Goal: Task Accomplishment & Management: Manage account settings

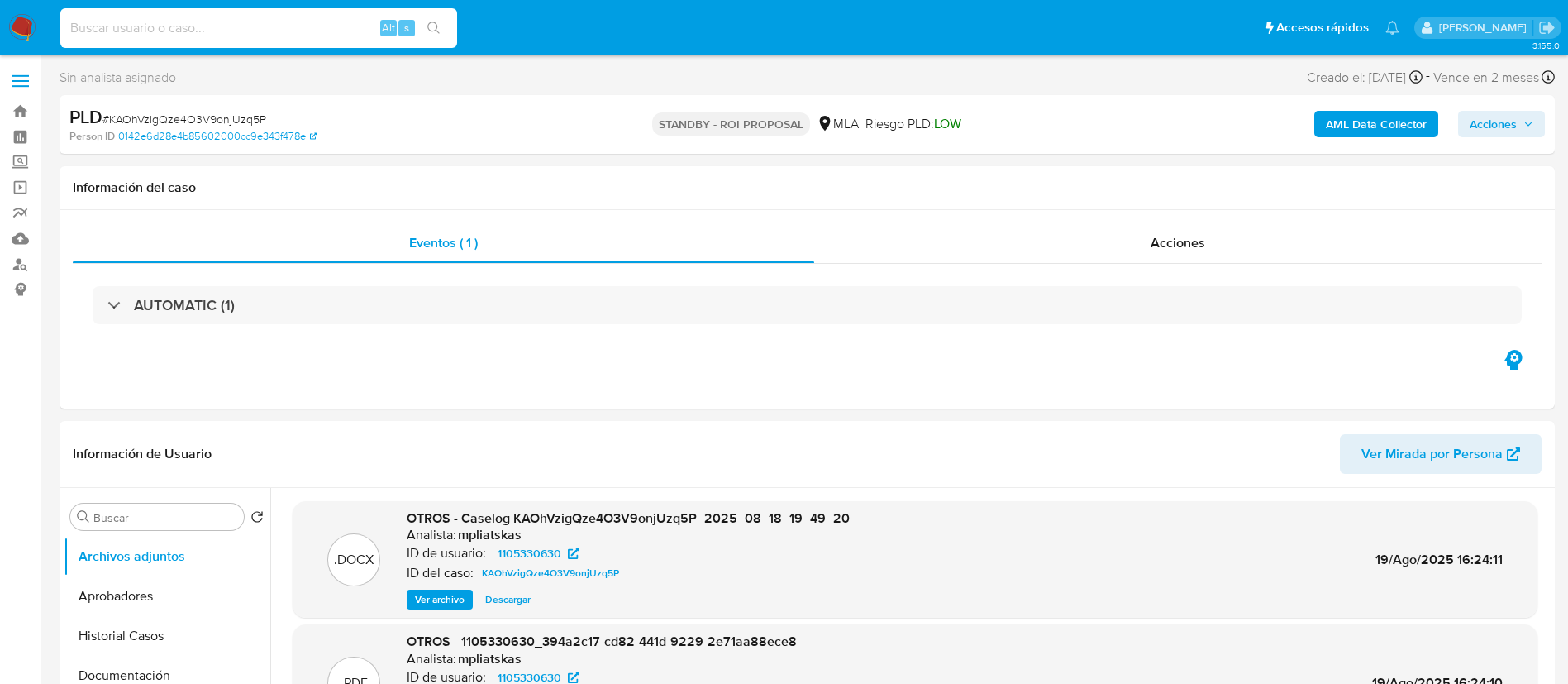
select select "10"
click at [213, 27] on input at bounding box center [259, 28] width 397 height 22
type input "WXhDjVKsB7prJspWR20fOYpf"
click at [432, 22] on icon "search-icon" at bounding box center [434, 28] width 13 height 13
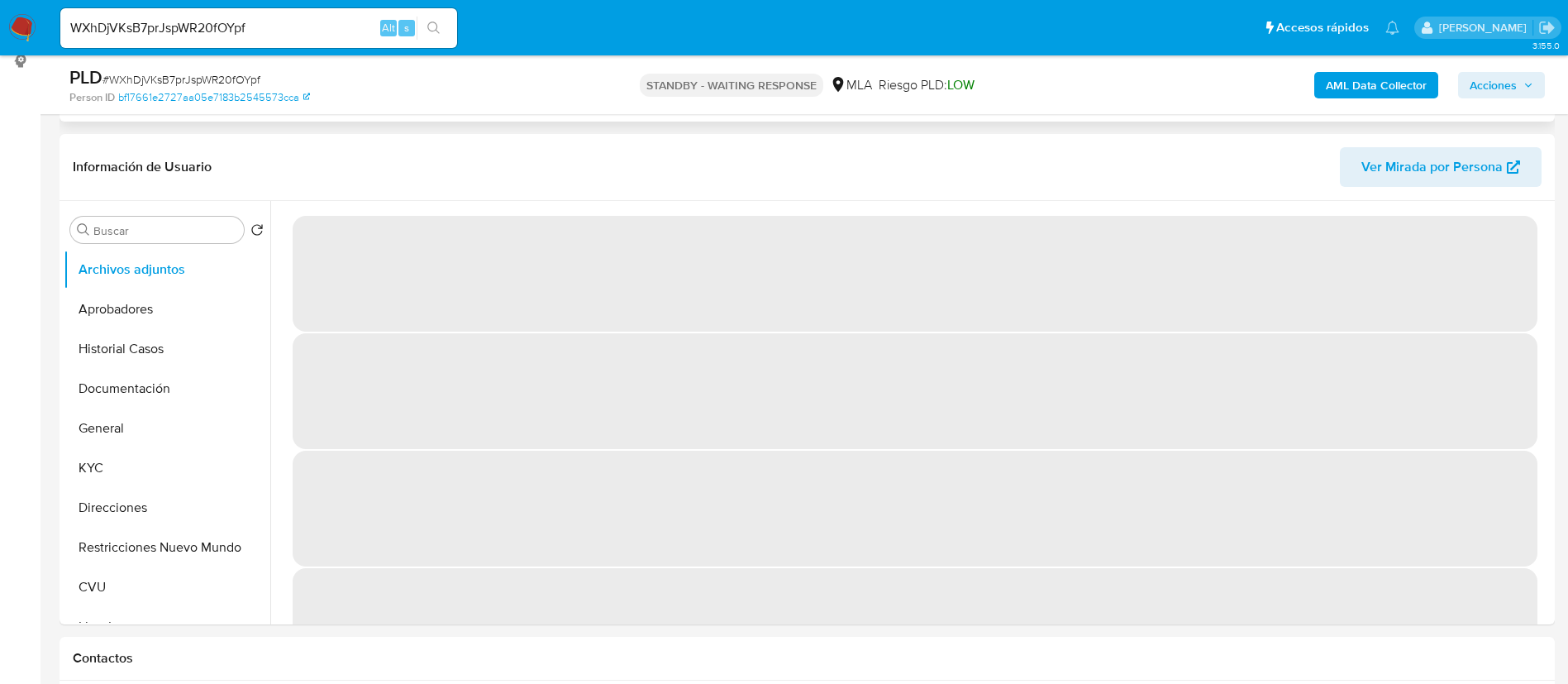
scroll to position [248, 0]
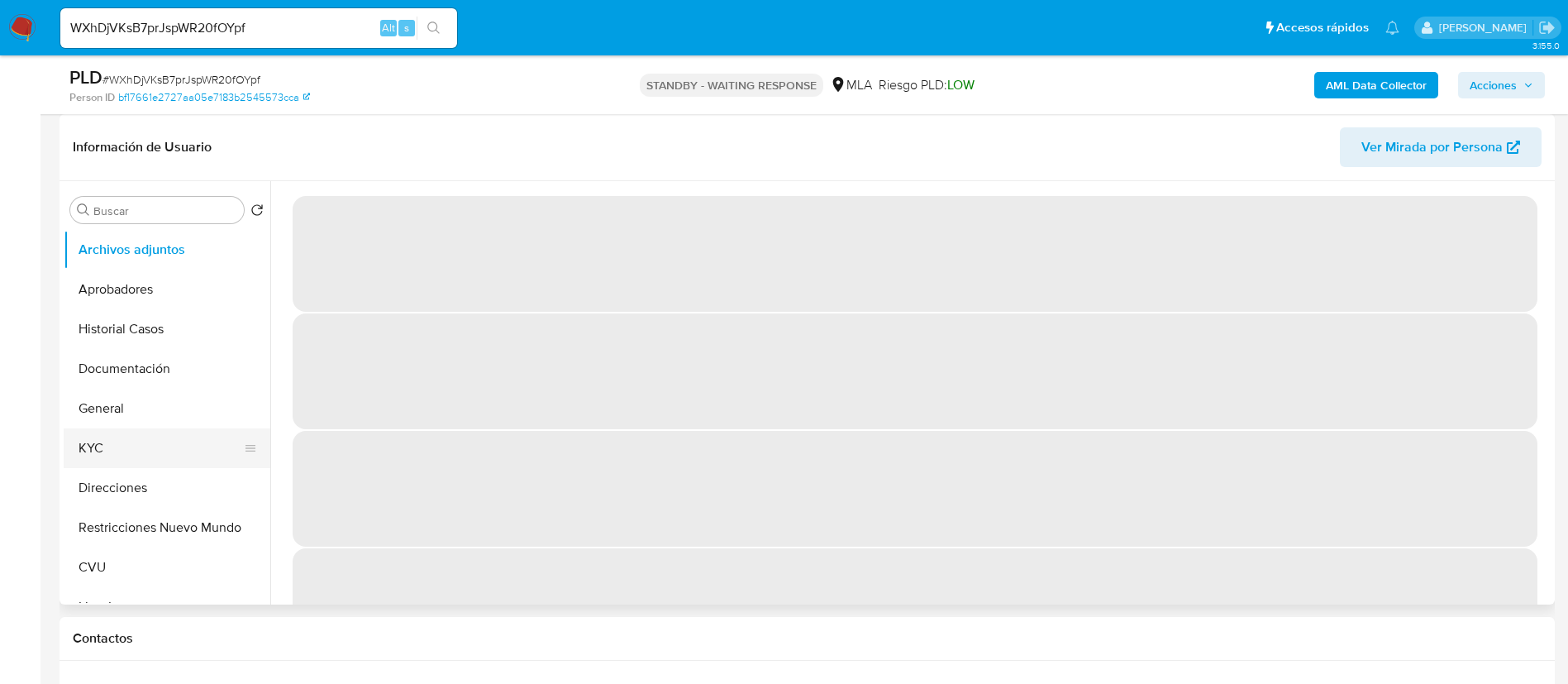
select select "10"
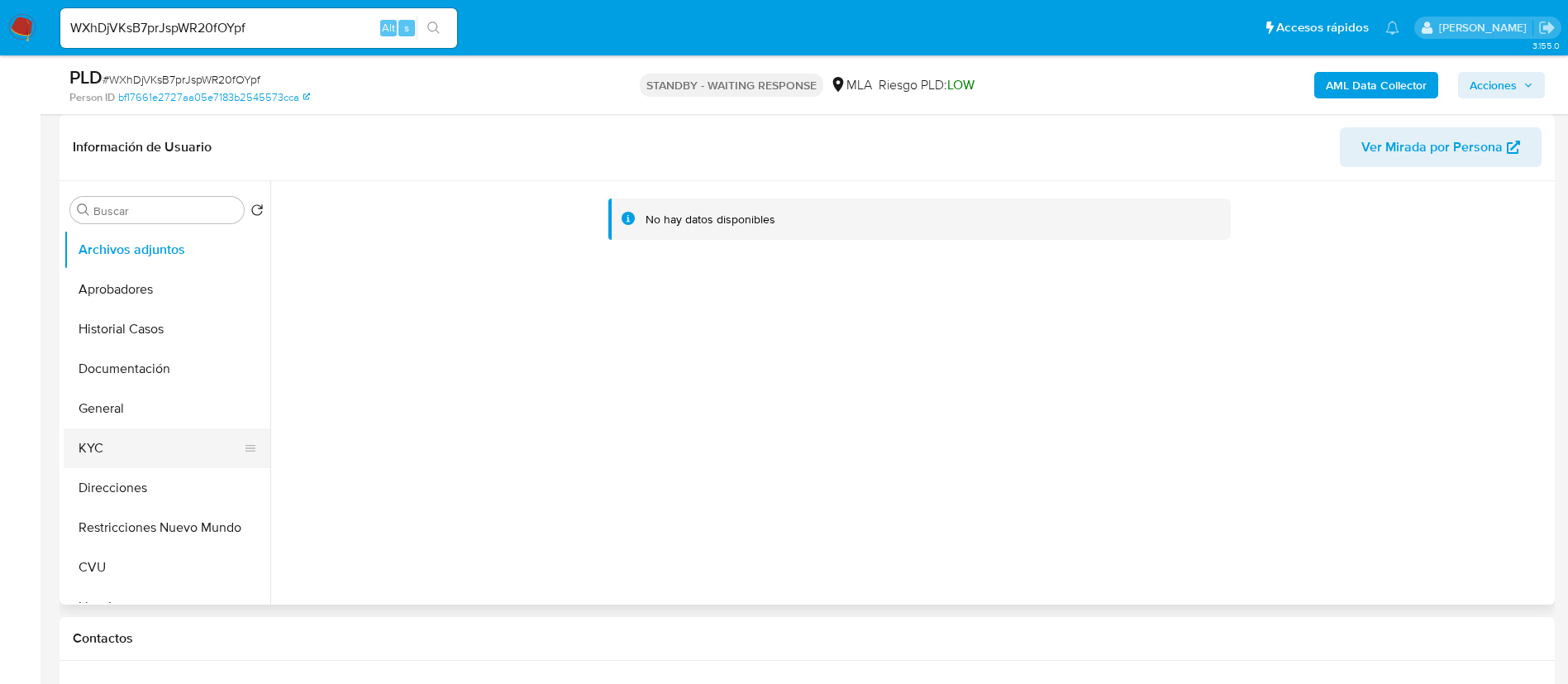
click at [159, 442] on button "KYC" at bounding box center [161, 448] width 194 height 40
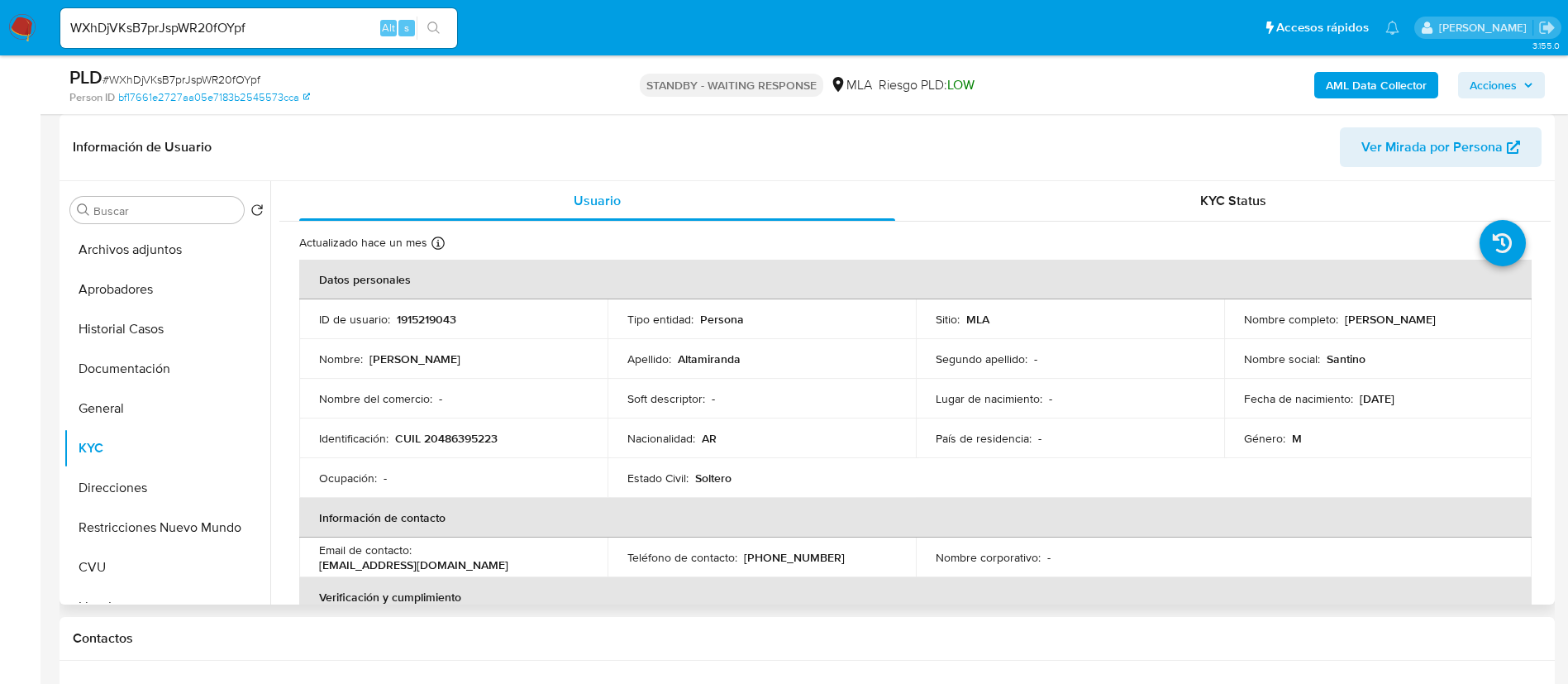
click at [405, 326] on p "1915219043" at bounding box center [427, 319] width 60 height 15
copy p "1915219043"
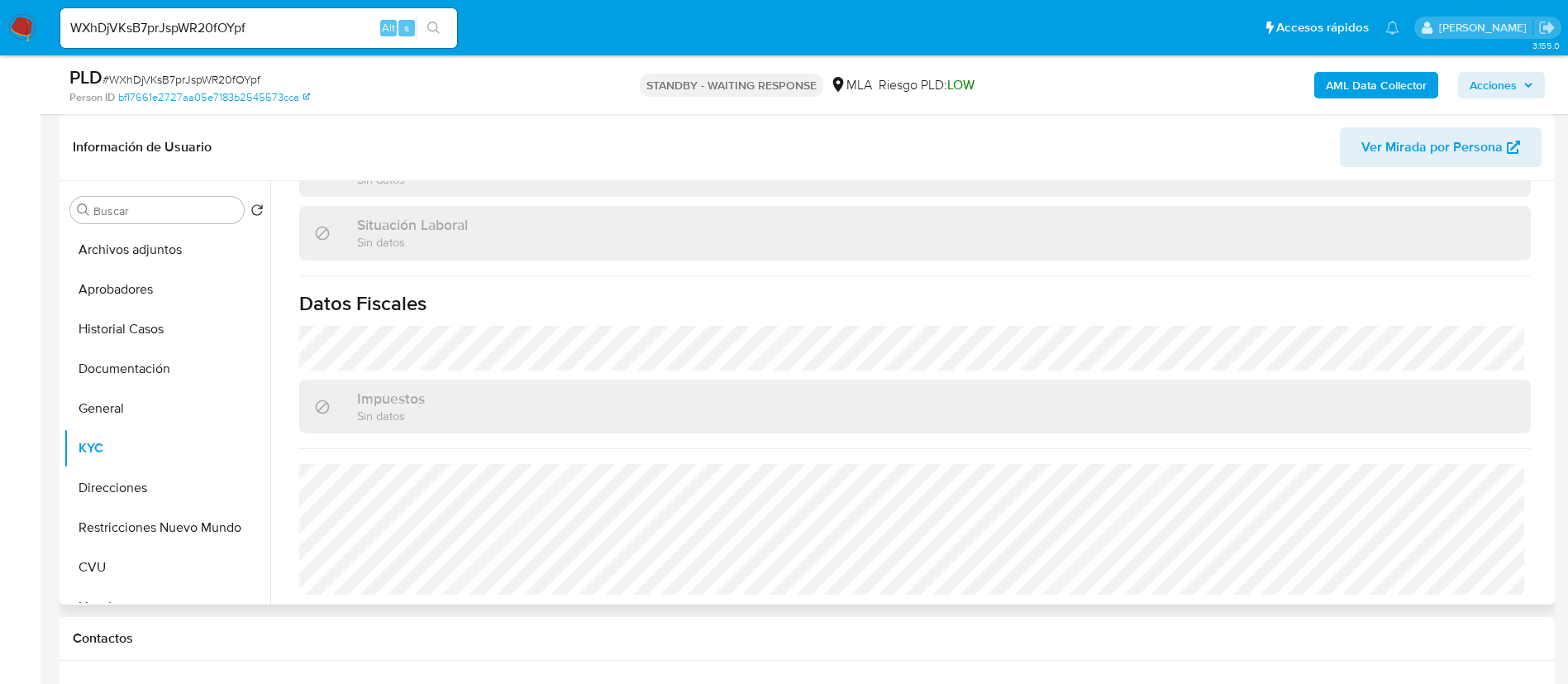
scroll to position [856, 0]
click at [110, 482] on button "Direcciones" at bounding box center [161, 488] width 194 height 40
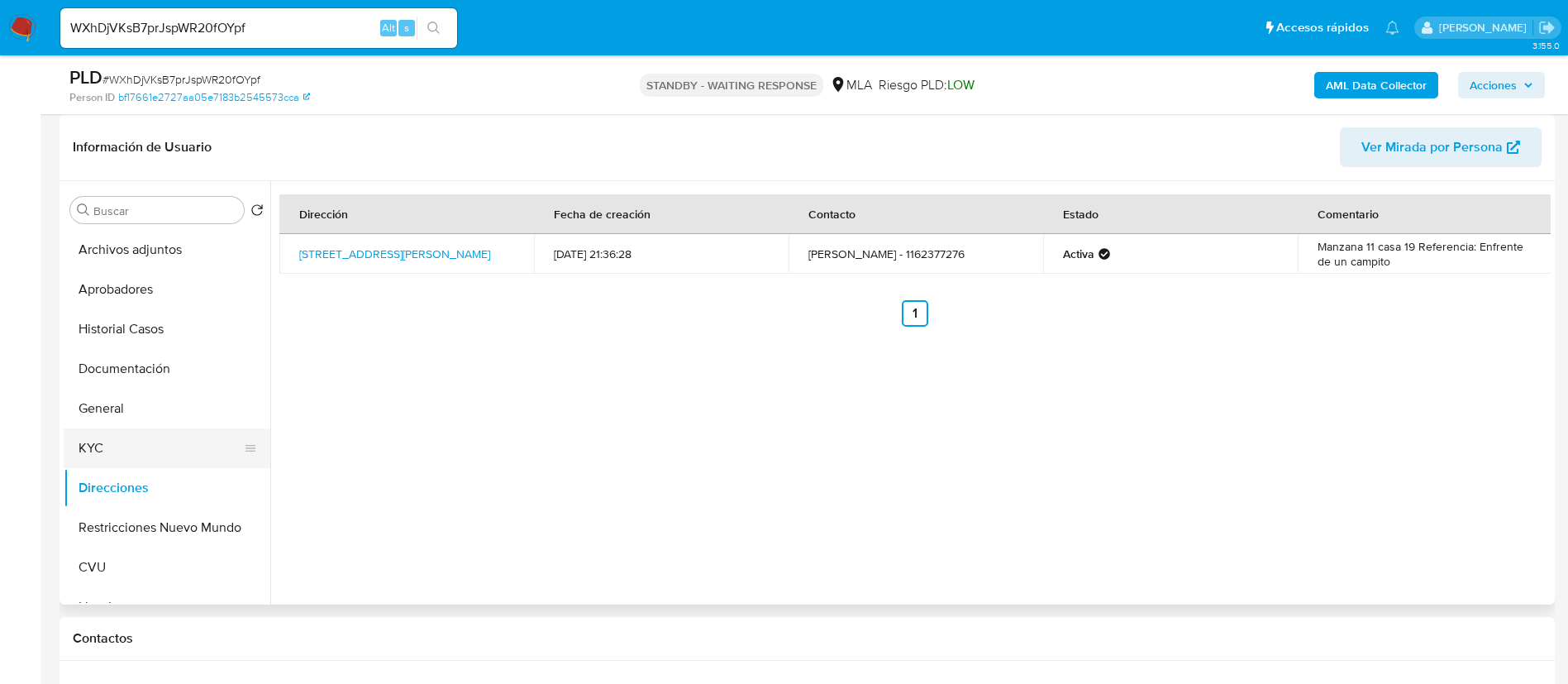
click at [133, 453] on button "KYC" at bounding box center [161, 448] width 194 height 40
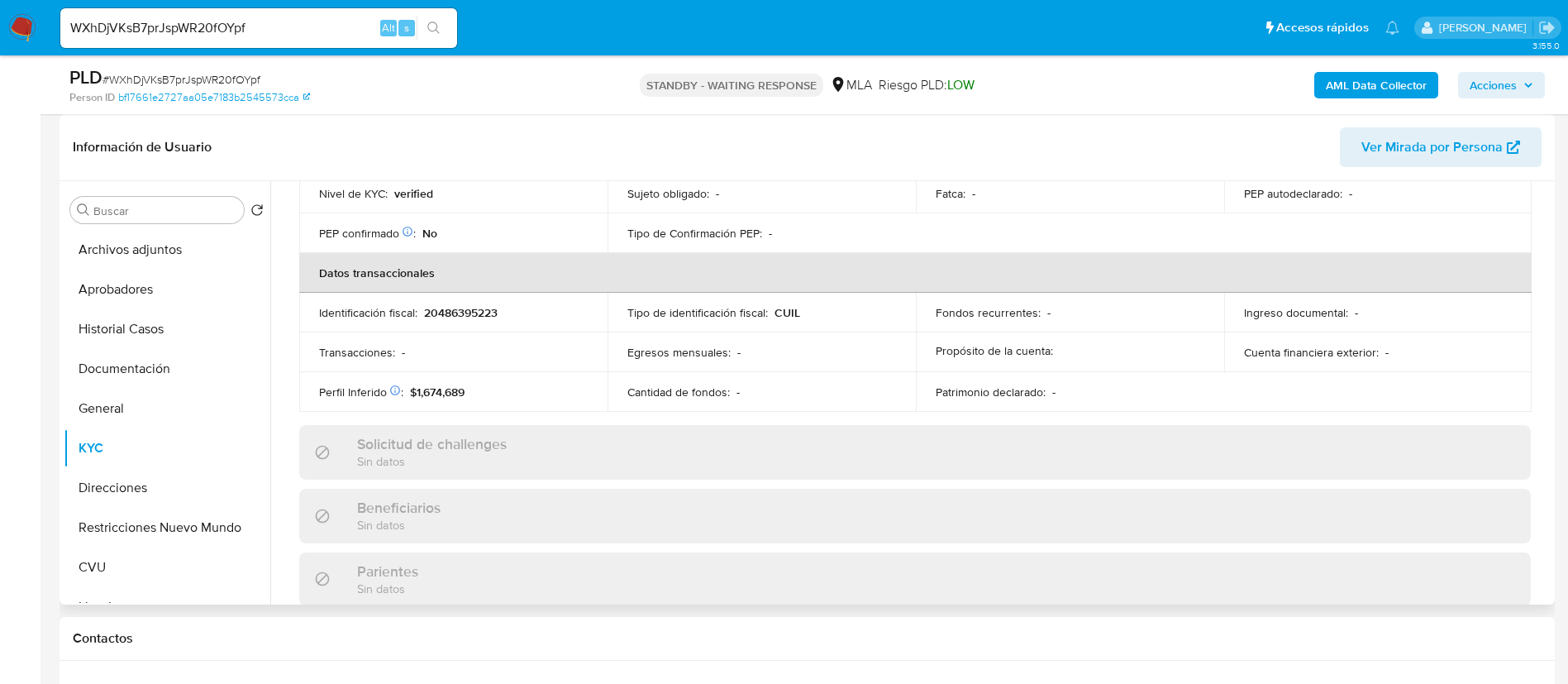
scroll to position [856, 0]
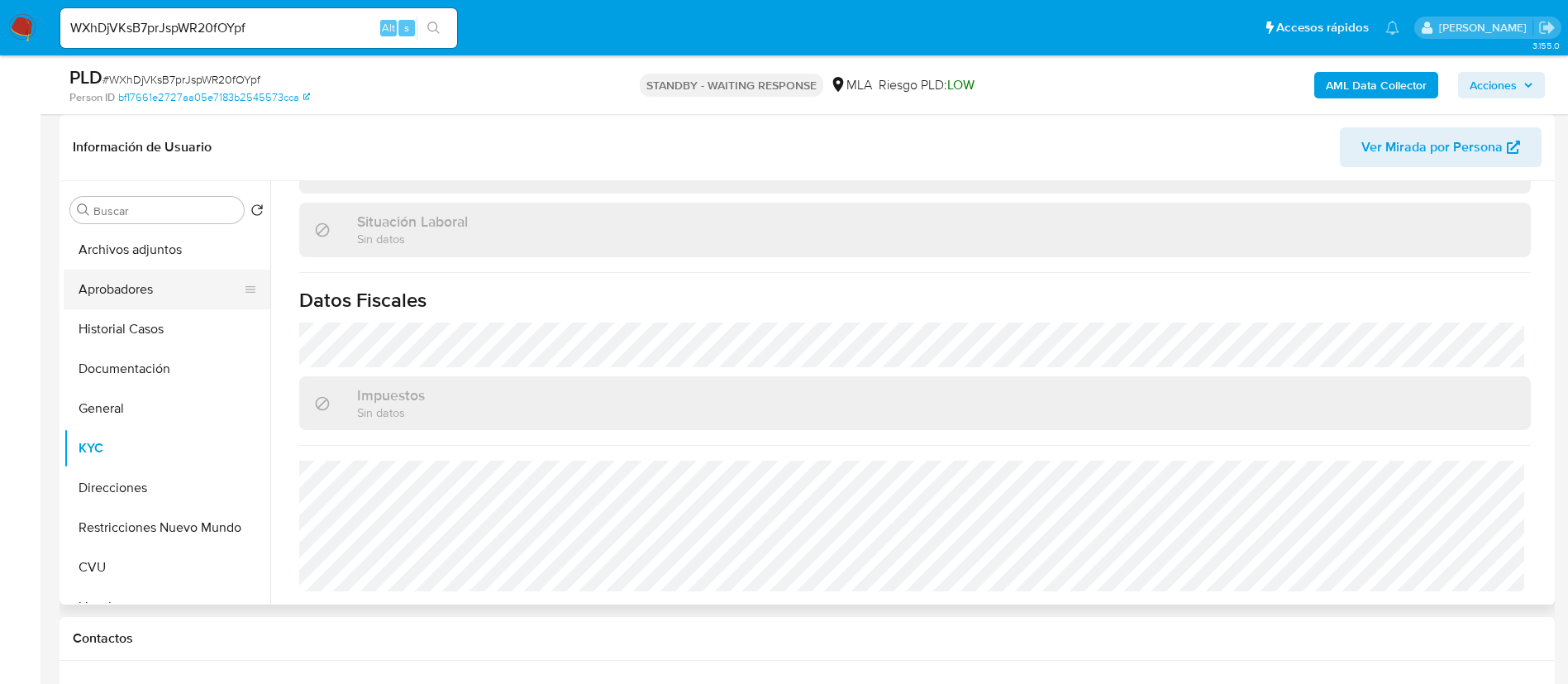
click at [157, 300] on button "Aprobadores" at bounding box center [161, 289] width 194 height 40
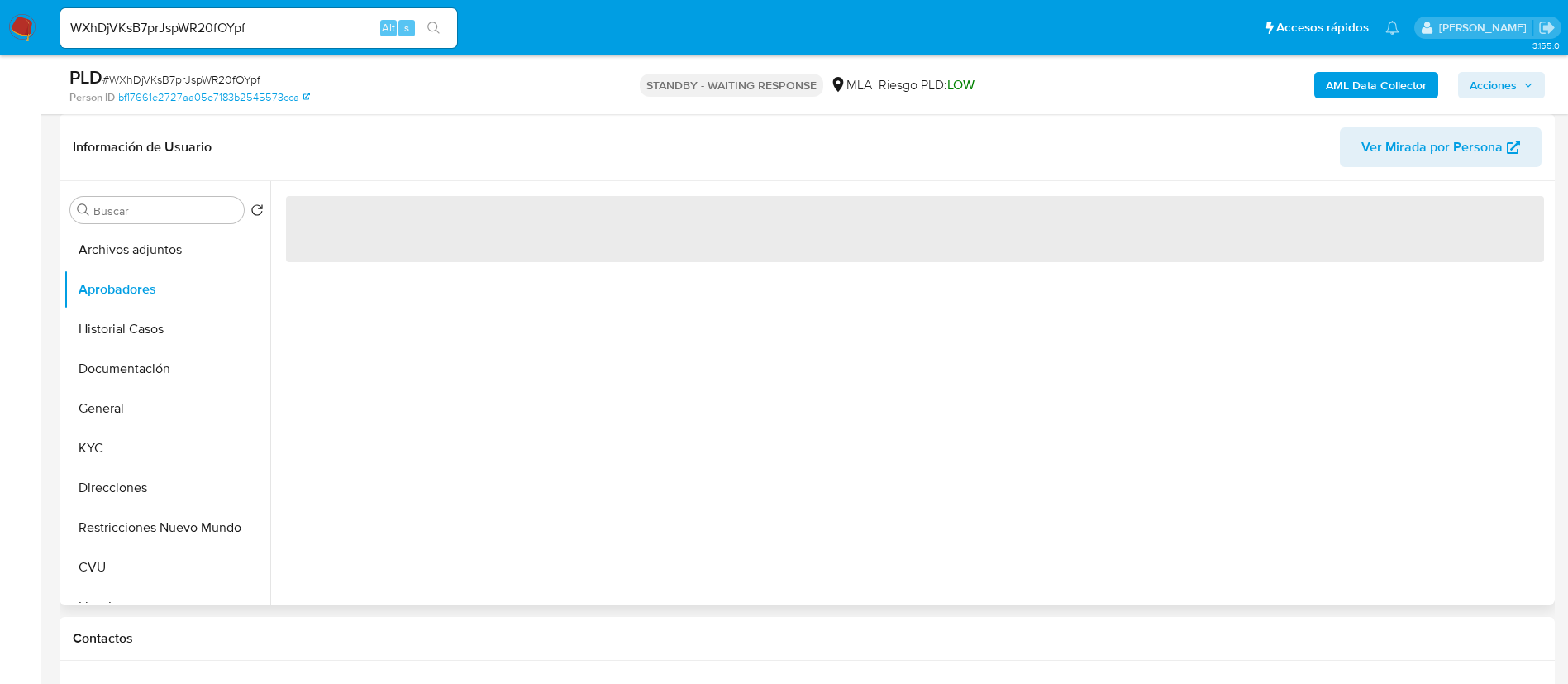
scroll to position [0, 0]
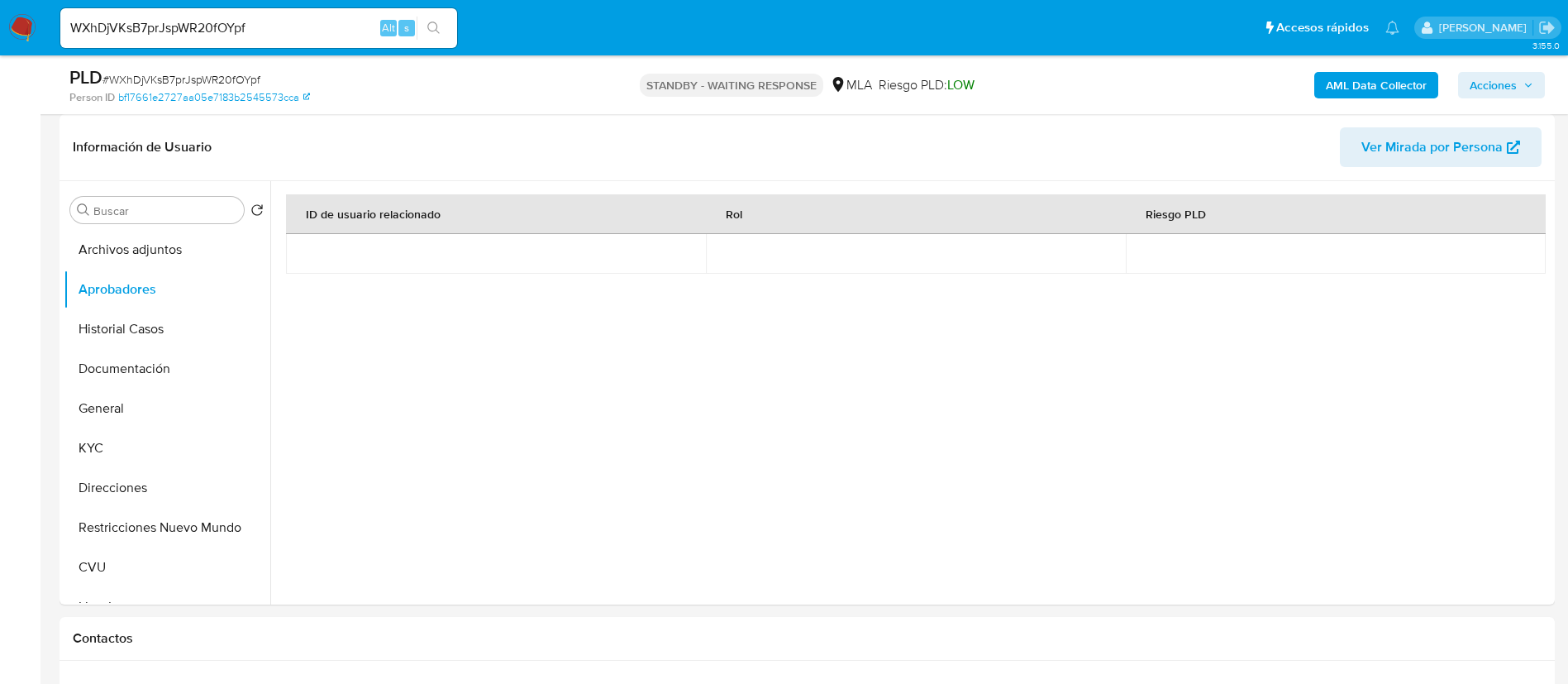
click at [345, 35] on input "WXhDjVKsB7prJspWR20fOYpf" at bounding box center [259, 28] width 397 height 22
paste input "ESEvgmilJjEXue4FxoaDbXLK"
type input "ESEvgmilJjEXue4FxoaDbXLK"
click at [438, 22] on icon "search-icon" at bounding box center [434, 28] width 13 height 13
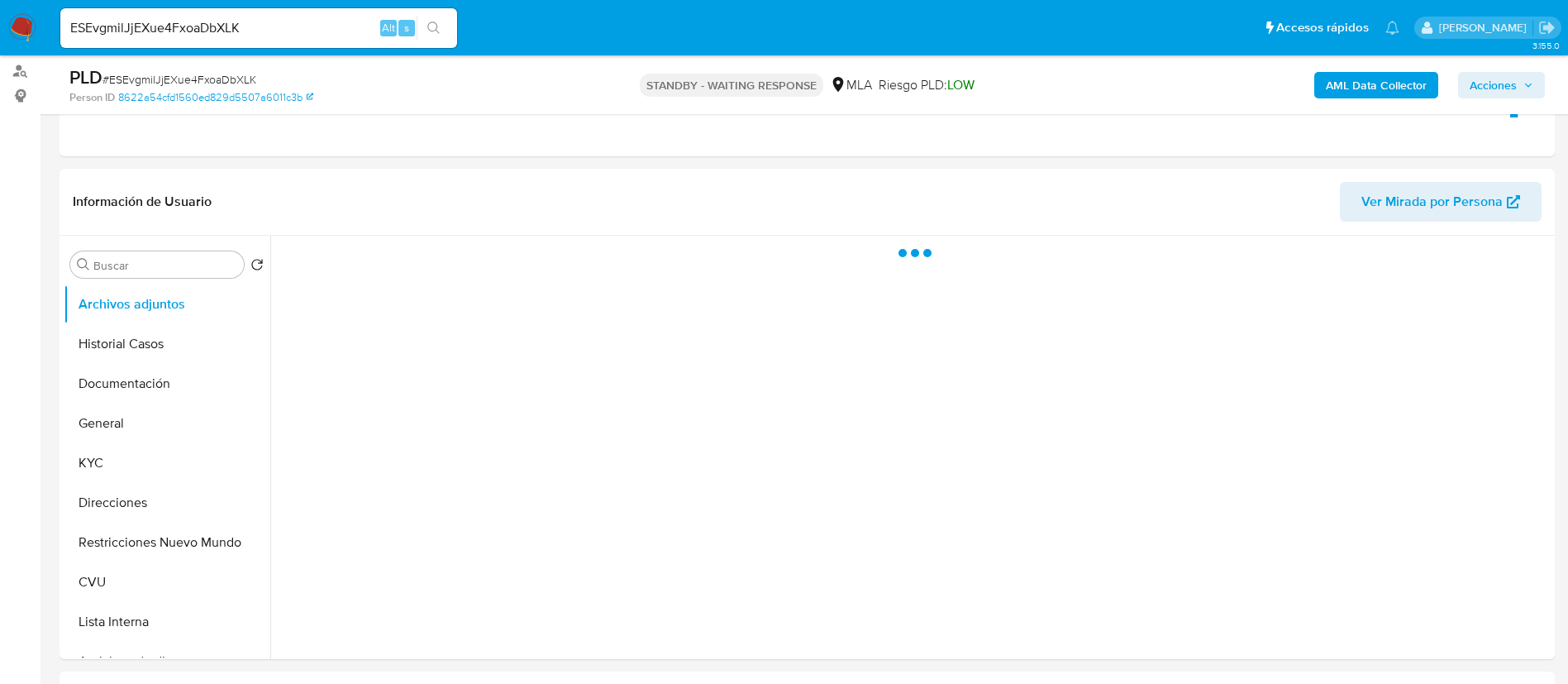
scroll to position [248, 0]
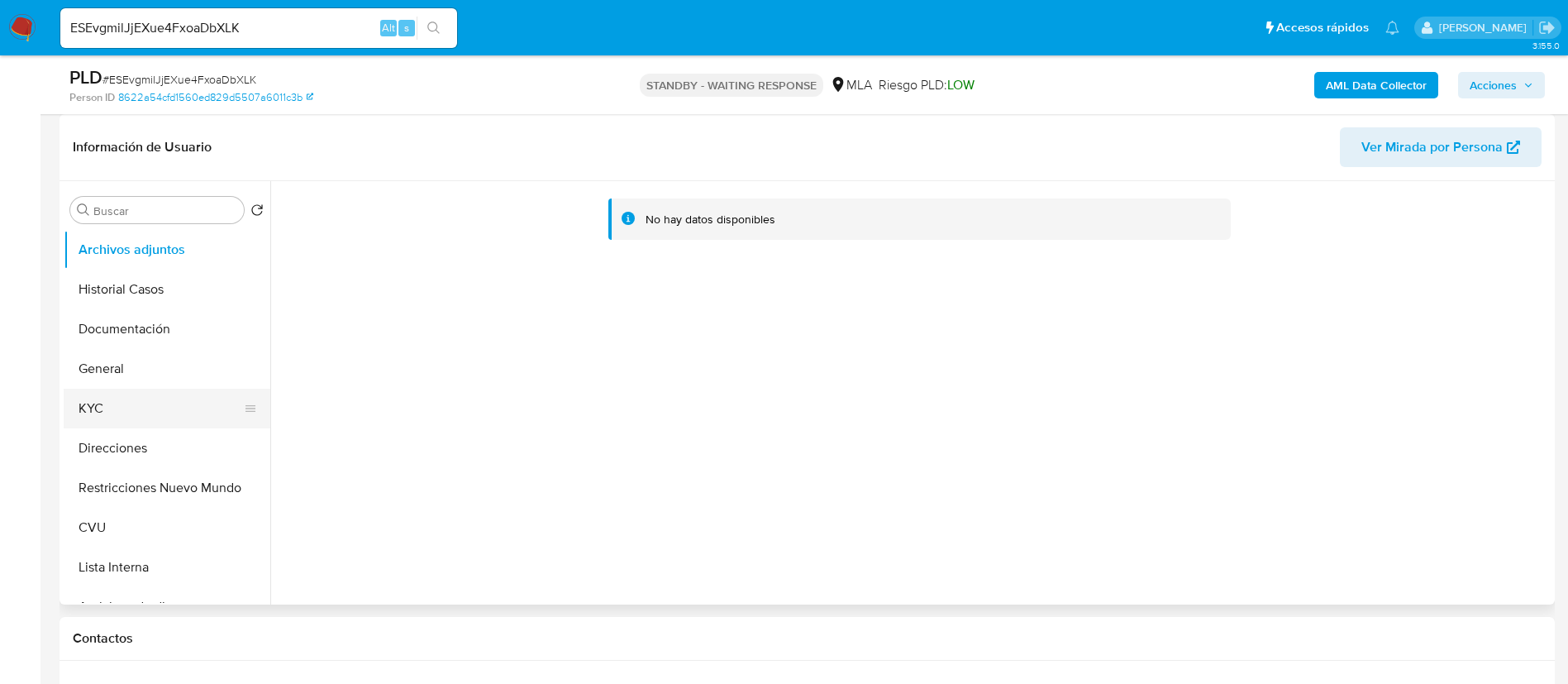
click at [121, 416] on button "KYC" at bounding box center [161, 409] width 194 height 40
select select "10"
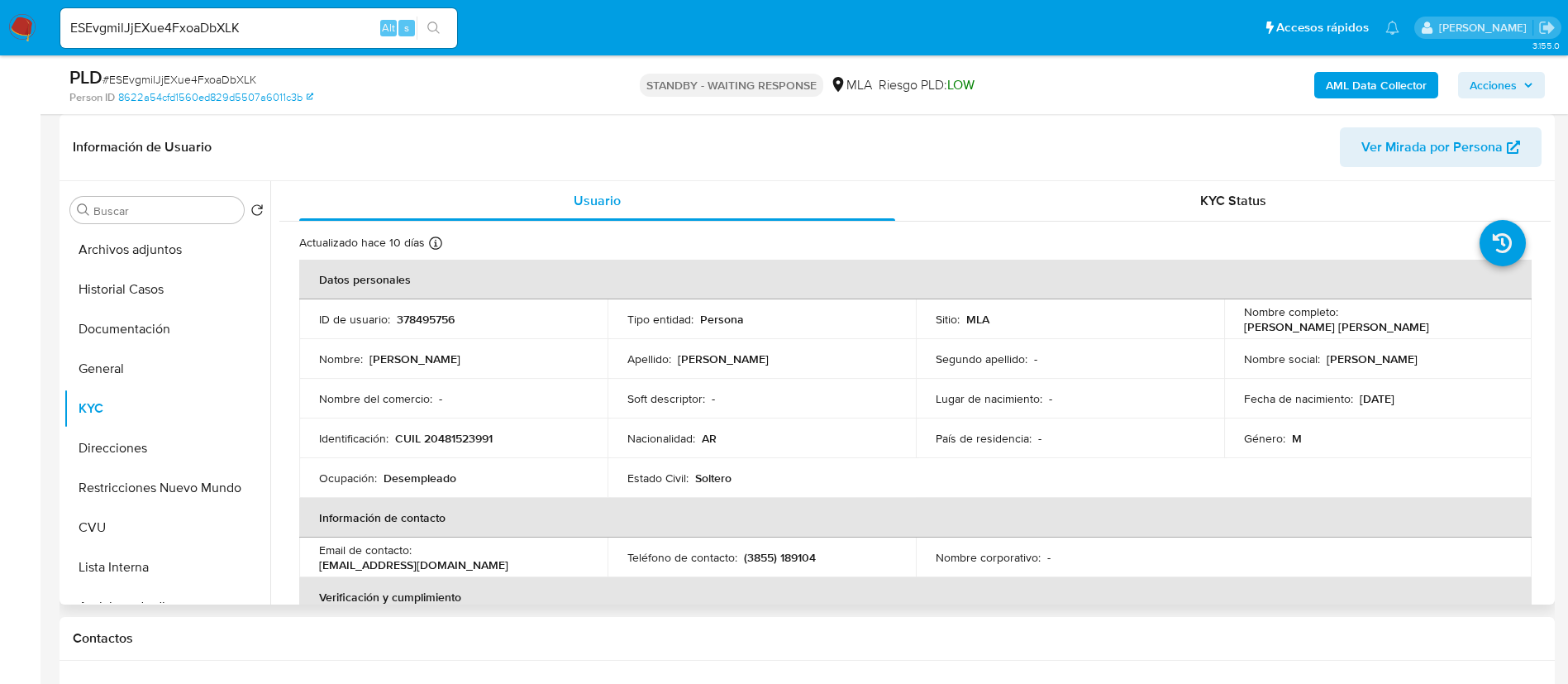
click at [408, 326] on p "378495756" at bounding box center [426, 319] width 58 height 15
copy p "378495756"
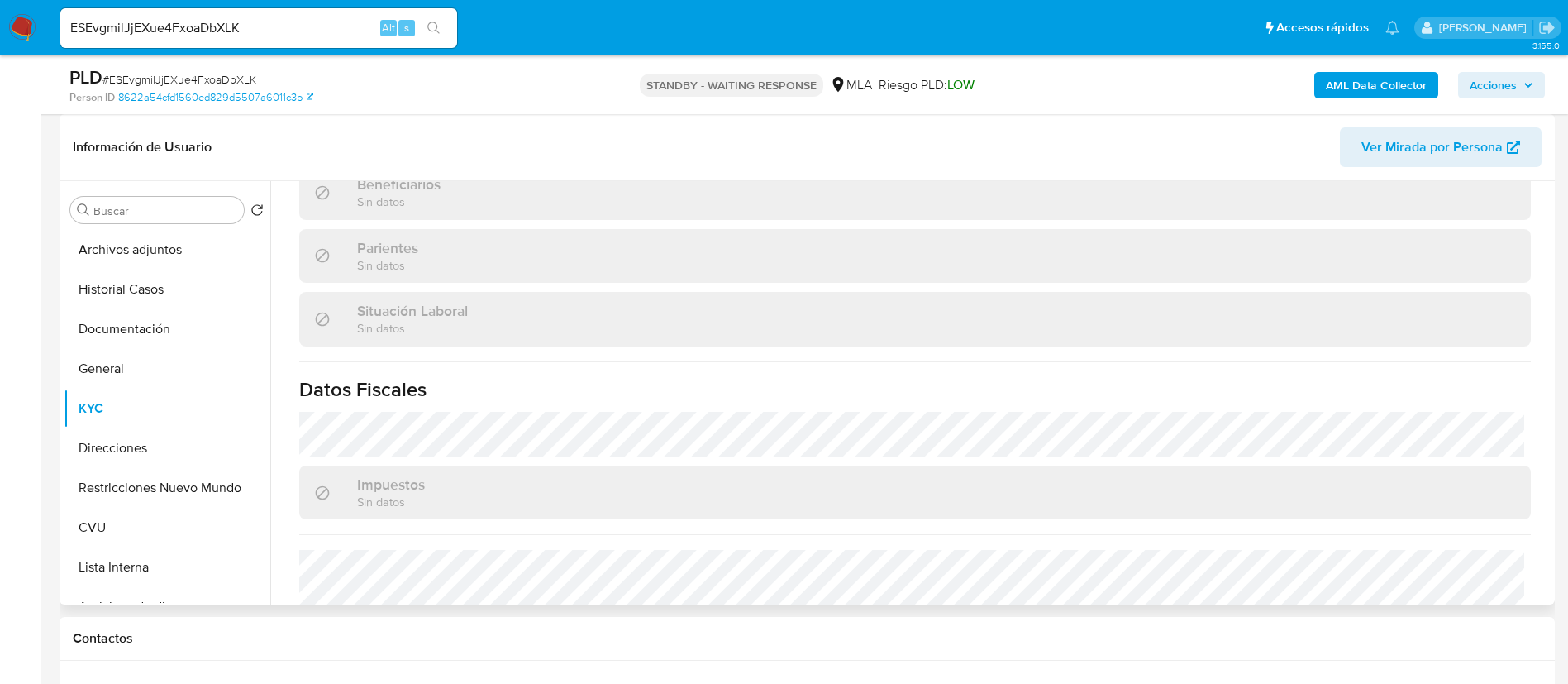
scroll to position [856, 0]
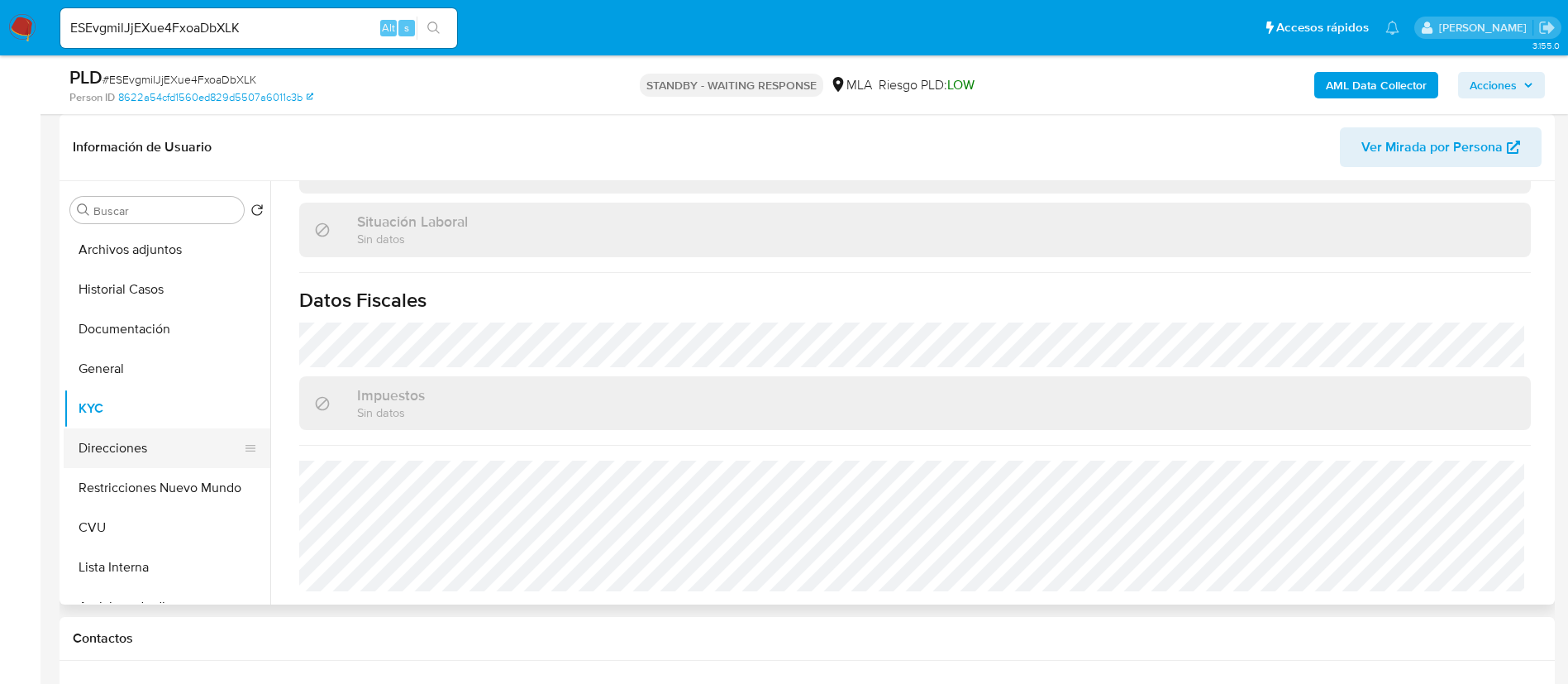
click at [123, 447] on button "Direcciones" at bounding box center [161, 448] width 194 height 40
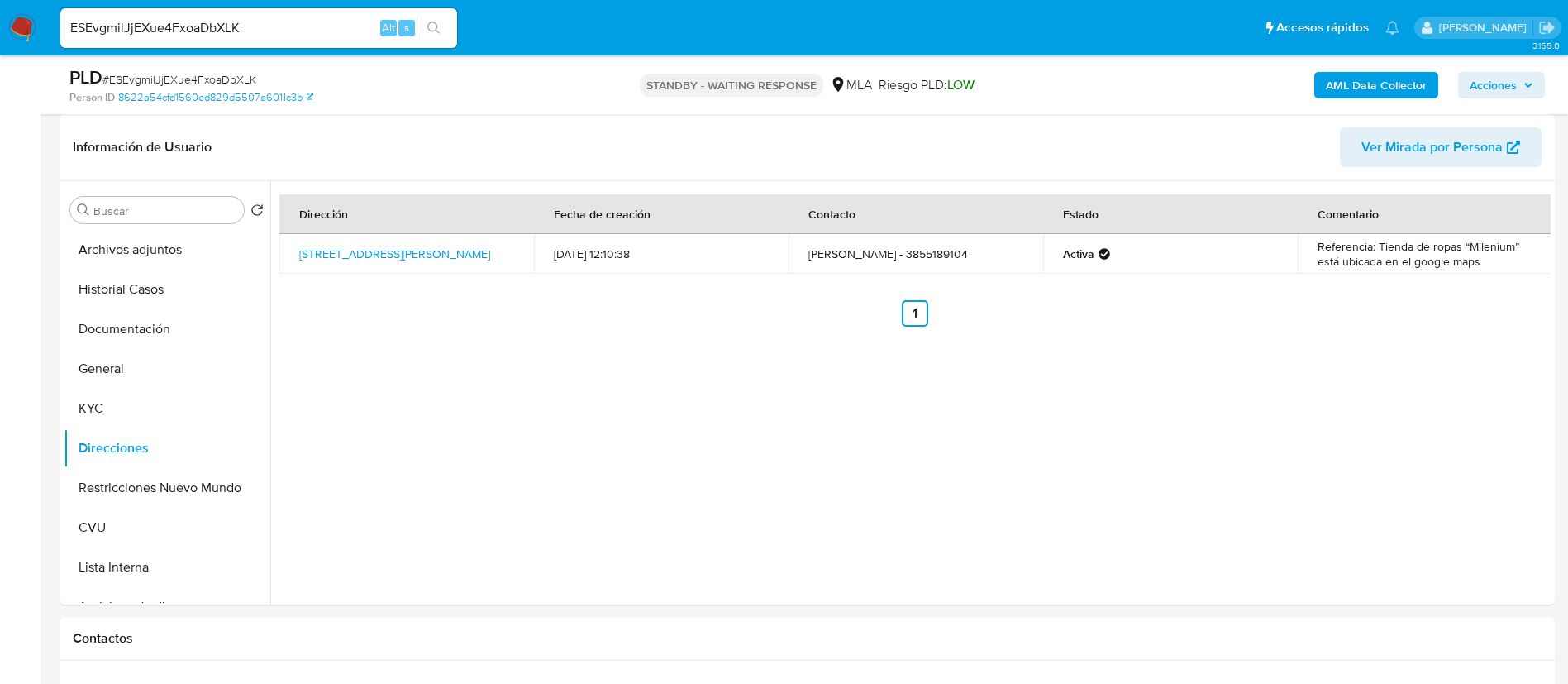
click at [72, 539] on button "CVU" at bounding box center [161, 528] width 194 height 40
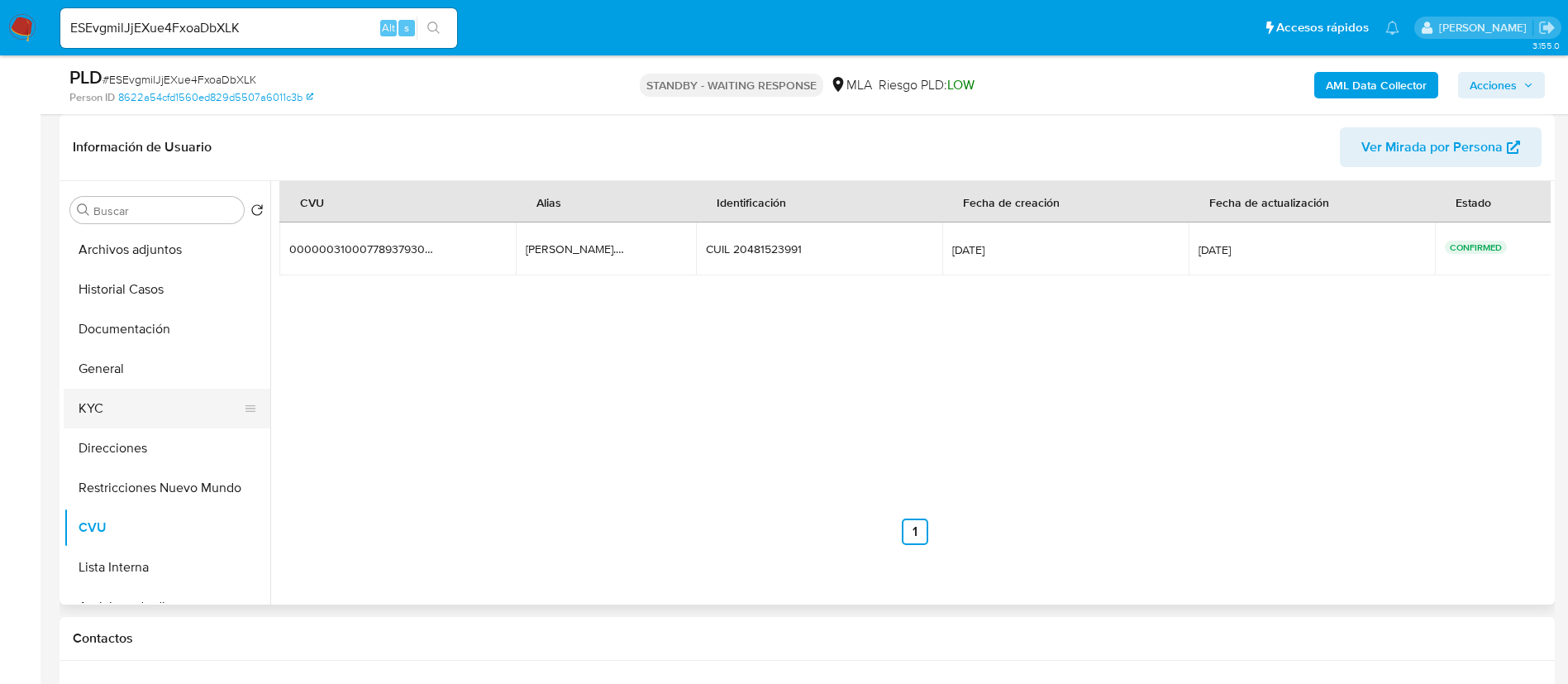
click at [140, 414] on button "KYC" at bounding box center [161, 409] width 194 height 40
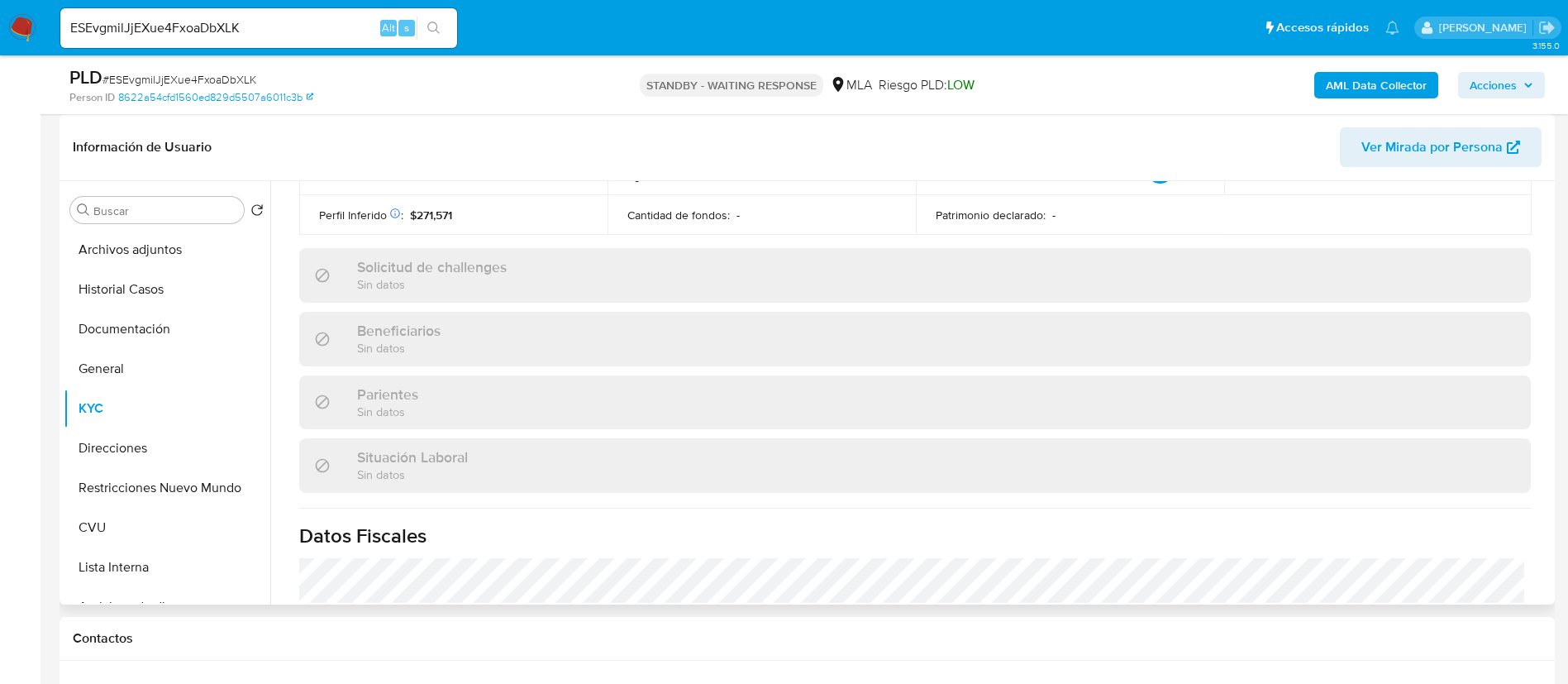
scroll to position [856, 0]
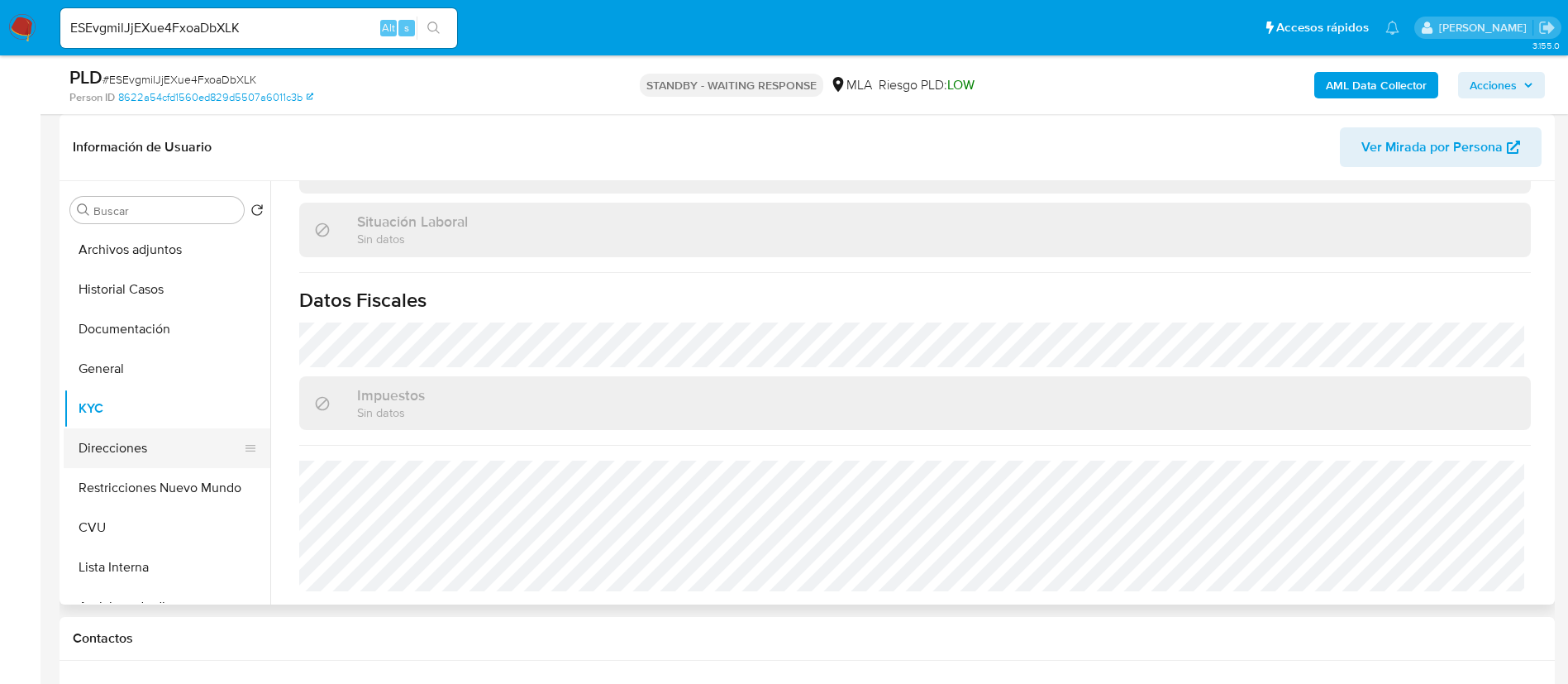
click at [120, 449] on button "Direcciones" at bounding box center [161, 448] width 194 height 40
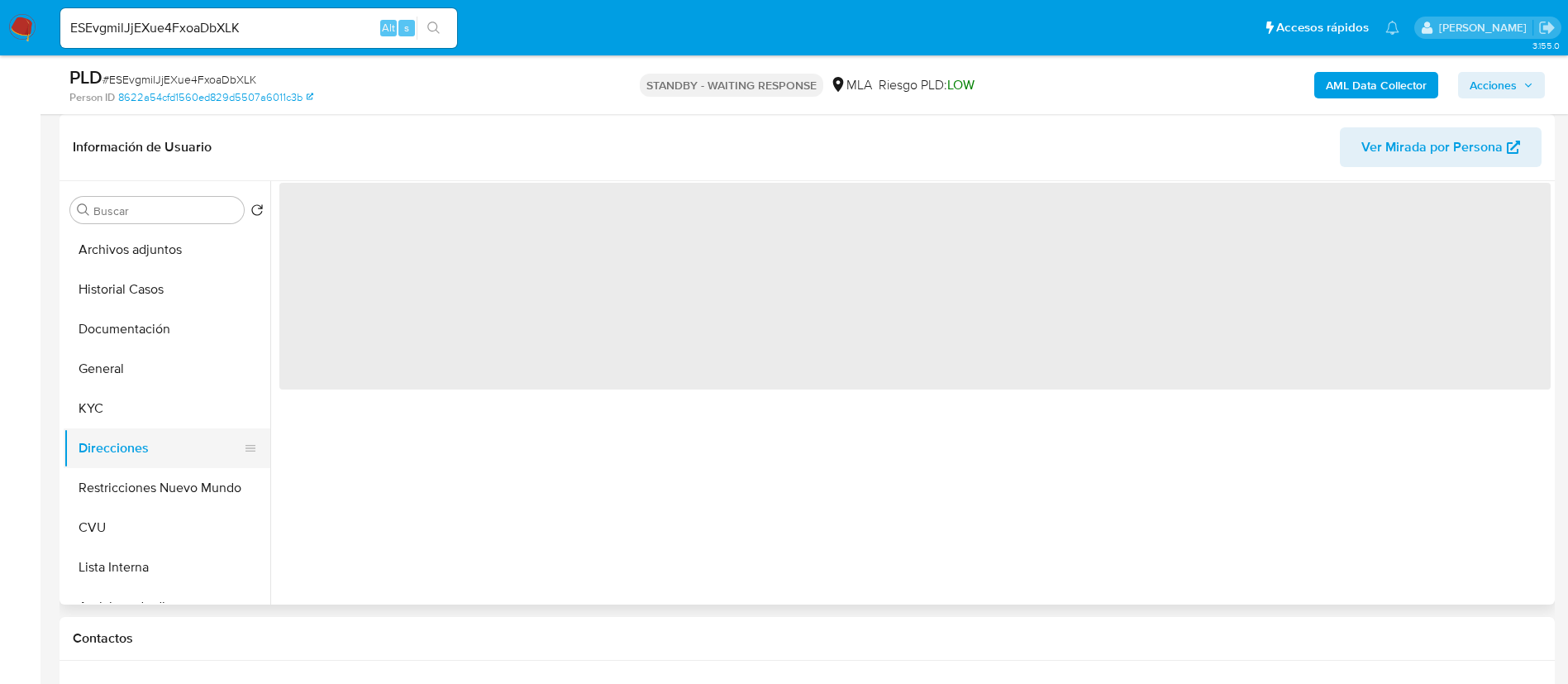
scroll to position [0, 0]
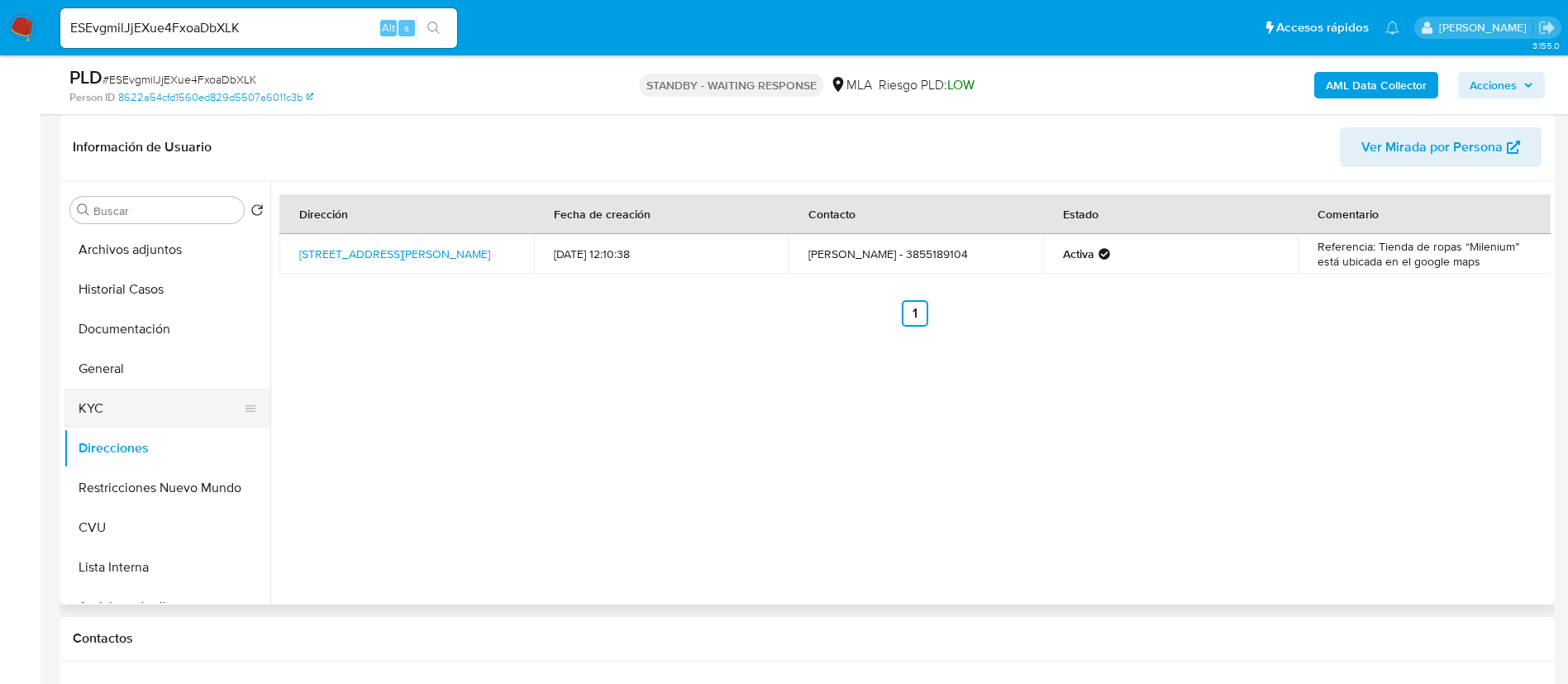
click at [70, 410] on button "KYC" at bounding box center [161, 409] width 194 height 40
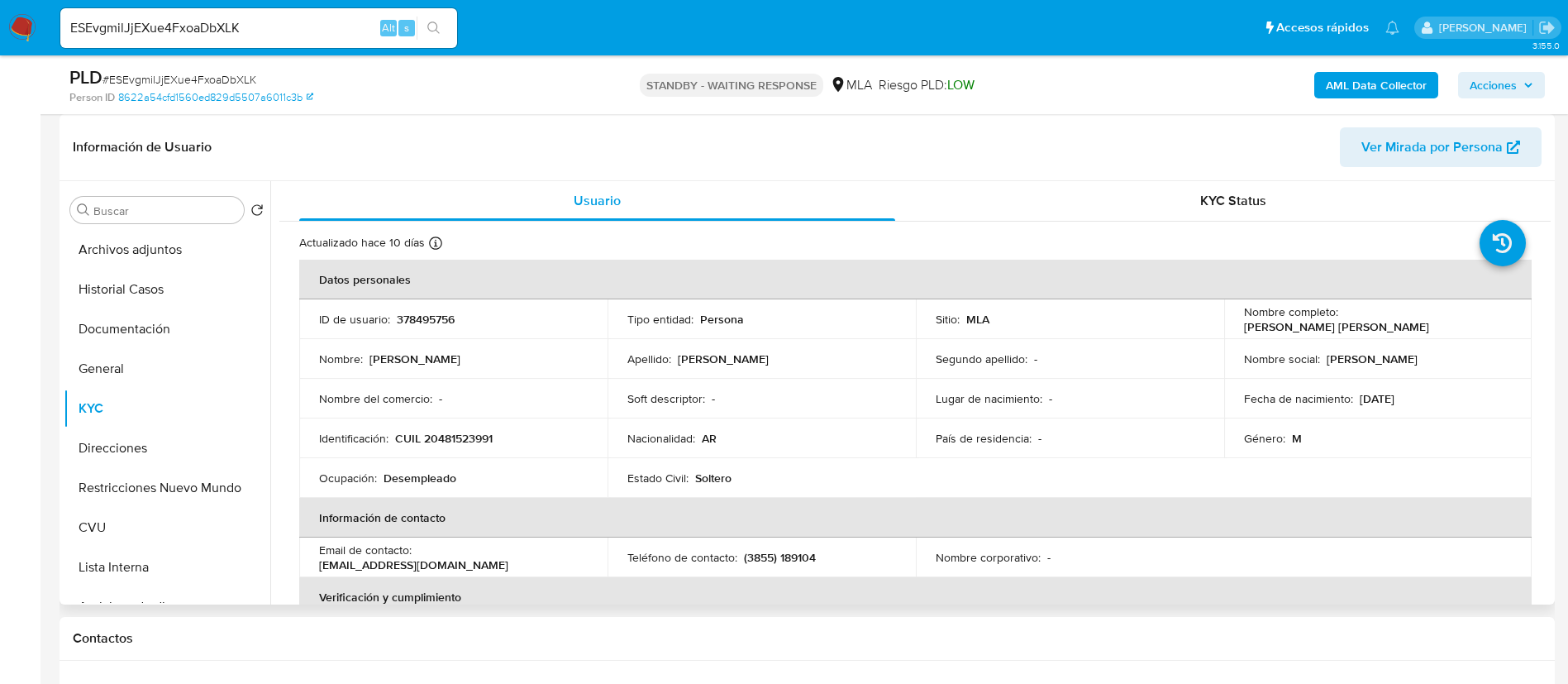
drag, startPoint x: 1356, startPoint y: 398, endPoint x: 1429, endPoint y: 384, distance: 74.3
click at [1429, 384] on td "Fecha de nacimiento : 24/07/2007" at bounding box center [1378, 399] width 308 height 40
copy p "24/07/2007"
click at [440, 325] on p "378495756" at bounding box center [426, 319] width 58 height 15
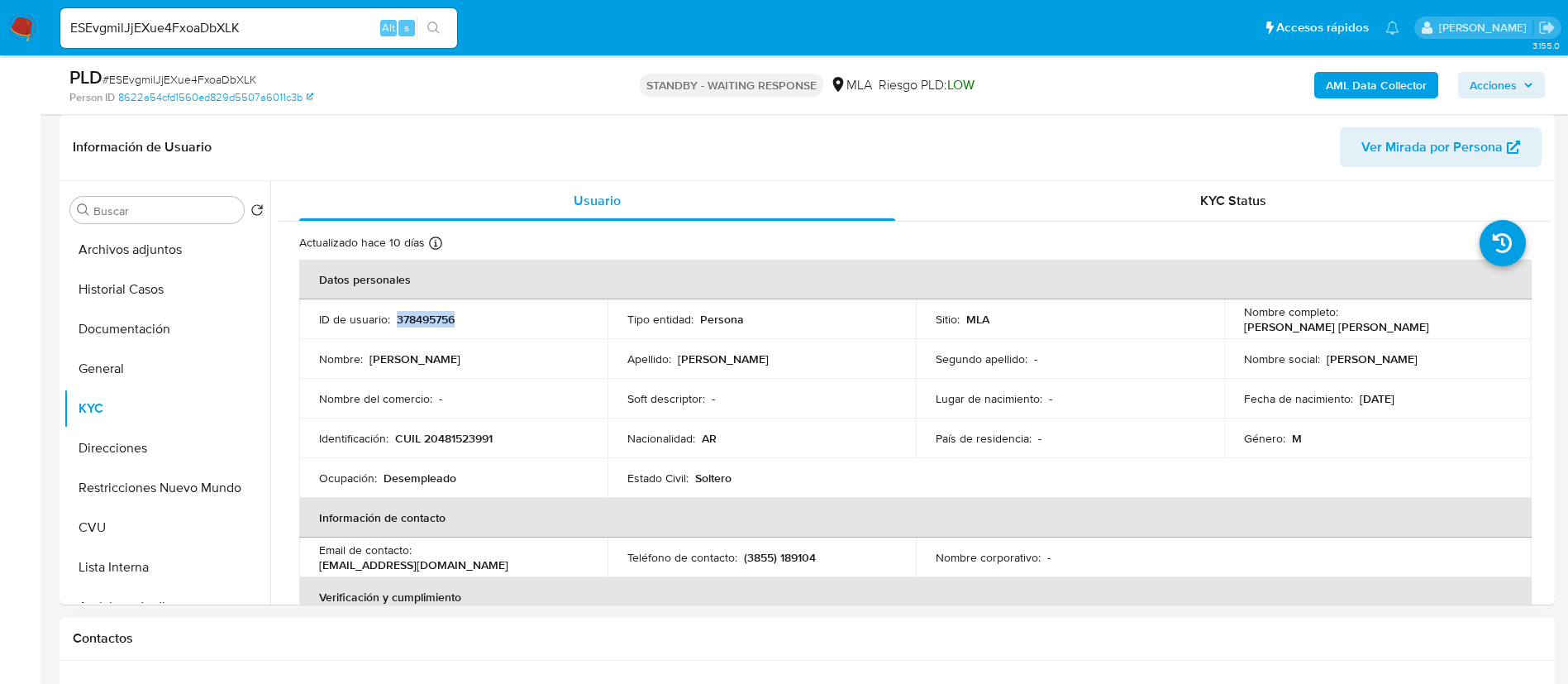
copy p "378495756"
click at [340, 29] on input "ESEvgmilJjEXue4FxoaDbXLK" at bounding box center [259, 28] width 397 height 22
paste input "lSvV3qzsp9tJePTy0vUQdXsH"
type input "lSvV3qzsp9tJePTy0vUQdXsH"
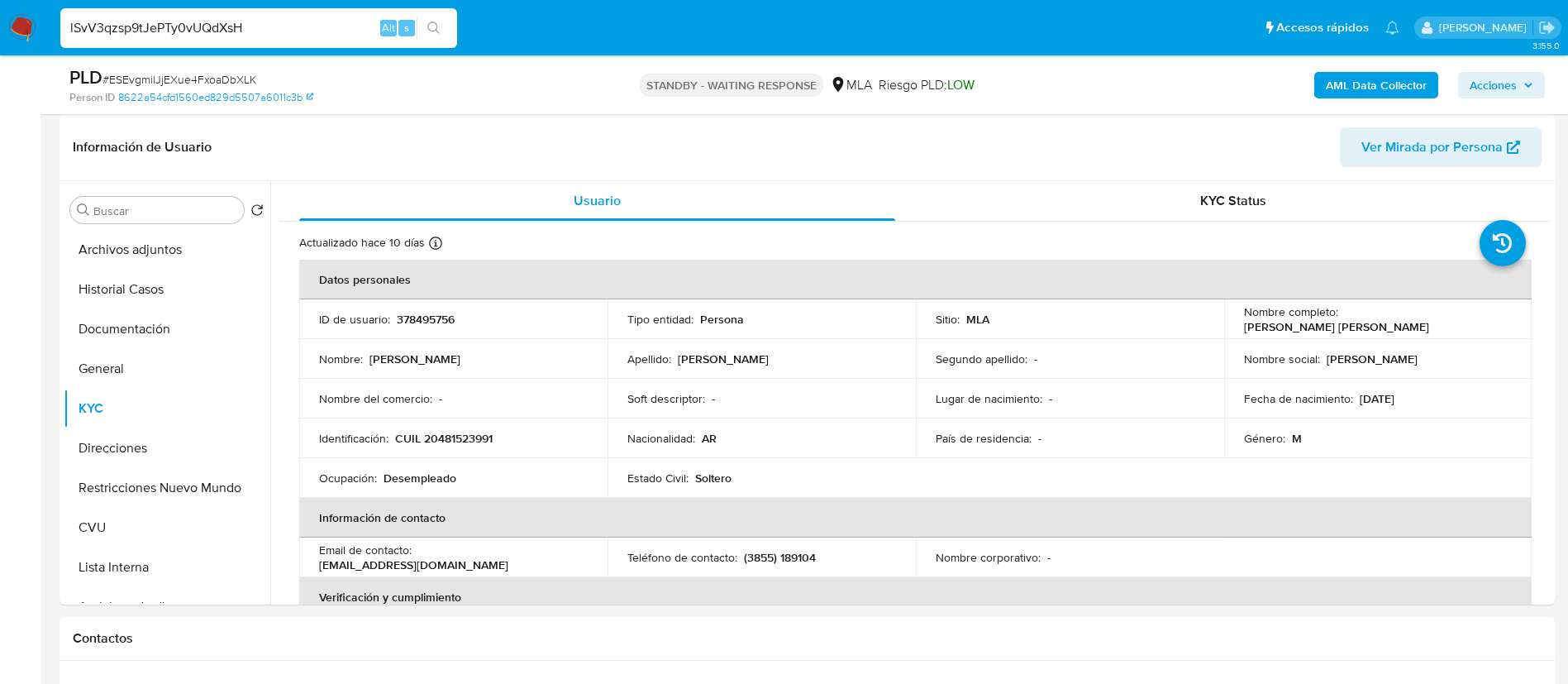
click at [418, 25] on button "search-icon" at bounding box center [434, 28] width 34 height 23
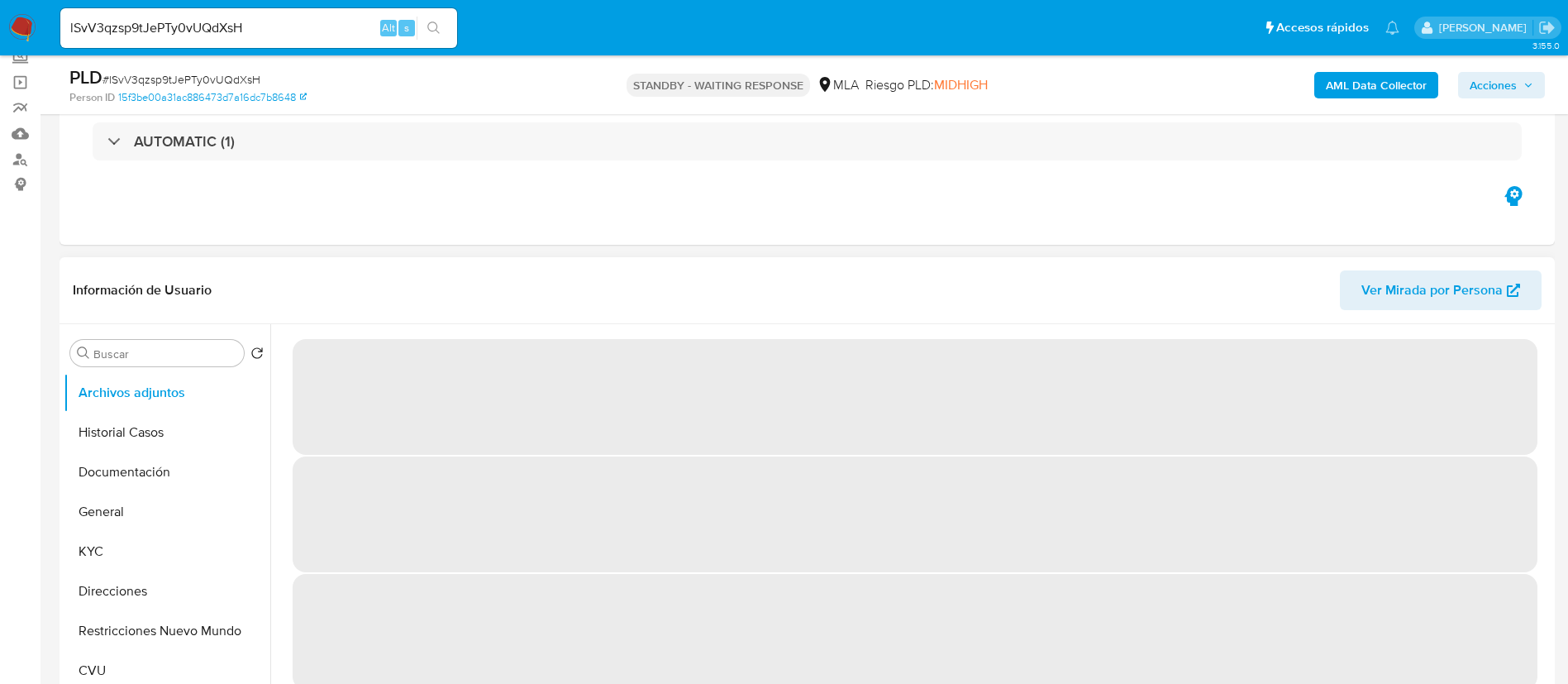
scroll to position [248, 0]
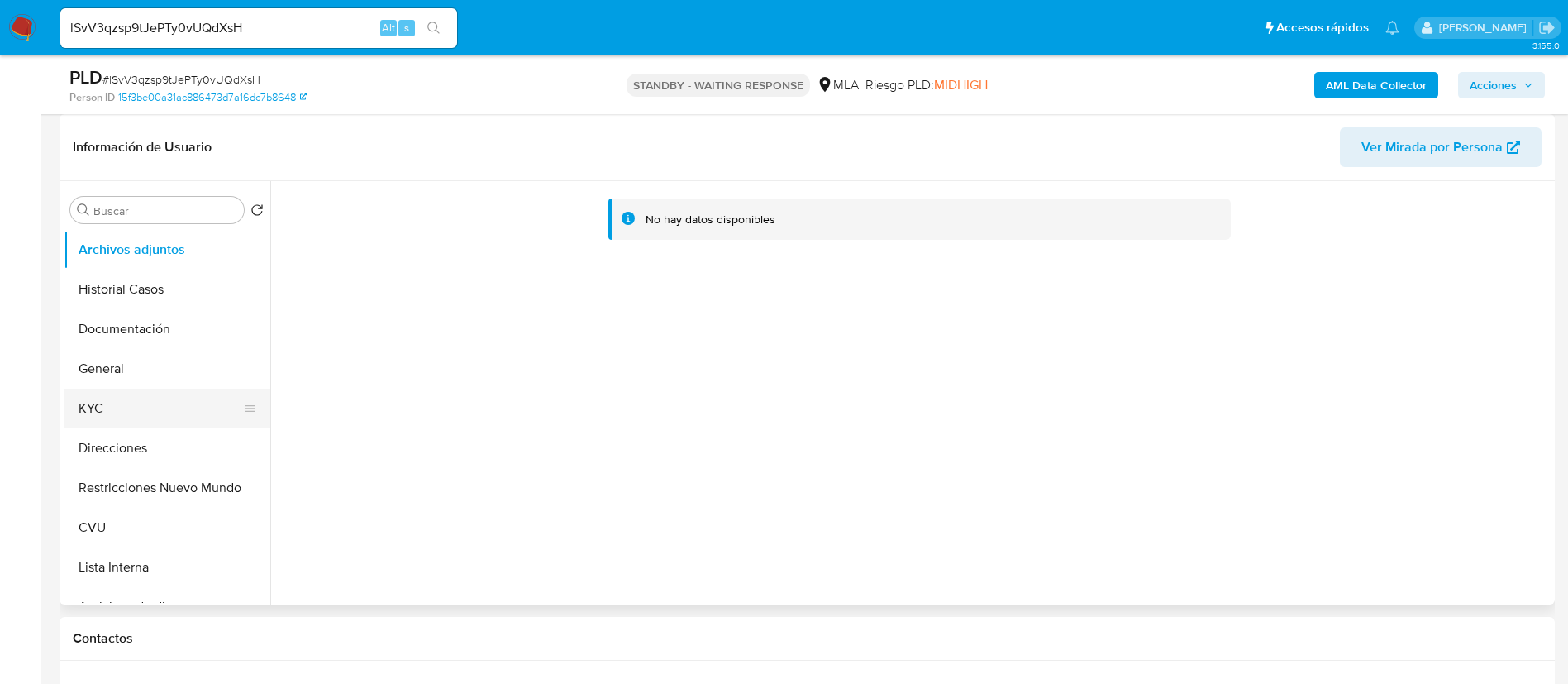
select select "10"
click at [115, 413] on button "KYC" at bounding box center [161, 409] width 194 height 40
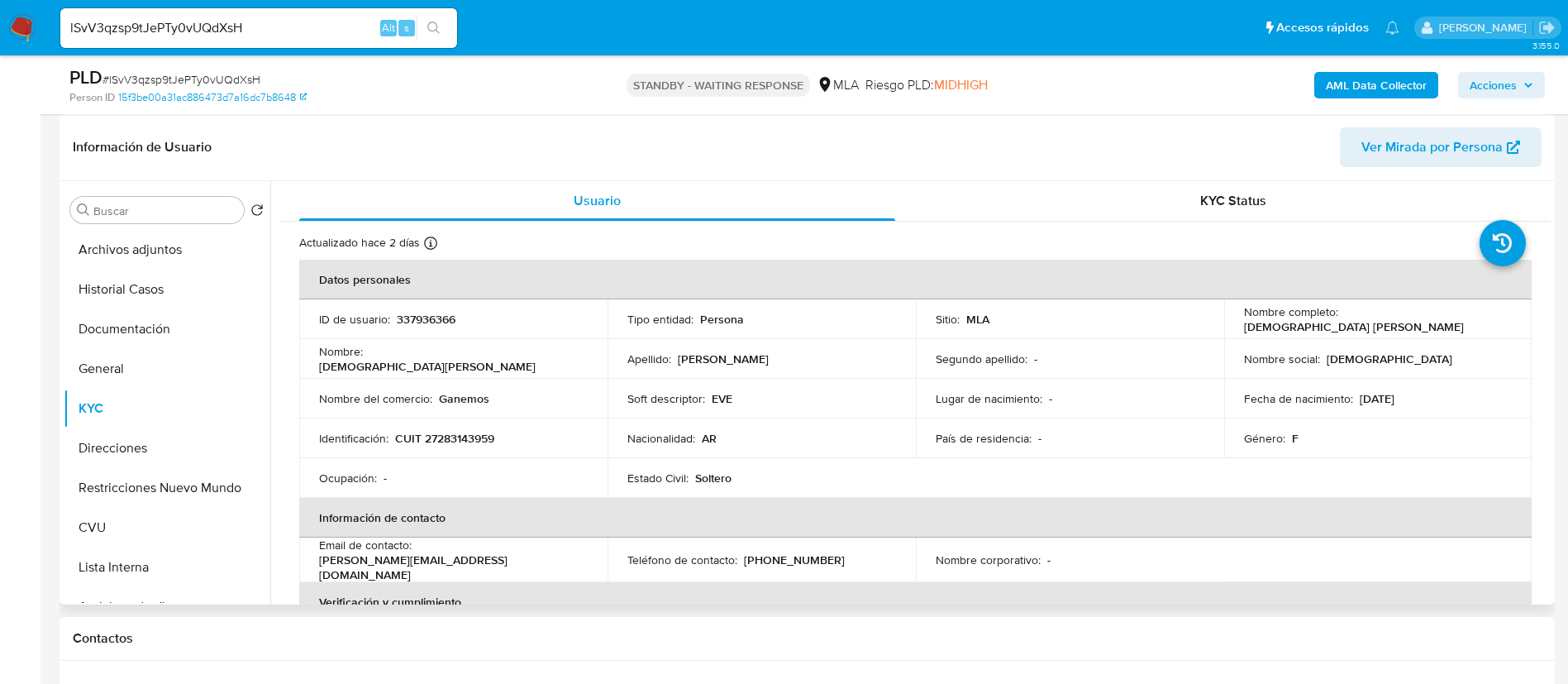
click at [419, 326] on p "337936366" at bounding box center [427, 319] width 59 height 15
copy p "337936366"
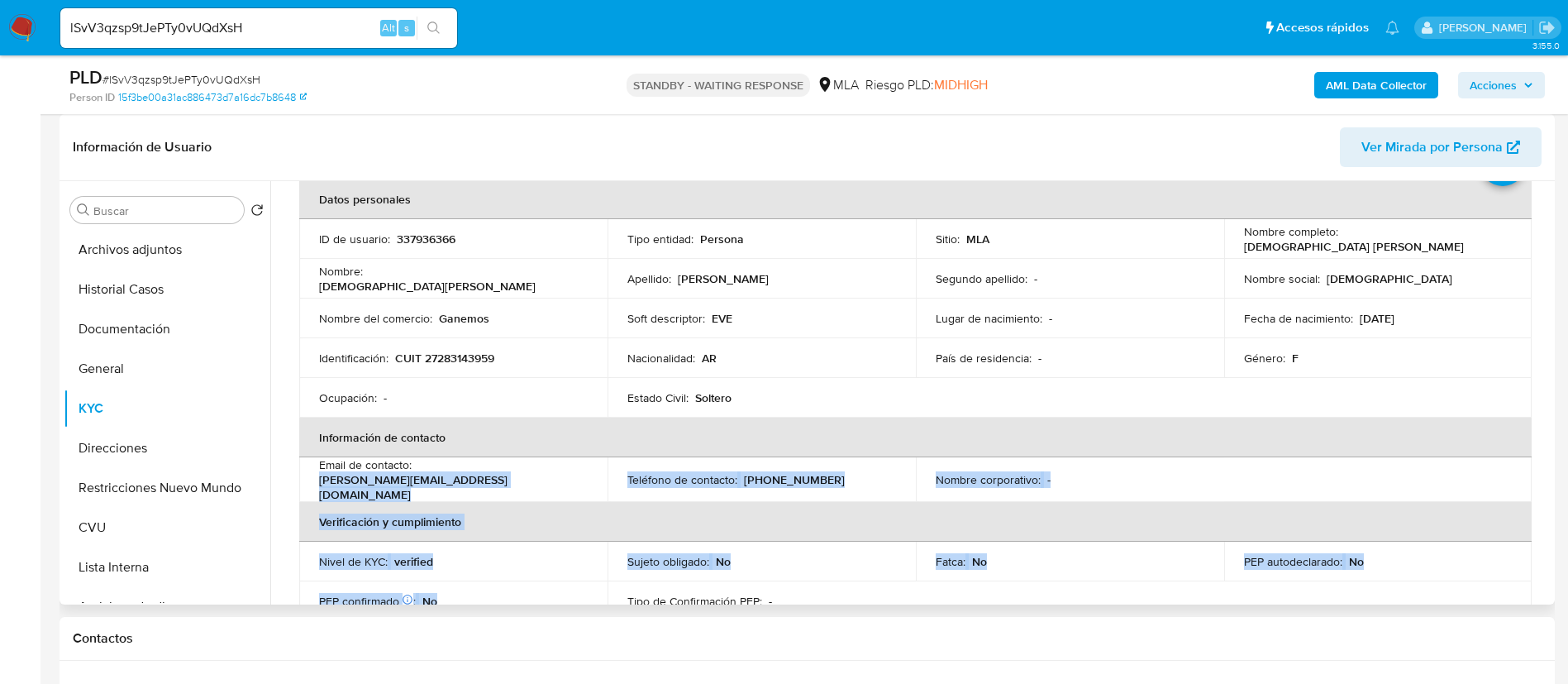
scroll to position [95, 0]
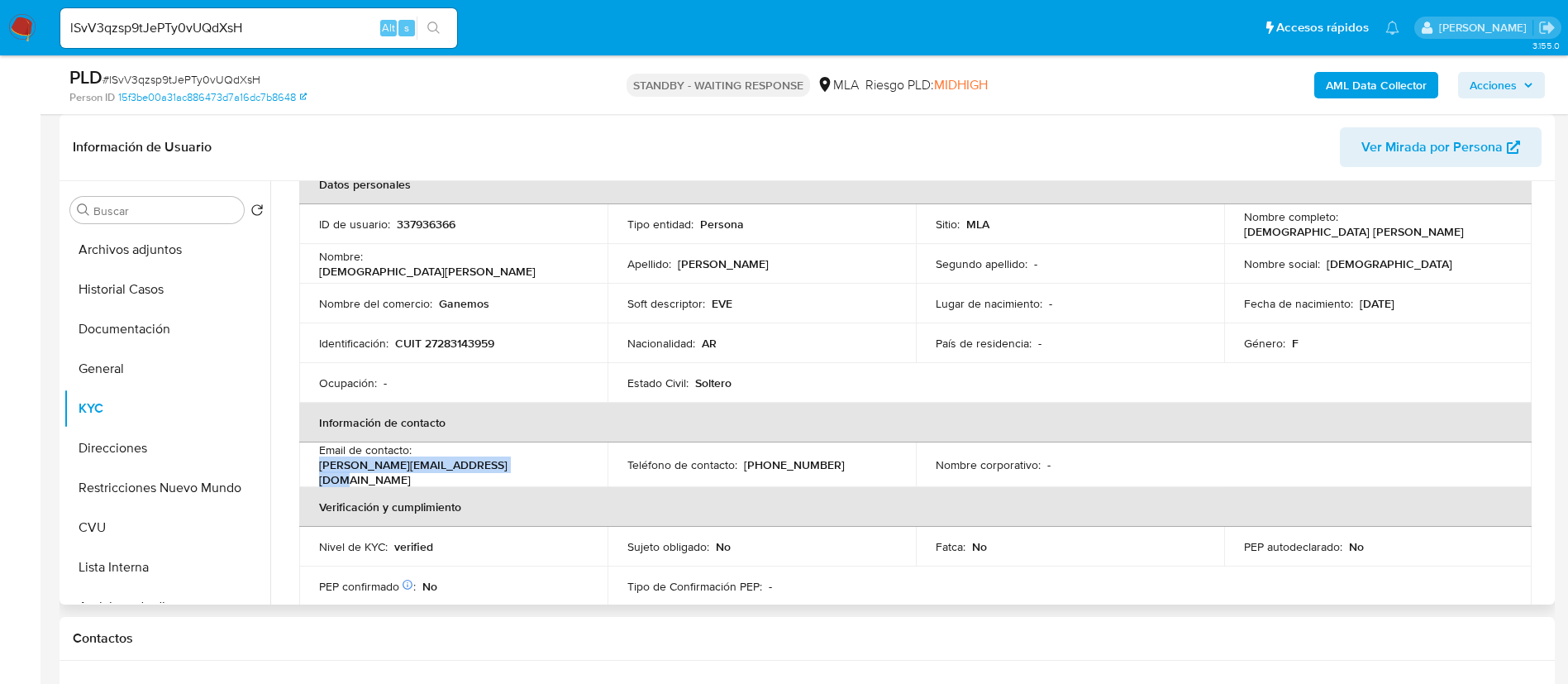
drag, startPoint x: 357, startPoint y: 569, endPoint x: 519, endPoint y: 468, distance: 190.9
click at [519, 468] on td "Email de contacto : evangelina-torres027@hotmail.com" at bounding box center [453, 465] width 308 height 45
copy p "evangelina-torres027@hotmail.com"
drag, startPoint x: 742, startPoint y: 463, endPoint x: 812, endPoint y: 466, distance: 70.1
click at [812, 466] on div "Teléfono de contacto : (341) 3261916" at bounding box center [762, 464] width 268 height 15
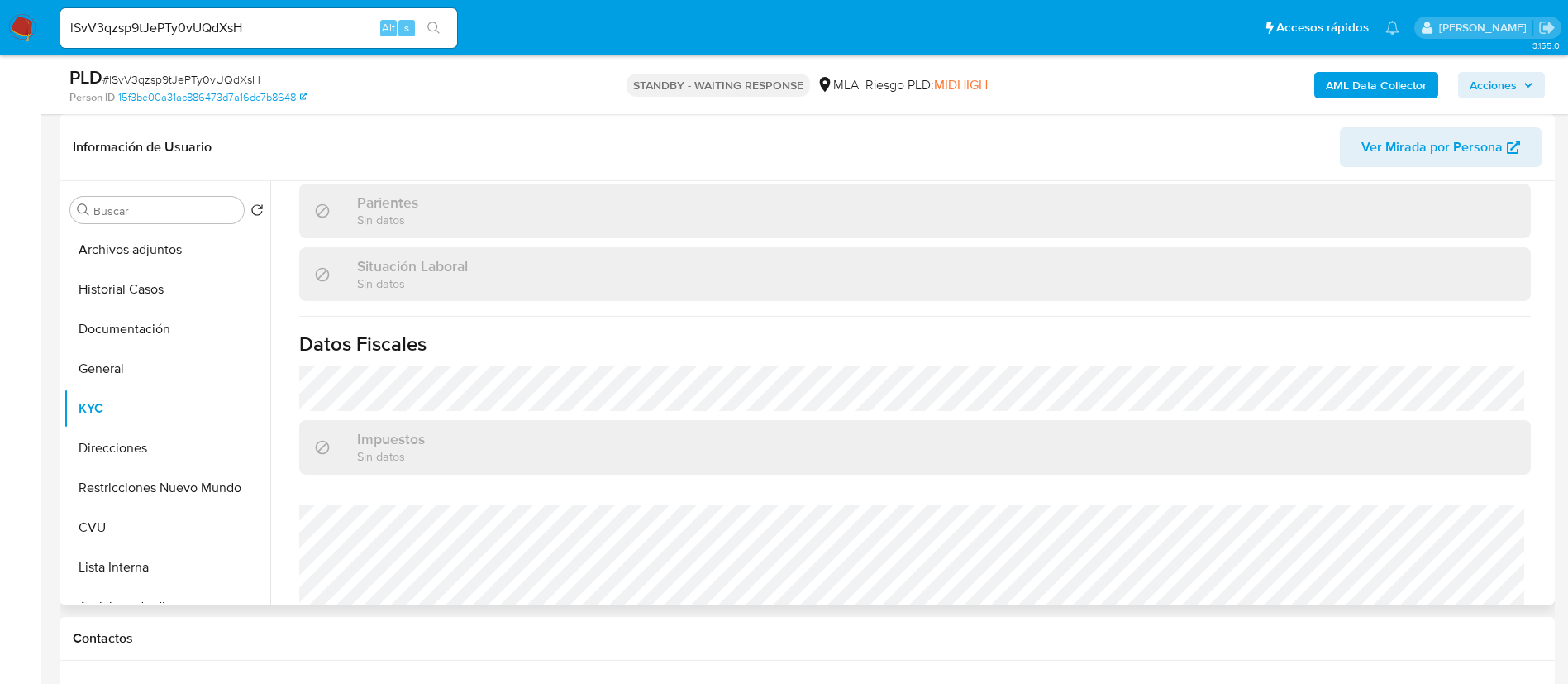
scroll to position [840, 0]
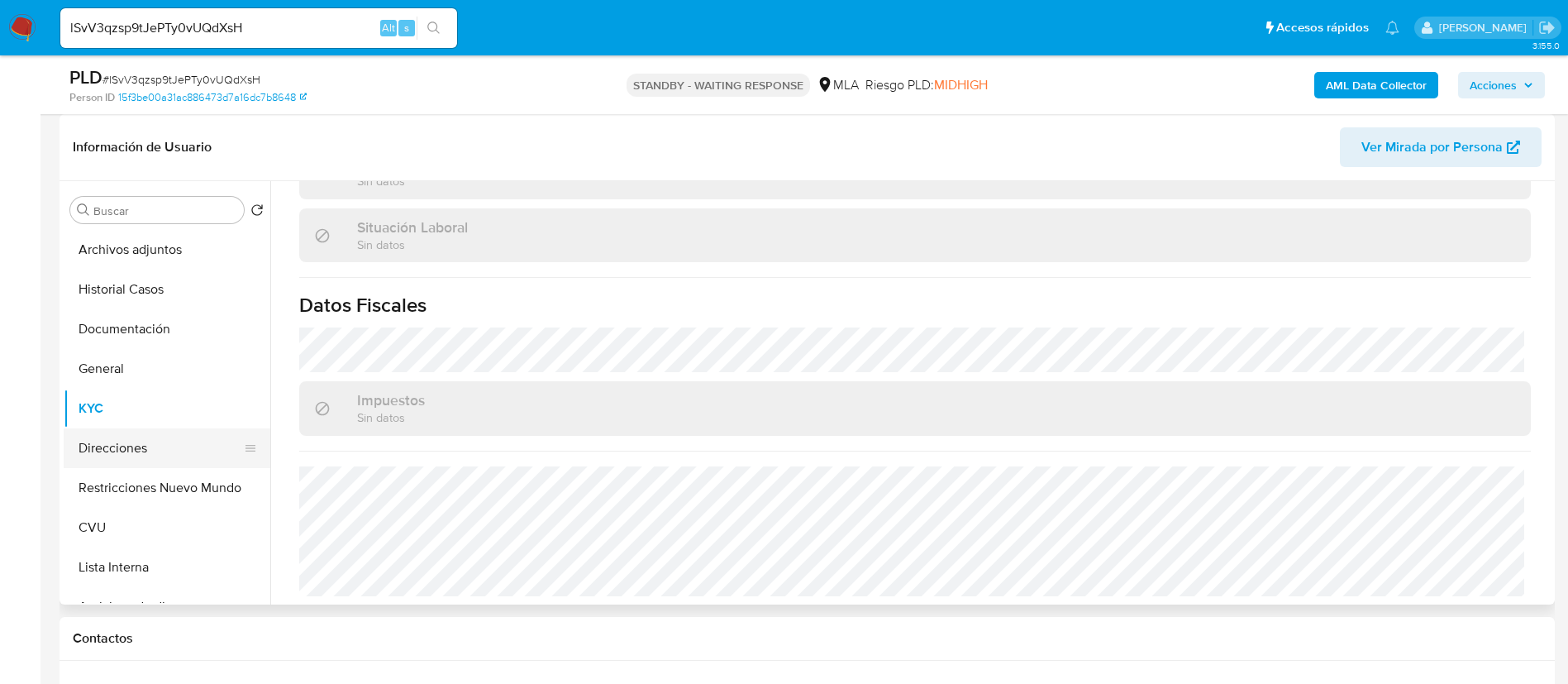
click at [120, 438] on button "Direcciones" at bounding box center [161, 448] width 194 height 40
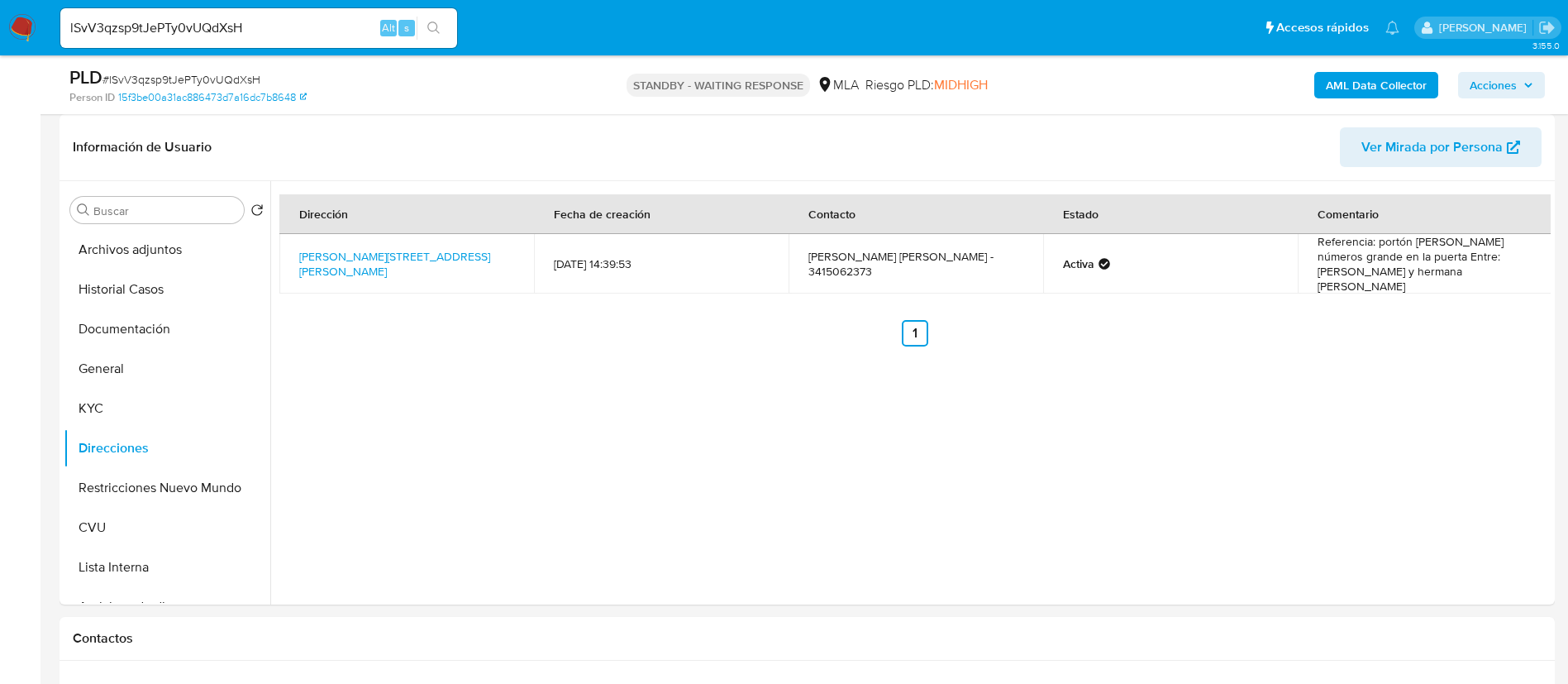
click at [260, 42] on div "lSvV3qzsp9tJePTy0vUQdXsH Alt s" at bounding box center [259, 29] width 397 height 40
click at [255, 31] on input "lSvV3qzsp9tJePTy0vUQdXsH" at bounding box center [259, 28] width 397 height 22
paste input "9RCHL70HMU9dOdJmTheYhW3p"
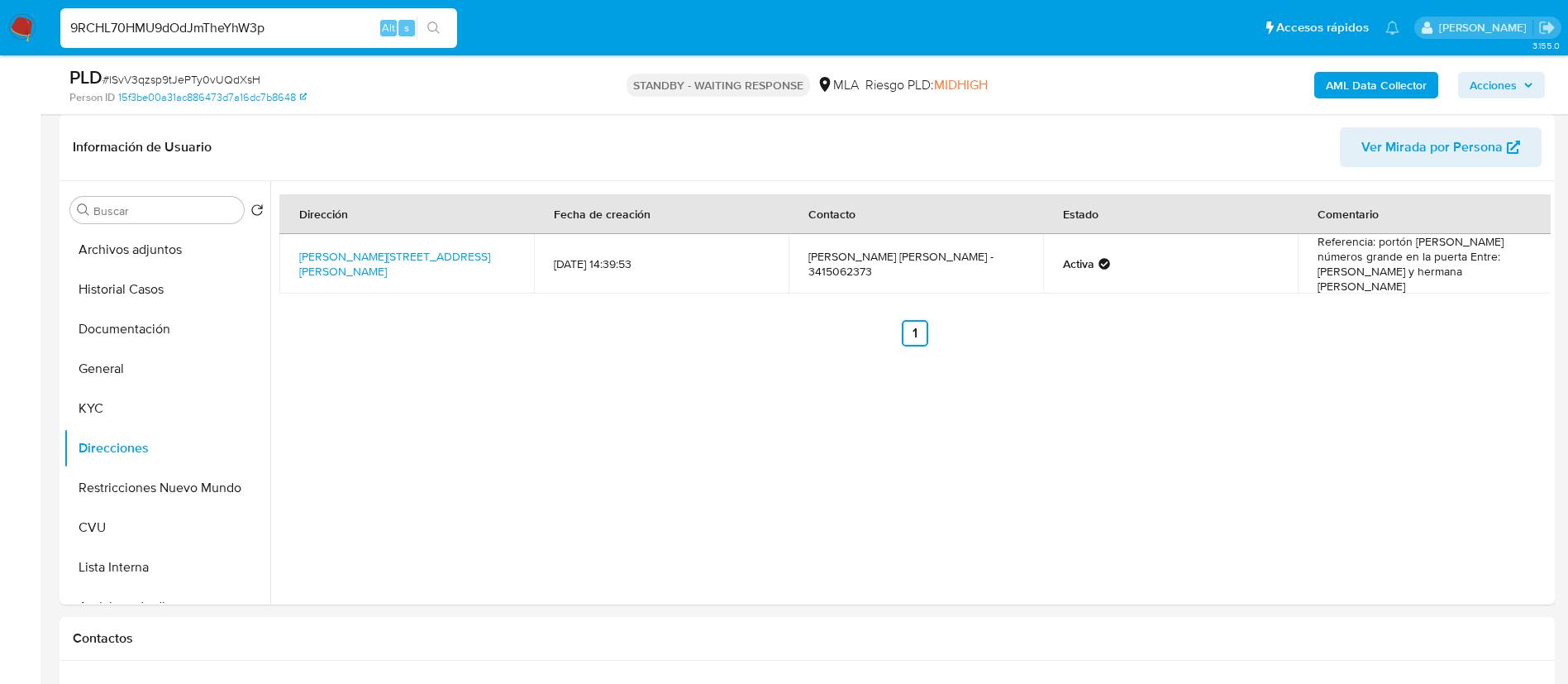
type input "9RCHL70HMU9dOdJmTheYhW3p"
click at [425, 26] on button "search-icon" at bounding box center [434, 28] width 34 height 23
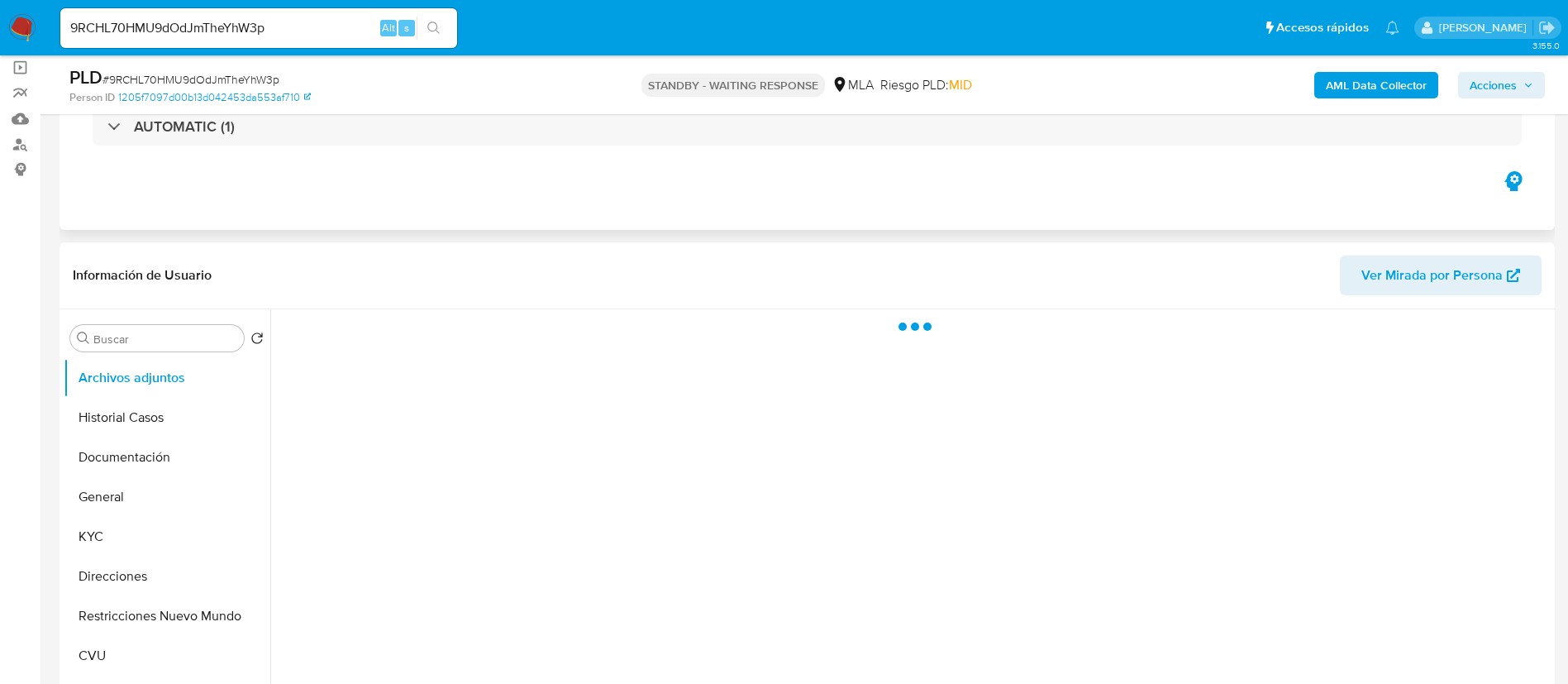
scroll to position [248, 0]
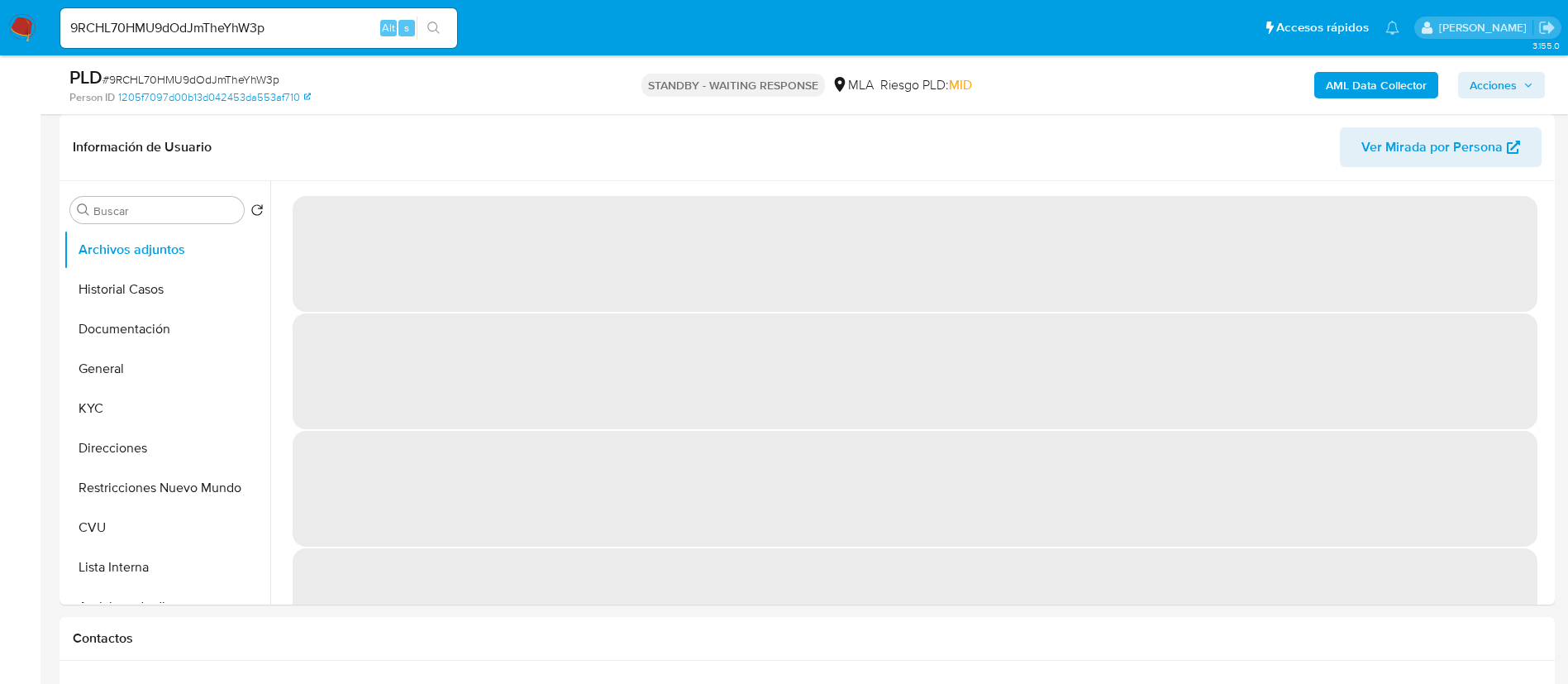
select select "10"
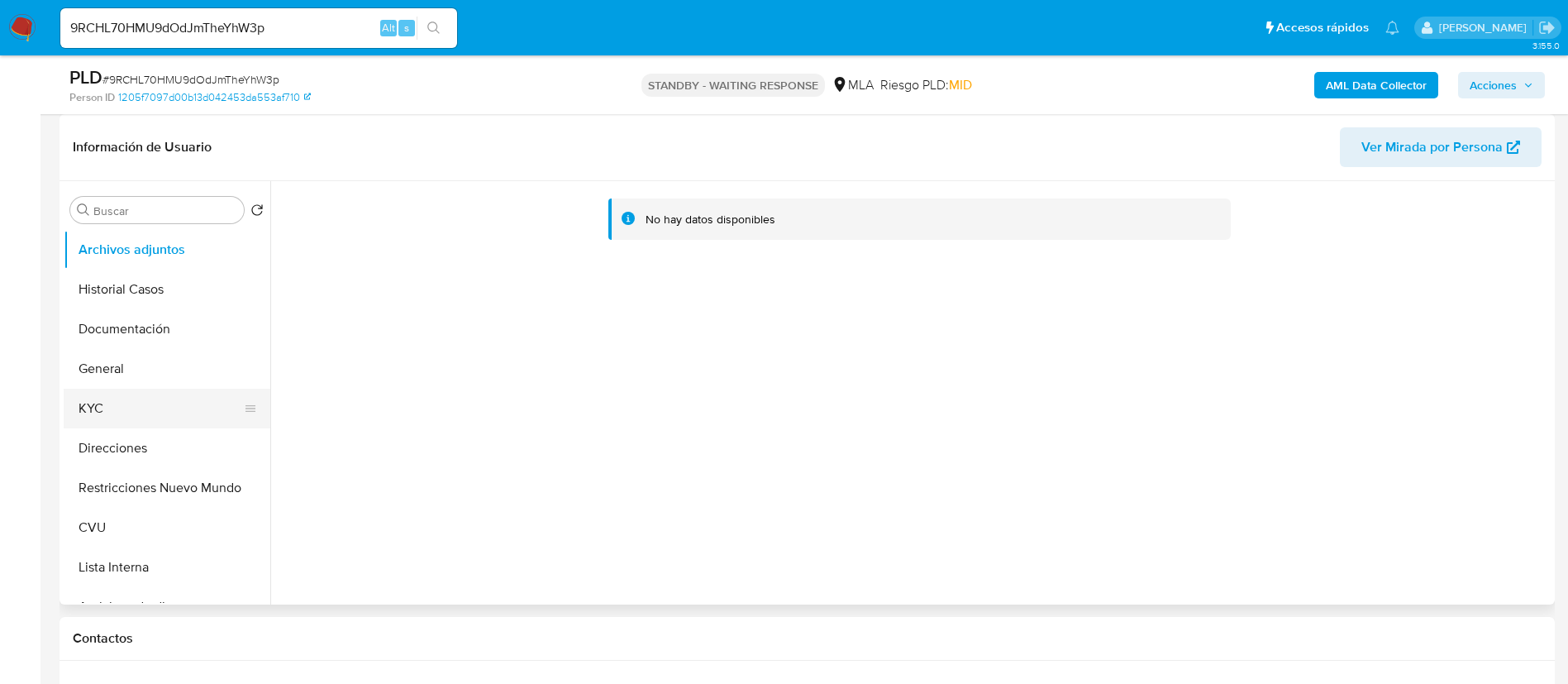
click at [155, 399] on button "KYC" at bounding box center [161, 409] width 194 height 40
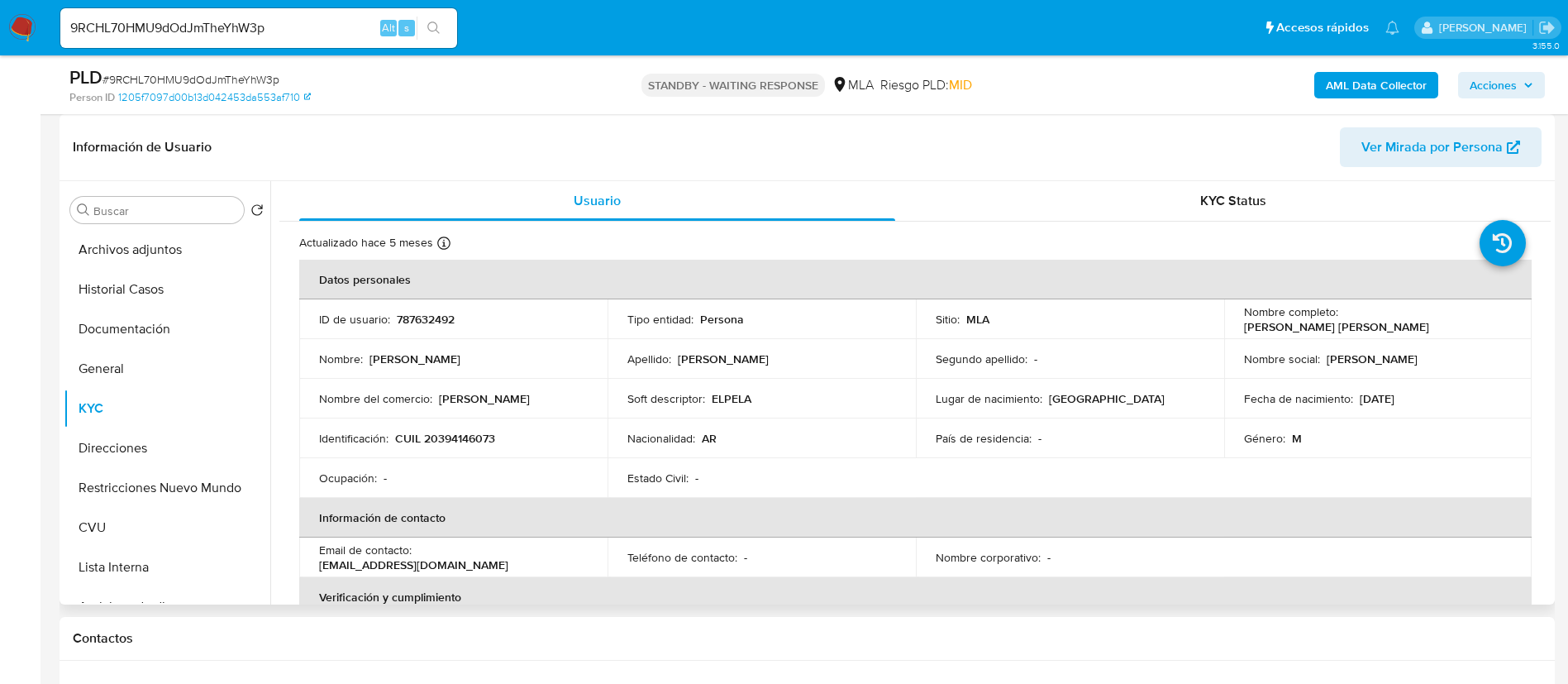
click at [399, 315] on p "787632492" at bounding box center [426, 319] width 58 height 15
copy p "787632492"
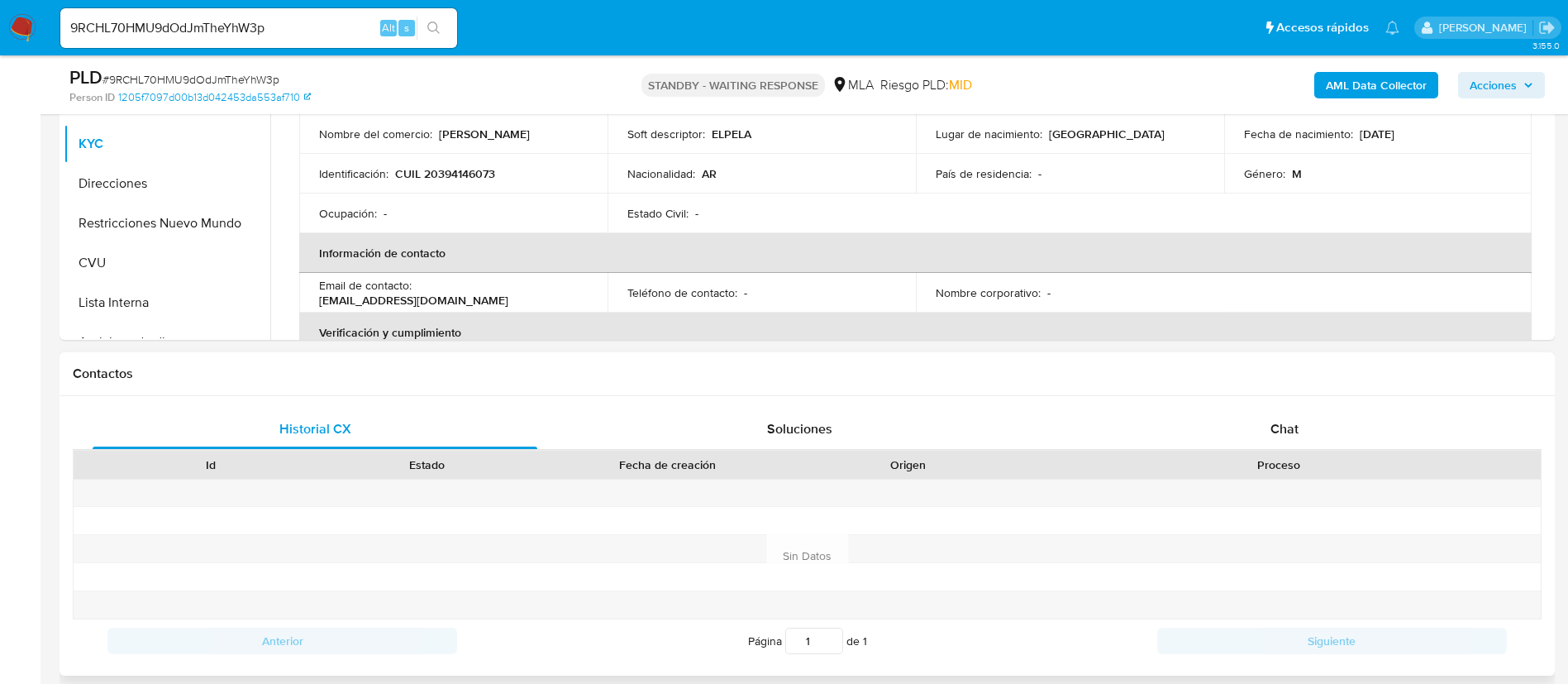
scroll to position [265, 0]
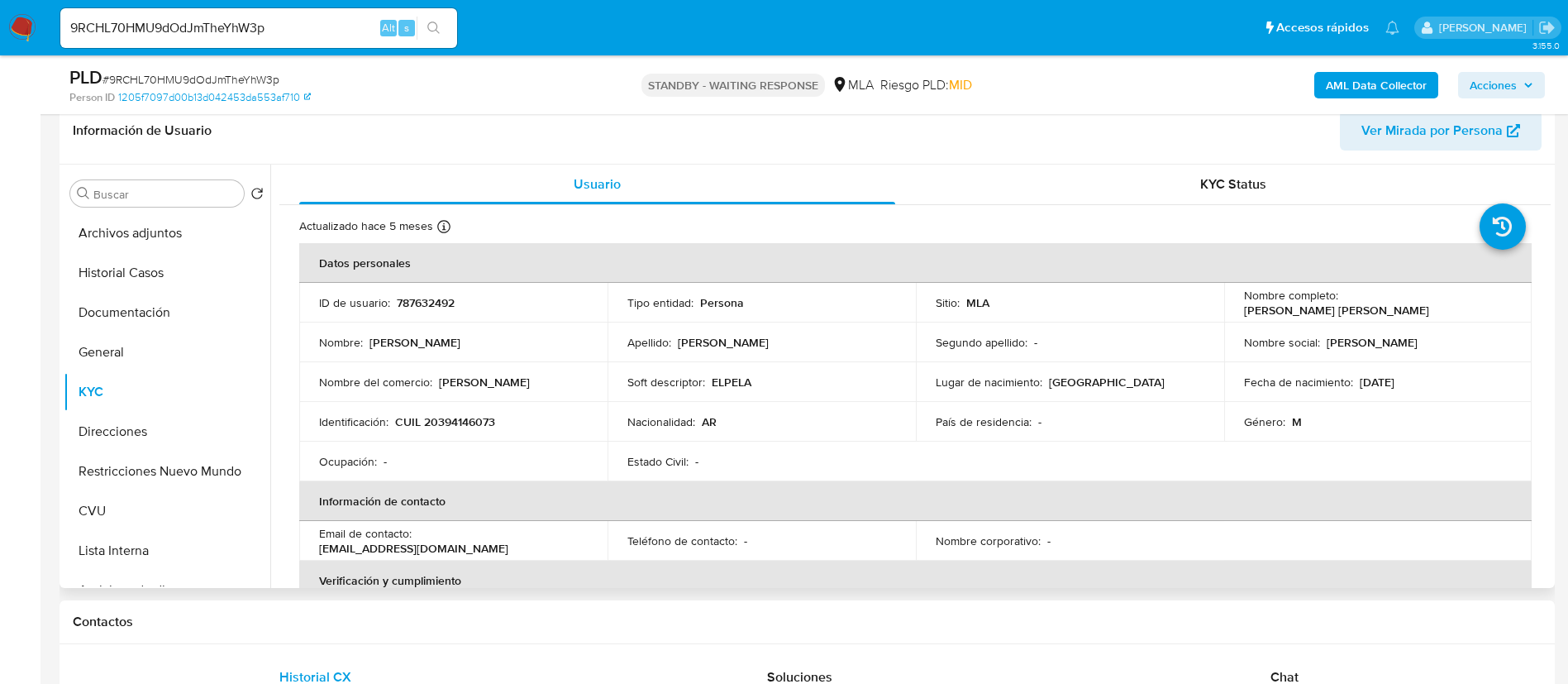
click at [438, 419] on p "CUIL 20394146073" at bounding box center [446, 422] width 100 height 15
copy p "20394146073"
click at [350, 36] on input "9RCHL70HMU9dOdJmTheYhW3p" at bounding box center [259, 28] width 397 height 22
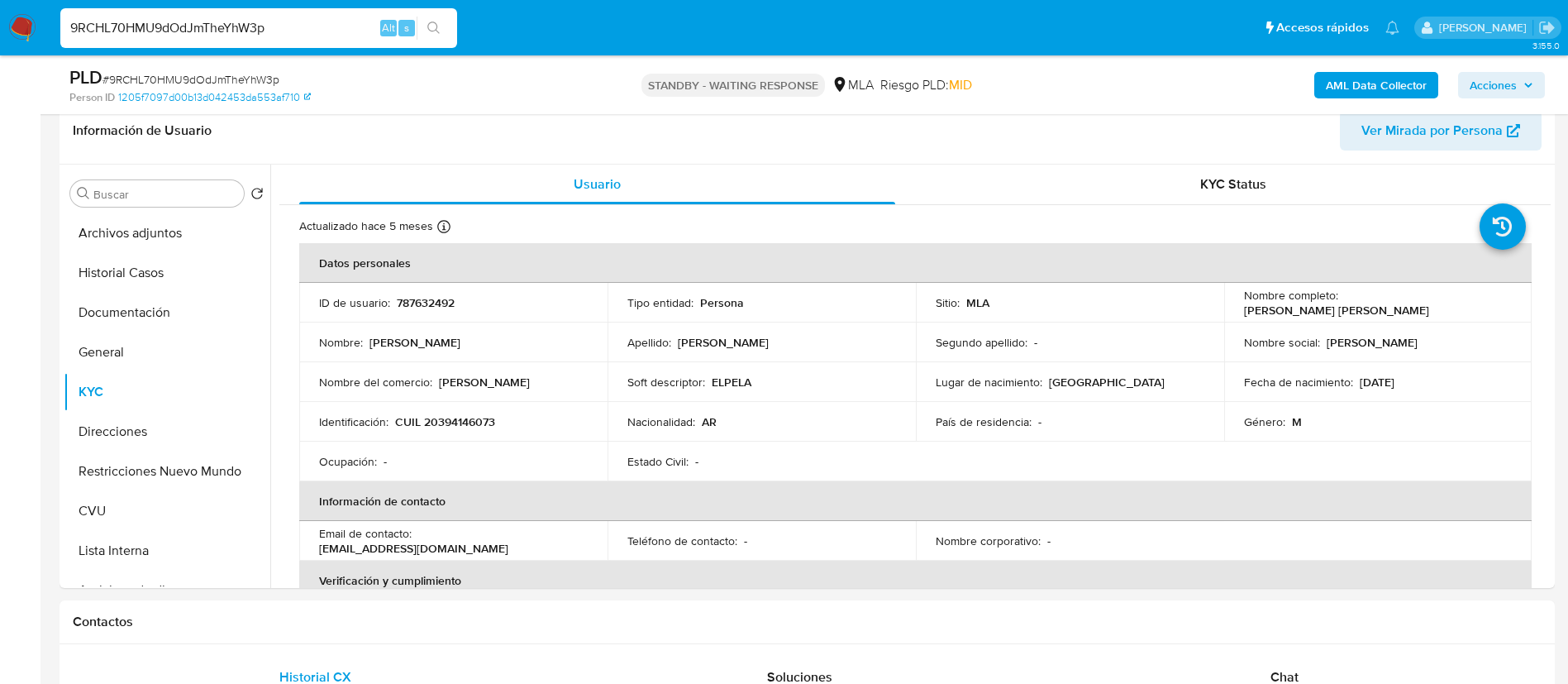
paste input "YGLDHmVFMXIvSRq7TJwV0bRM"
type input "YGLDHmVFMXIvSRq7TJwV0bRM"
click at [433, 32] on icon "search-icon" at bounding box center [434, 28] width 13 height 13
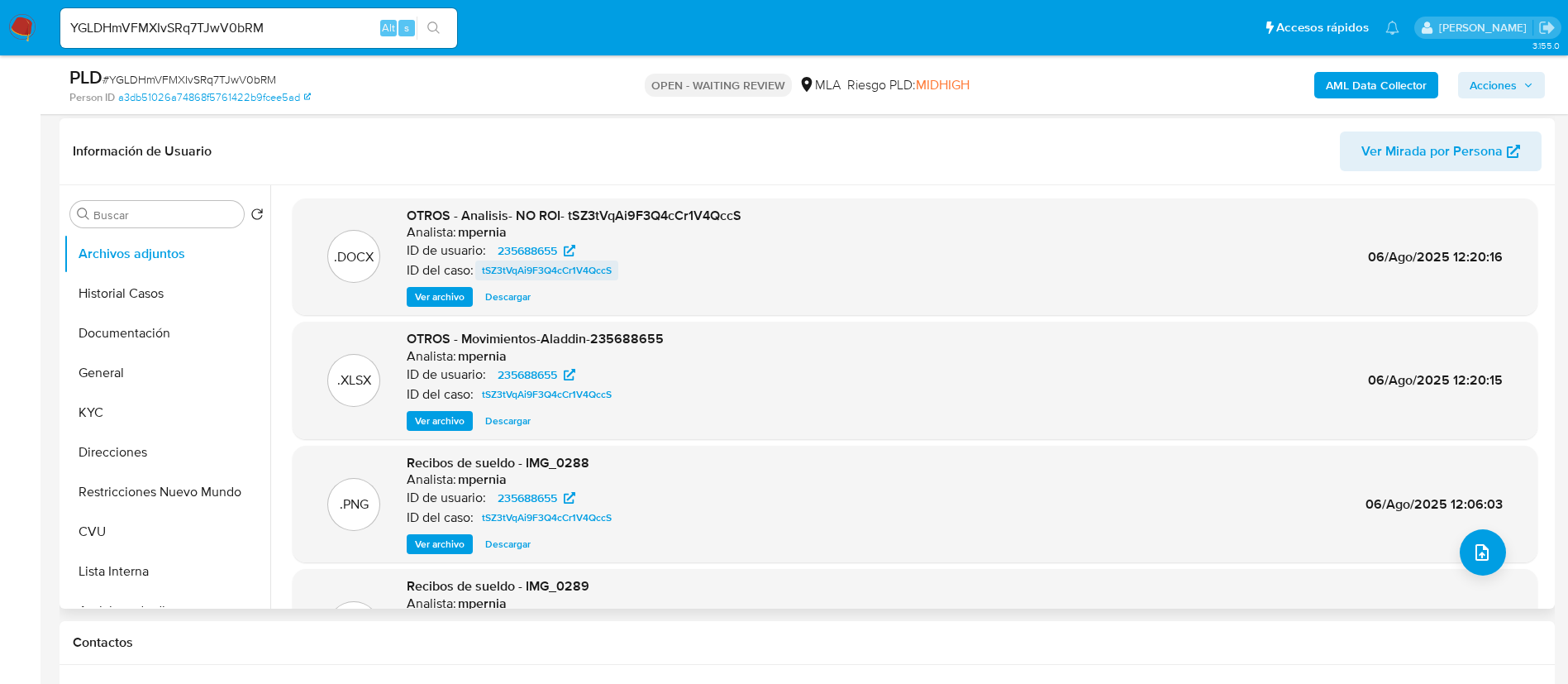
select select "10"
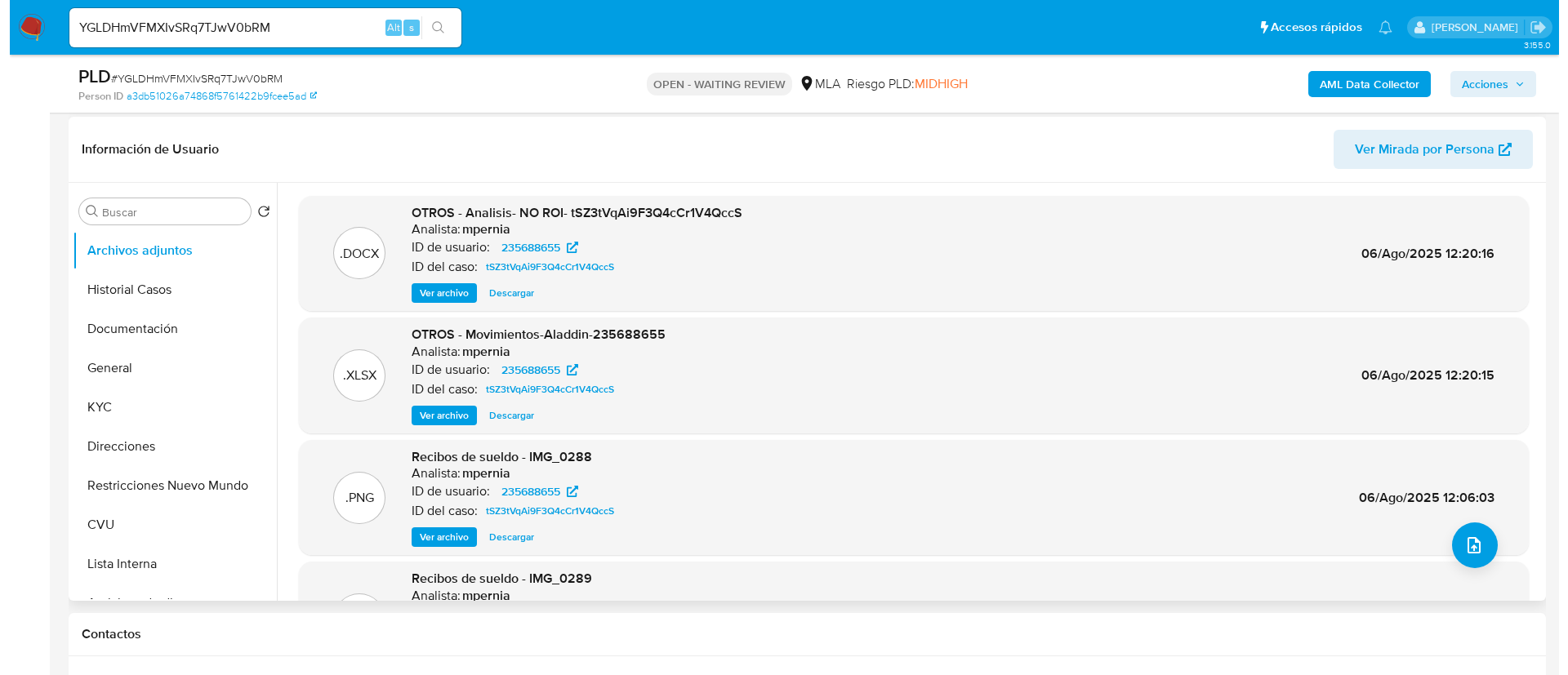
scroll to position [245, 0]
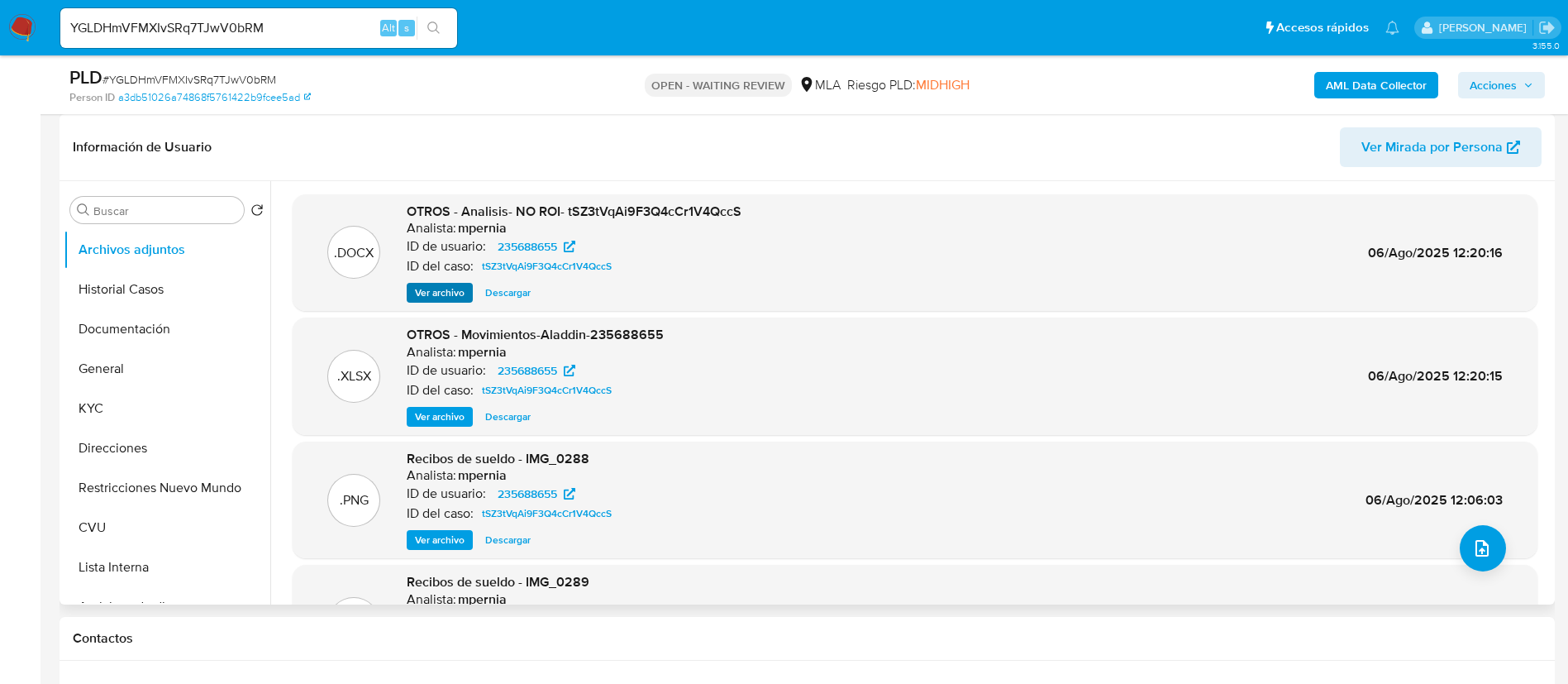
click at [447, 302] on div ".DOCX OTROS - Analisis- NO ROI- tSZ3tVqAi9F3Q4cCr1V4QccS Analista: mpernia ID d…" at bounding box center [915, 254] width 1245 height 118
click at [440, 293] on span "Ver archivo" at bounding box center [440, 293] width 49 height 16
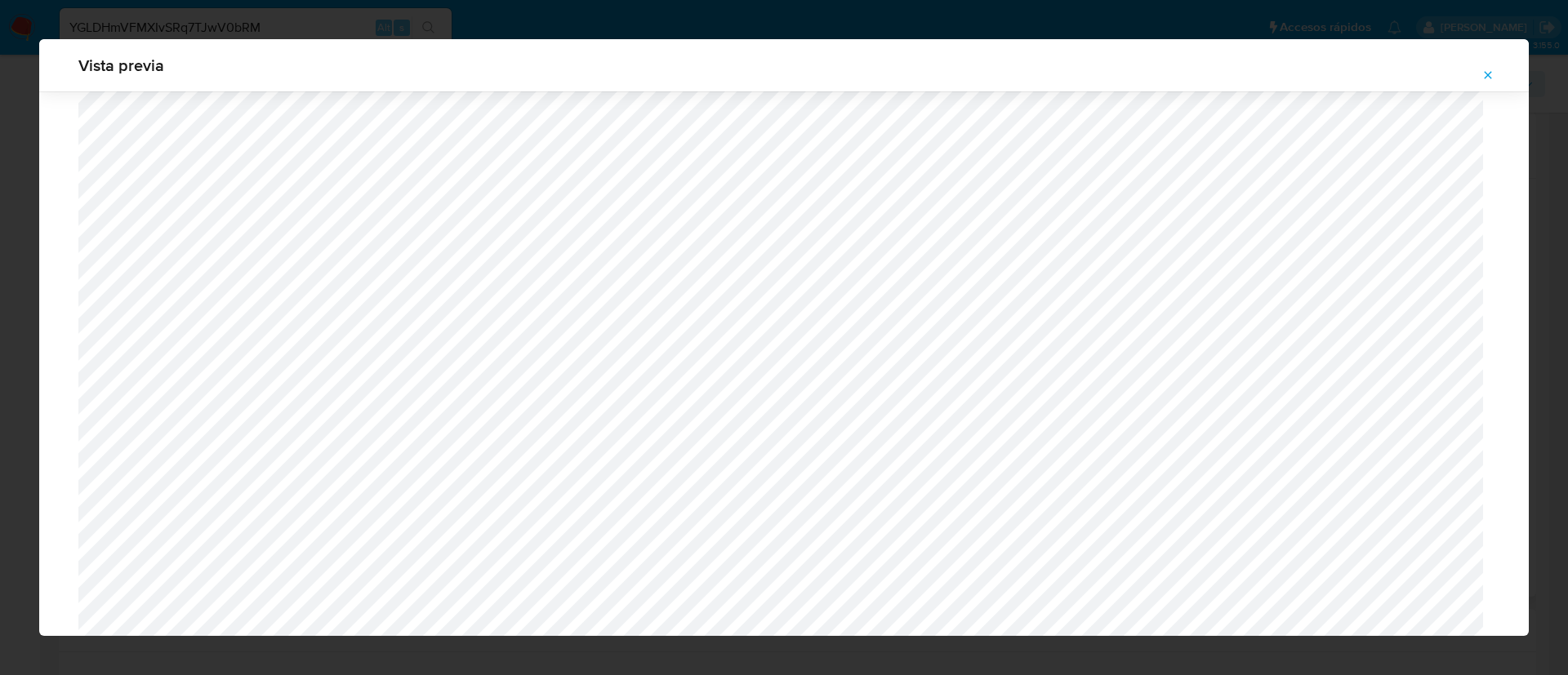
scroll to position [457, 0]
click at [1490, 73] on icon "Attachment preview" at bounding box center [1488, 74] width 8 height 8
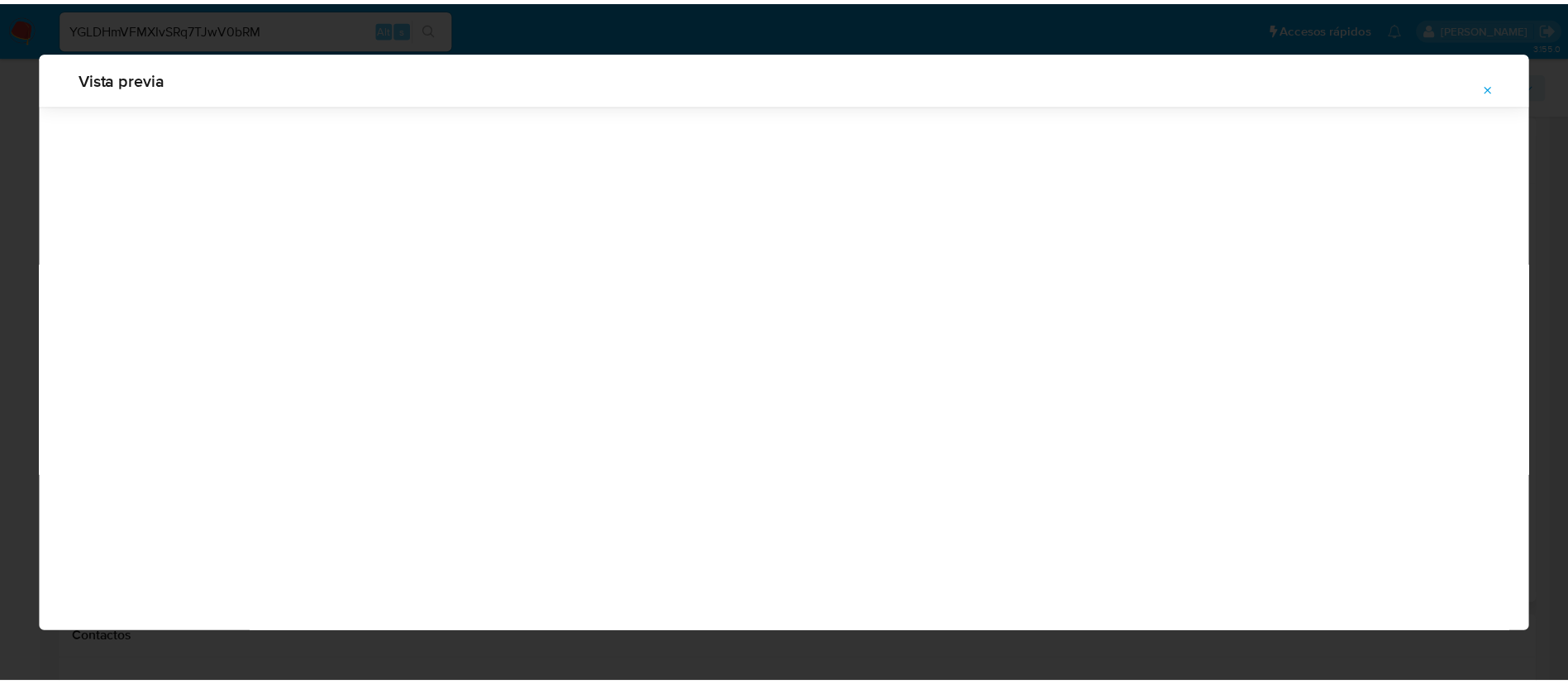
scroll to position [0, 0]
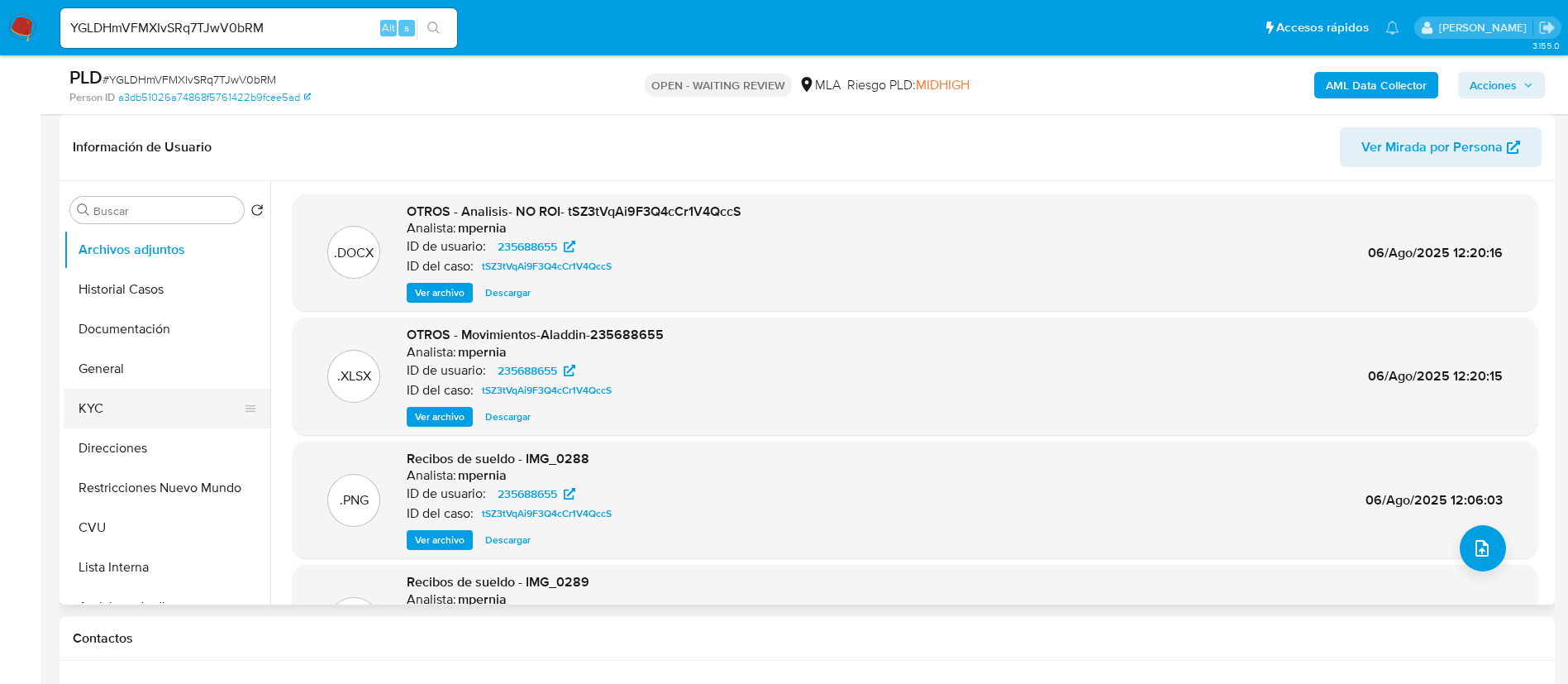
click at [148, 417] on button "KYC" at bounding box center [161, 409] width 194 height 40
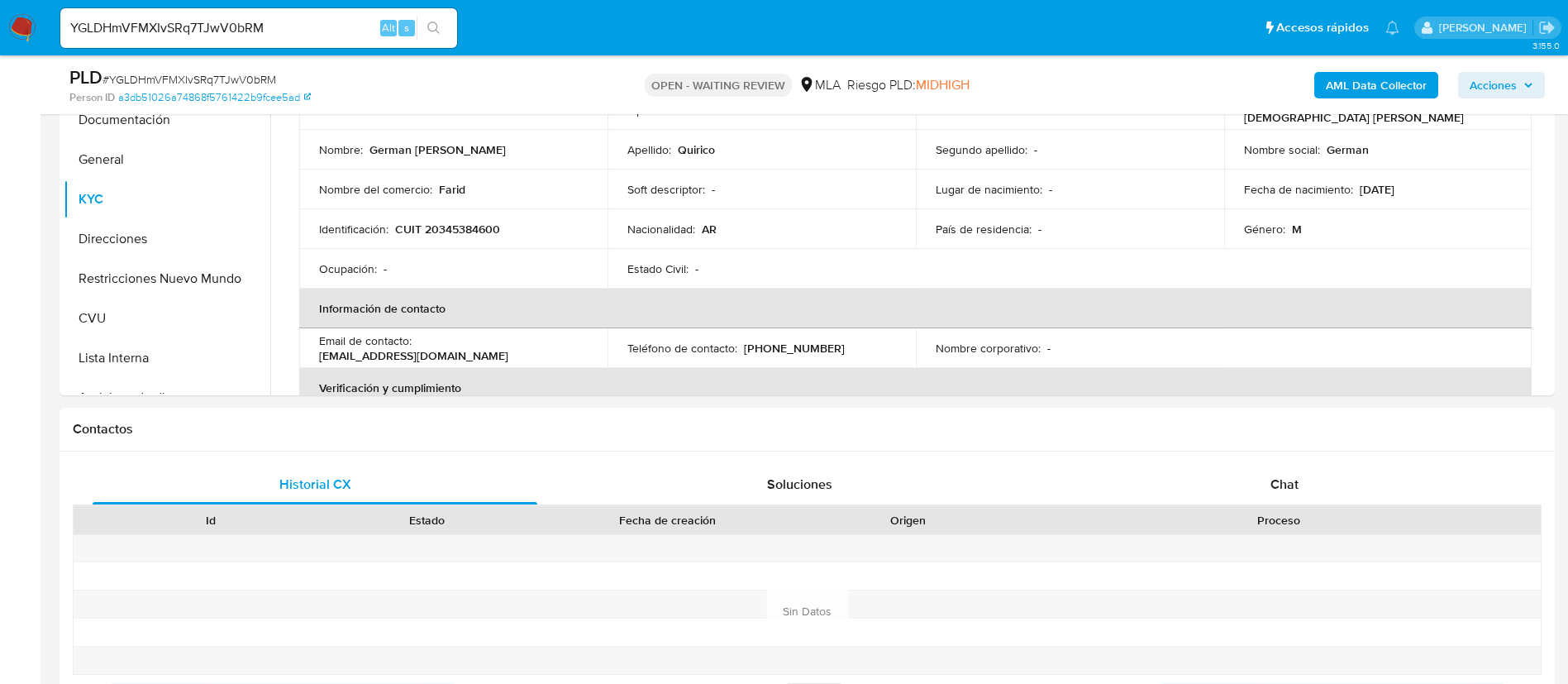
scroll to position [496, 0]
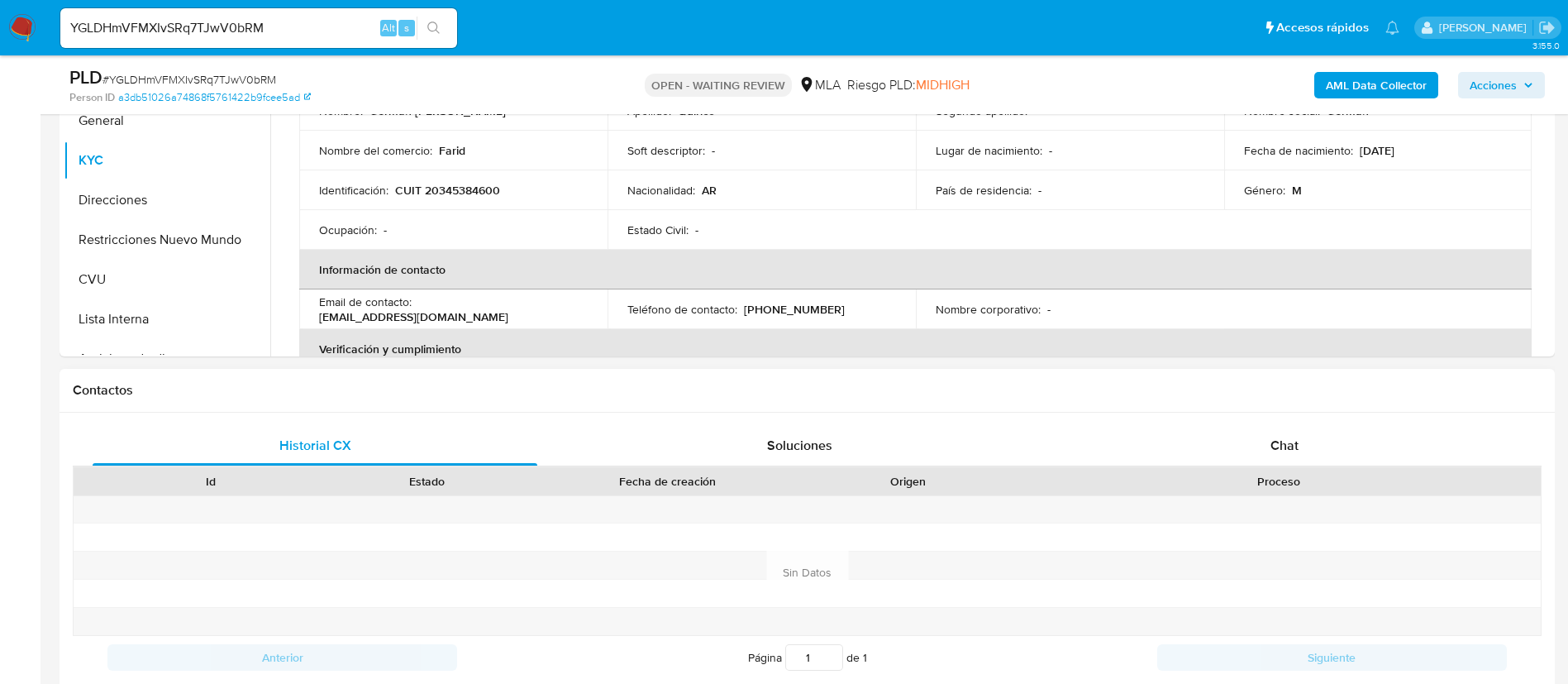
click at [1223, 476] on div "Proceso" at bounding box center [1278, 481] width 501 height 16
click at [1218, 461] on div "Chat" at bounding box center [1285, 446] width 445 height 40
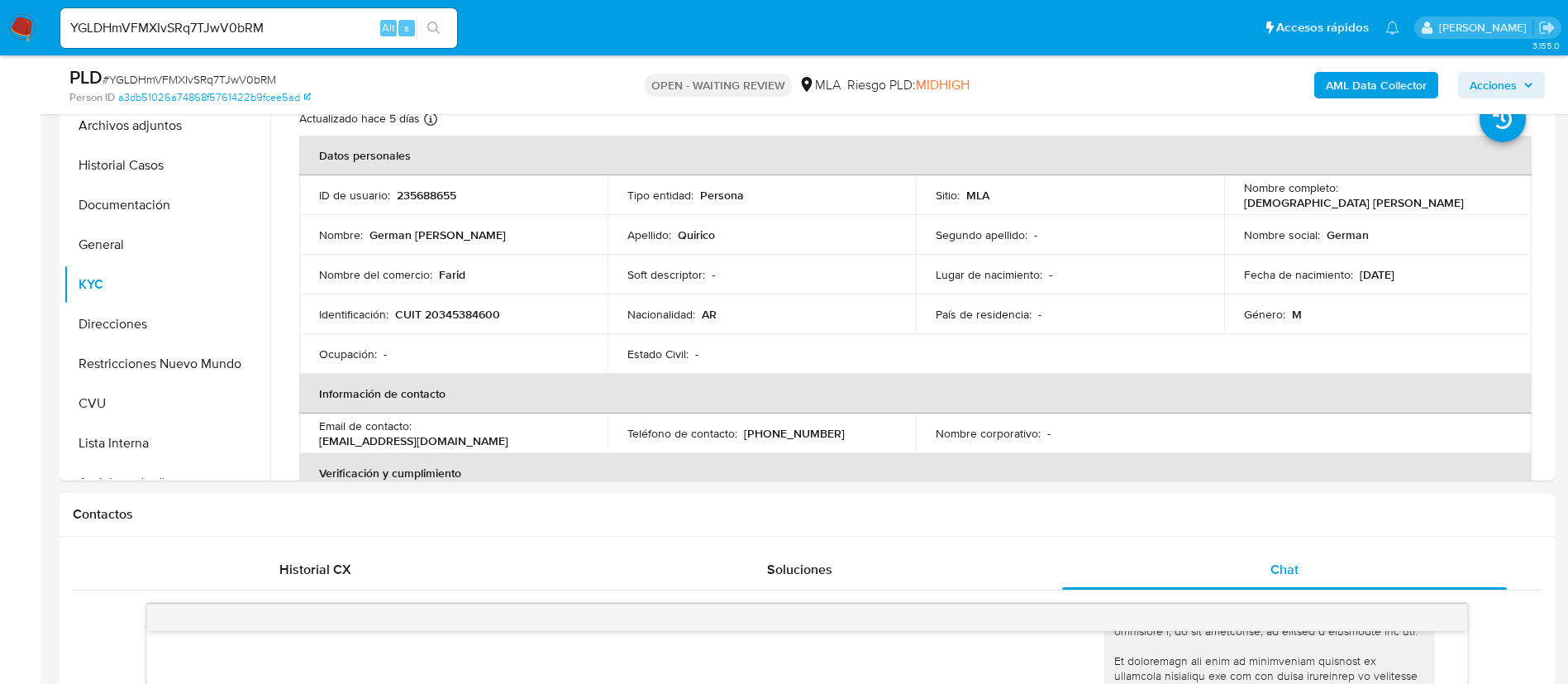
scroll to position [661, 0]
click at [175, 144] on ul "Archivos adjuntos Historial Casos Documentación General KYC Direcciones Restric…" at bounding box center [167, 292] width 207 height 373
click at [172, 136] on button "Archivos adjuntos" at bounding box center [161, 126] width 194 height 40
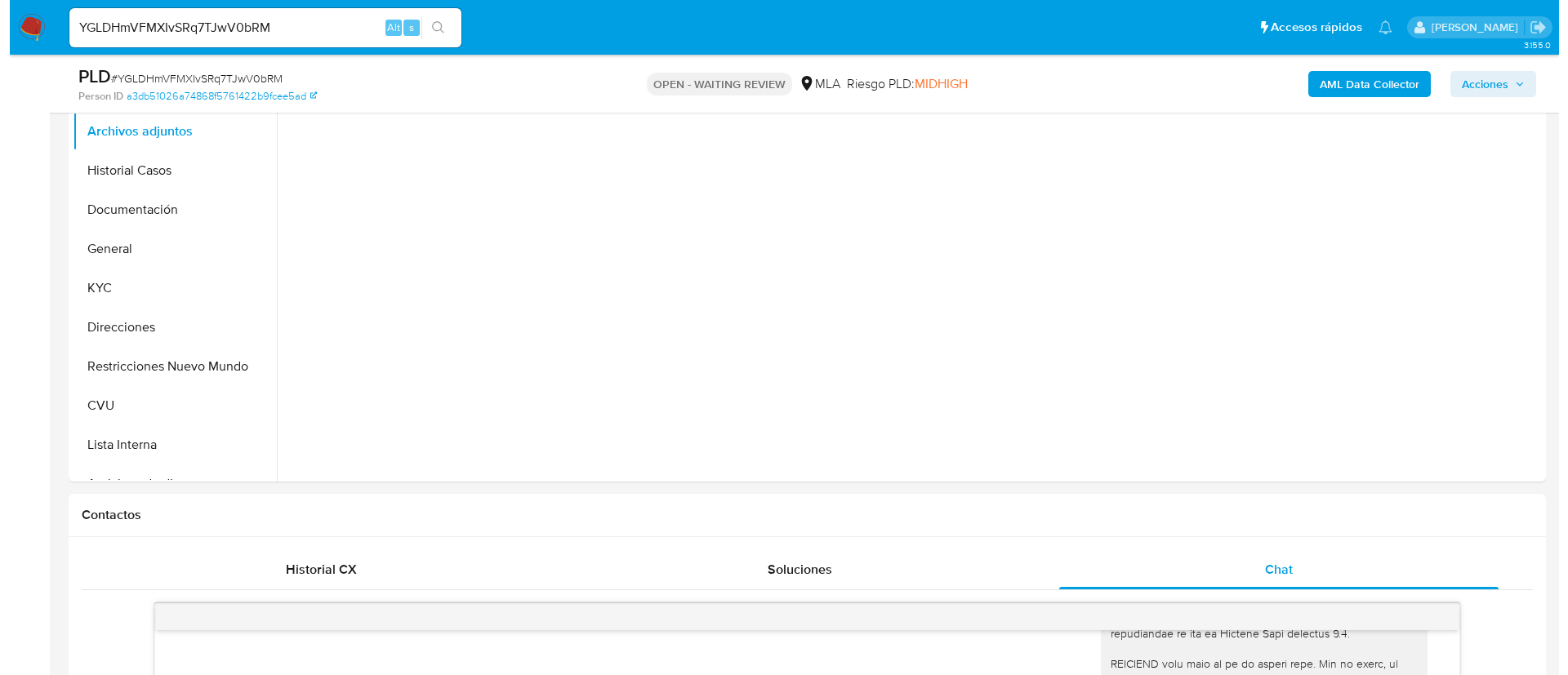
scroll to position [245, 0]
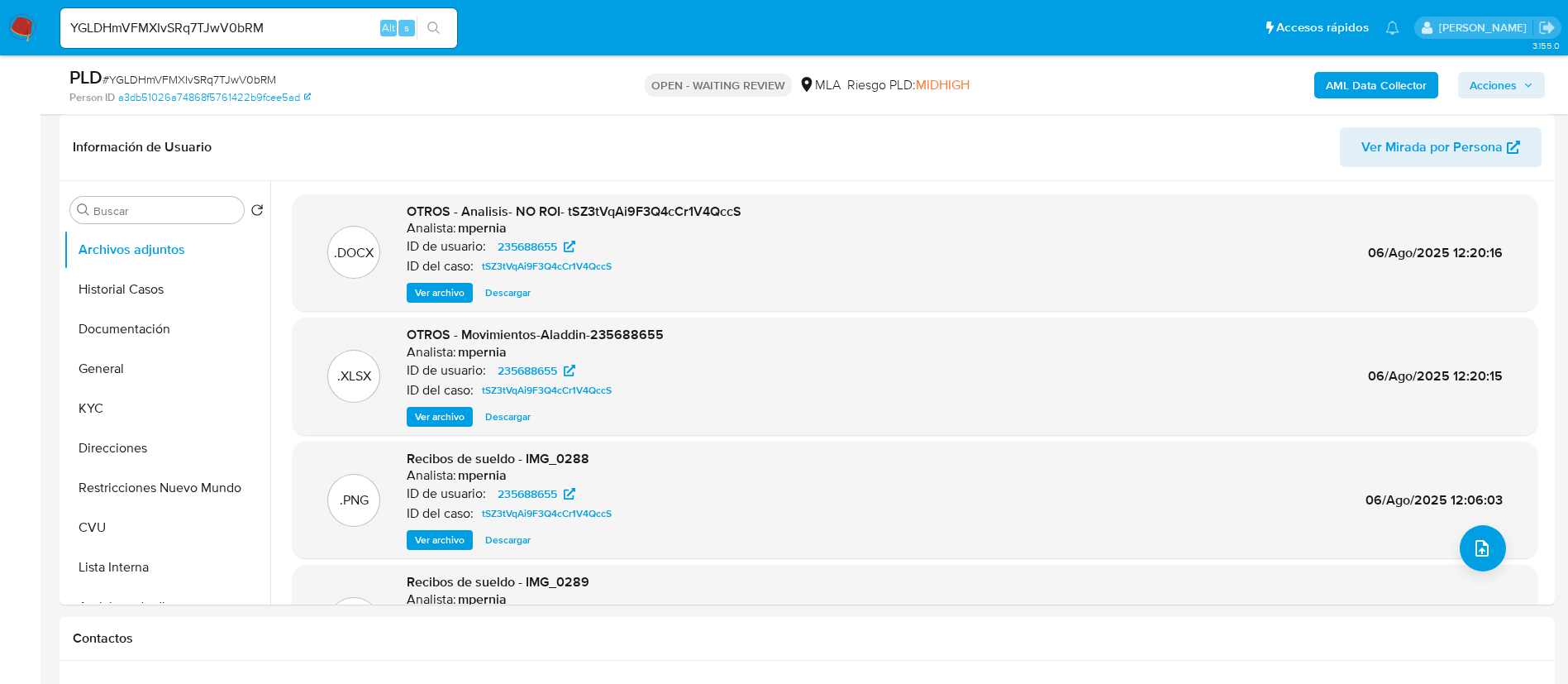
click at [426, 299] on span "Ver archivo" at bounding box center [440, 293] width 49 height 16
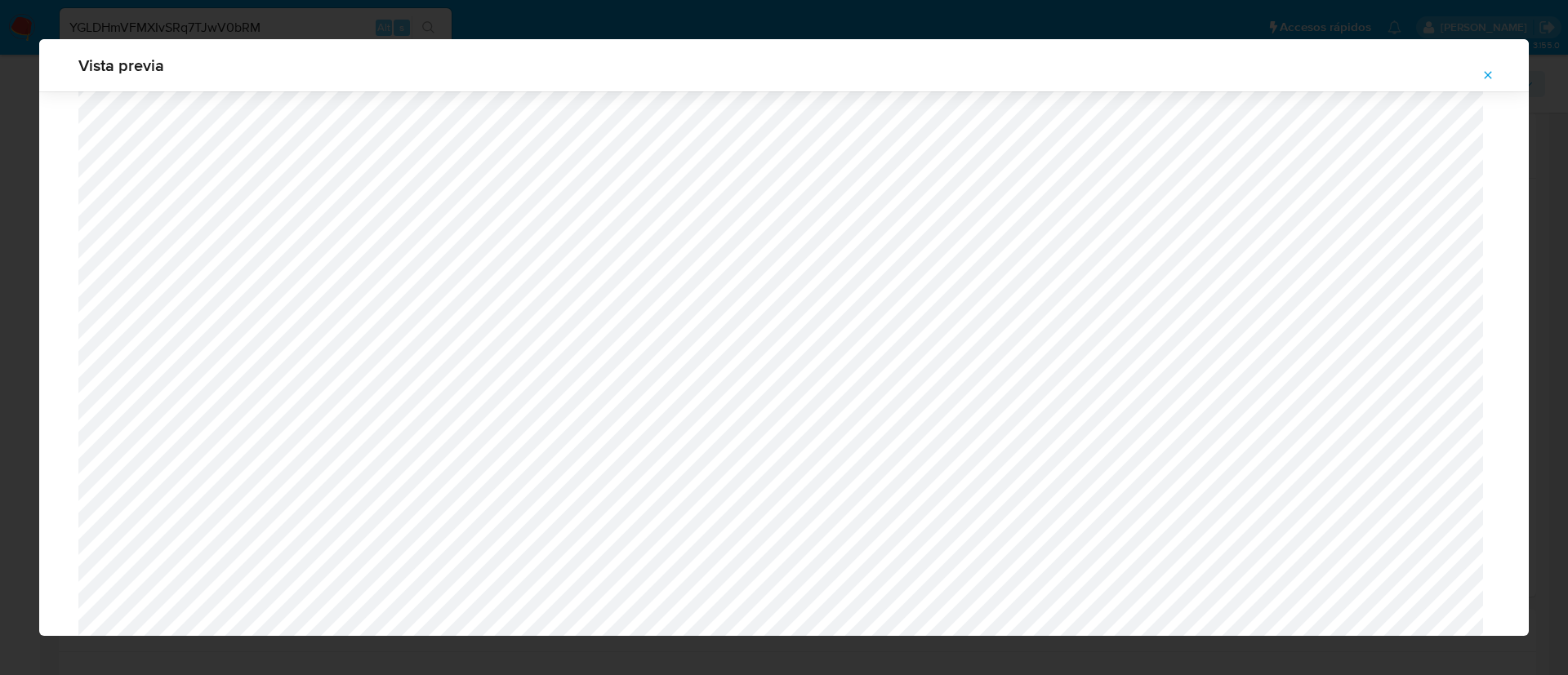
scroll to position [2417, 0]
click at [1485, 71] on icon "Attachment preview" at bounding box center [1488, 74] width 13 height 13
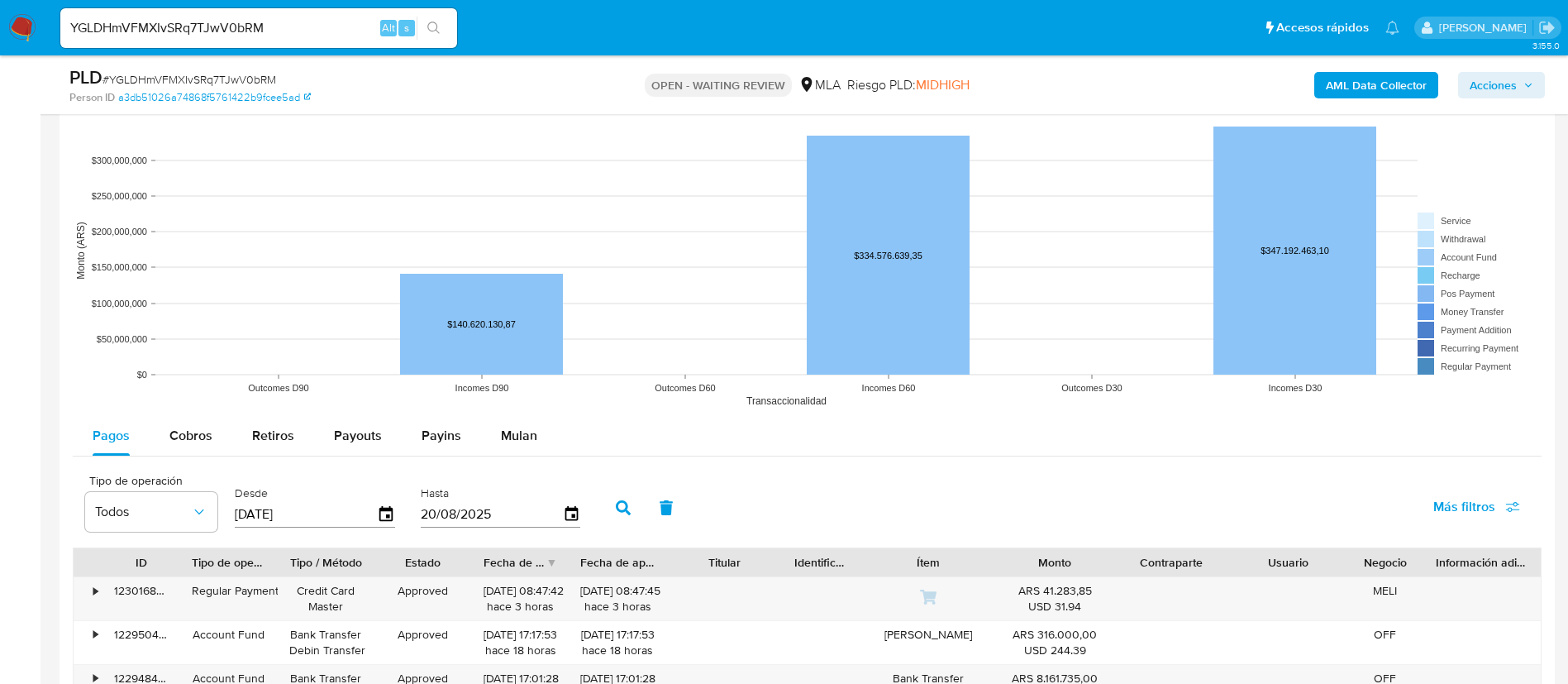
scroll to position [1737, 0]
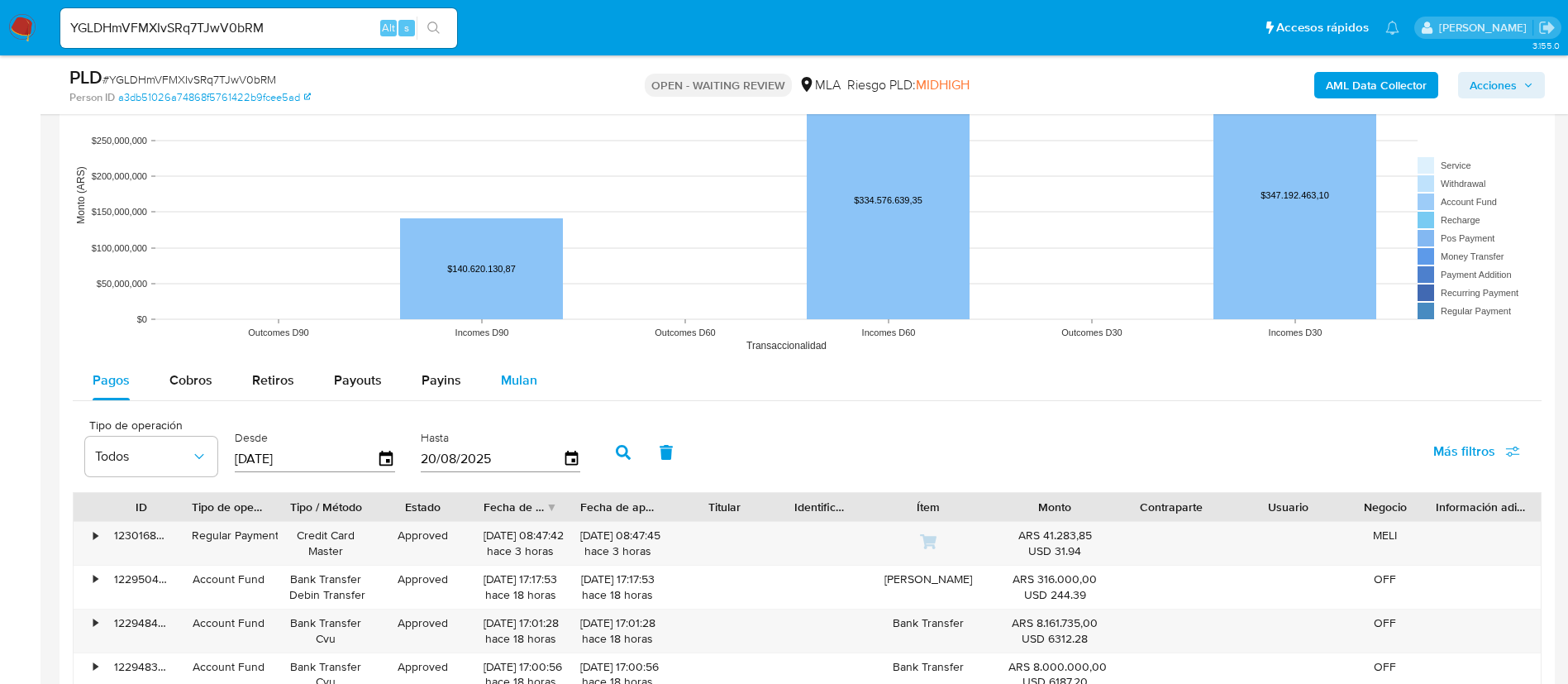
click at [507, 382] on span "Mulan" at bounding box center [519, 380] width 36 height 19
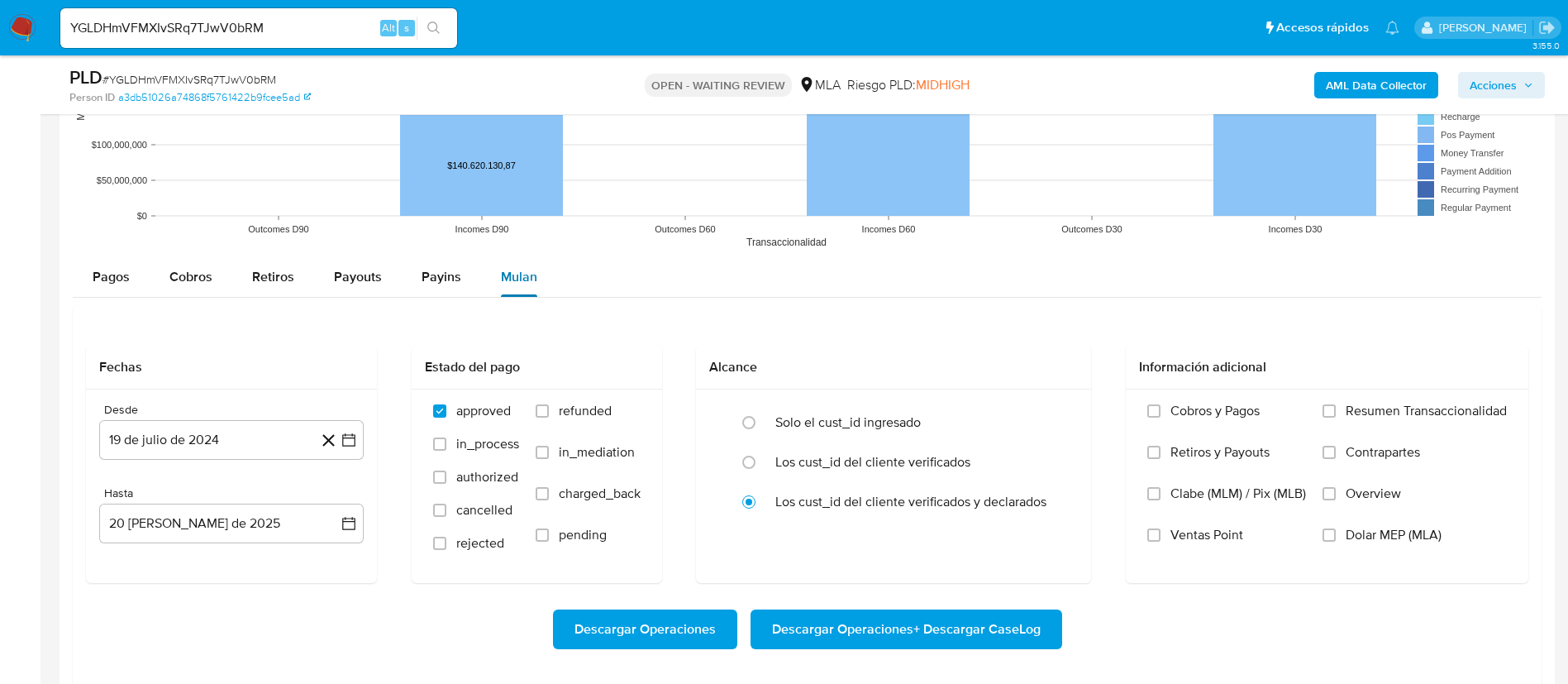
scroll to position [1985, 0]
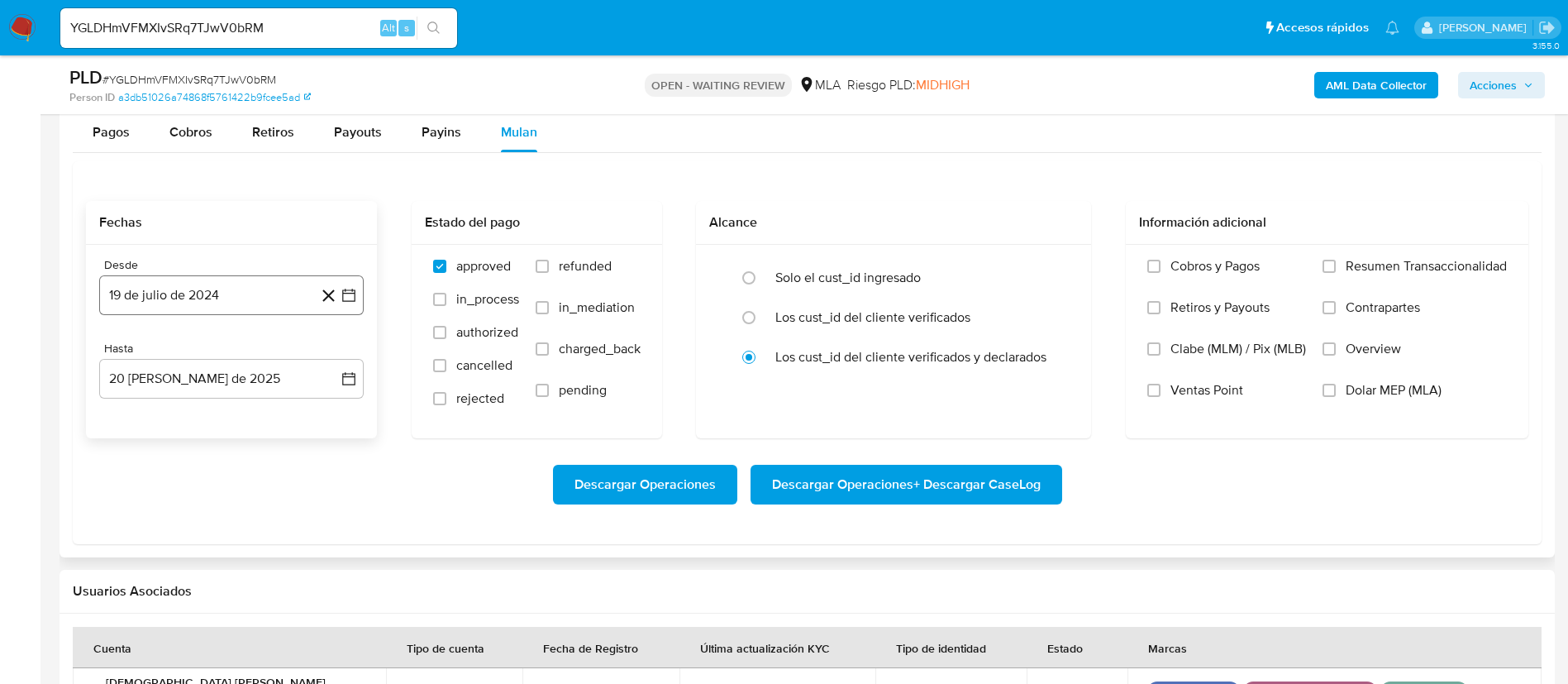
click at [351, 289] on icon "button" at bounding box center [349, 295] width 16 height 16
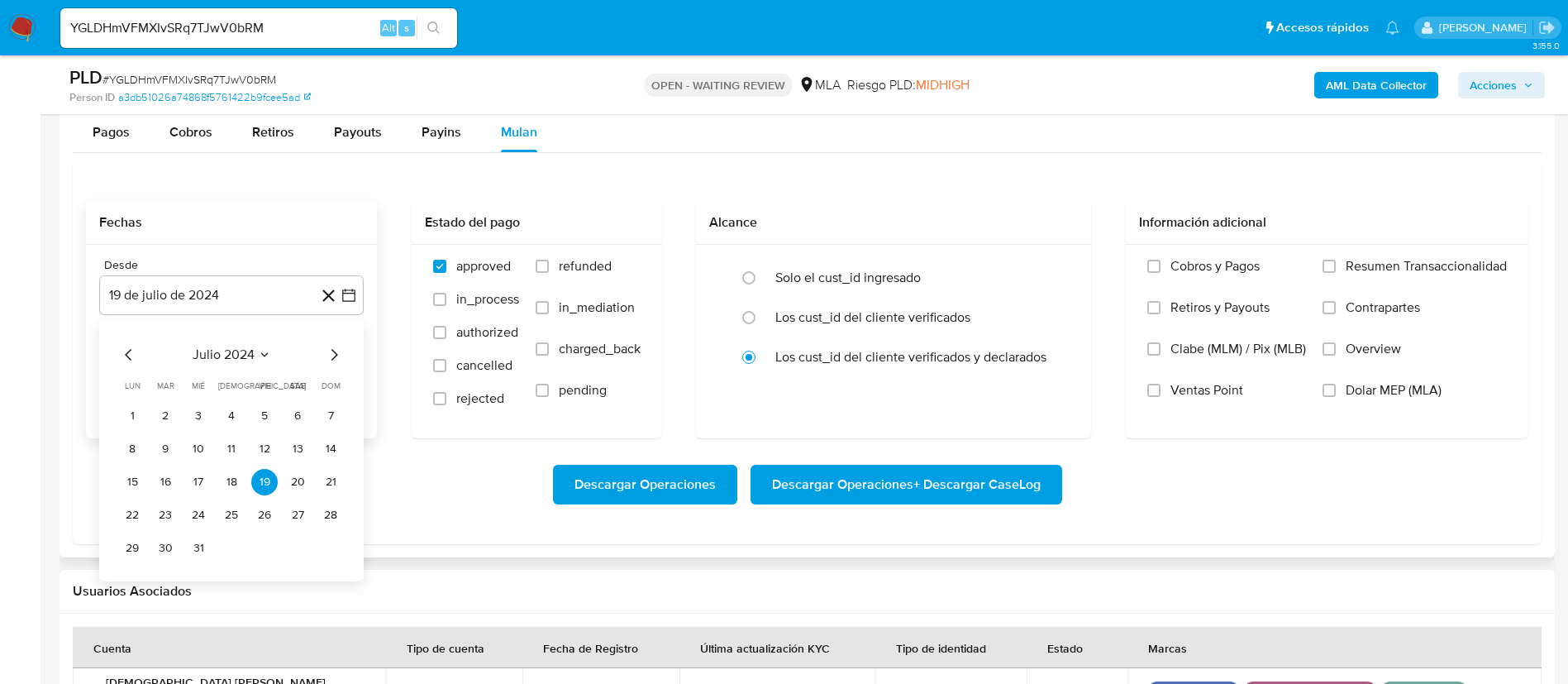
click at [222, 341] on div "julio 2024 julio 2024 lun lunes mar martes mié miércoles jue jueves vie viernes…" at bounding box center [232, 451] width 265 height 261
click at [229, 357] on span "julio 2024" at bounding box center [224, 354] width 62 height 16
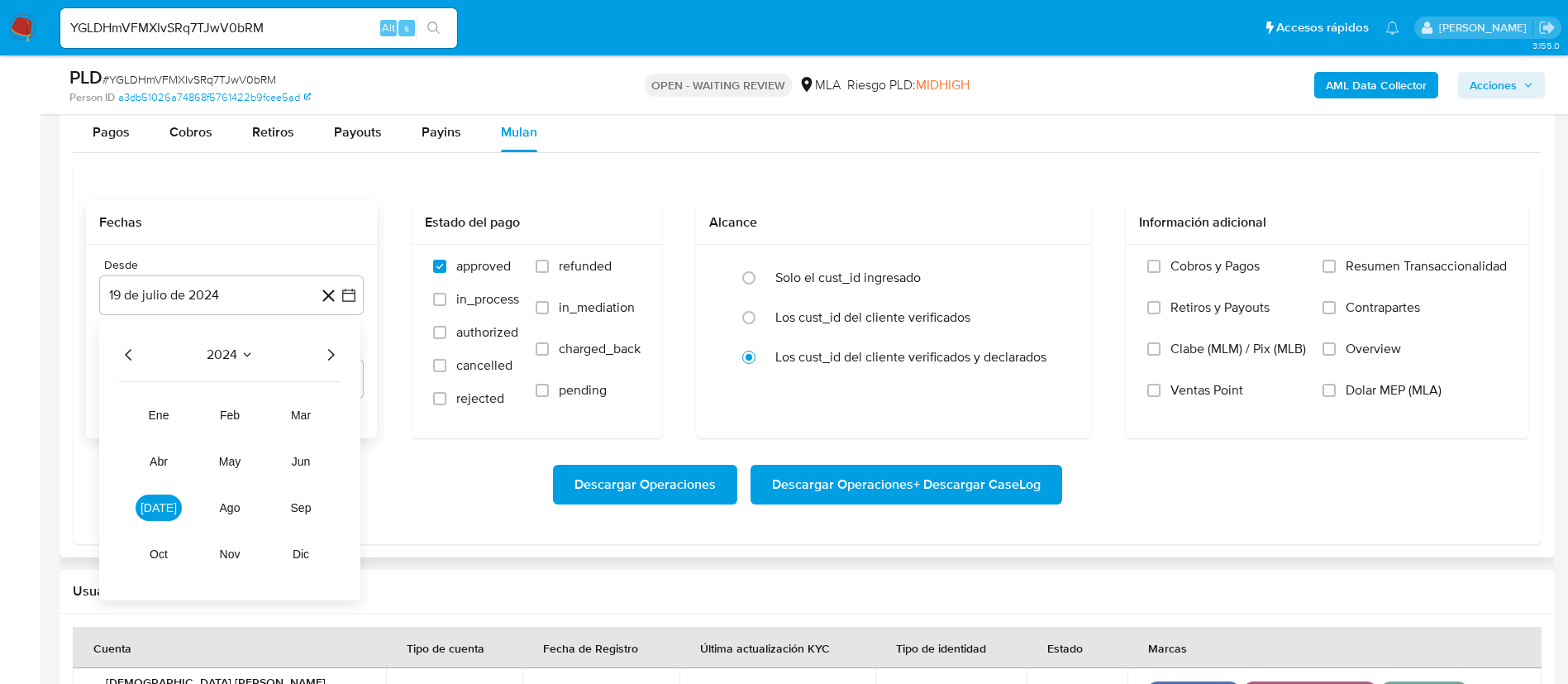
click at [331, 354] on icon "Año siguiente" at bounding box center [331, 354] width 20 height 20
click at [170, 507] on button "jul" at bounding box center [159, 507] width 47 height 27
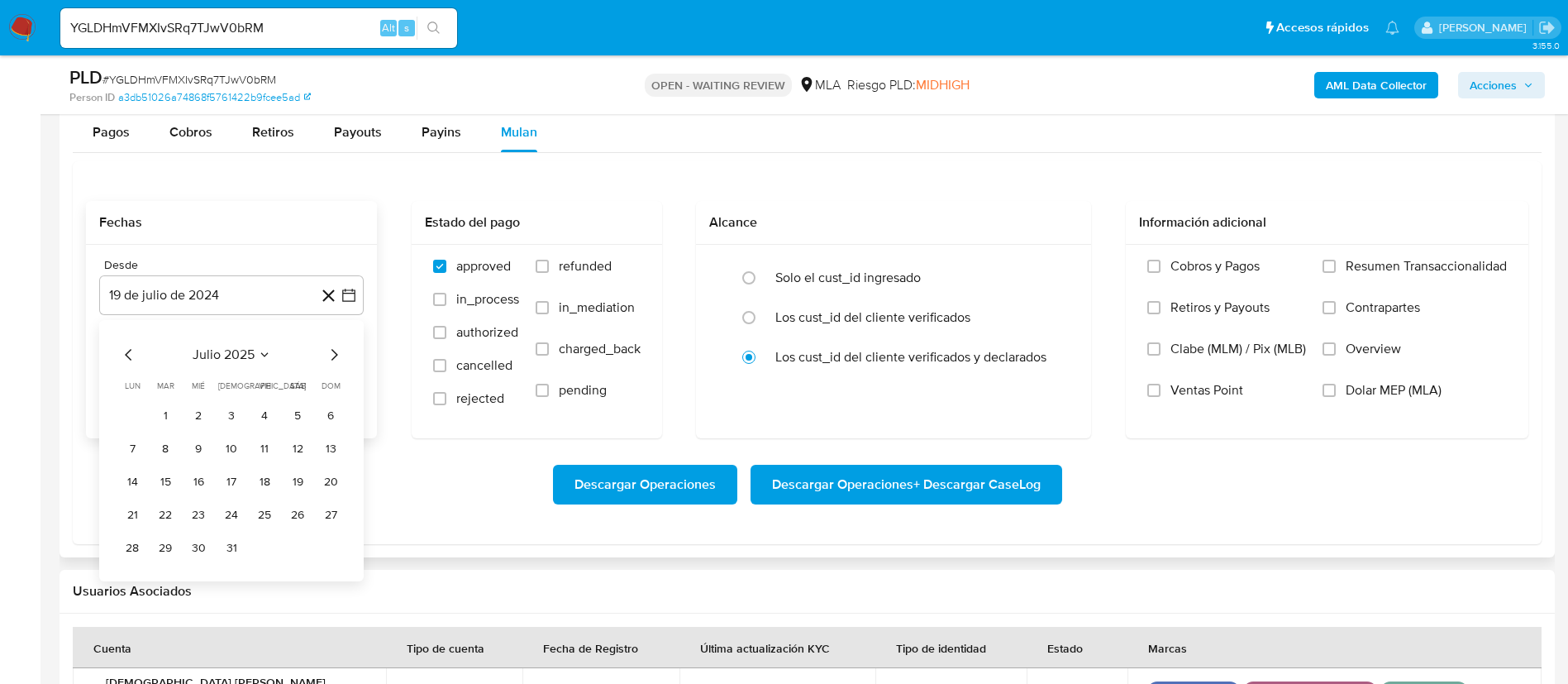
drag, startPoint x: 166, startPoint y: 416, endPoint x: 220, endPoint y: 429, distance: 55.5
click at [169, 417] on button "1" at bounding box center [165, 416] width 27 height 27
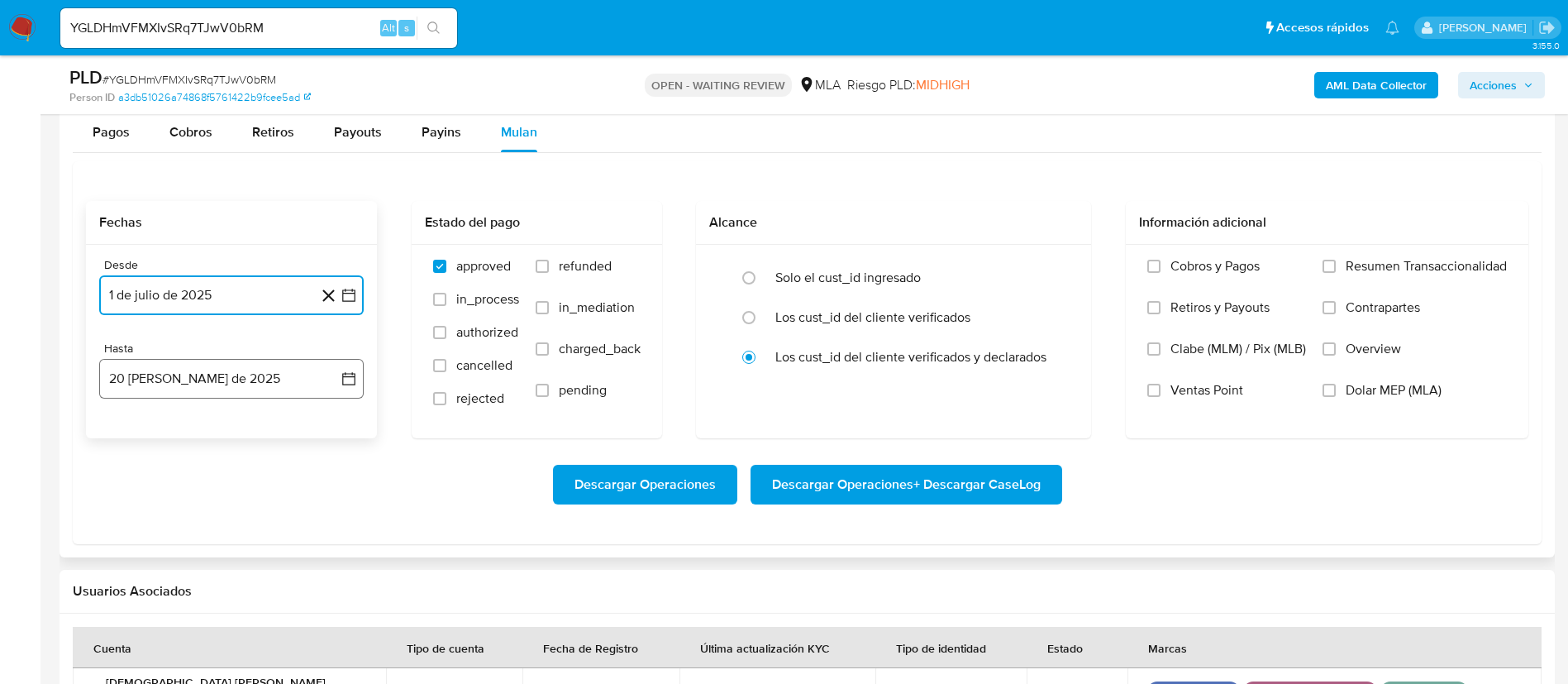
click at [353, 377] on icon "button" at bounding box center [349, 378] width 16 height 16
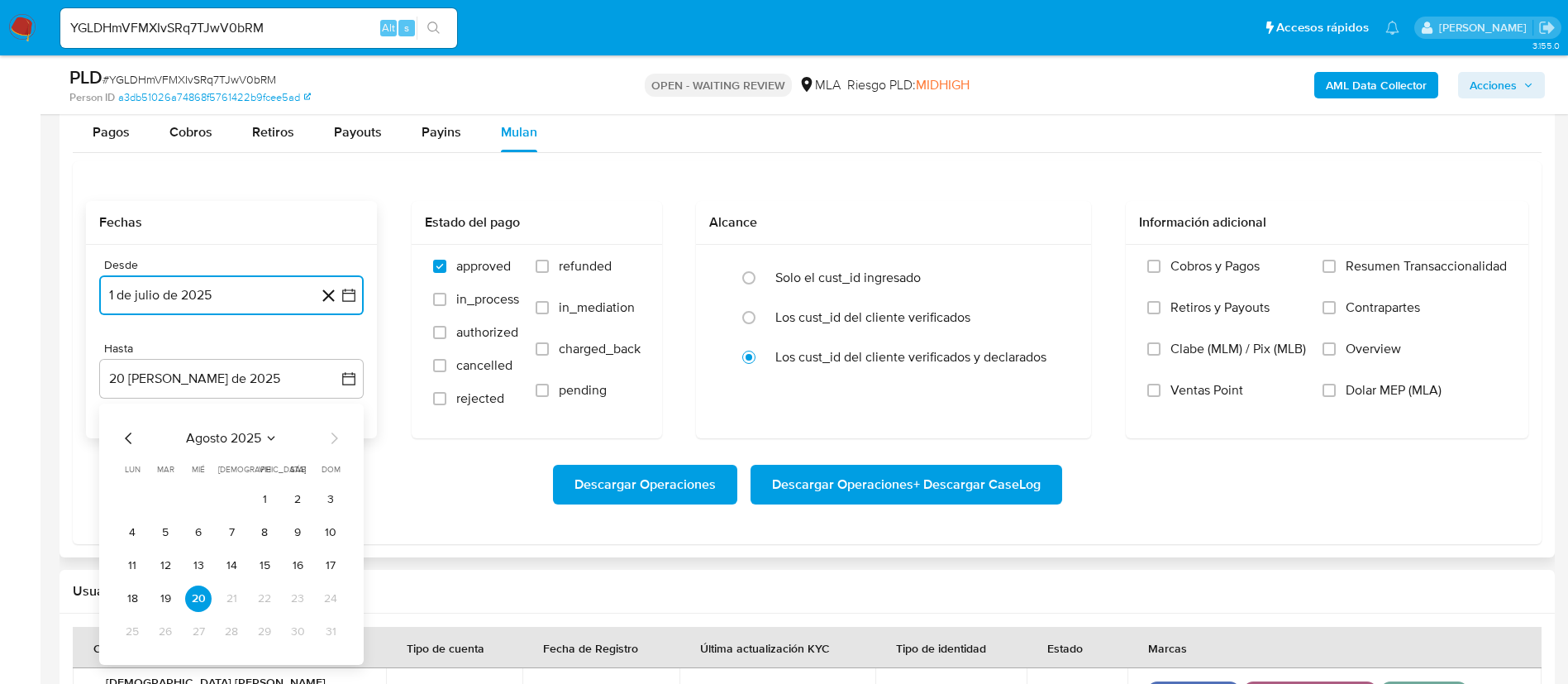
click at [131, 443] on icon "Mes anterior" at bounding box center [128, 438] width 7 height 11
click at [236, 637] on button "31" at bounding box center [231, 632] width 27 height 27
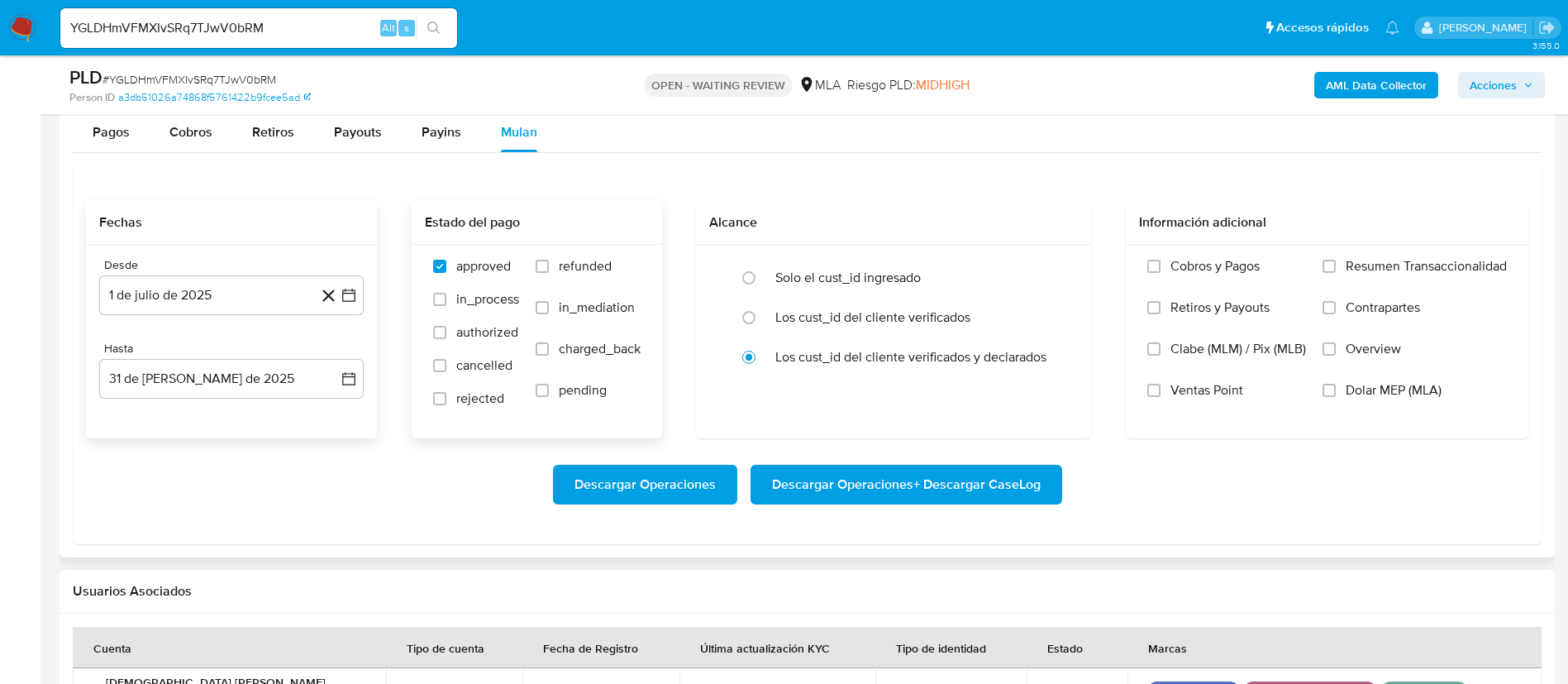
click at [583, 259] on span "refunded" at bounding box center [585, 266] width 53 height 16
click at [549, 260] on input "refunded" at bounding box center [542, 266] width 13 height 13
checkbox input "true"
click at [1371, 390] on span "Dolar MEP (MLA)" at bounding box center [1393, 390] width 96 height 16
click at [1336, 390] on input "Dolar MEP (MLA)" at bounding box center [1329, 390] width 13 height 13
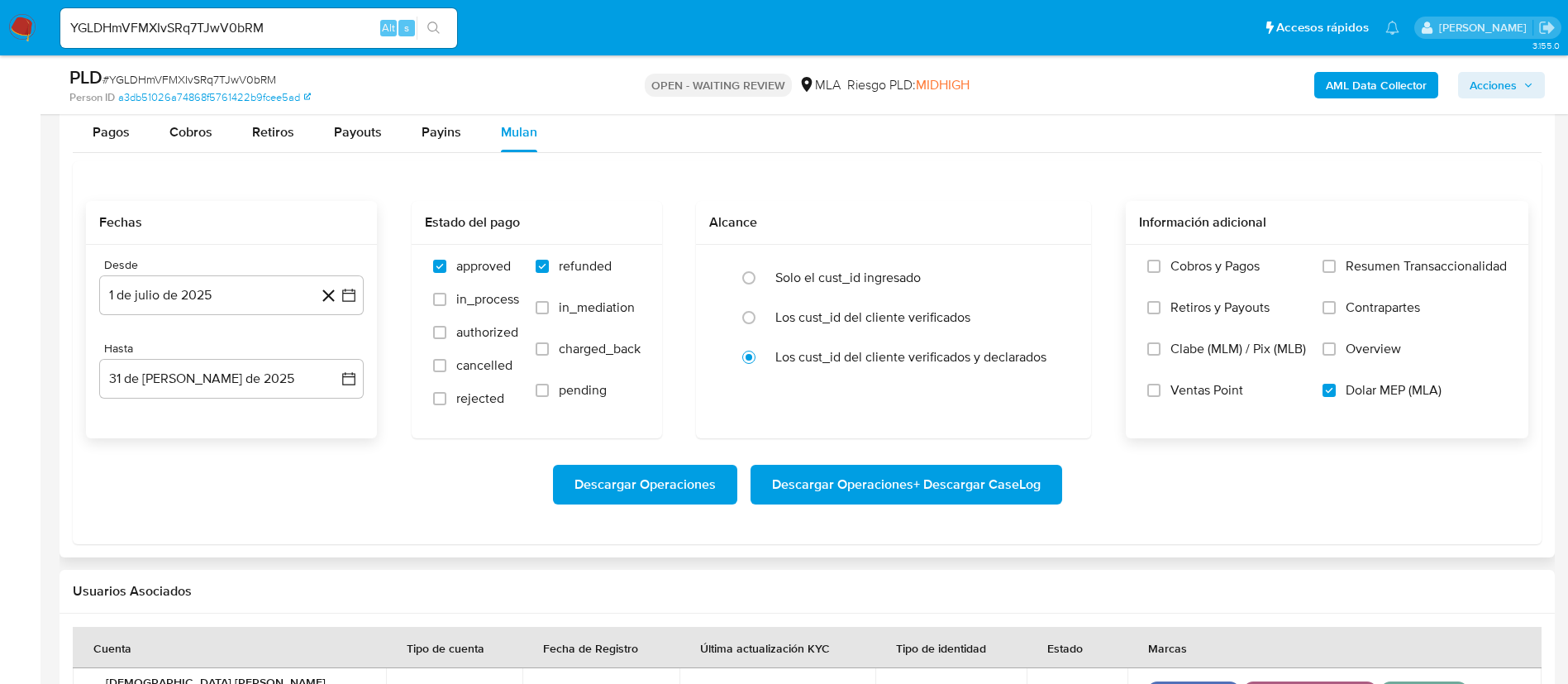
click at [896, 483] on span "Descargar Operaciones + Descargar CaseLog" at bounding box center [906, 485] width 268 height 36
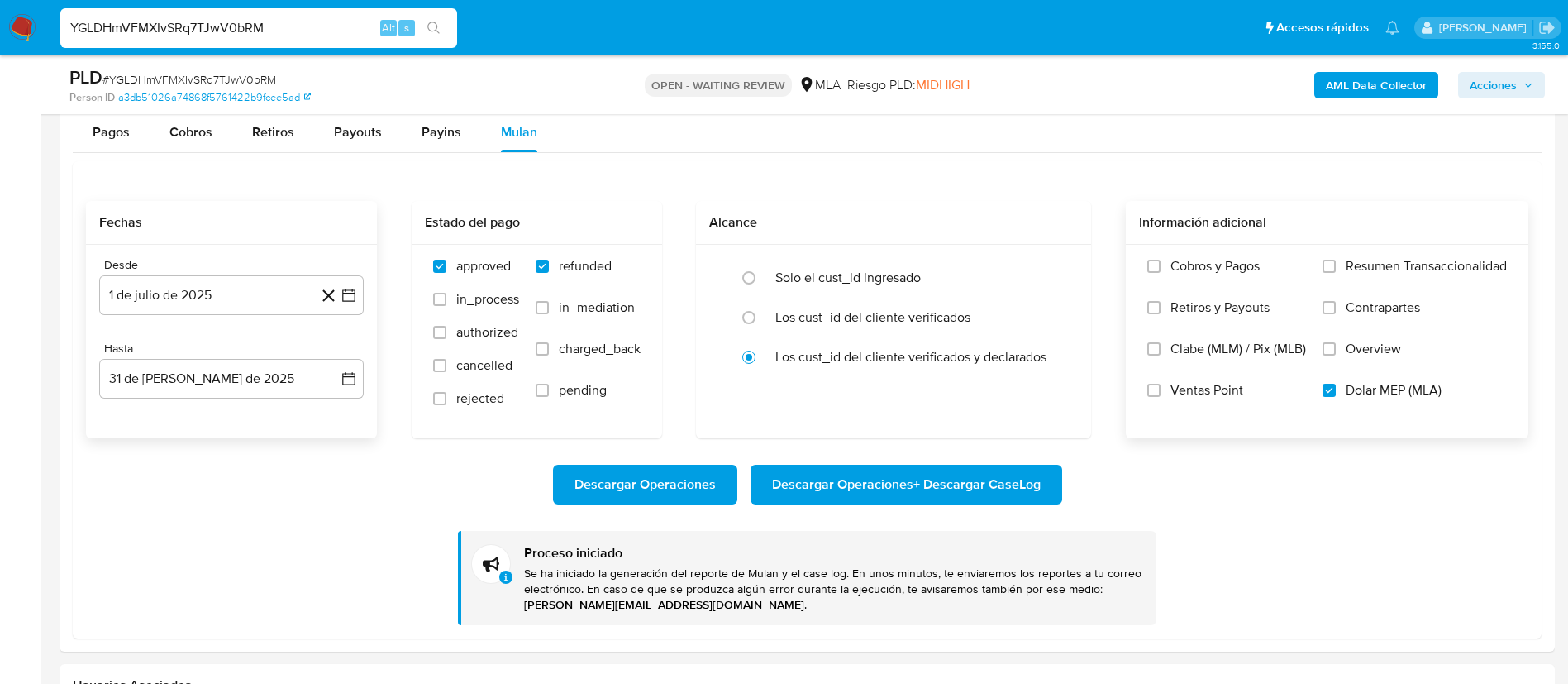
click at [268, 37] on input "YGLDHmVFMXIvSRq7TJwV0bRM" at bounding box center [259, 28] width 397 height 22
paste input "91NISwHAf9qCJs6CwQ4Q8lqf"
type input "91NISwHAf9qCJs6CwQ4Q8lqf"
click at [414, 28] on div "s" at bounding box center [406, 28] width 16 height 16
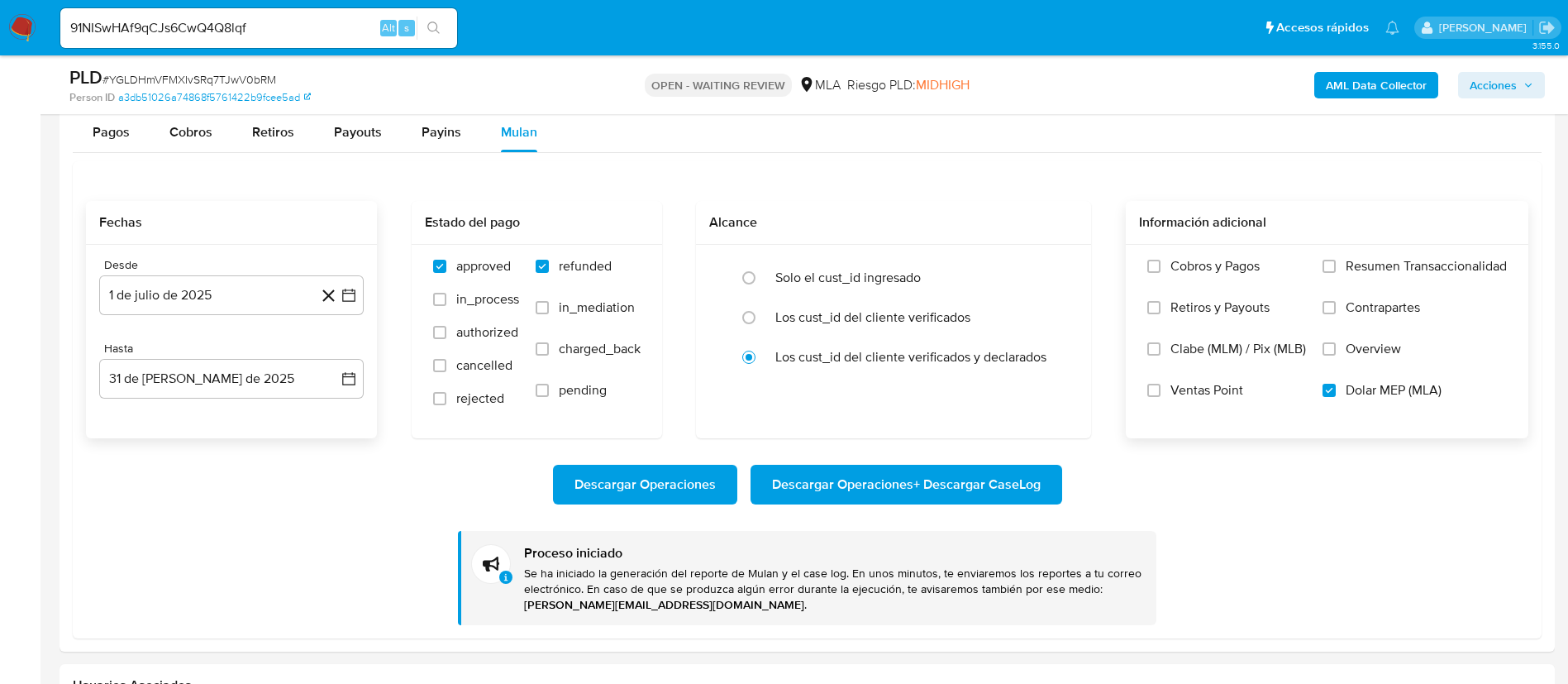
click at [422, 29] on button "search-icon" at bounding box center [434, 28] width 34 height 23
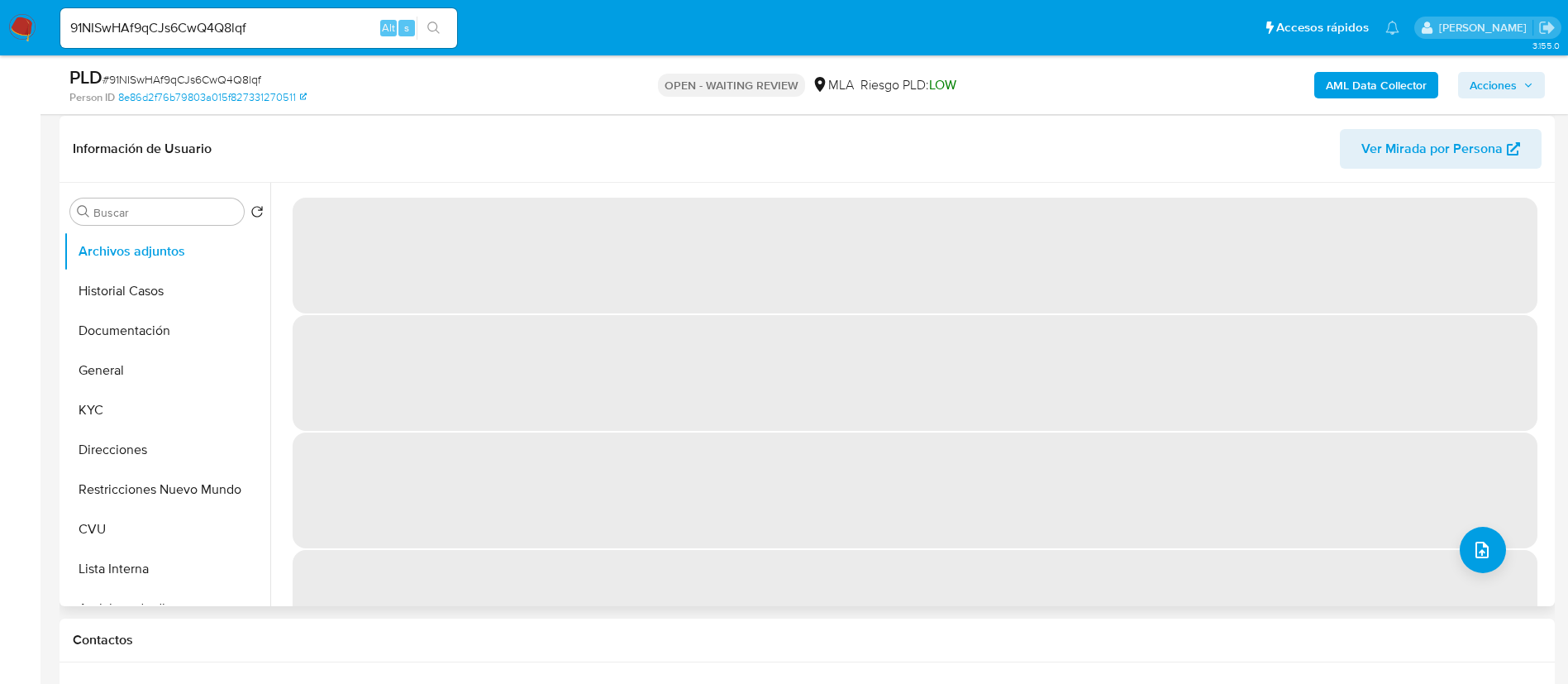
scroll to position [248, 0]
select select "10"
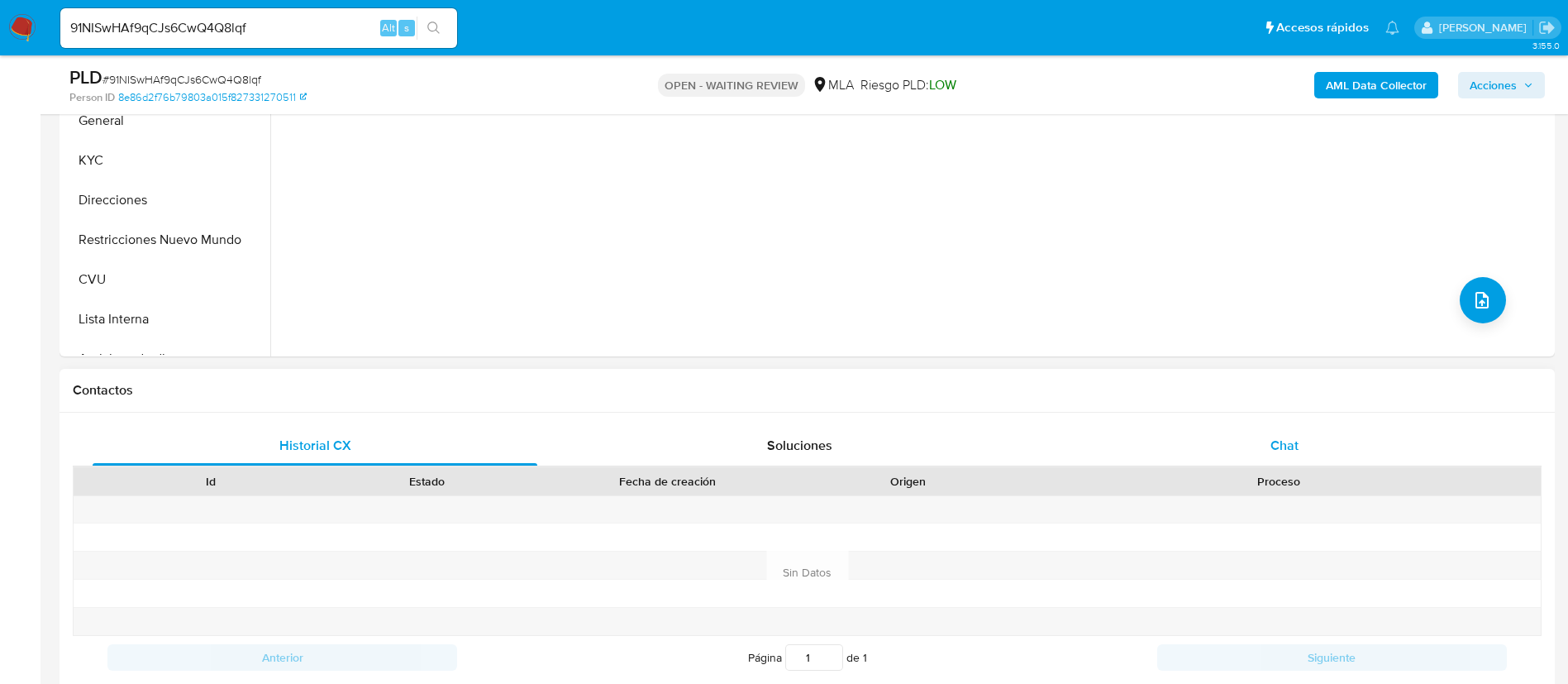
click at [1241, 430] on div "Chat" at bounding box center [1285, 446] width 445 height 40
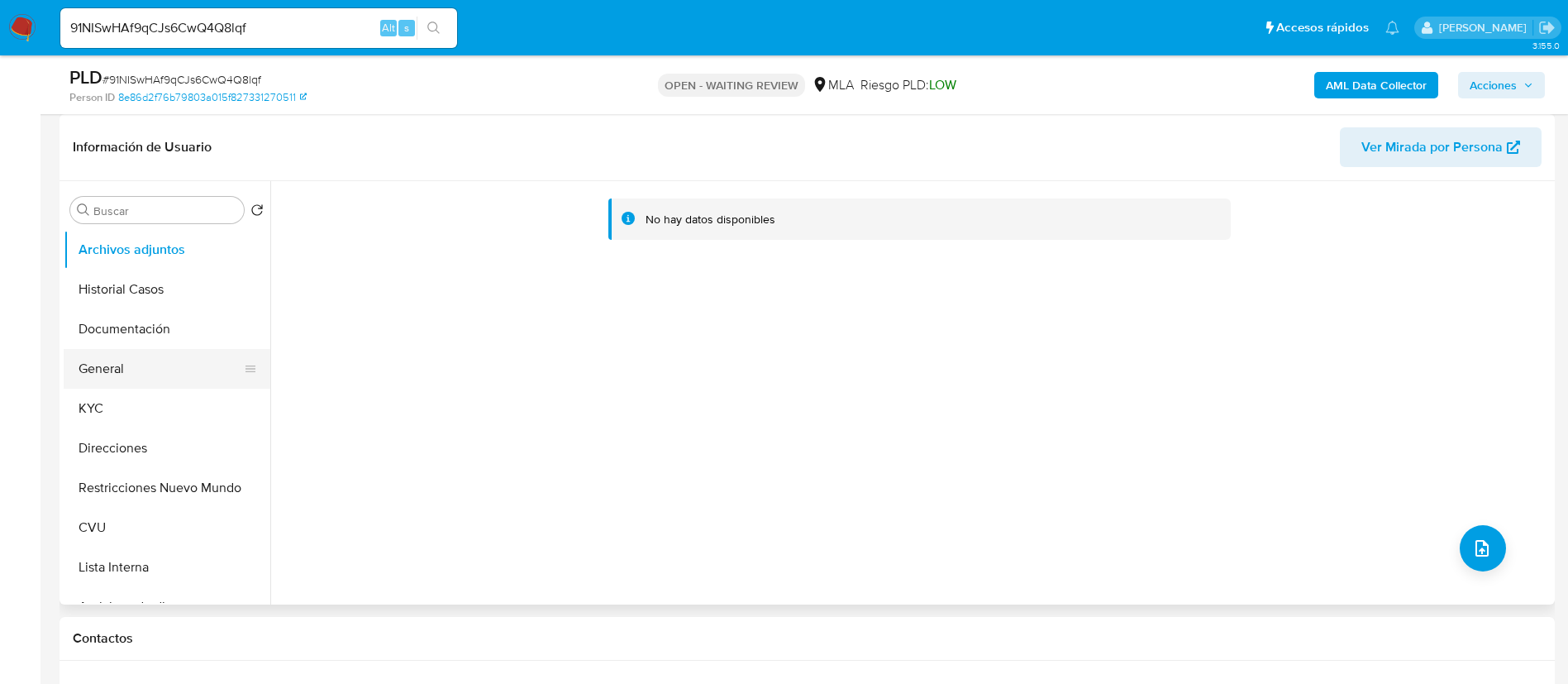
click at [156, 379] on button "General" at bounding box center [161, 369] width 194 height 40
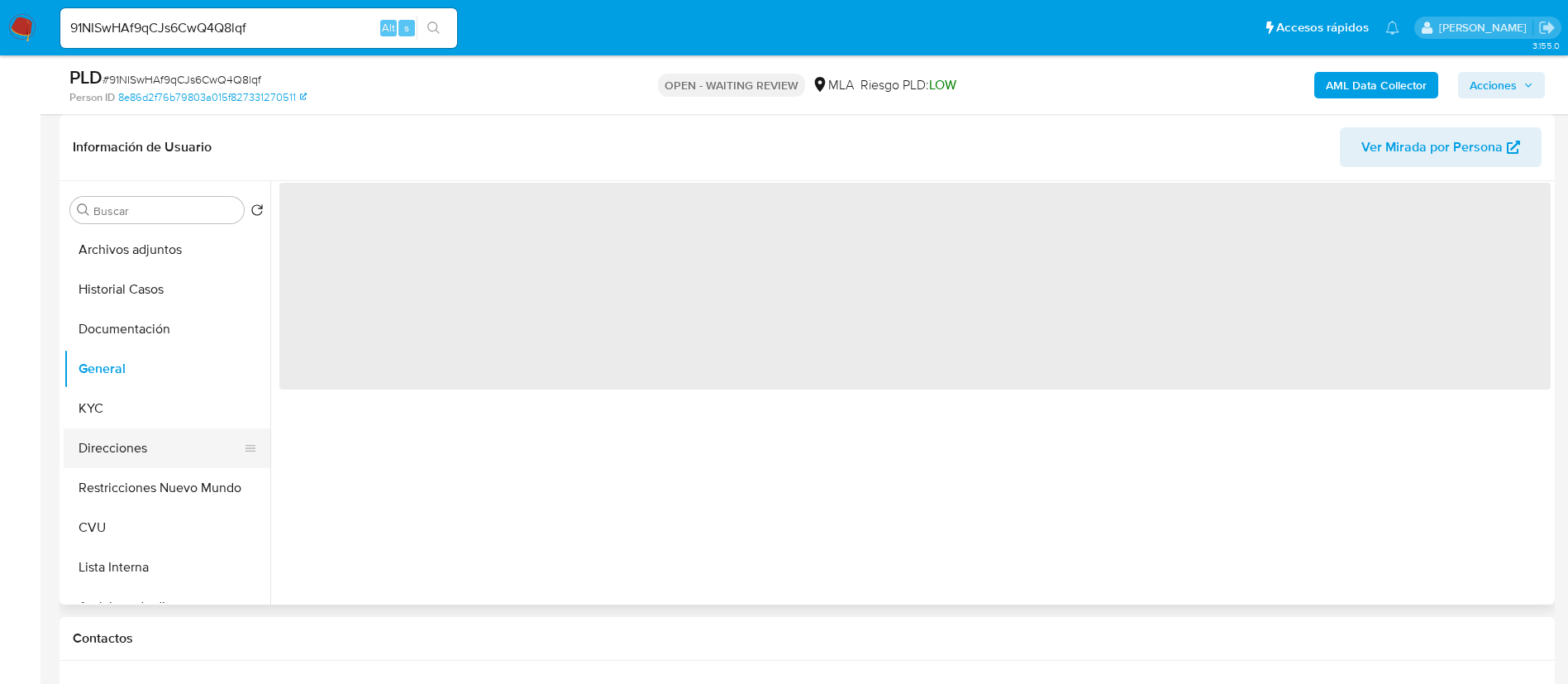
click at [152, 433] on button "Direcciones" at bounding box center [161, 448] width 194 height 40
click at [137, 396] on button "KYC" at bounding box center [161, 409] width 194 height 40
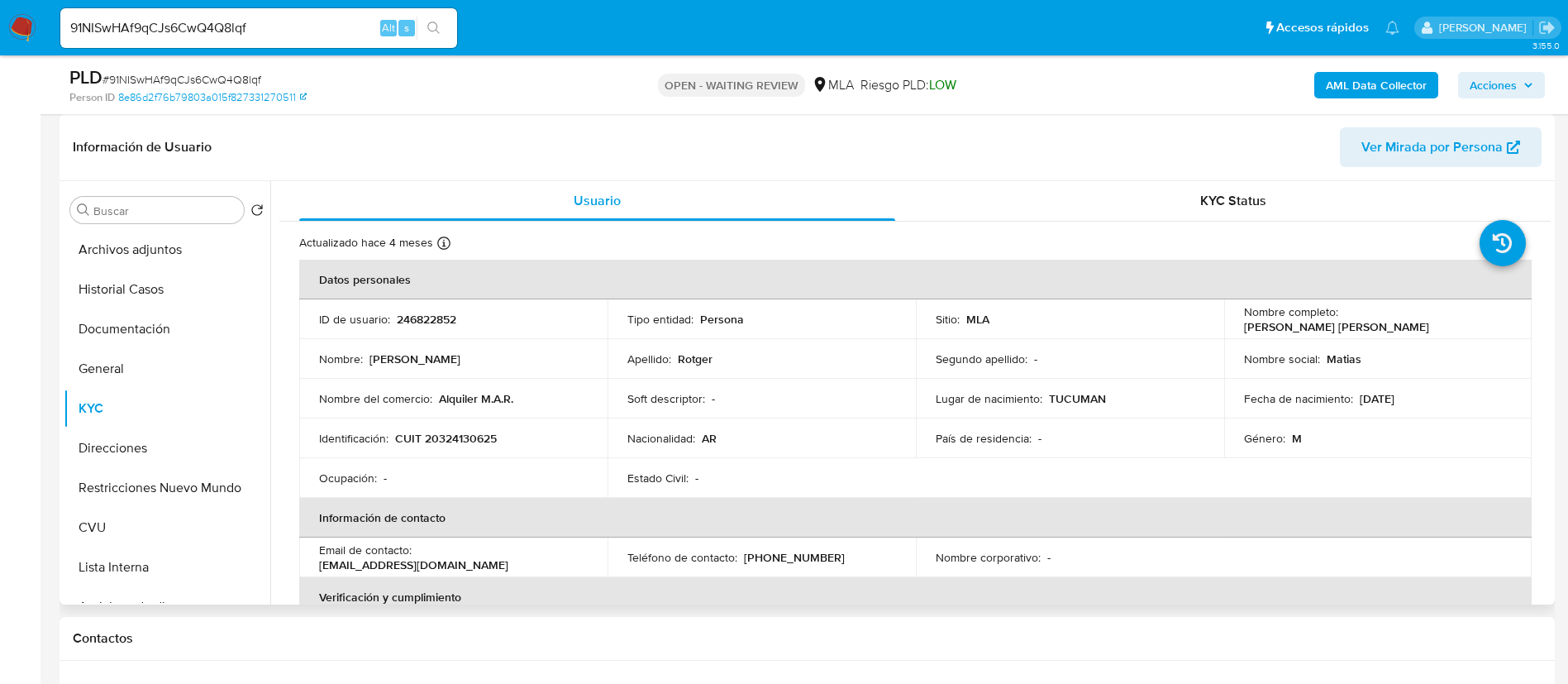
click at [417, 330] on td "ID de usuario : 246822852" at bounding box center [453, 319] width 308 height 40
click at [417, 329] on td "ID de usuario : 246822852" at bounding box center [453, 319] width 308 height 40
copy div "ID de usuario : 246822852"
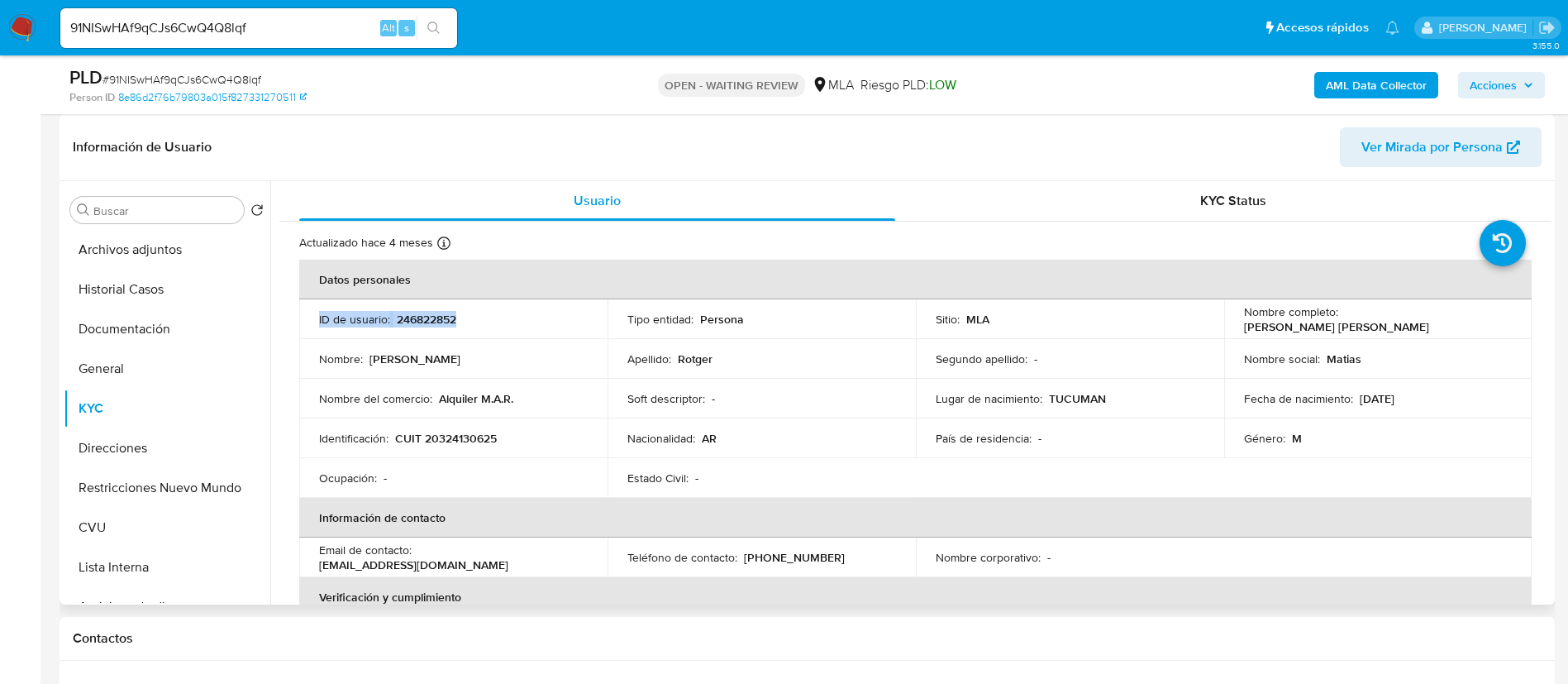
click at [423, 324] on p "246822852" at bounding box center [427, 319] width 60 height 15
drag, startPoint x: 437, startPoint y: 404, endPoint x: 523, endPoint y: 401, distance: 86.1
click at [523, 401] on div "Nombre del comercio : Alquiler M.A.R." at bounding box center [453, 398] width 268 height 15
drag, startPoint x: 477, startPoint y: 408, endPoint x: 418, endPoint y: 414, distance: 59.3
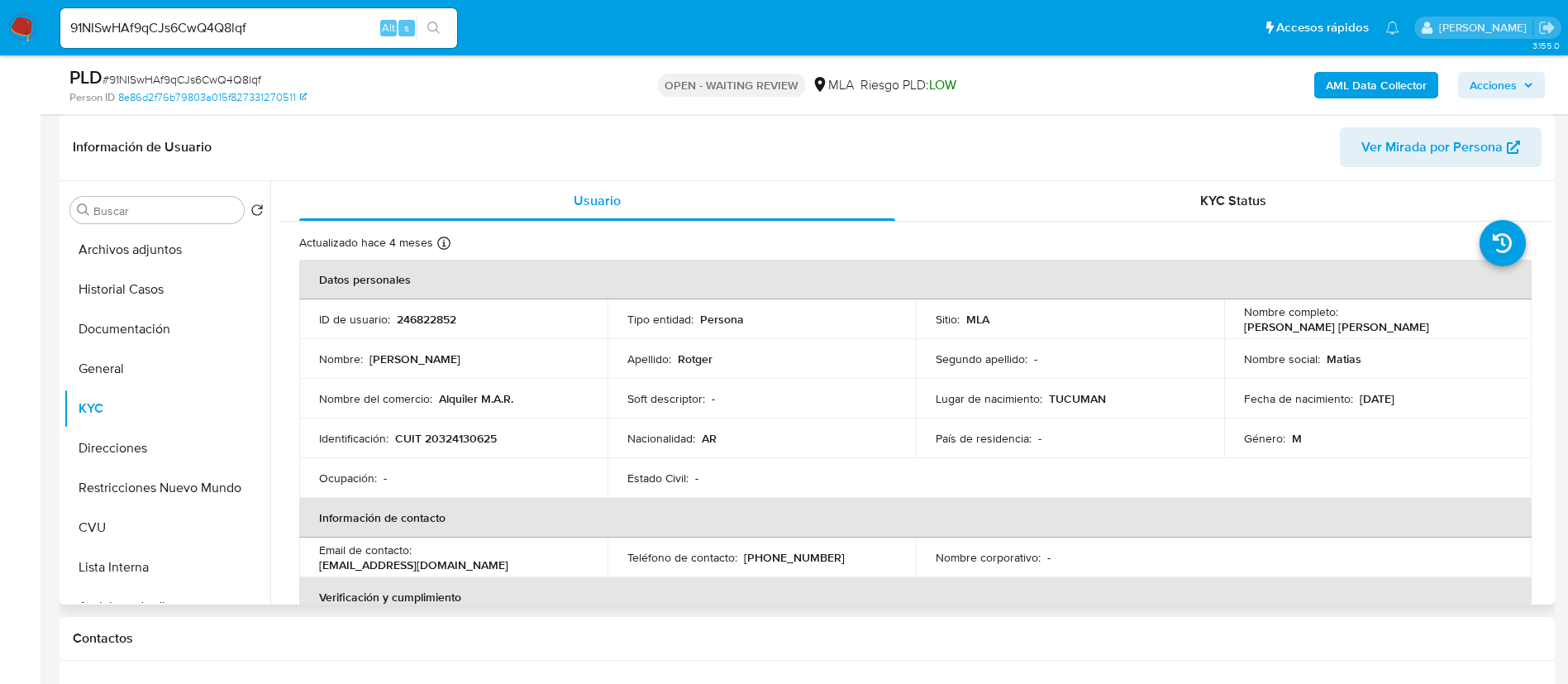
click at [418, 414] on td "Nombre del comercio : Alquiler M.A.R." at bounding box center [453, 399] width 308 height 40
drag, startPoint x: 440, startPoint y: 398, endPoint x: 524, endPoint y: 391, distance: 84.3
click at [524, 391] on div "Nombre del comercio : Alquiler M.A.R." at bounding box center [453, 398] width 268 height 15
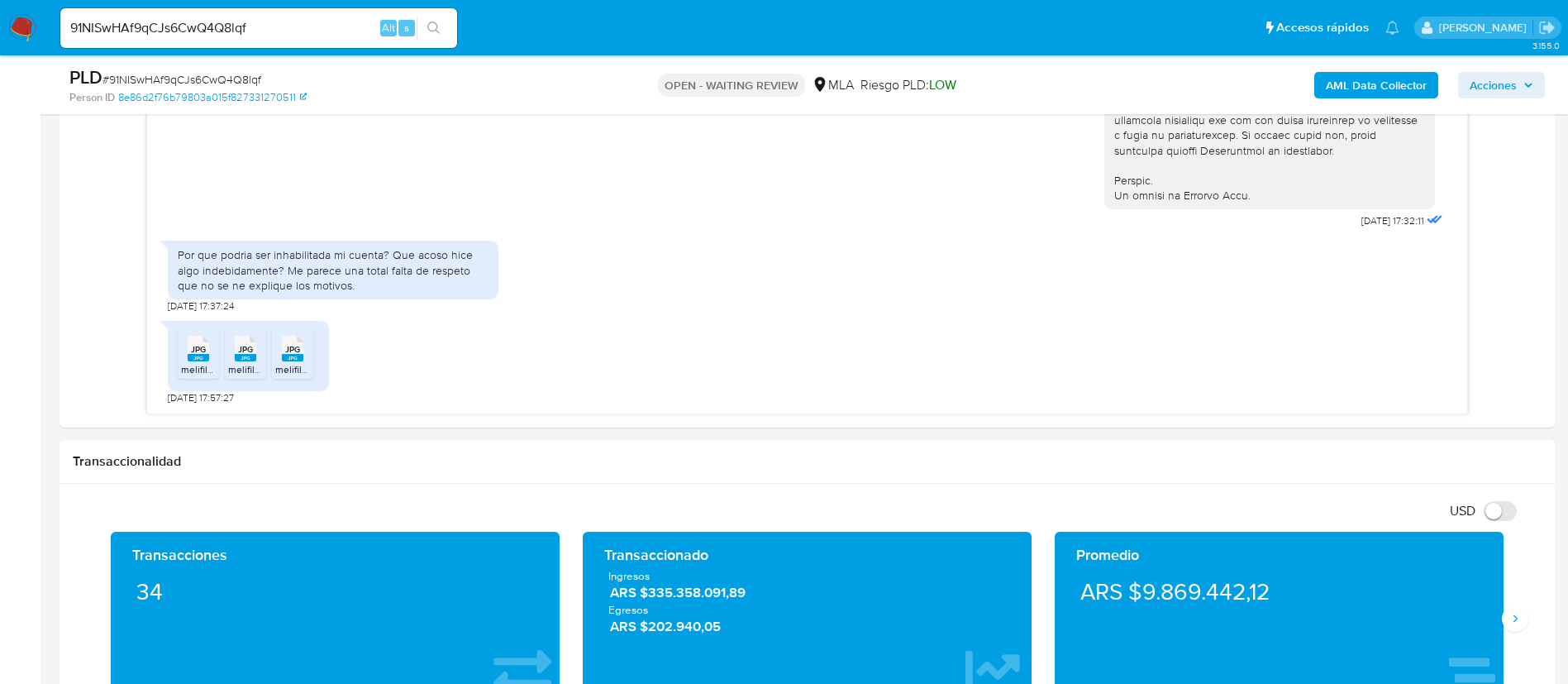
scroll to position [992, 0]
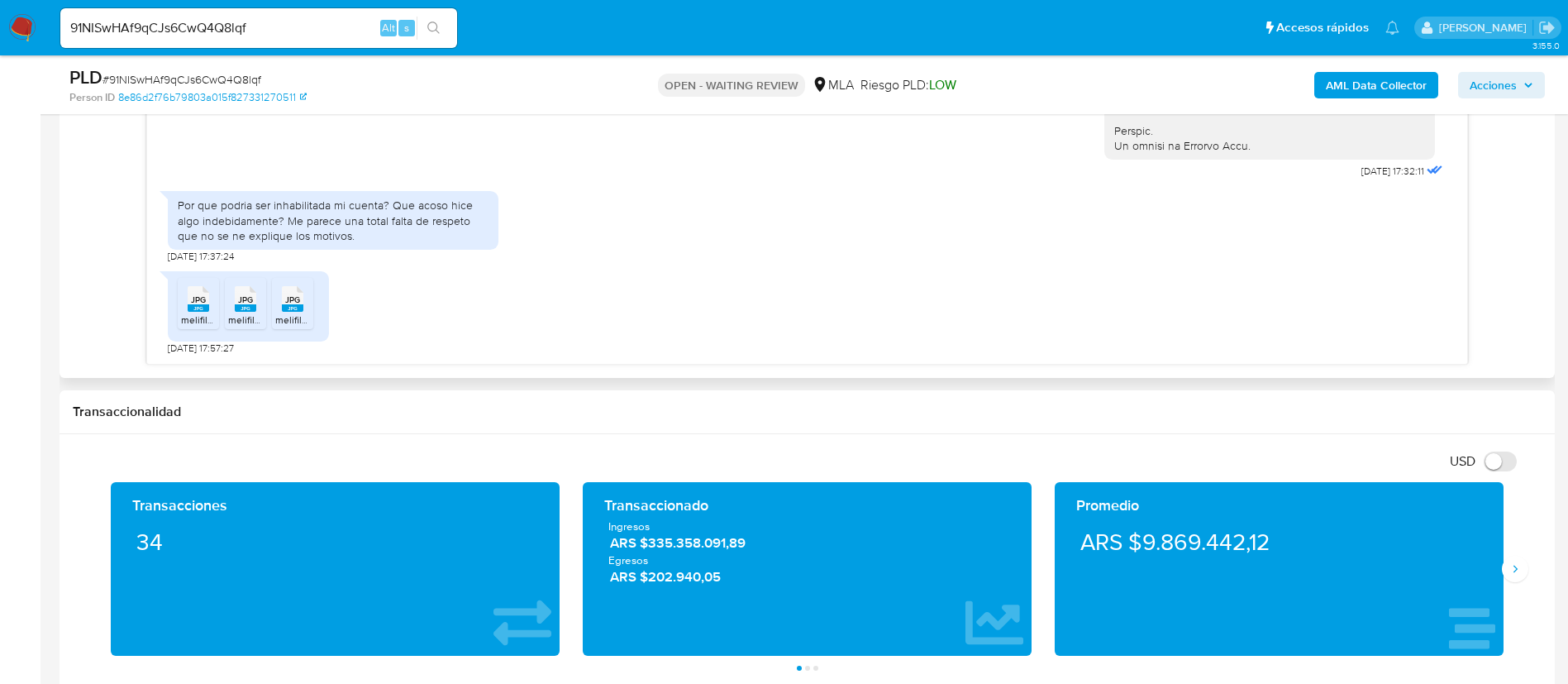
click at [204, 312] on rect at bounding box center [198, 308] width 22 height 8
click at [240, 319] on span "melifile3048459419469734549.jpg" at bounding box center [306, 319] width 156 height 14
click at [278, 325] on span "melifile5474289993631347153.jpg" at bounding box center [351, 319] width 152 height 14
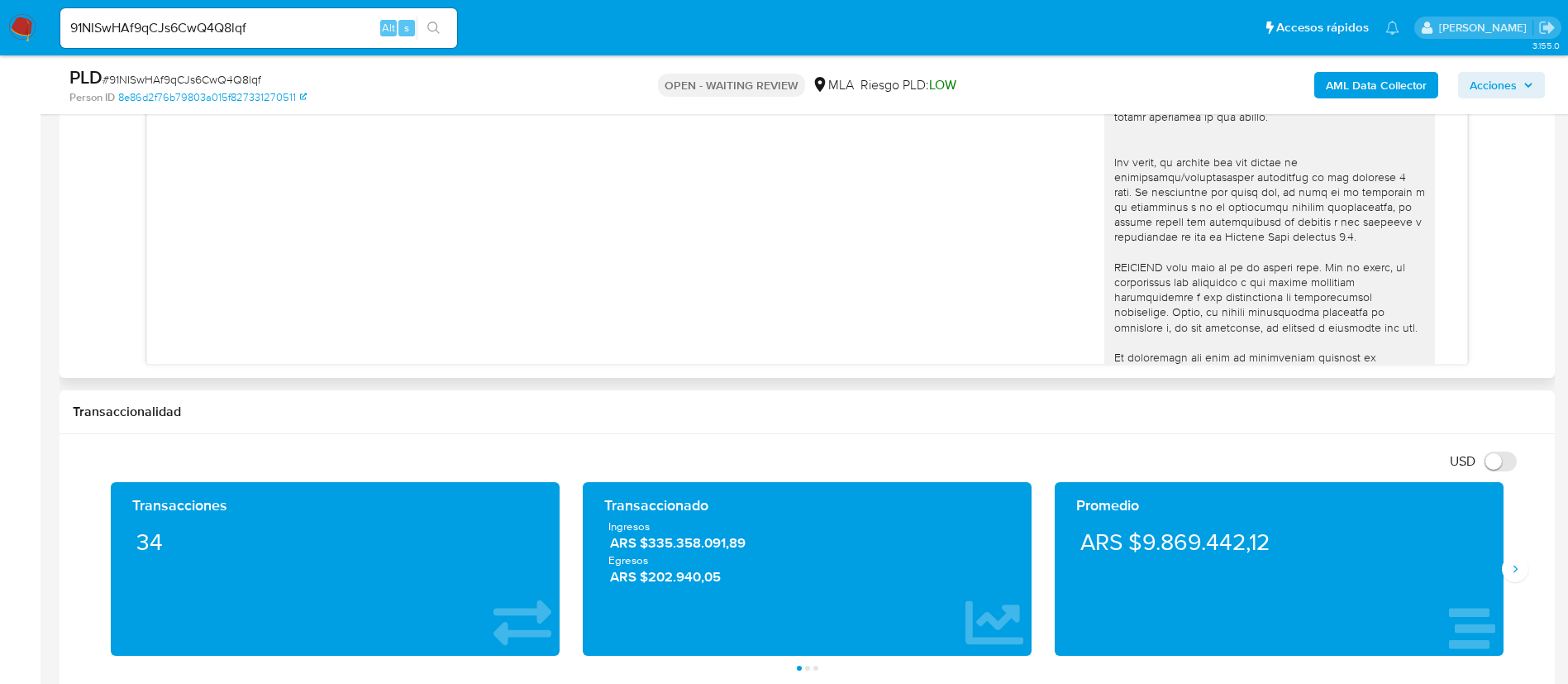
scroll to position [398, 0]
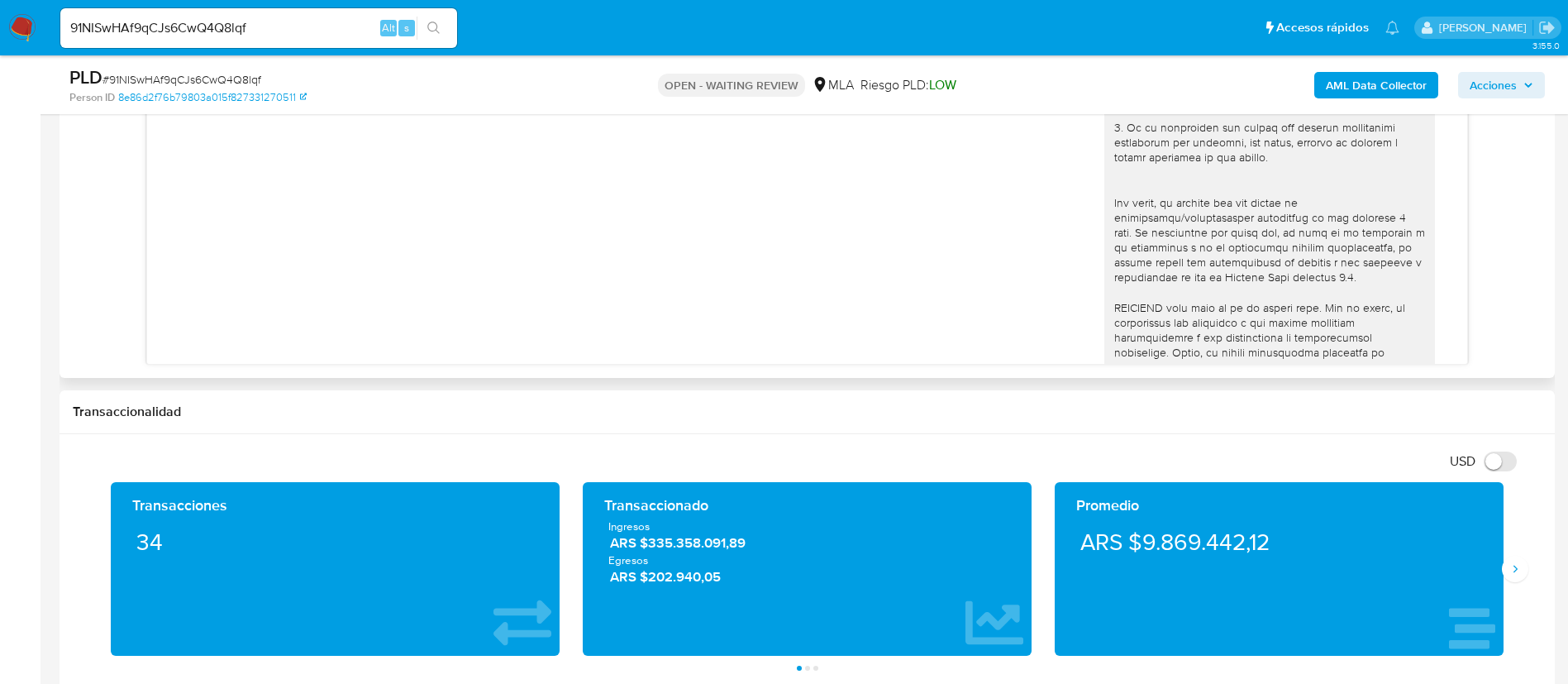
click at [876, 322] on div "18/08/2025 17:32:11" at bounding box center [807, 73] width 1279 height 906
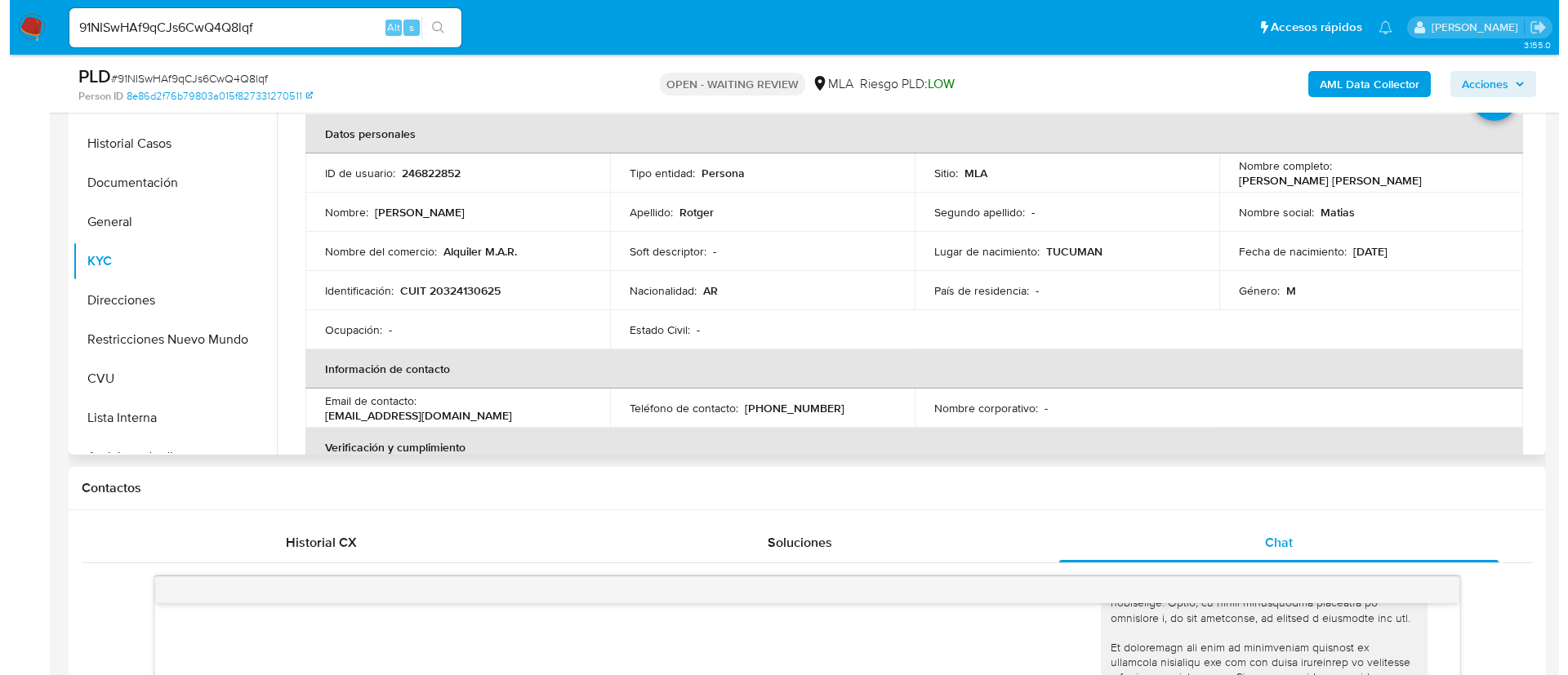
scroll to position [367, 0]
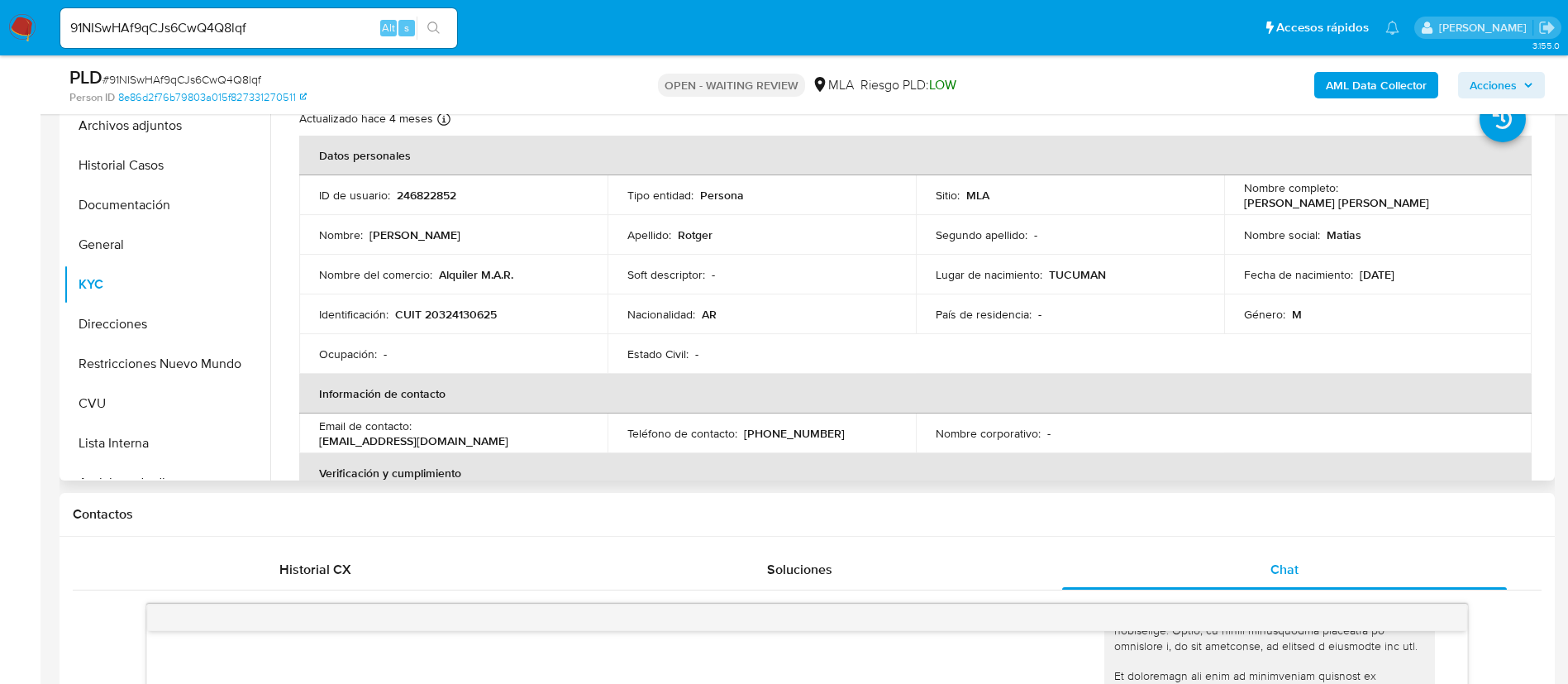
click at [468, 319] on p "CUIT 20324130625" at bounding box center [447, 313] width 102 height 15
copy p "20324130625"
click at [1342, 93] on b "AML Data Collector" at bounding box center [1376, 85] width 101 height 27
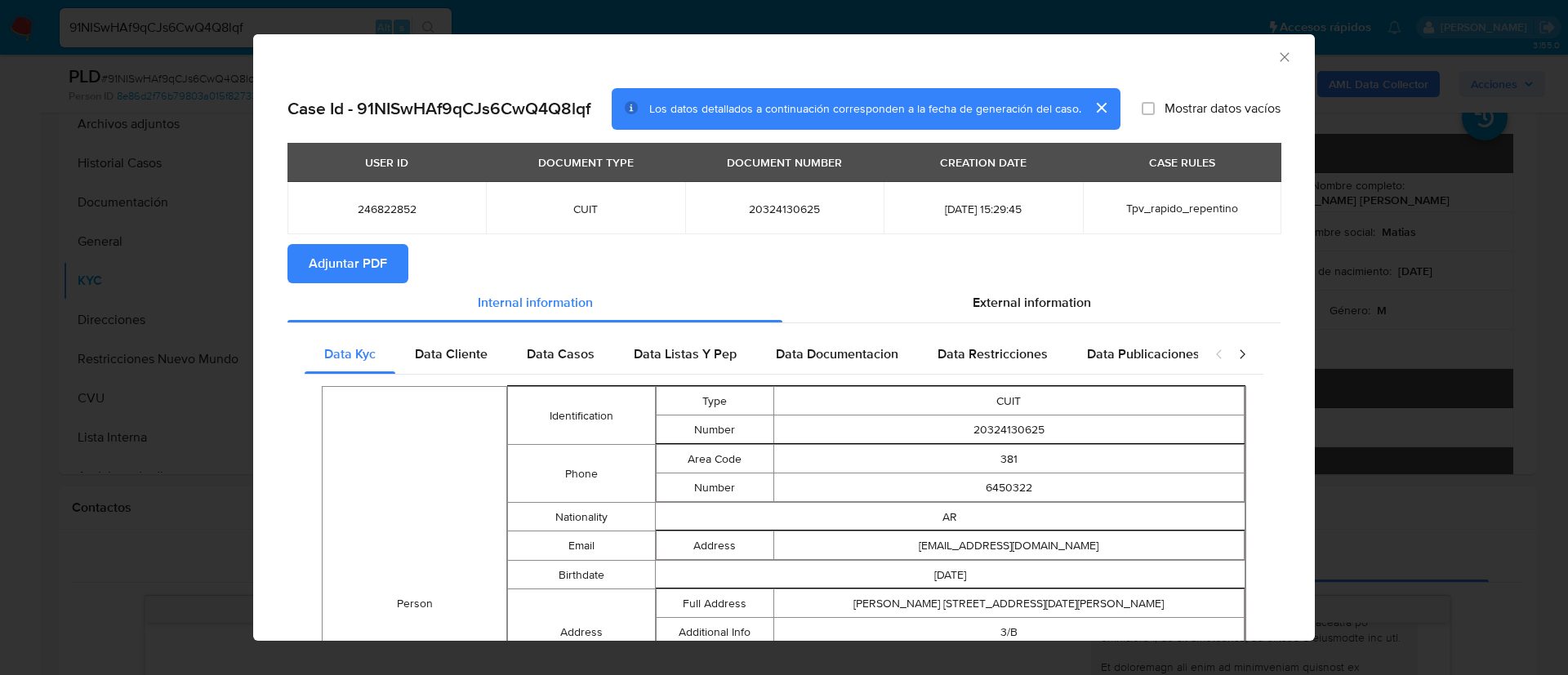
click at [373, 260] on span "Adjuntar PDF" at bounding box center [348, 264] width 79 height 36
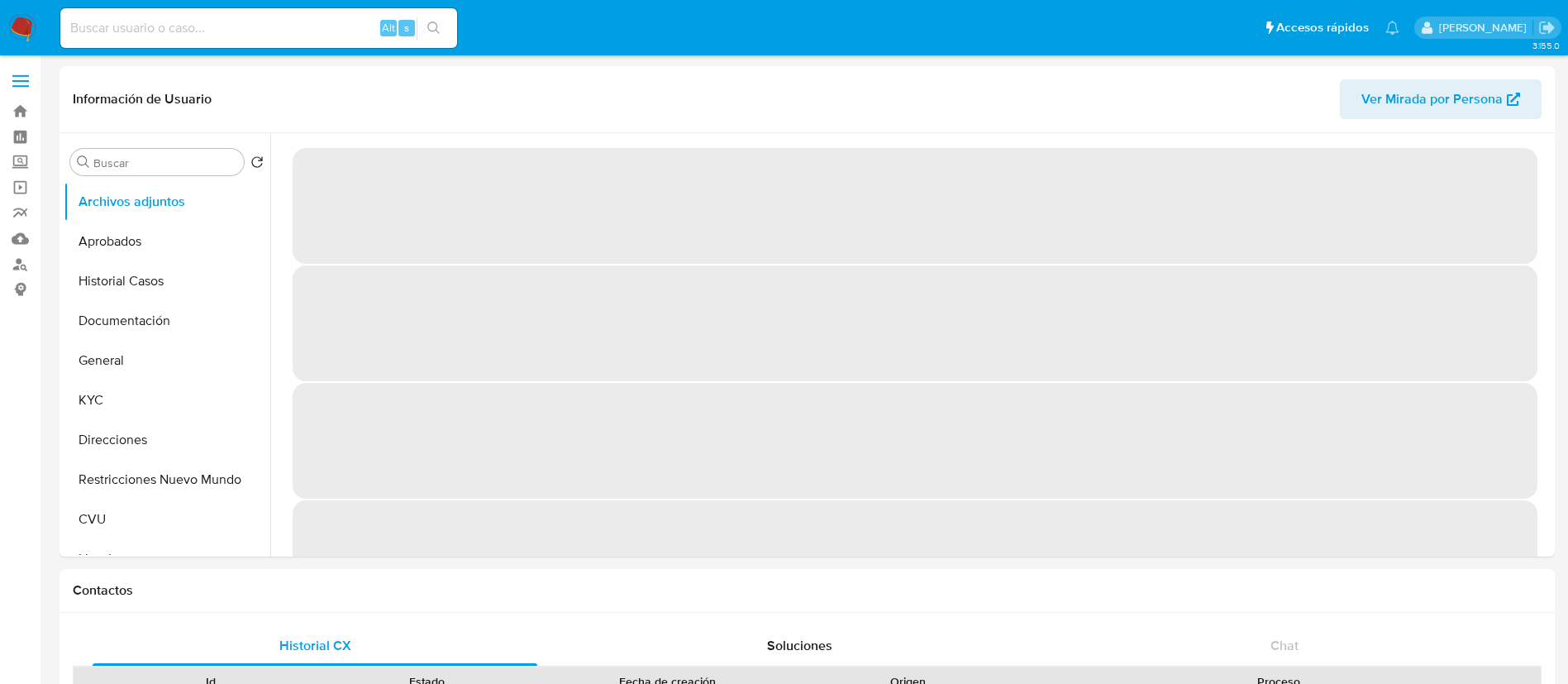
select select "10"
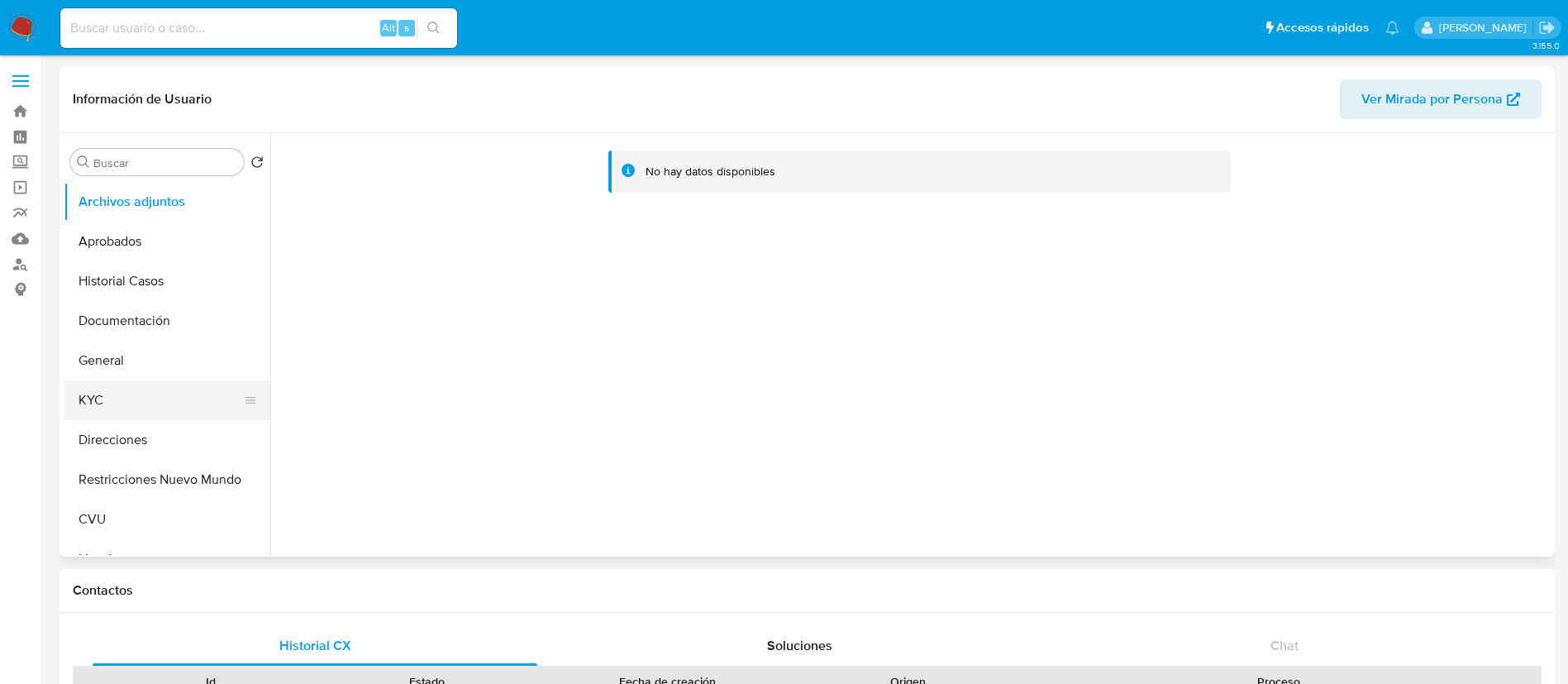
click at [149, 407] on button "KYC" at bounding box center [161, 400] width 194 height 40
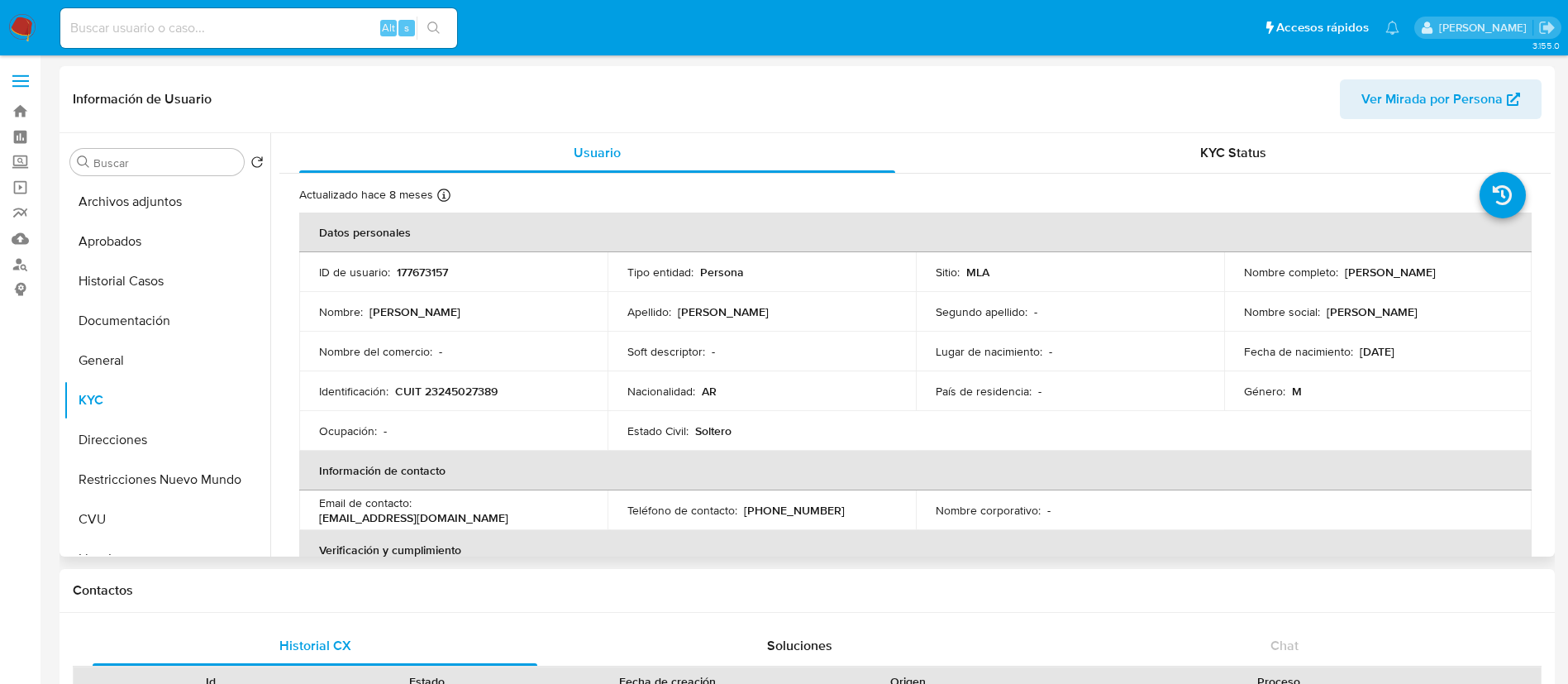
drag, startPoint x: 1341, startPoint y: 271, endPoint x: 1478, endPoint y: 274, distance: 137.0
click at [1478, 274] on div "Nombre completo : Marcelo Gaston Tavarez" at bounding box center [1378, 272] width 268 height 15
copy p "Marcelo Gaston Tavarez"
drag, startPoint x: 396, startPoint y: 391, endPoint x: 531, endPoint y: 381, distance: 135.4
click at [531, 381] on td "Identificación : CUIT 23245027389" at bounding box center [453, 391] width 308 height 40
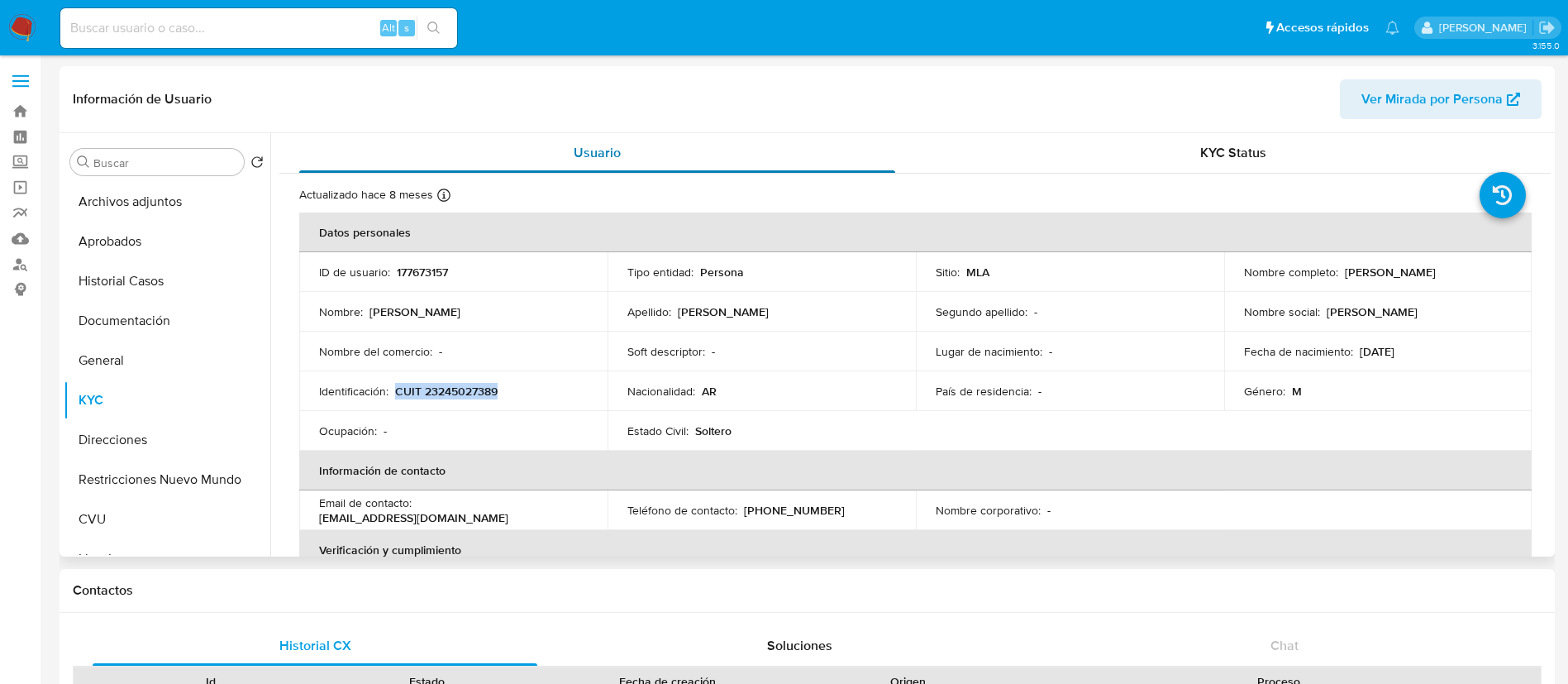
copy p "CUIT 23245027389"
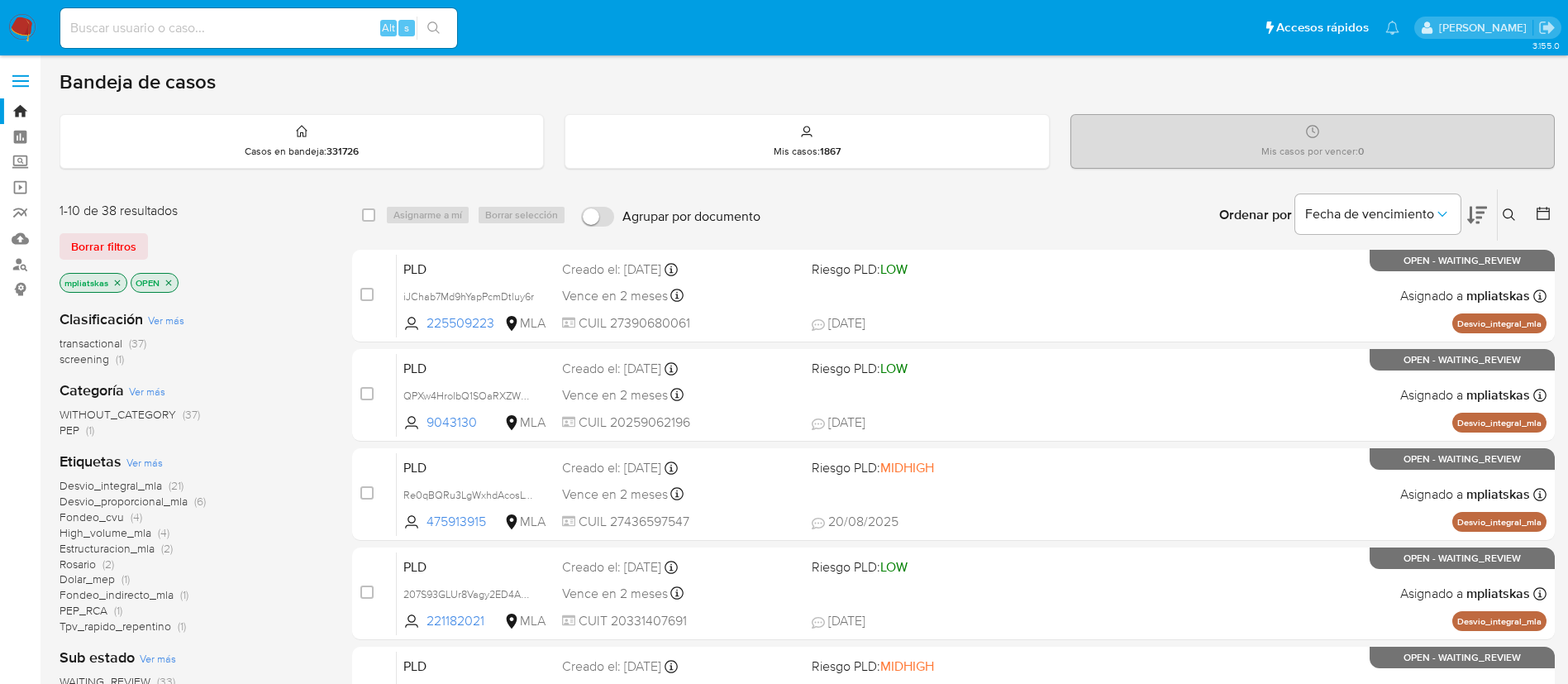
click at [329, 21] on input at bounding box center [259, 28] width 397 height 22
paste input "488528621"
click at [415, 27] on input "488528621" at bounding box center [259, 28] width 397 height 22
type input "488528621"
click at [428, 33] on icon "search-icon" at bounding box center [434, 28] width 13 height 13
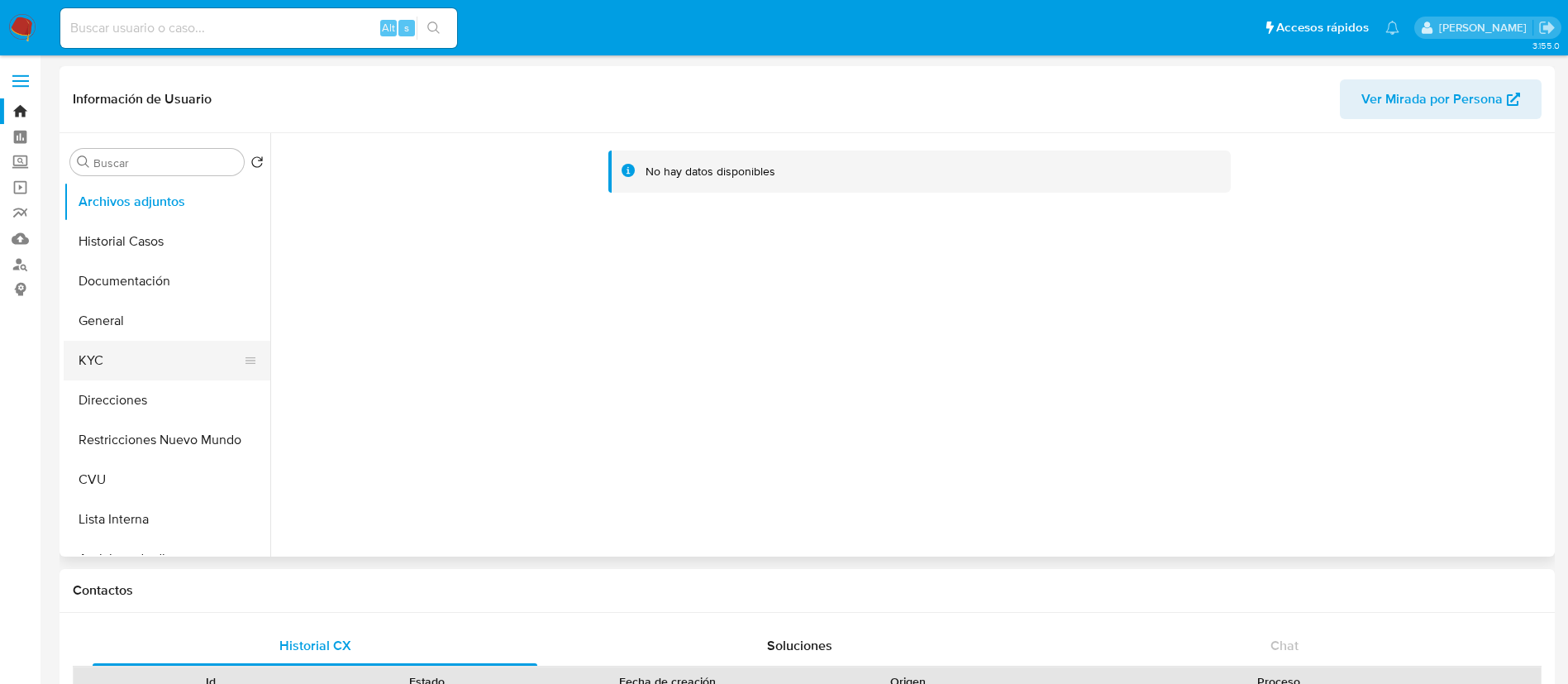
select select "10"
click at [118, 358] on button "KYC" at bounding box center [161, 361] width 194 height 40
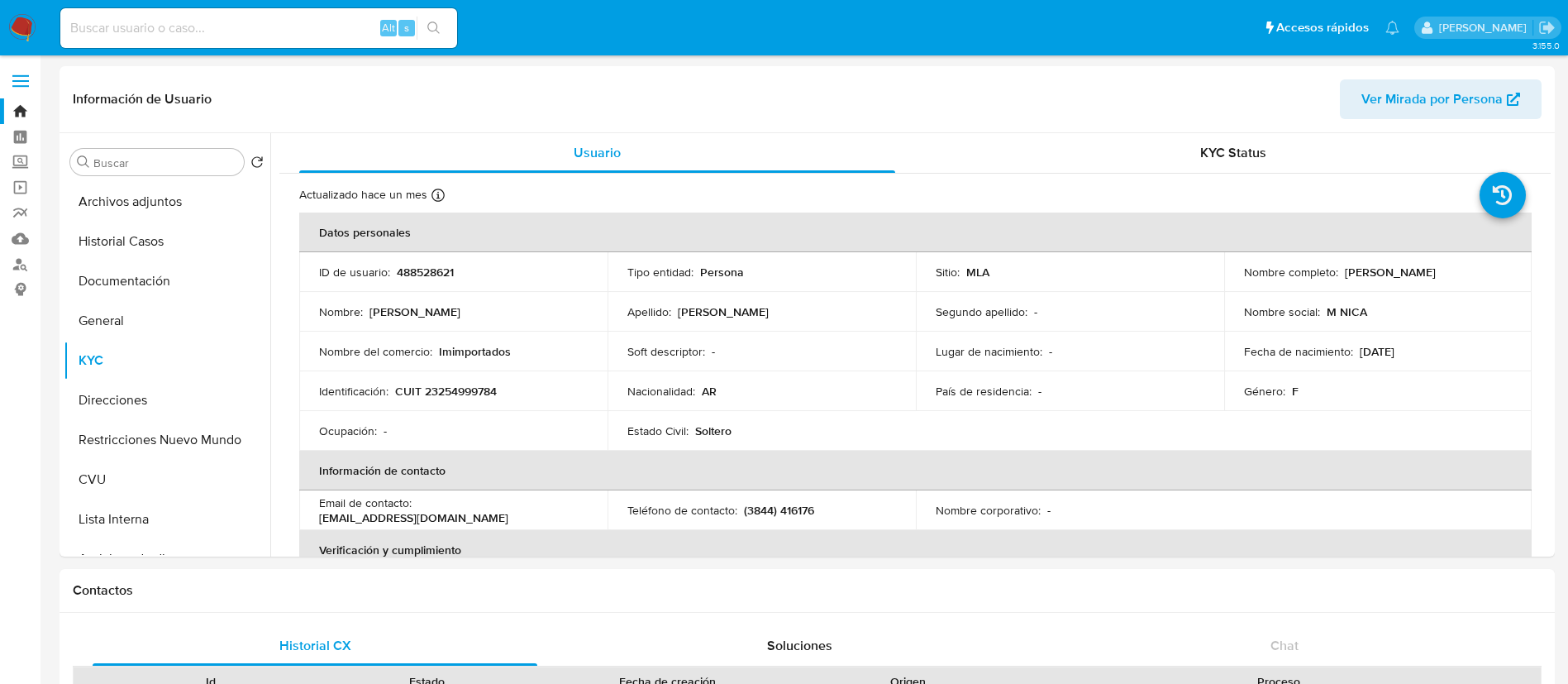
click at [32, 33] on img at bounding box center [22, 28] width 28 height 28
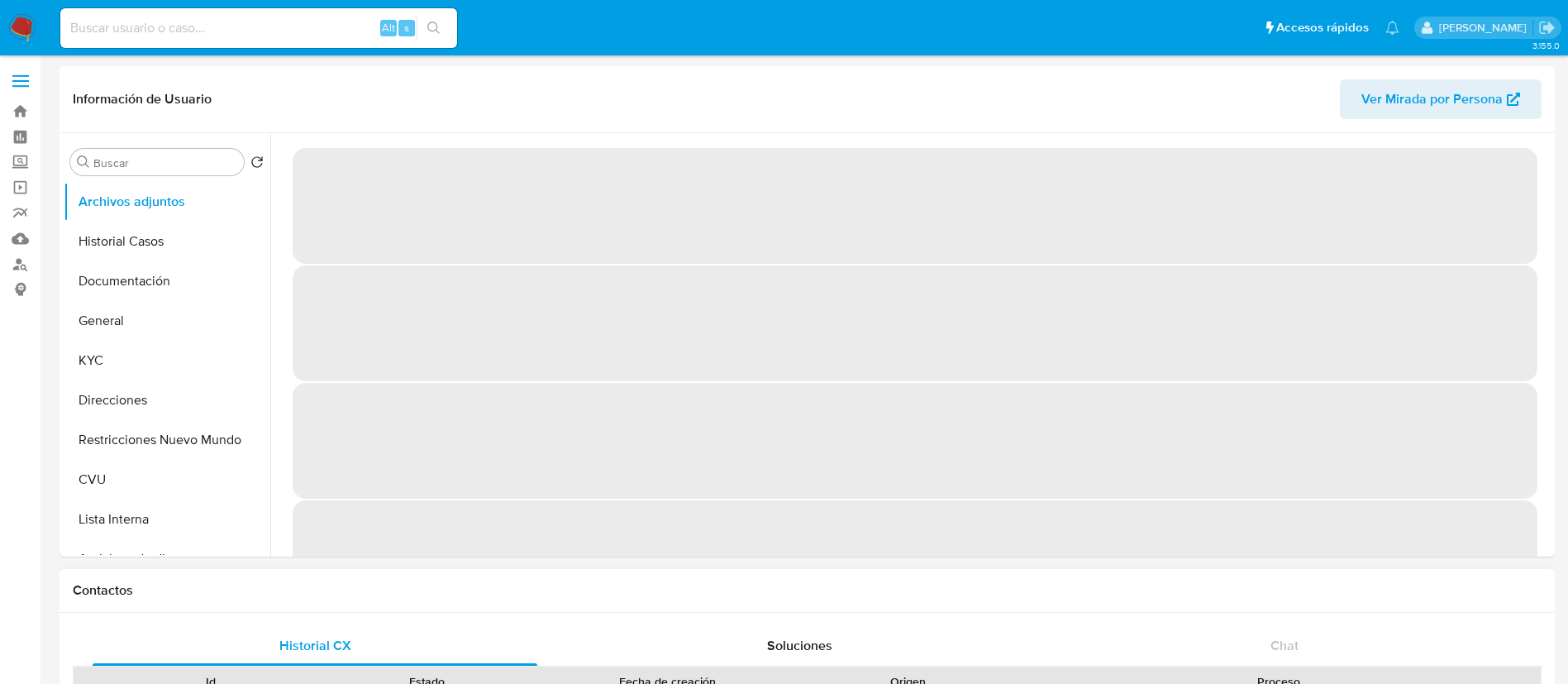
select select "10"
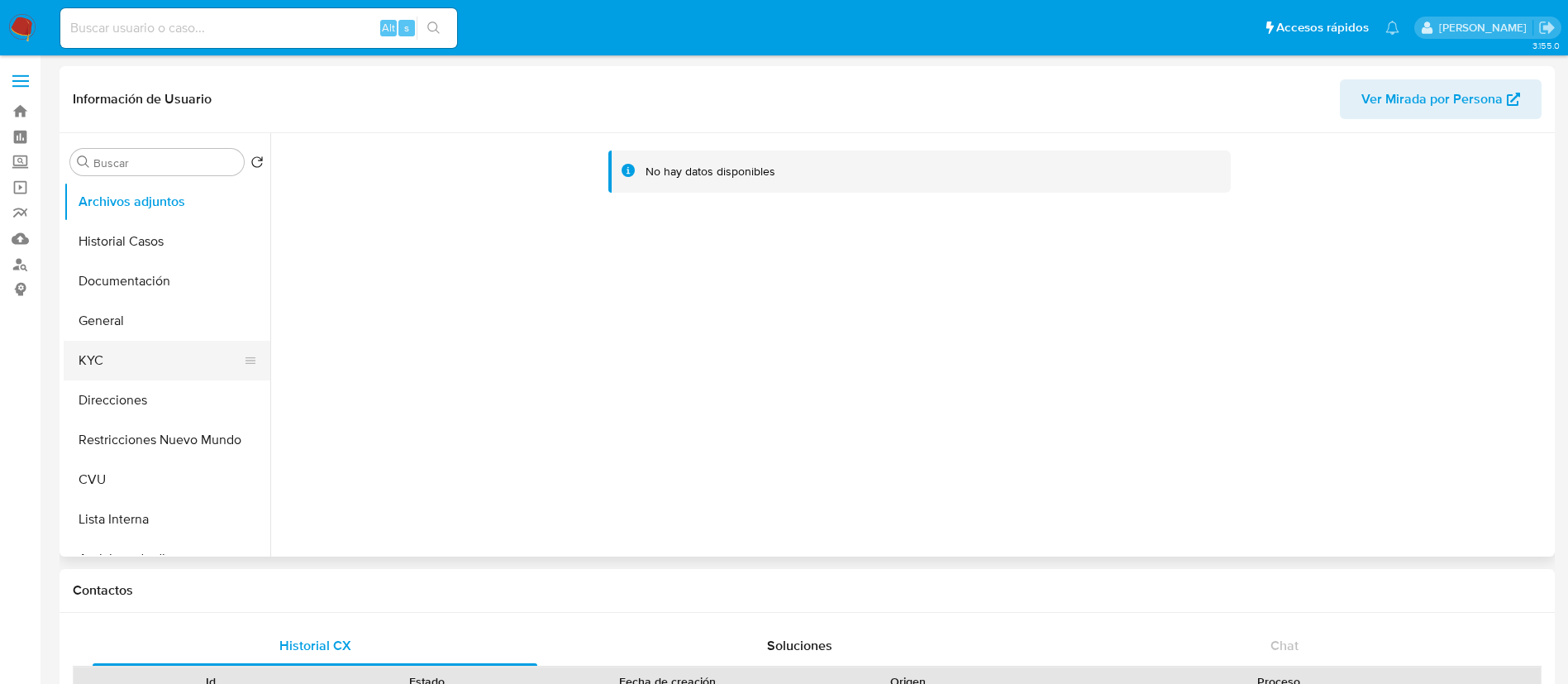
click at [125, 370] on button "KYC" at bounding box center [161, 361] width 194 height 40
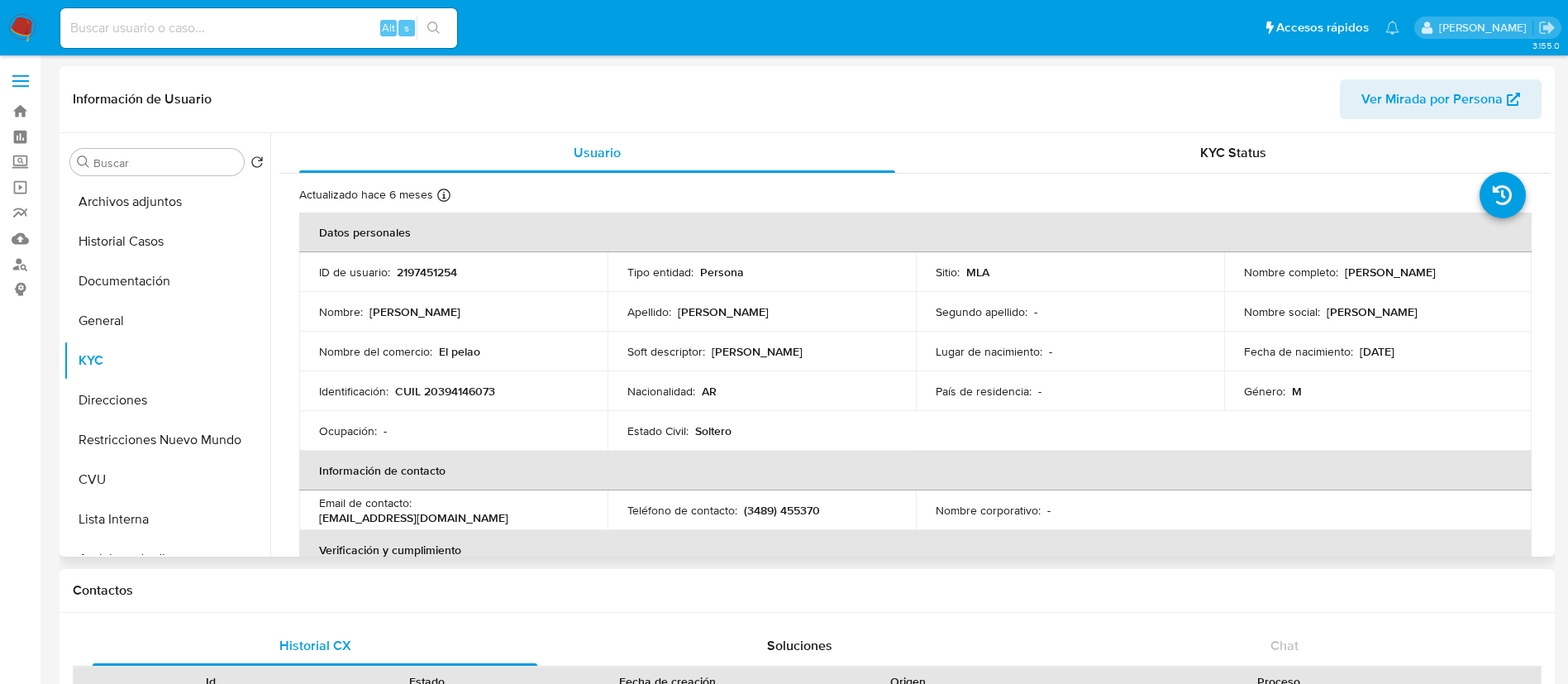
click at [807, 509] on p "(3489) 455370" at bounding box center [782, 510] width 76 height 15
copy p "455370"
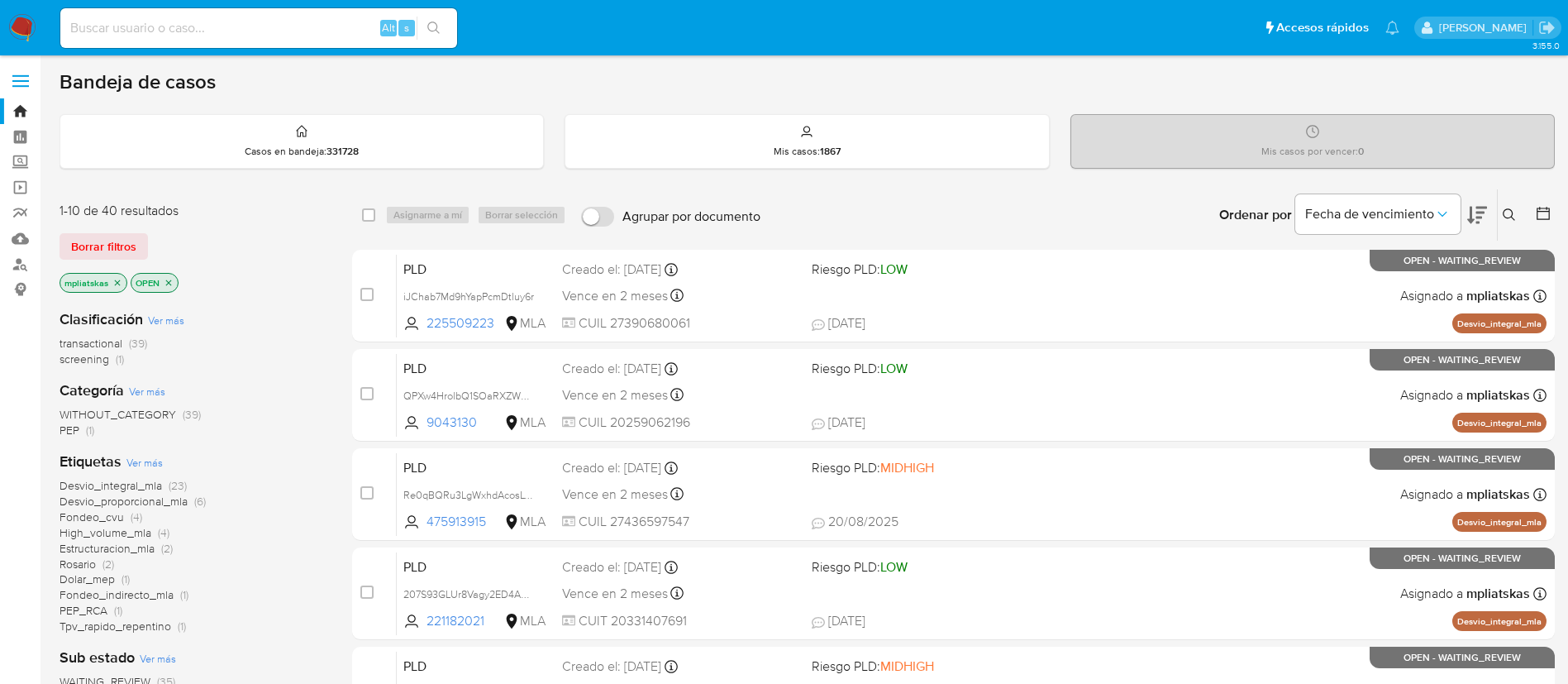
click at [1513, 216] on icon at bounding box center [1509, 215] width 13 height 13
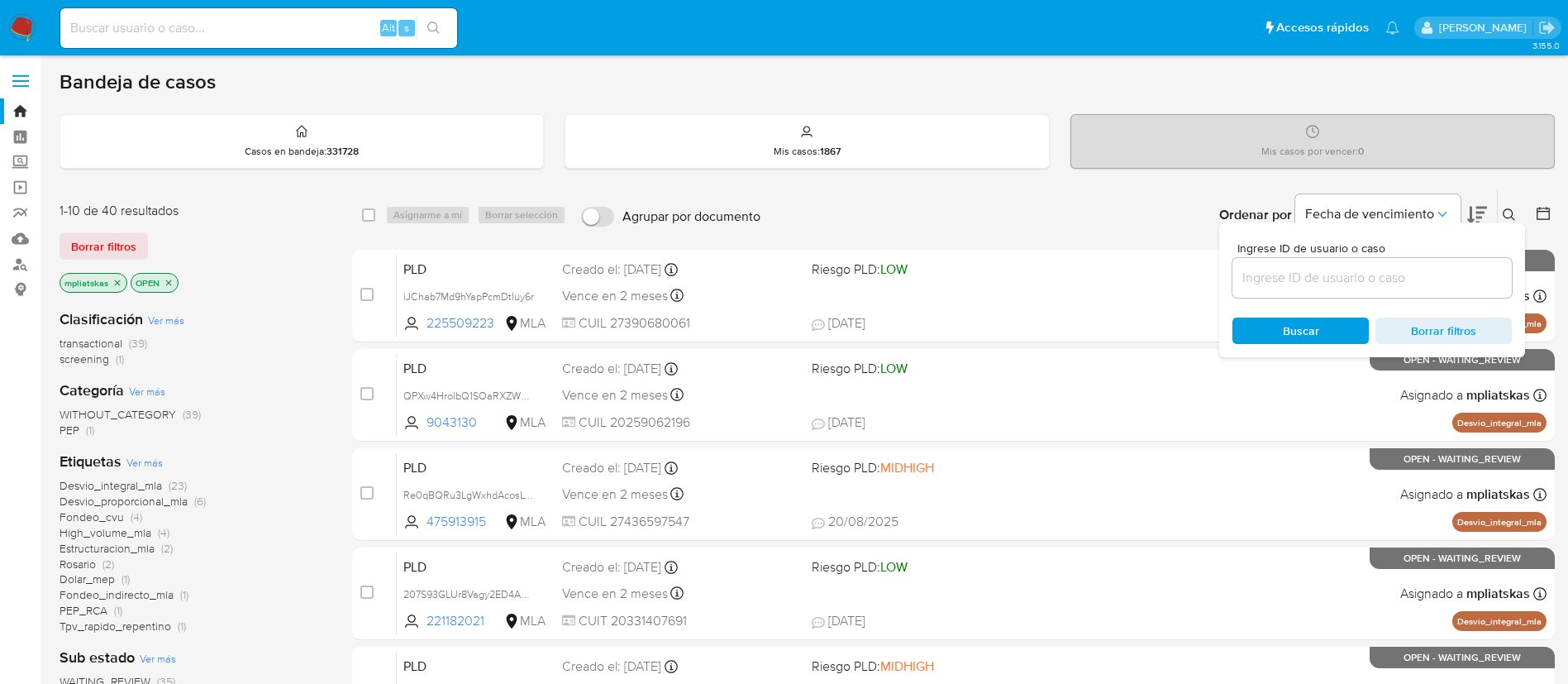
click at [1254, 274] on input at bounding box center [1372, 278] width 280 height 22
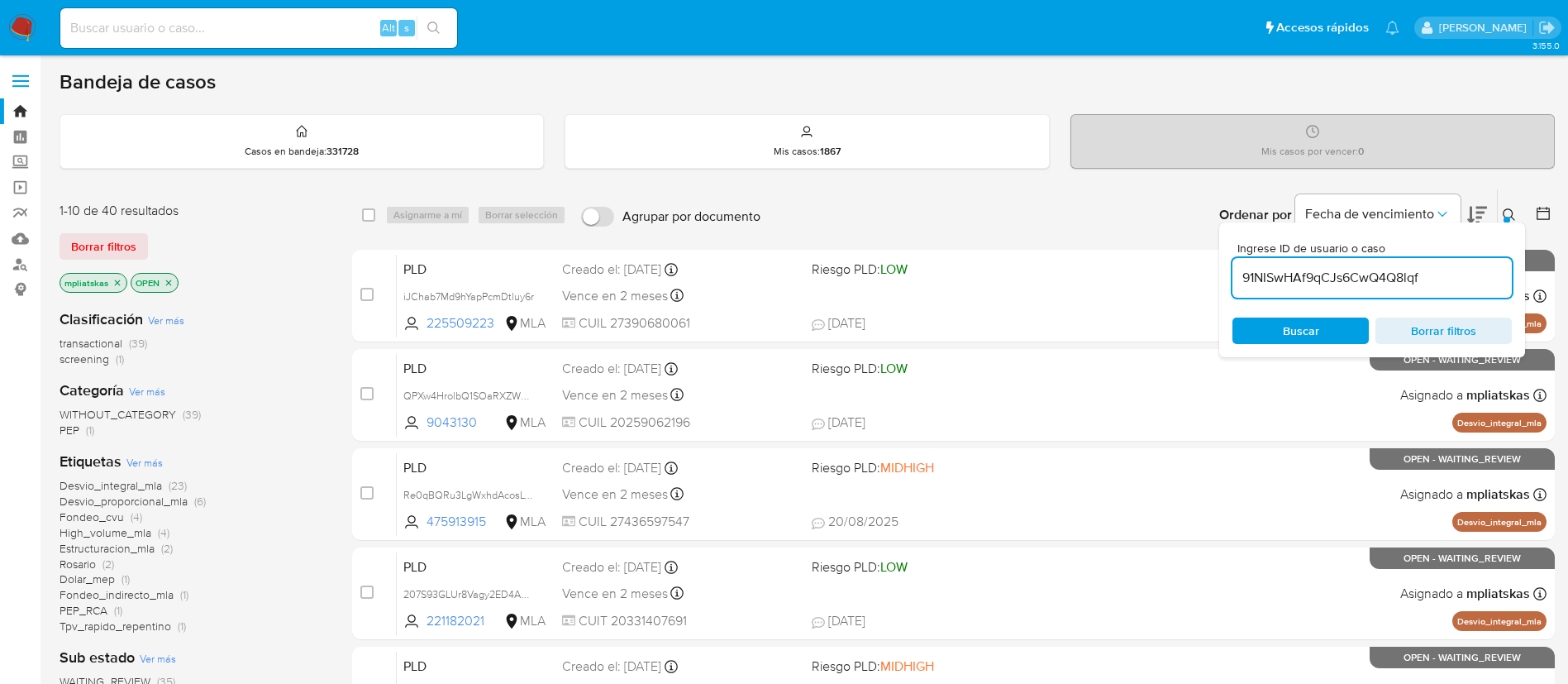
type input "91NISwHAf9qCJs6CwQ4Q8lqf"
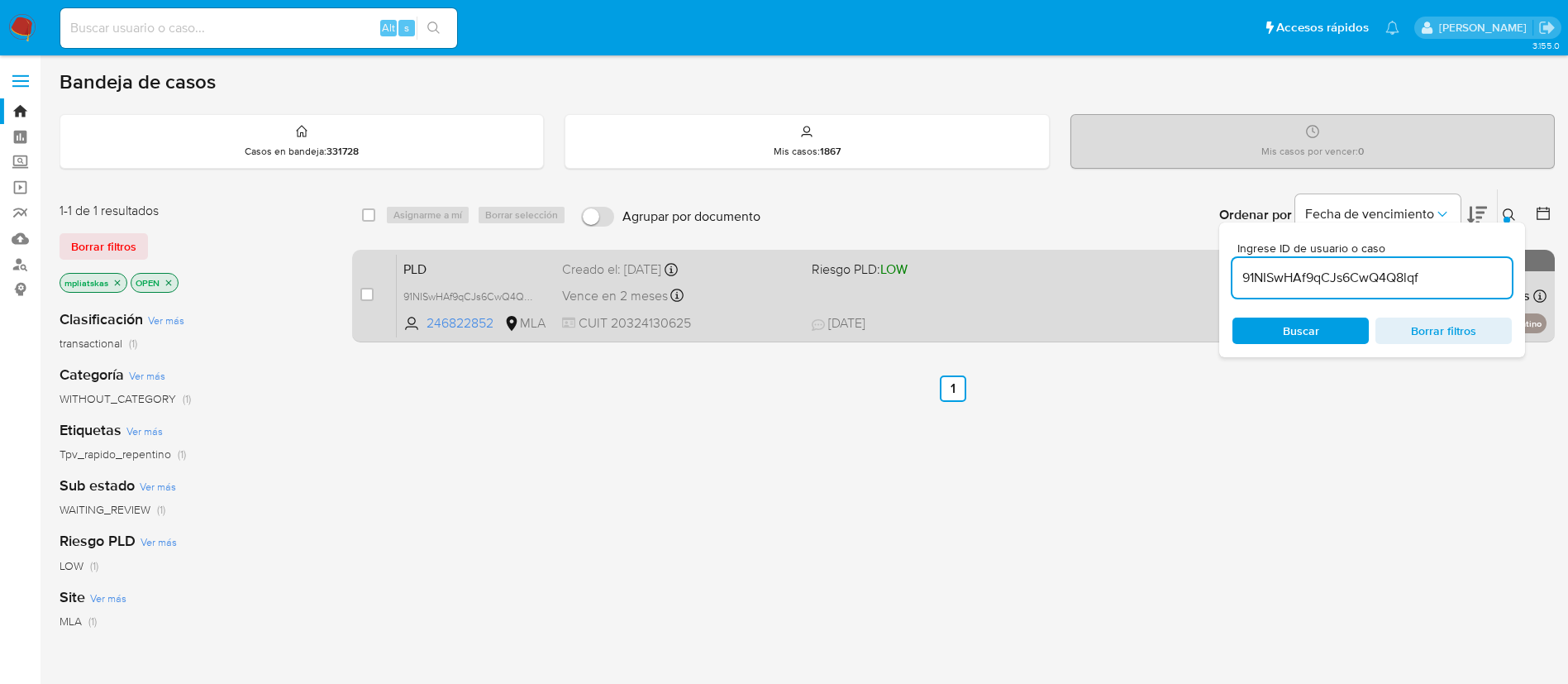
drag, startPoint x: 367, startPoint y: 291, endPoint x: 376, endPoint y: 268, distance: 24.7
click at [366, 291] on input "checkbox" at bounding box center [367, 294] width 13 height 13
checkbox input "true"
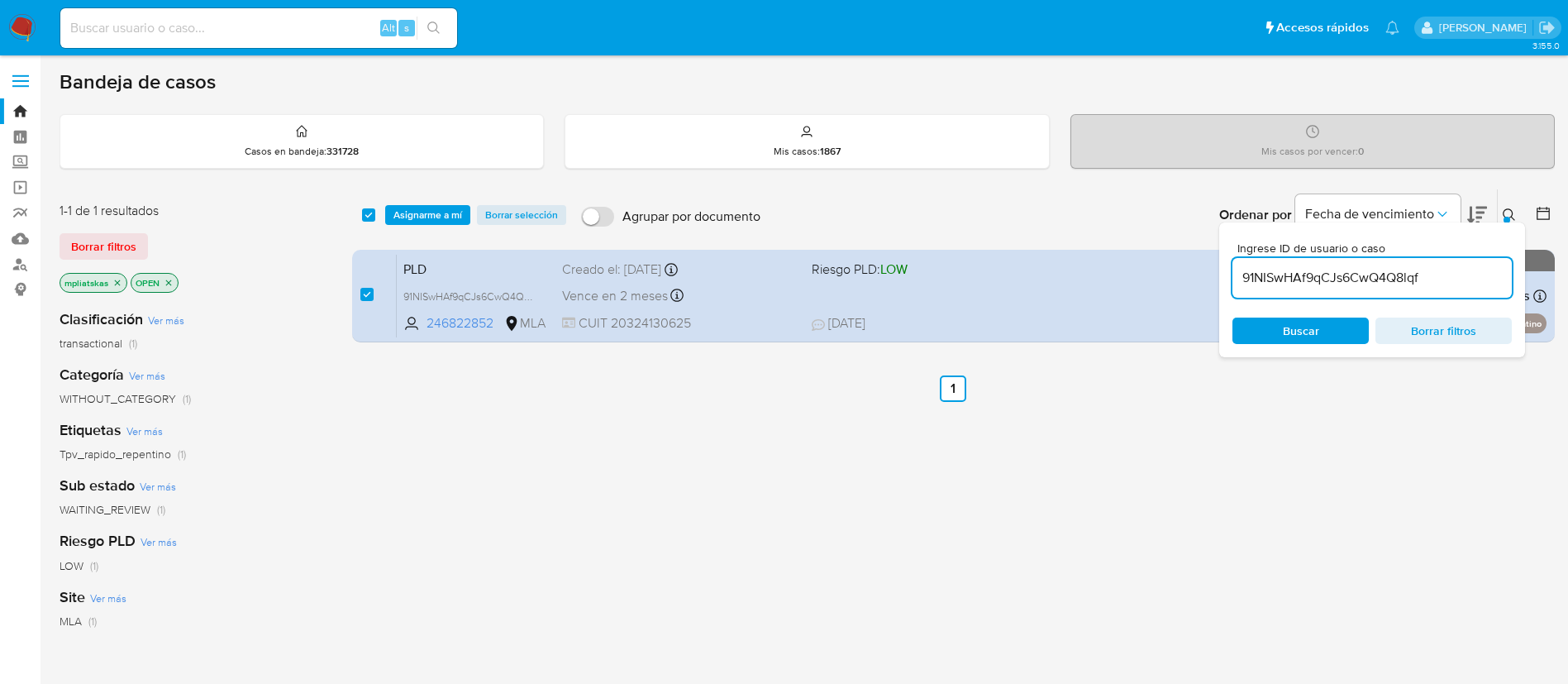
click at [403, 228] on div "select-all-cases-checkbox Asignarme a mí Borrar selección Agrupar por documento…" at bounding box center [954, 215] width 1203 height 51
click at [402, 216] on span "Asignarme a mí" at bounding box center [427, 215] width 68 height 16
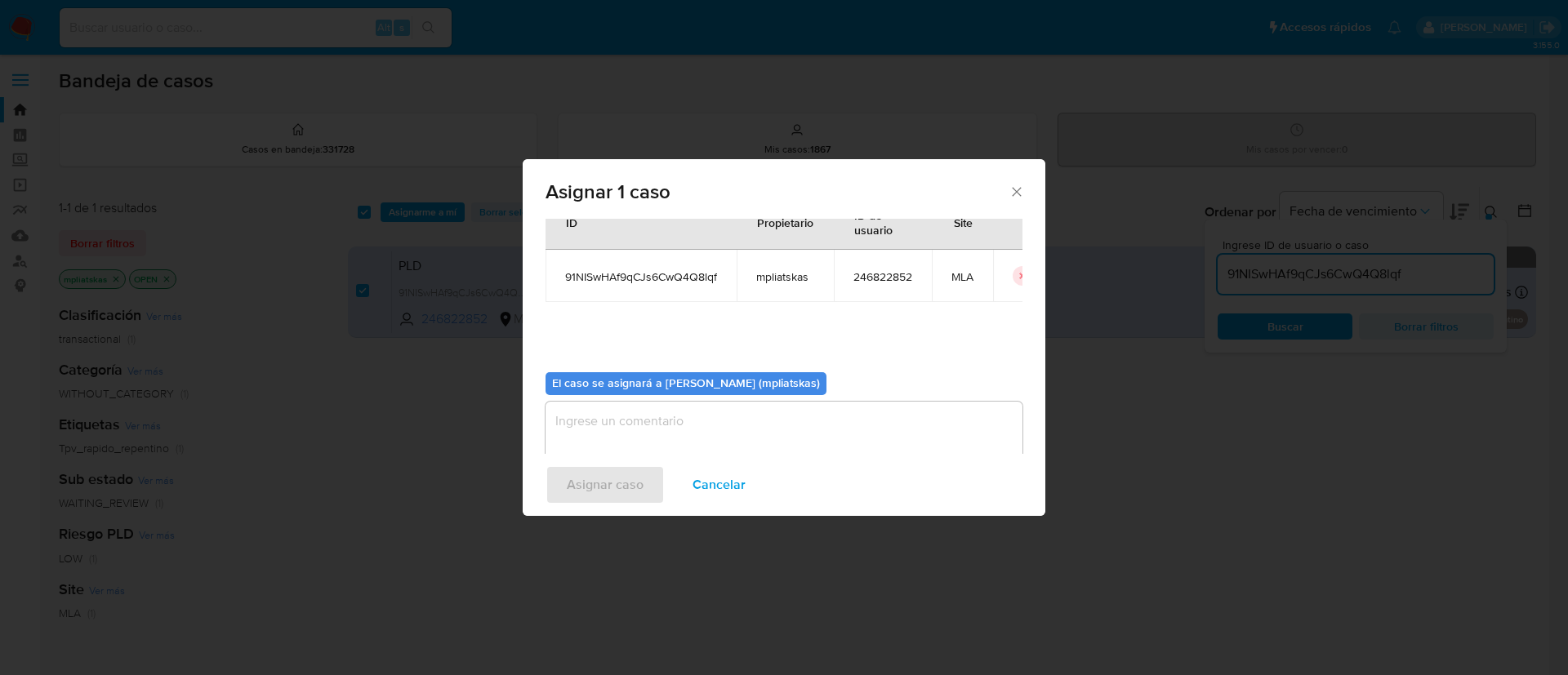
scroll to position [85, 0]
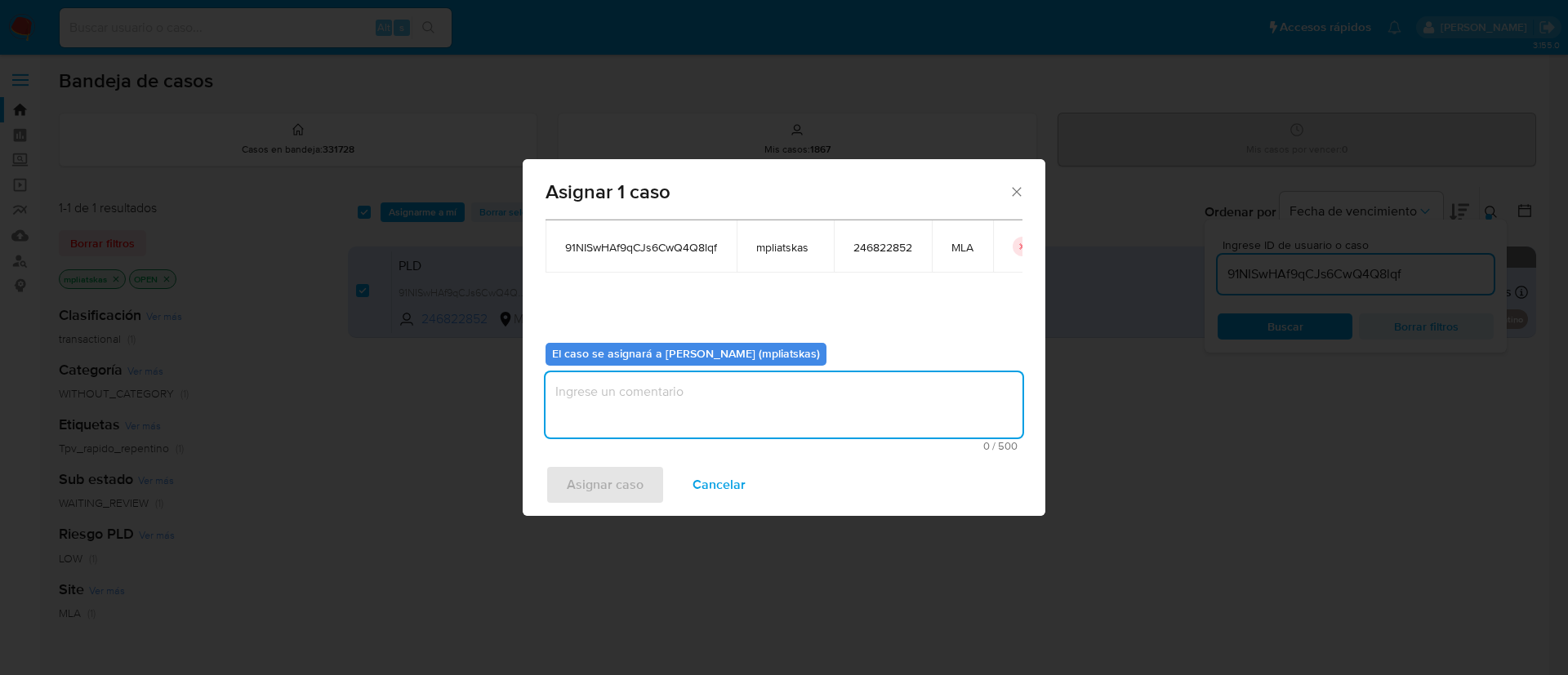
click at [576, 421] on textarea "assign-modal" at bounding box center [784, 405] width 477 height 65
click at [578, 467] on span "Asignar caso" at bounding box center [605, 484] width 77 height 36
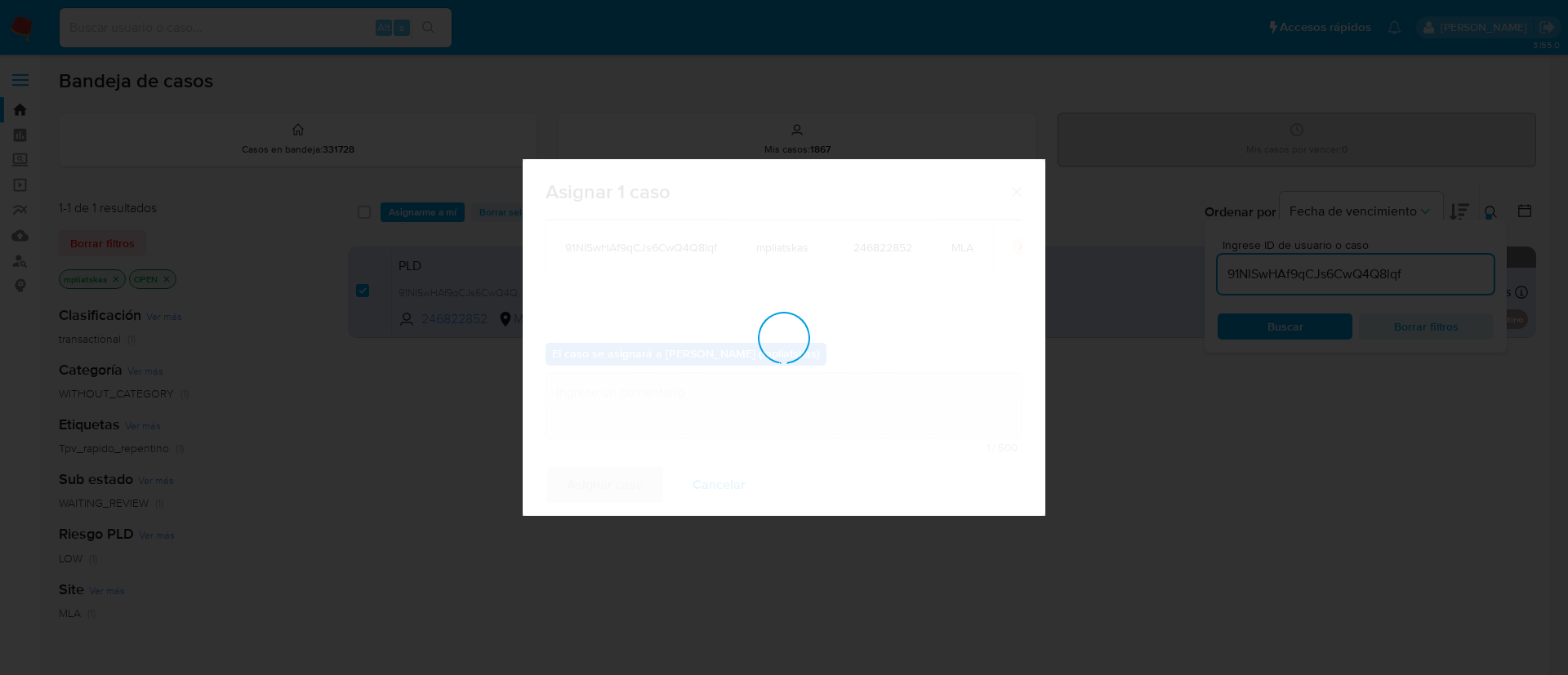
checkbox input "false"
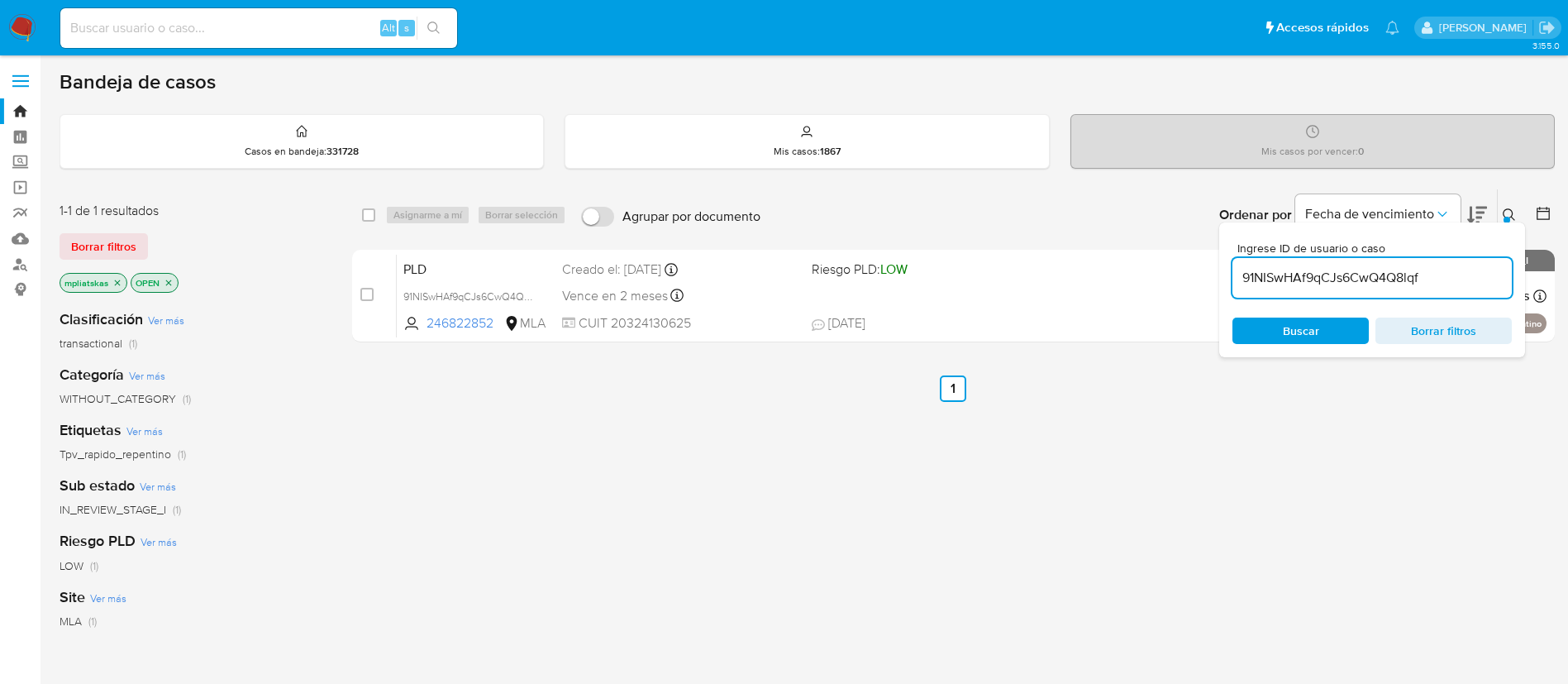
click at [1301, 268] on input "91NISwHAf9qCJs6CwQ4Q8lqf" at bounding box center [1372, 278] width 280 height 22
paste input "XtOdSMENqTovx4ZdwilOM3X6"
type input "XtOdSMENqTovx4ZdwilOM3X6"
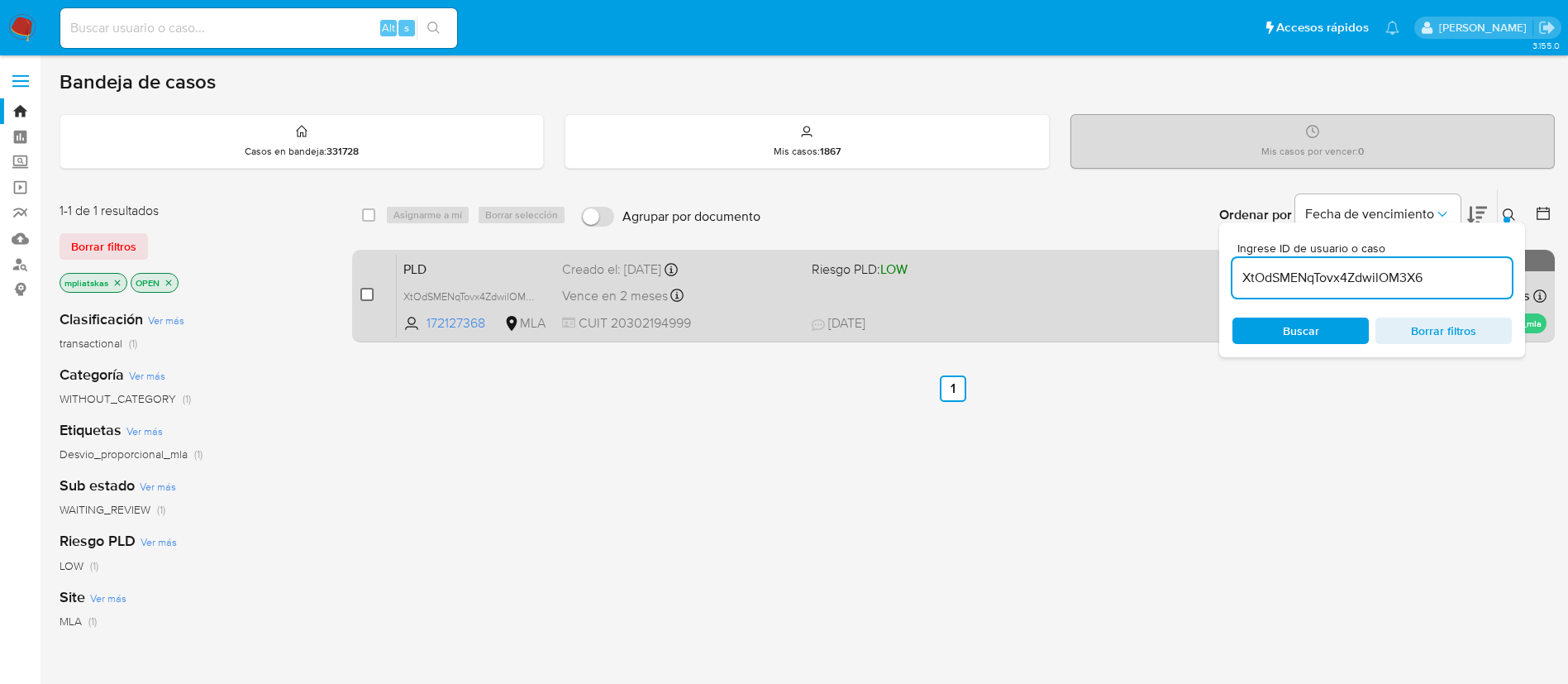
click at [365, 300] on input "checkbox" at bounding box center [367, 294] width 13 height 13
checkbox input "true"
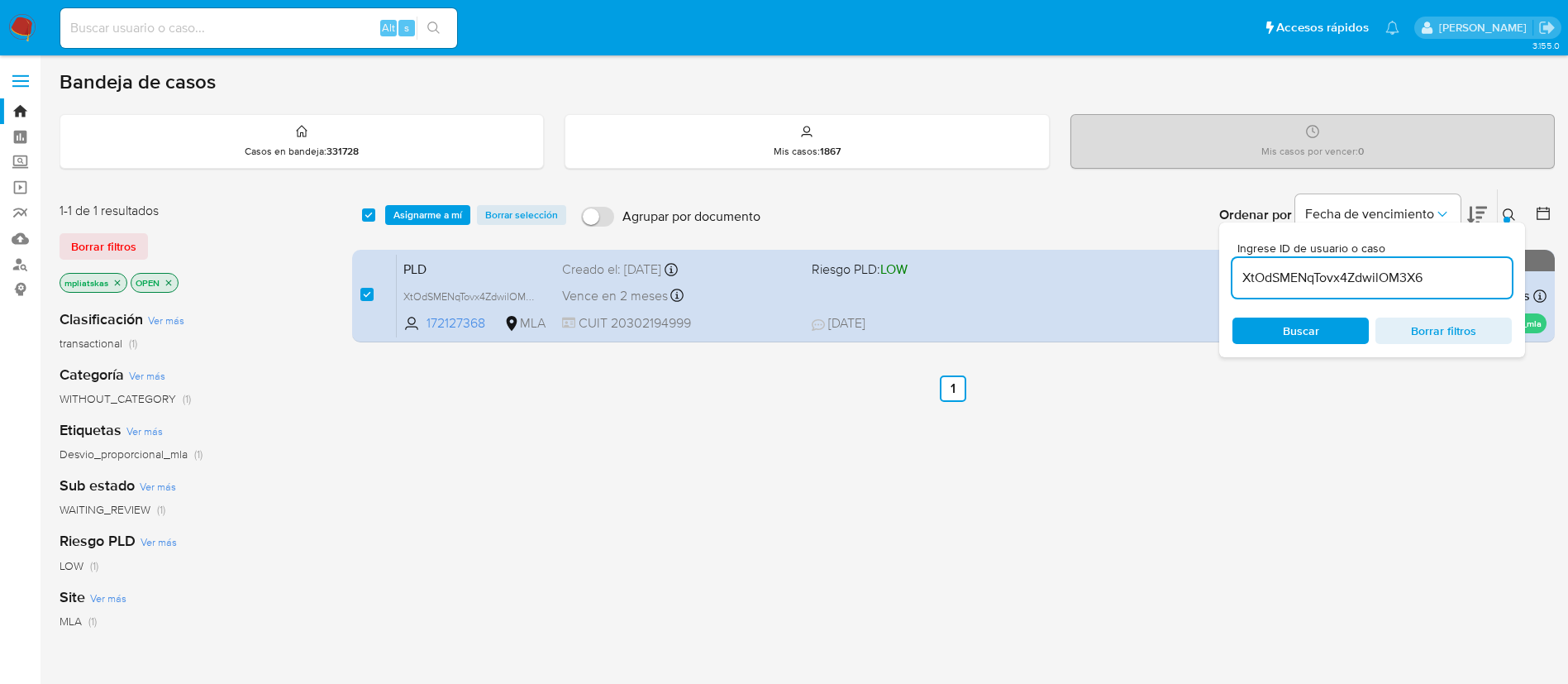
click at [422, 198] on div "select-all-cases-checkbox Asignarme a mí Borrar selección Agrupar por documento…" at bounding box center [954, 215] width 1203 height 51
click at [425, 207] on span "Asignarme a mí" at bounding box center [427, 215] width 68 height 16
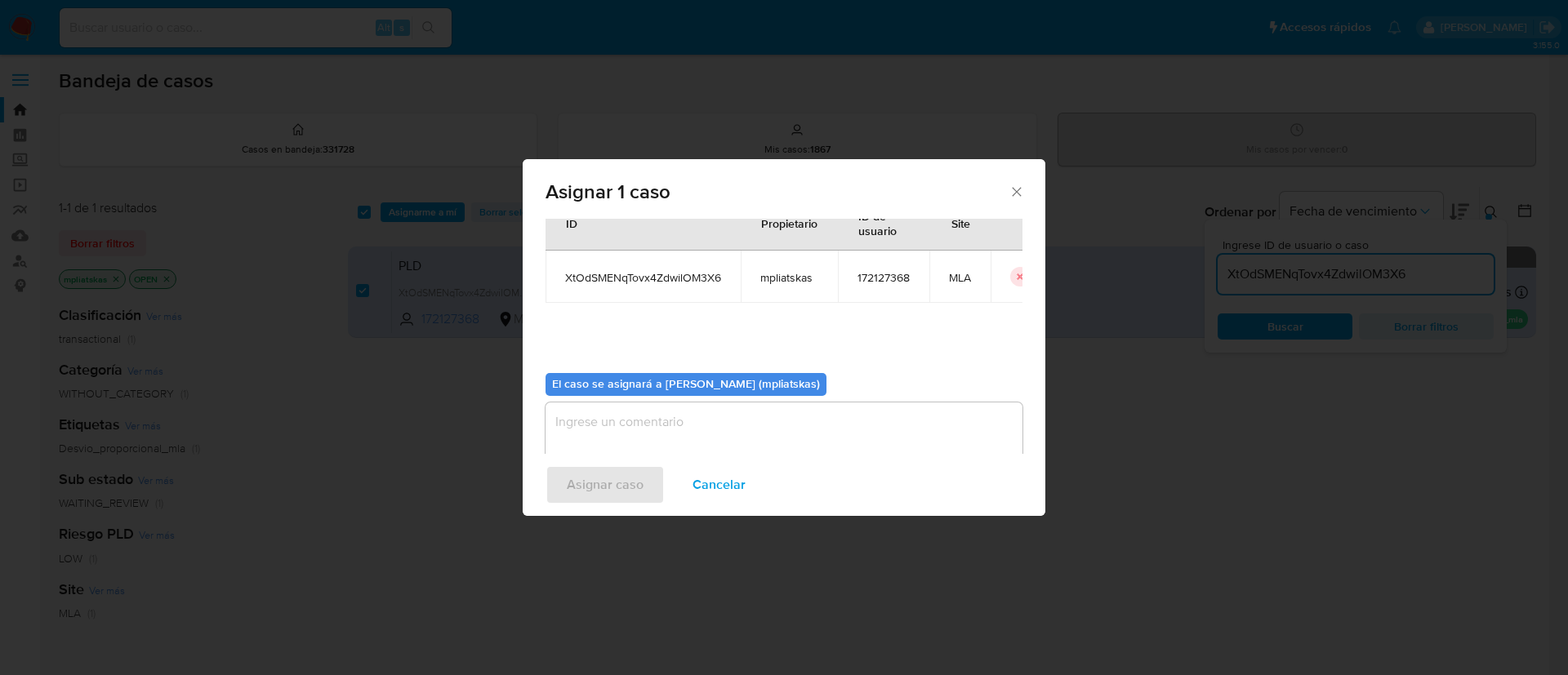
scroll to position [85, 0]
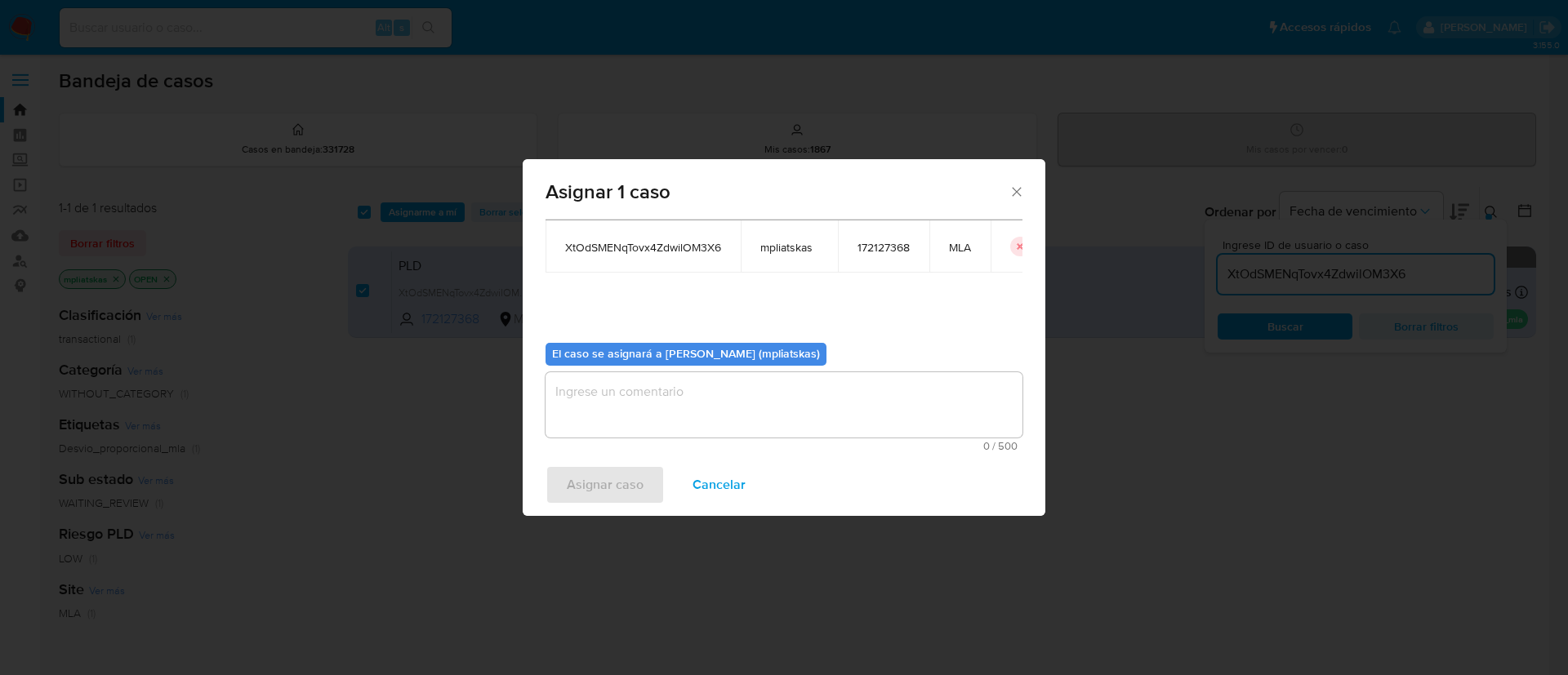
click at [652, 426] on textarea "assign-modal" at bounding box center [784, 405] width 477 height 65
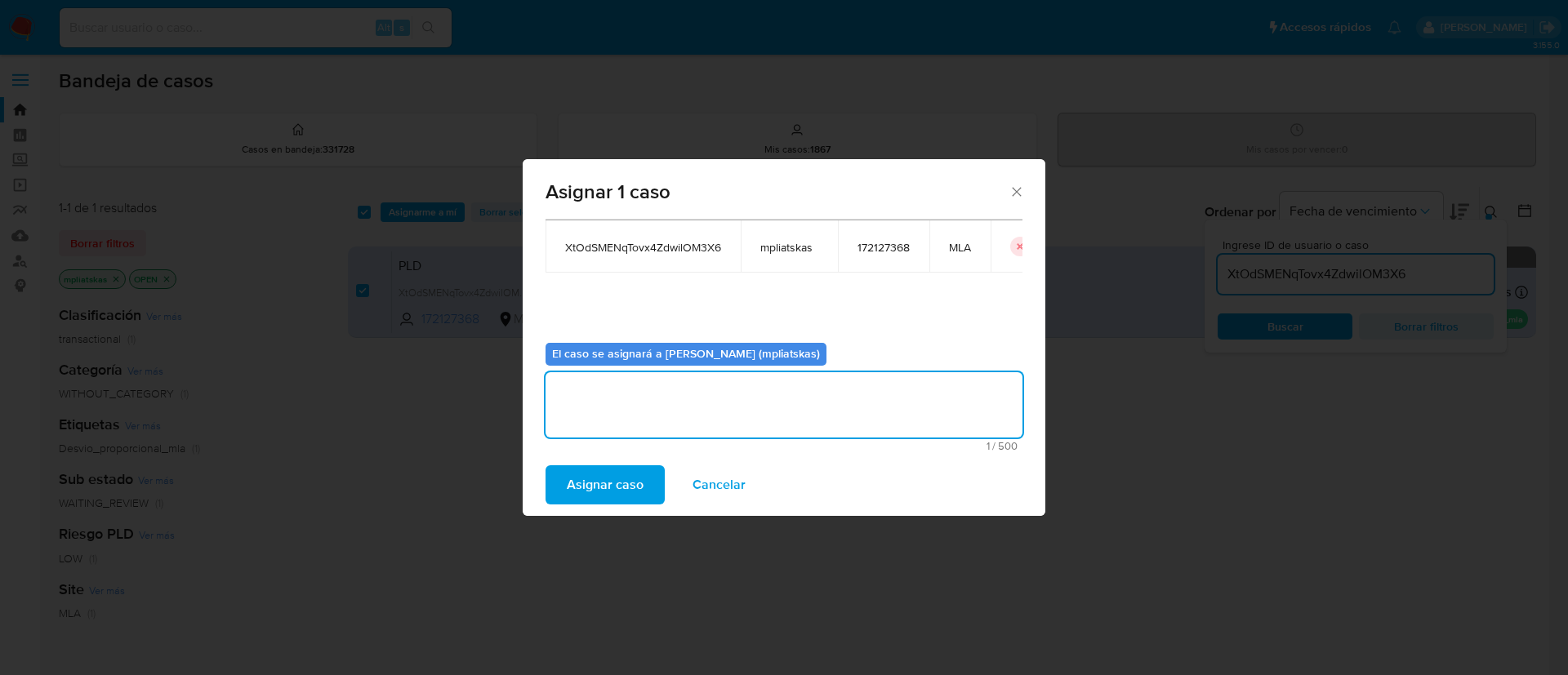
click at [613, 468] on span "Asignar caso" at bounding box center [605, 484] width 77 height 36
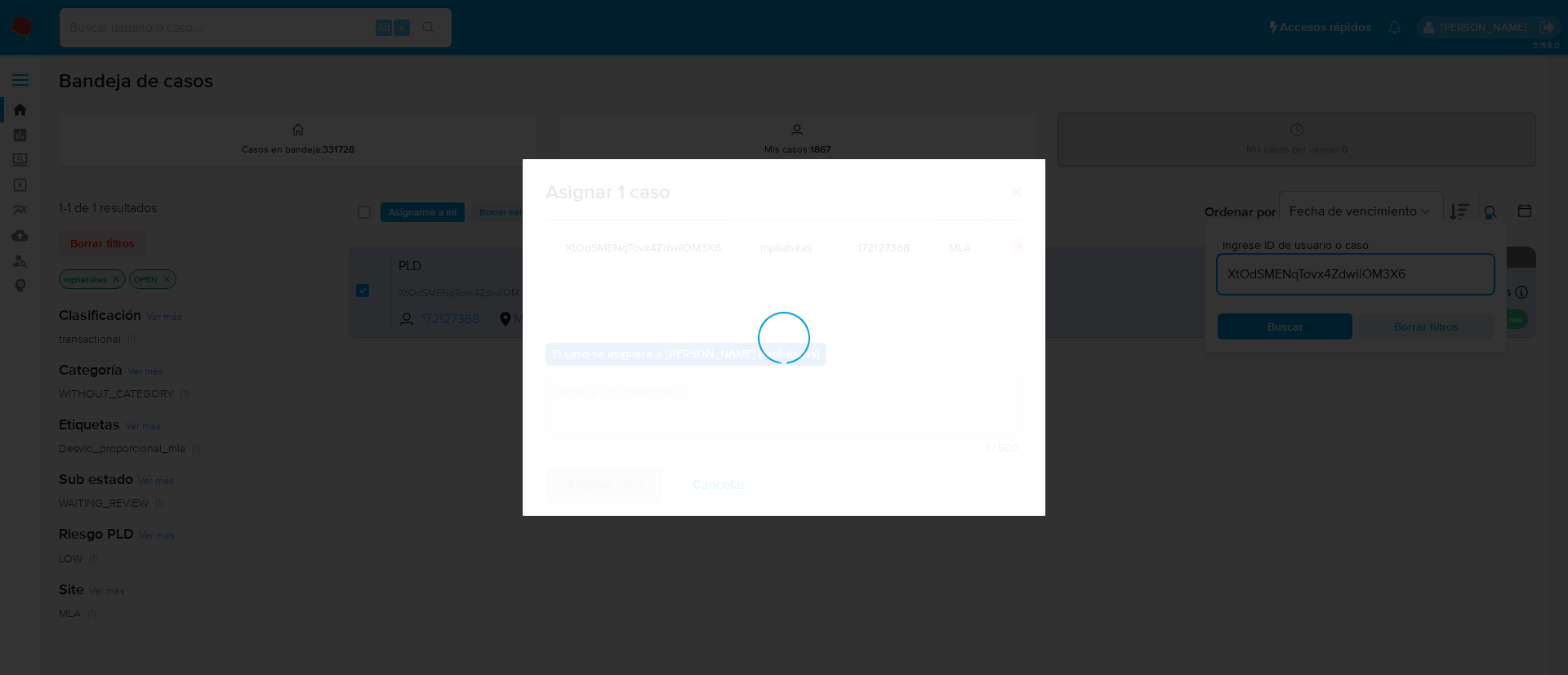
checkbox input "false"
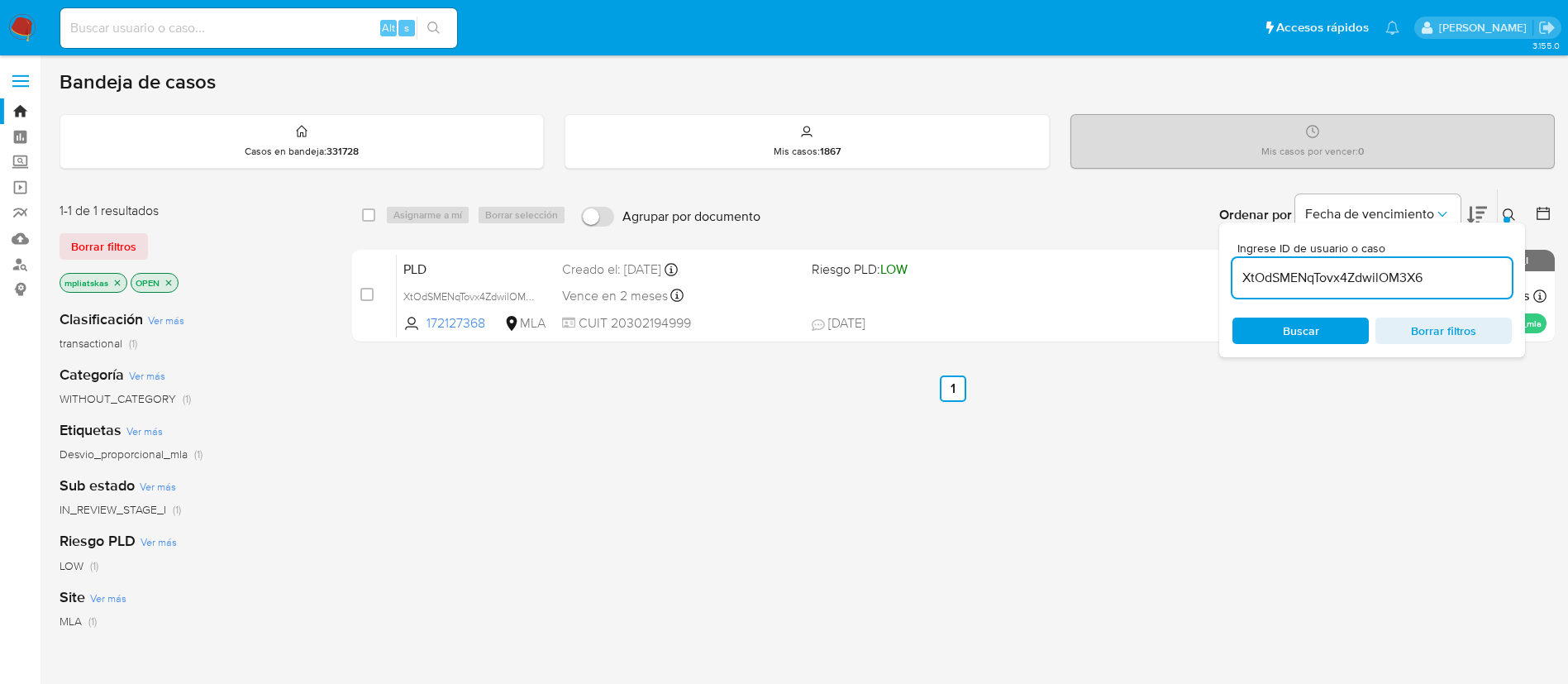
click at [1316, 291] on div "XtOdSMENqTovx4ZdwilOM3X6" at bounding box center [1372, 278] width 280 height 40
click at [1310, 285] on input "XtOdSMENqTovx4ZdwilOM3X6" at bounding box center [1372, 278] width 280 height 22
paste input "91NISwHAf9qCJs6CwQ4Q8lqf"
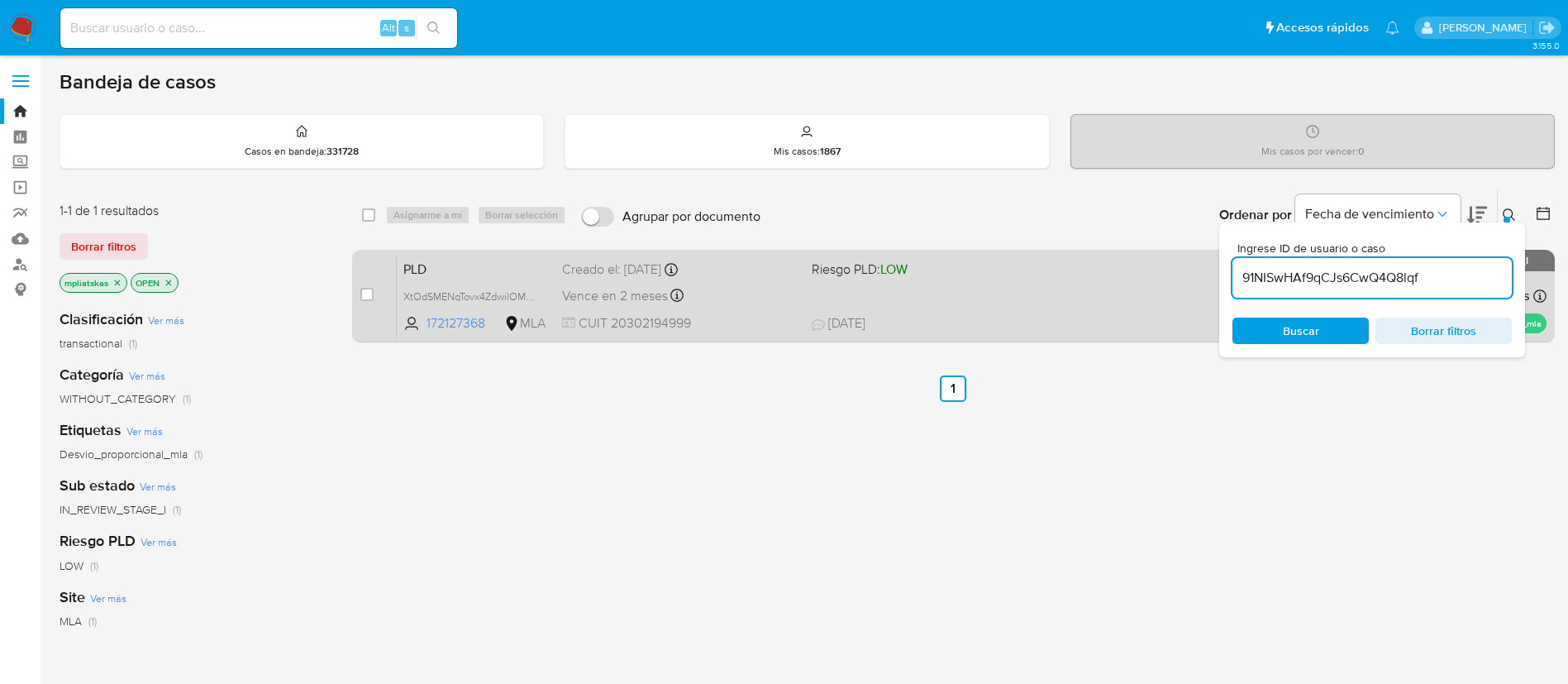
type input "91NISwHAf9qCJs6CwQ4Q8lqf"
click at [368, 289] on input "checkbox" at bounding box center [367, 294] width 13 height 13
checkbox input "true"
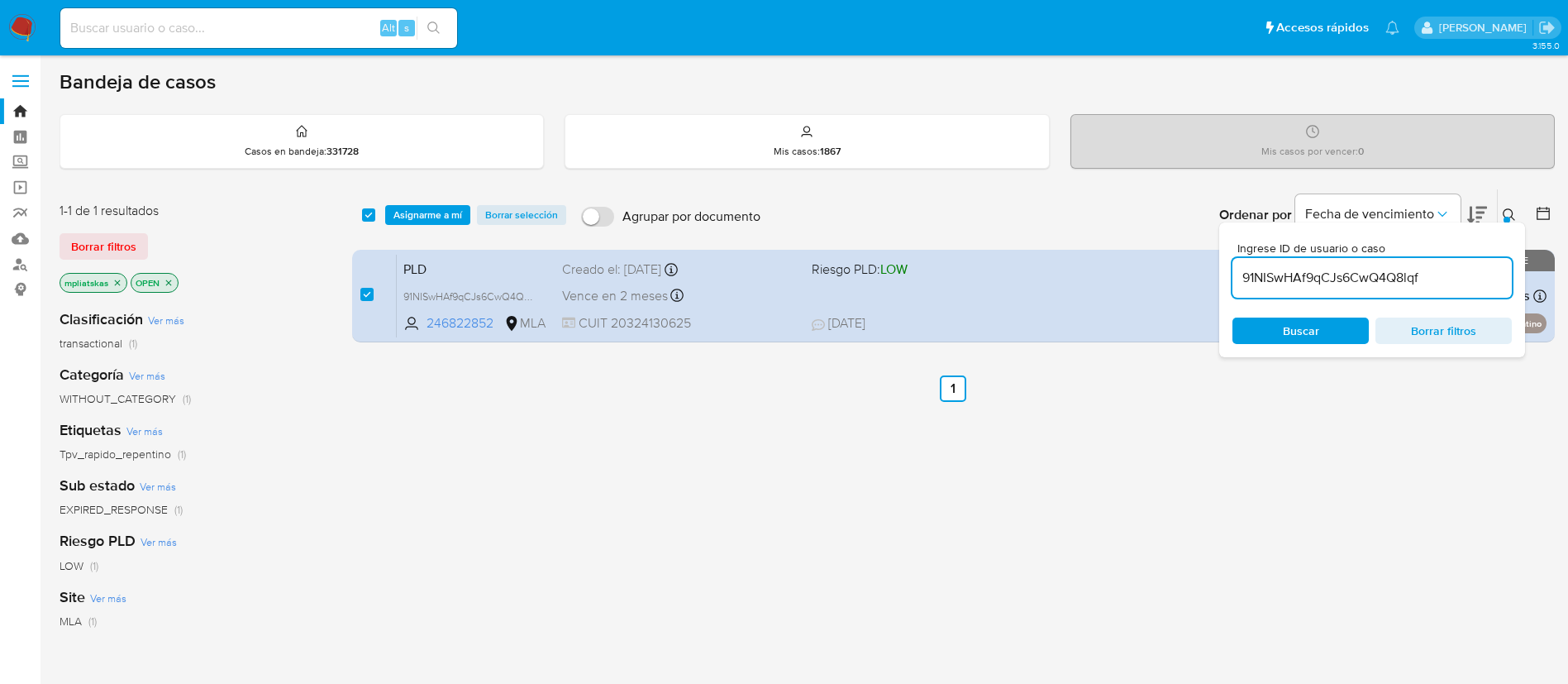
click at [1303, 277] on input "91NISwHAf9qCJs6CwQ4Q8lqf" at bounding box center [1372, 278] width 280 height 22
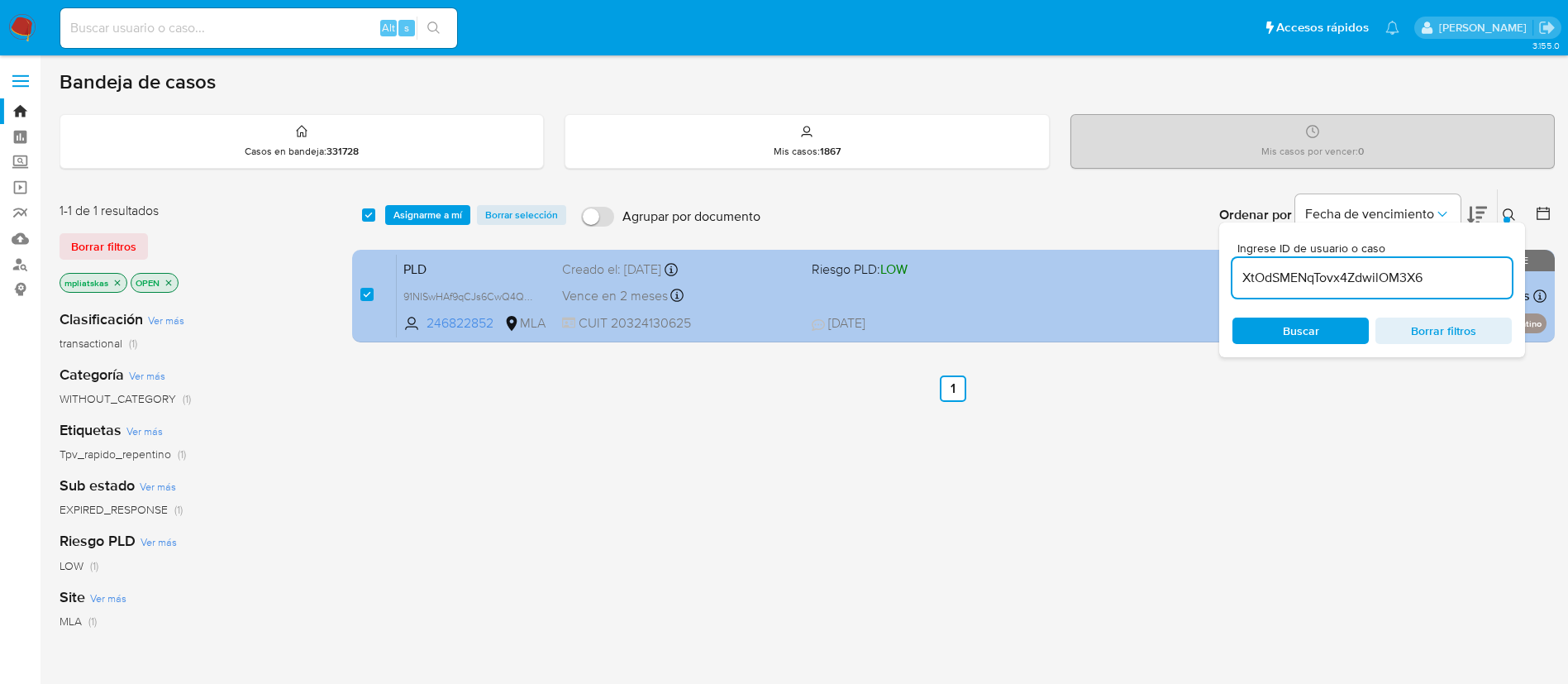
type input "XtOdSMENqTovx4ZdwilOM3X6"
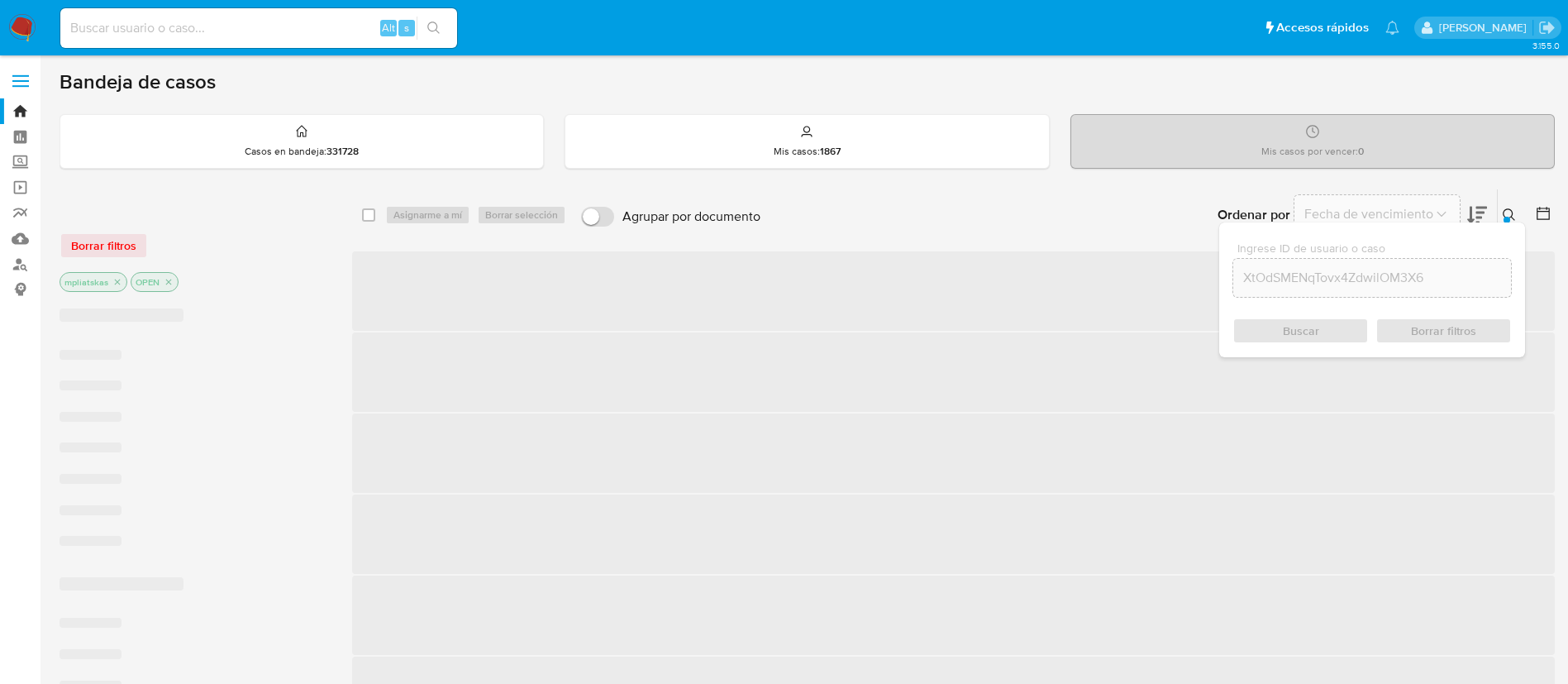
checkbox input "false"
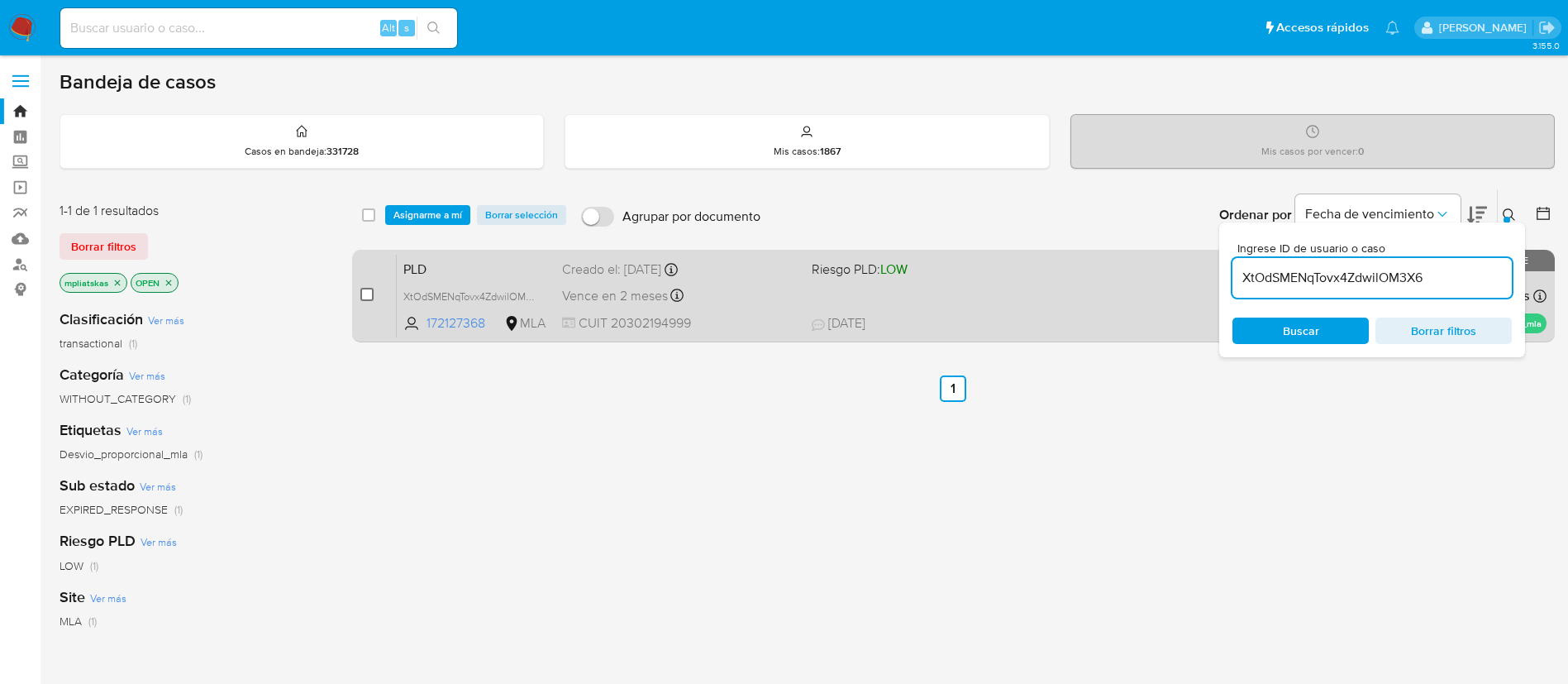
click at [364, 291] on input "checkbox" at bounding box center [367, 294] width 13 height 13
checkbox input "true"
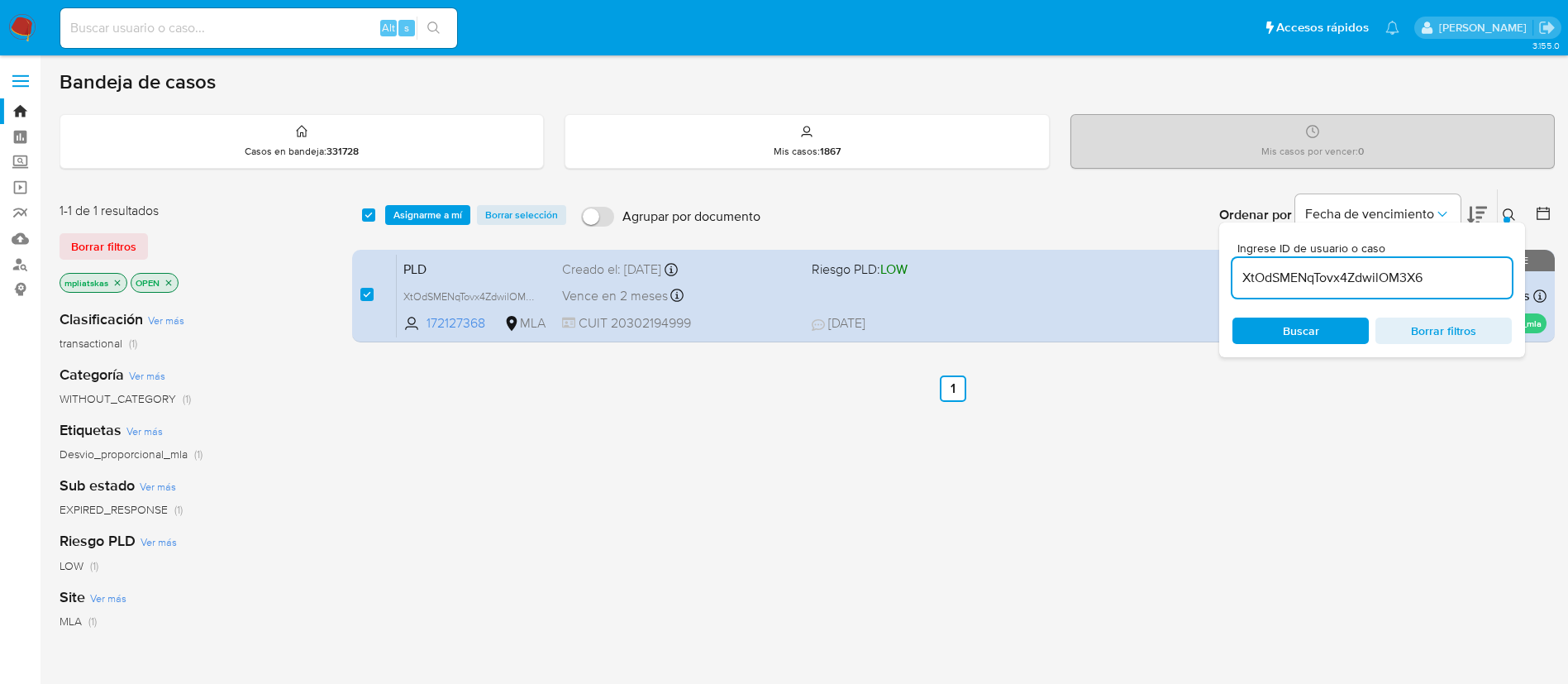
click at [407, 203] on div "select-all-cases-checkbox Asignarme a mí Borrar selección Agrupar por documento…" at bounding box center [954, 215] width 1203 height 51
click at [412, 210] on span "Asignarme a mí" at bounding box center [427, 215] width 68 height 16
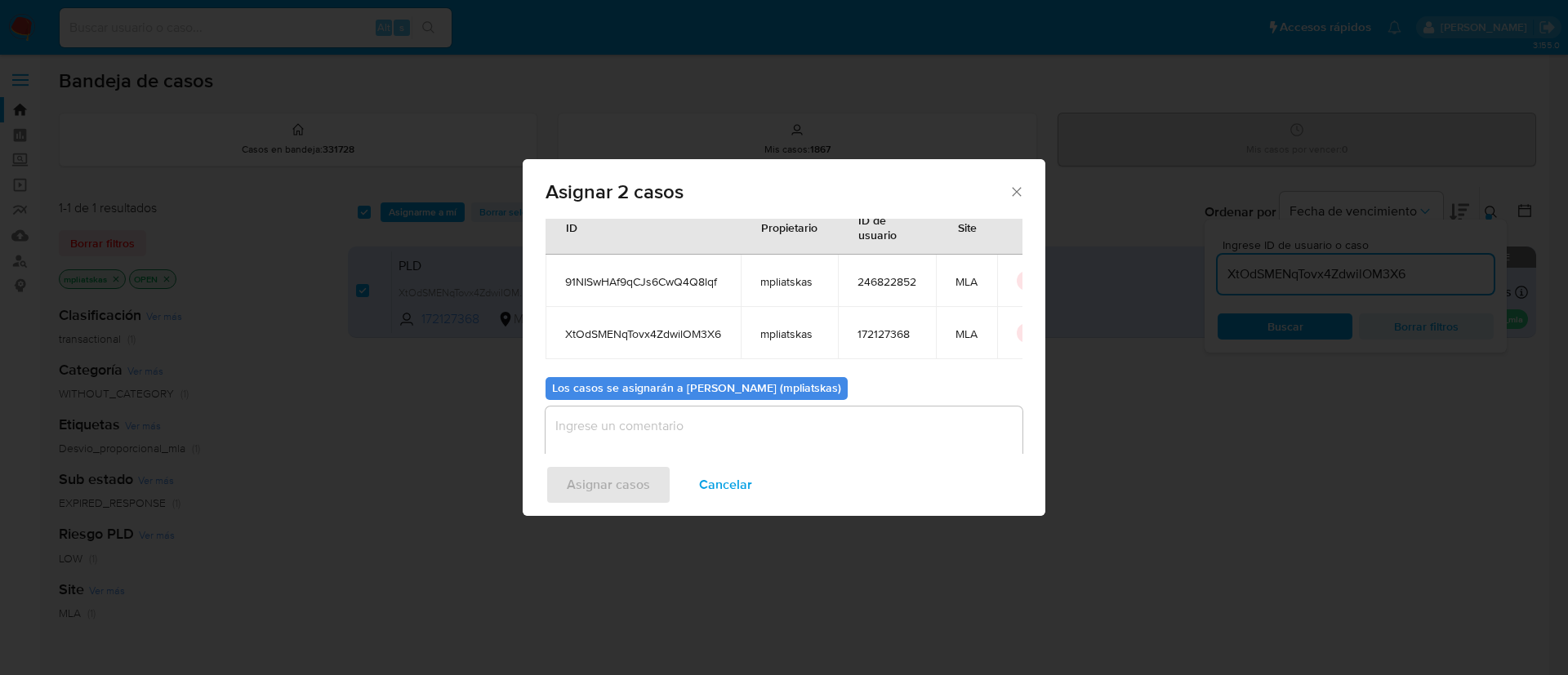
scroll to position [99, 0]
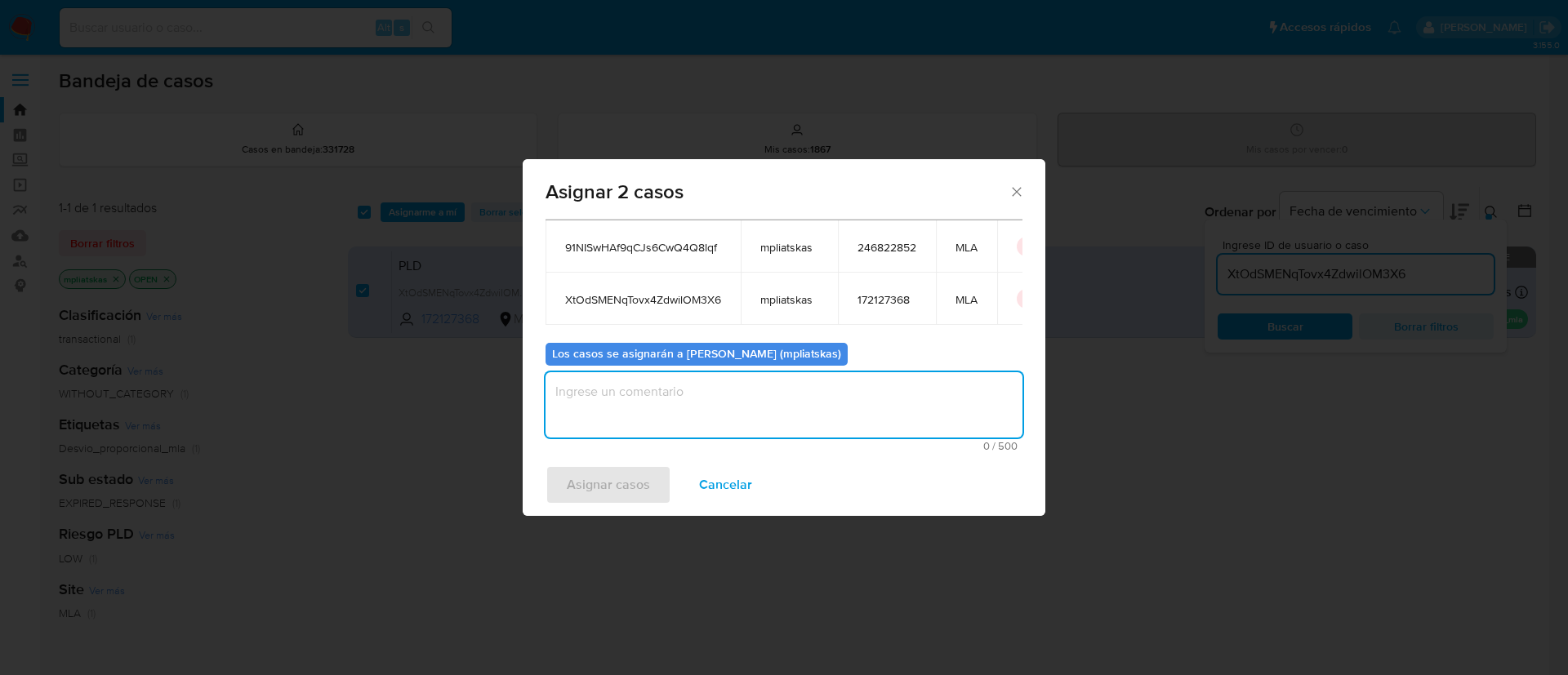
click at [722, 421] on textarea "assign-modal" at bounding box center [784, 405] width 477 height 65
click at [623, 472] on span "Asignar casos" at bounding box center [608, 484] width 83 height 36
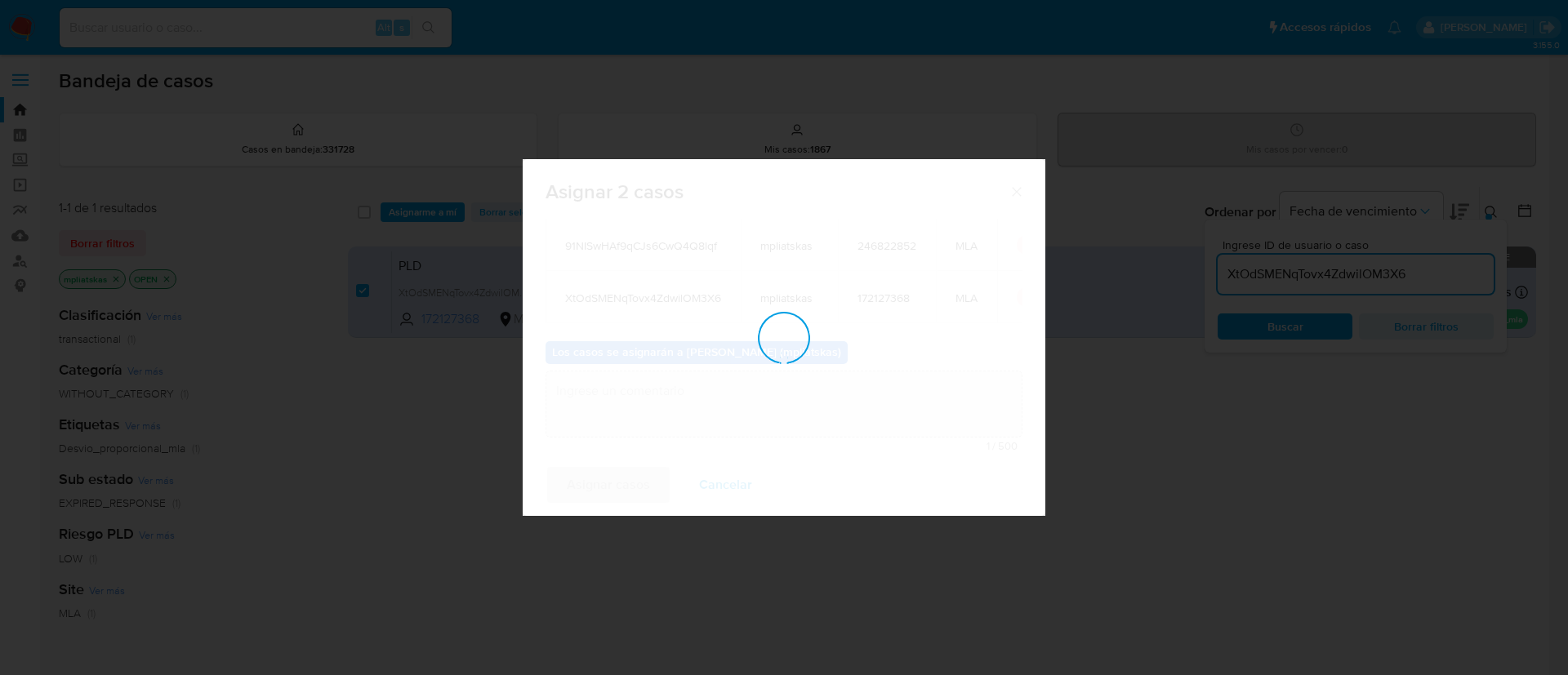
checkbox input "false"
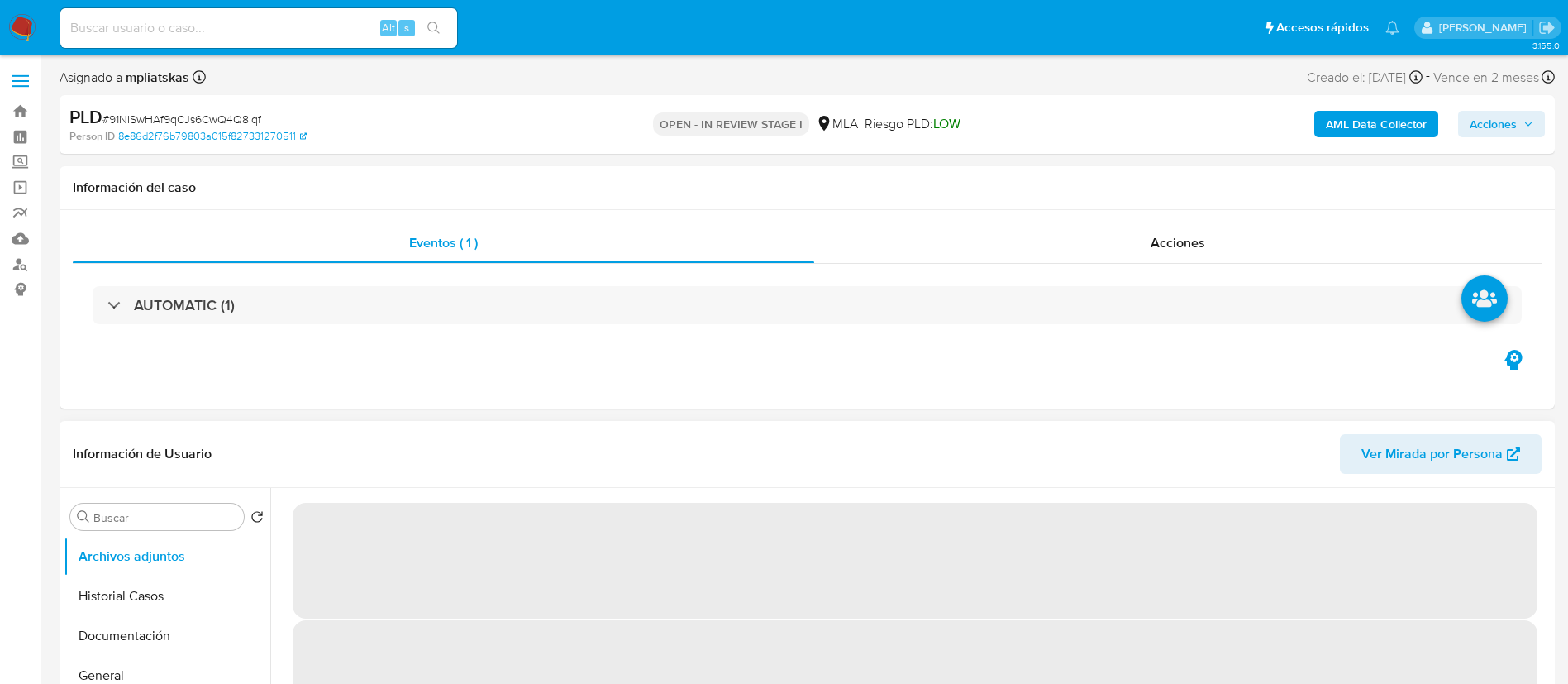
select select "10"
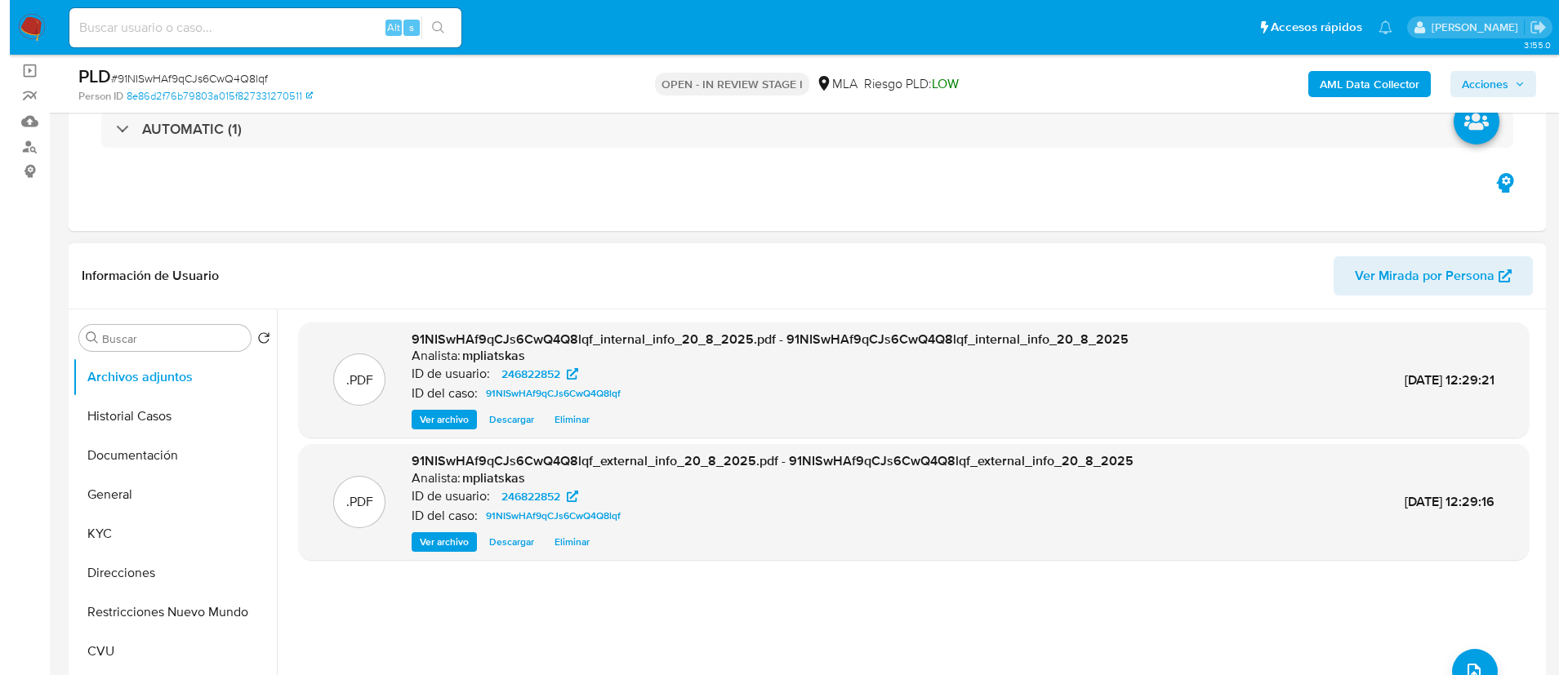
scroll to position [245, 0]
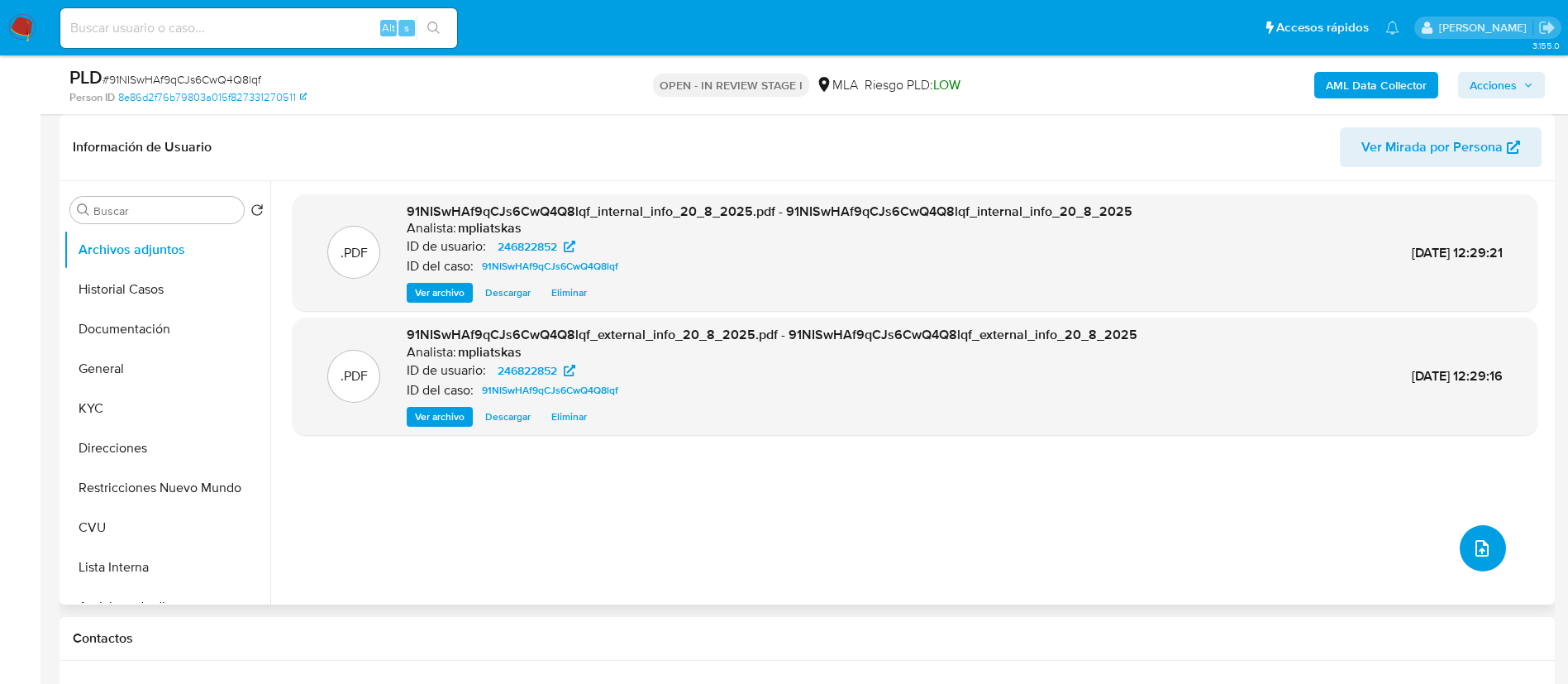
click at [1465, 546] on button "upload-file" at bounding box center [1483, 549] width 47 height 47
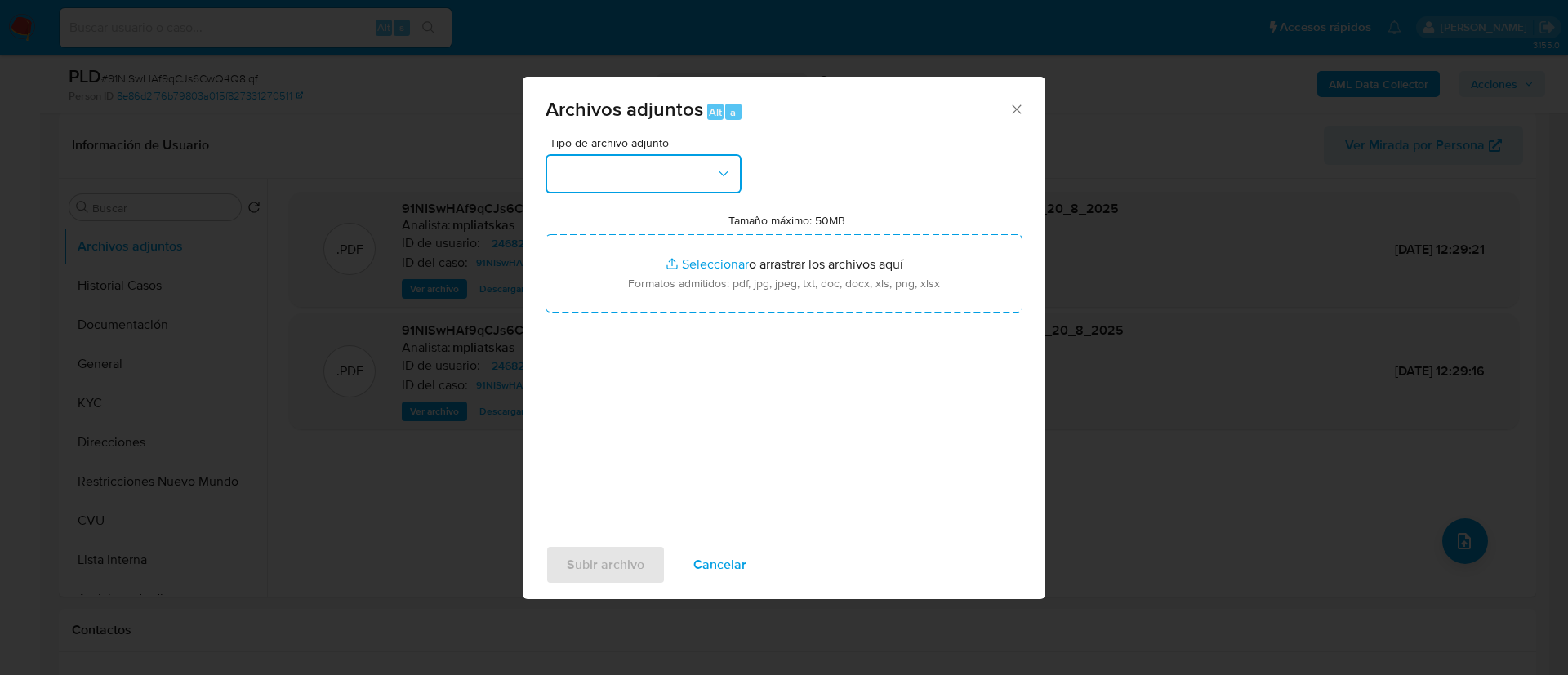
click at [683, 162] on button "button" at bounding box center [643, 174] width 196 height 39
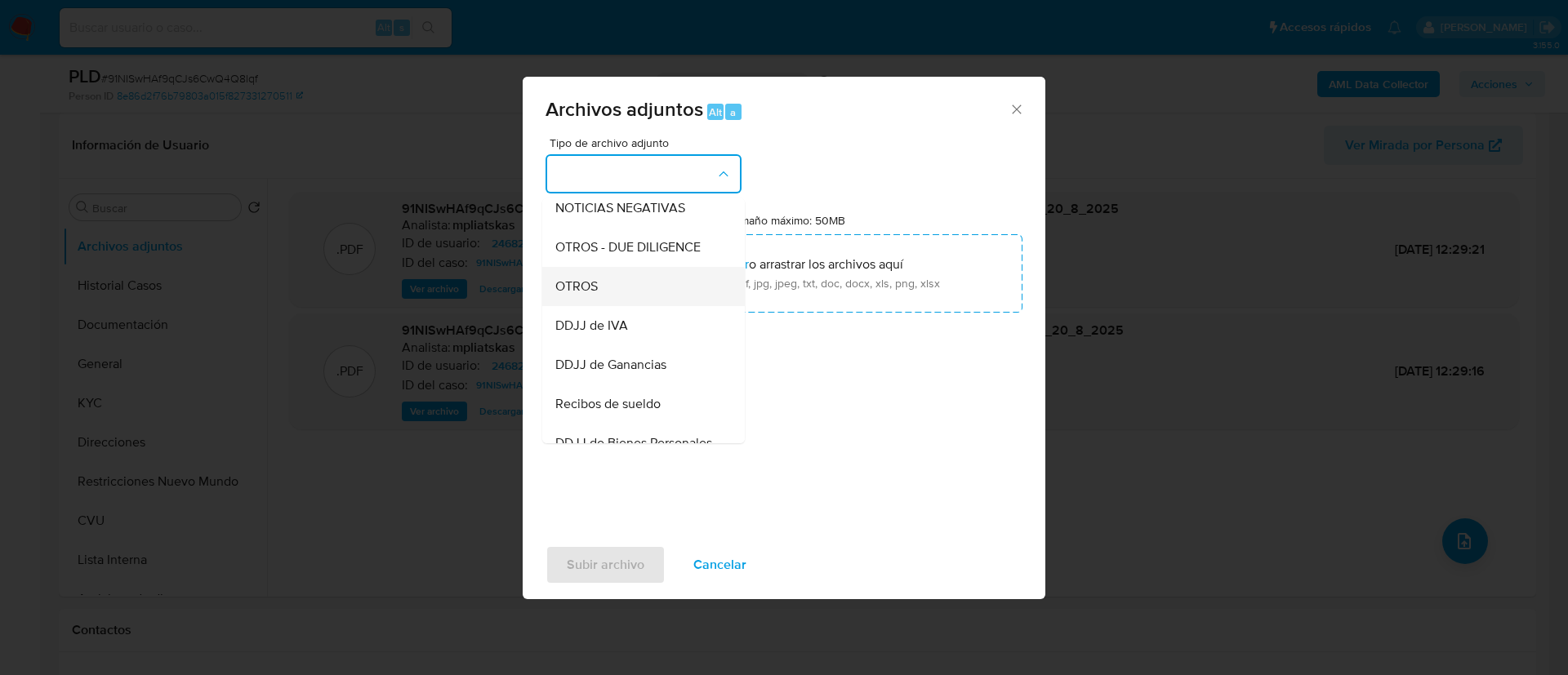
click at [632, 303] on div "OTROS" at bounding box center [639, 286] width 167 height 39
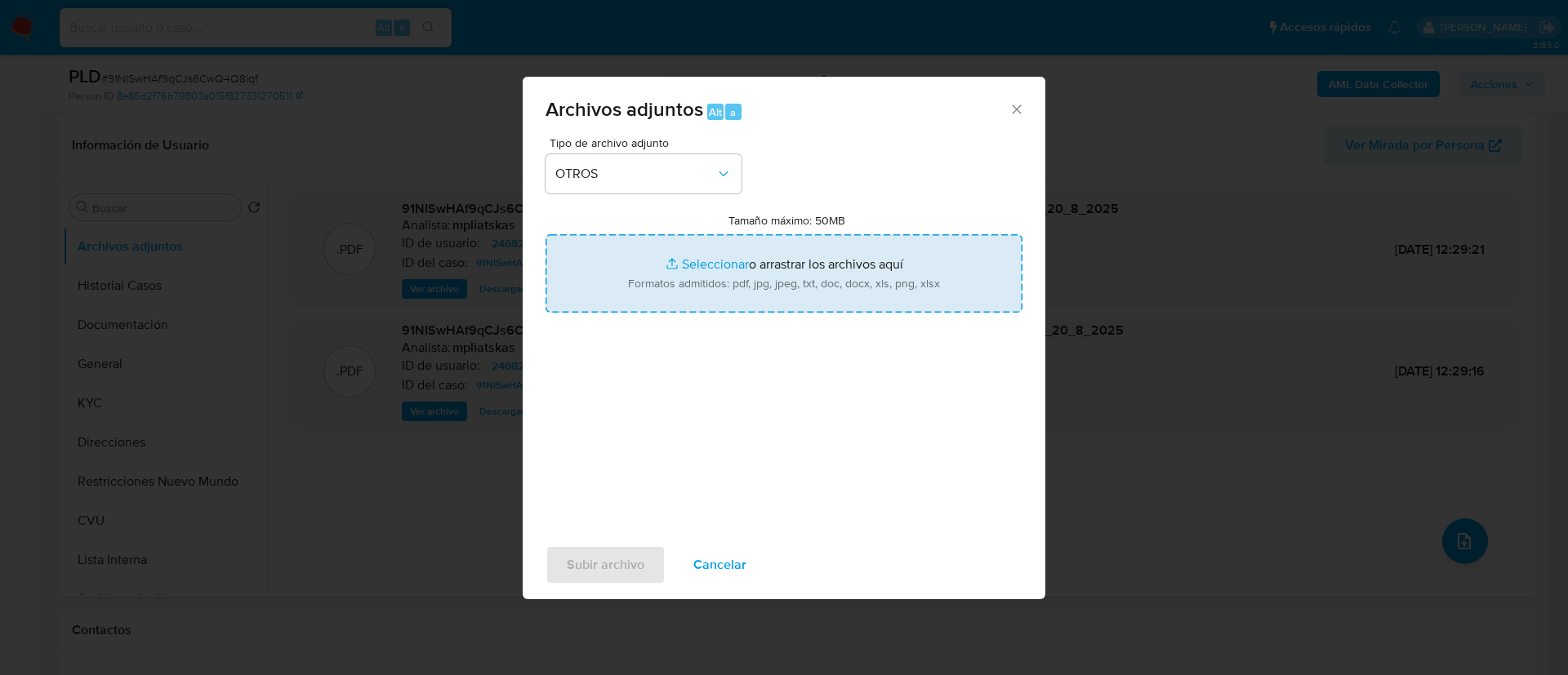
click at [645, 291] on input "Tamaño máximo: 50MB Seleccionar archivos" at bounding box center [784, 273] width 477 height 79
type input "C:\fakepath\246822852 Movimientos.xlsx"
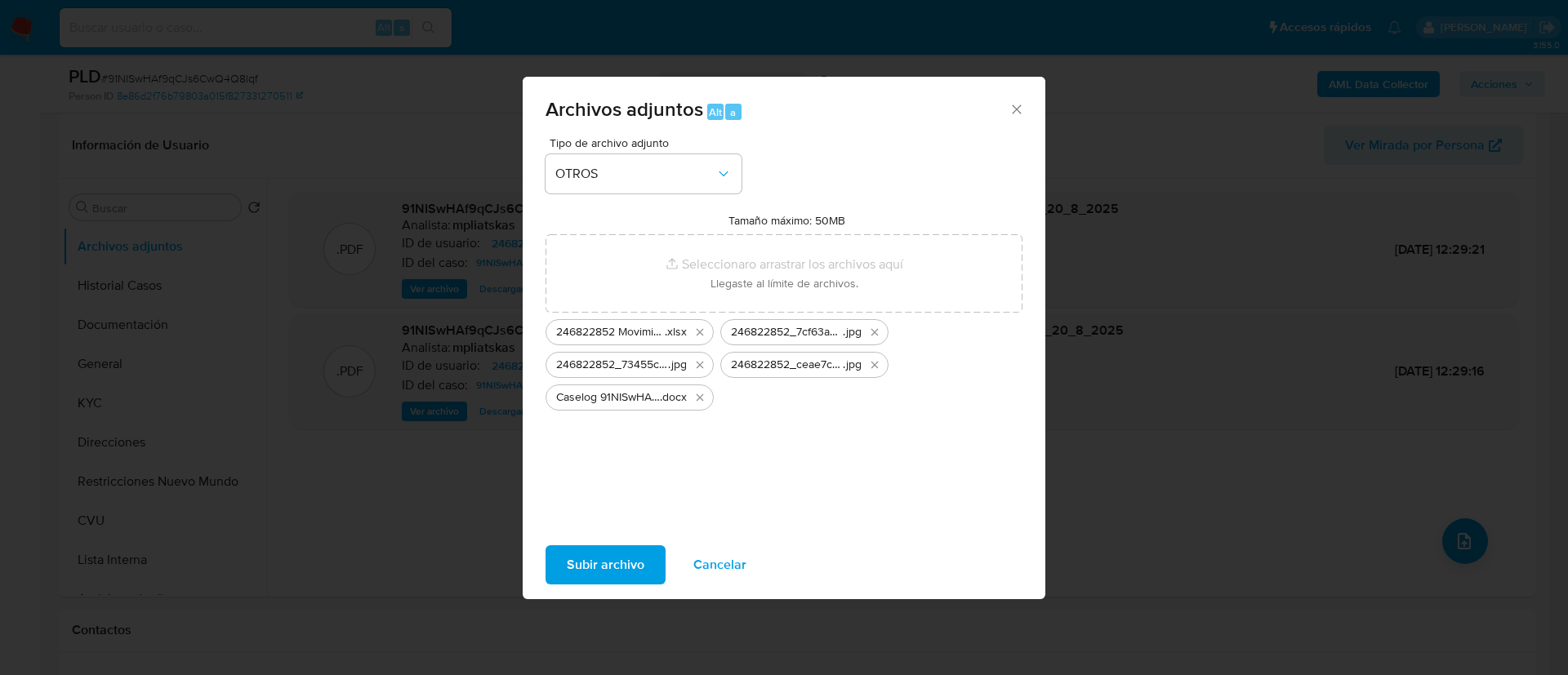
click at [617, 565] on span "Subir archivo" at bounding box center [605, 565] width 78 height 36
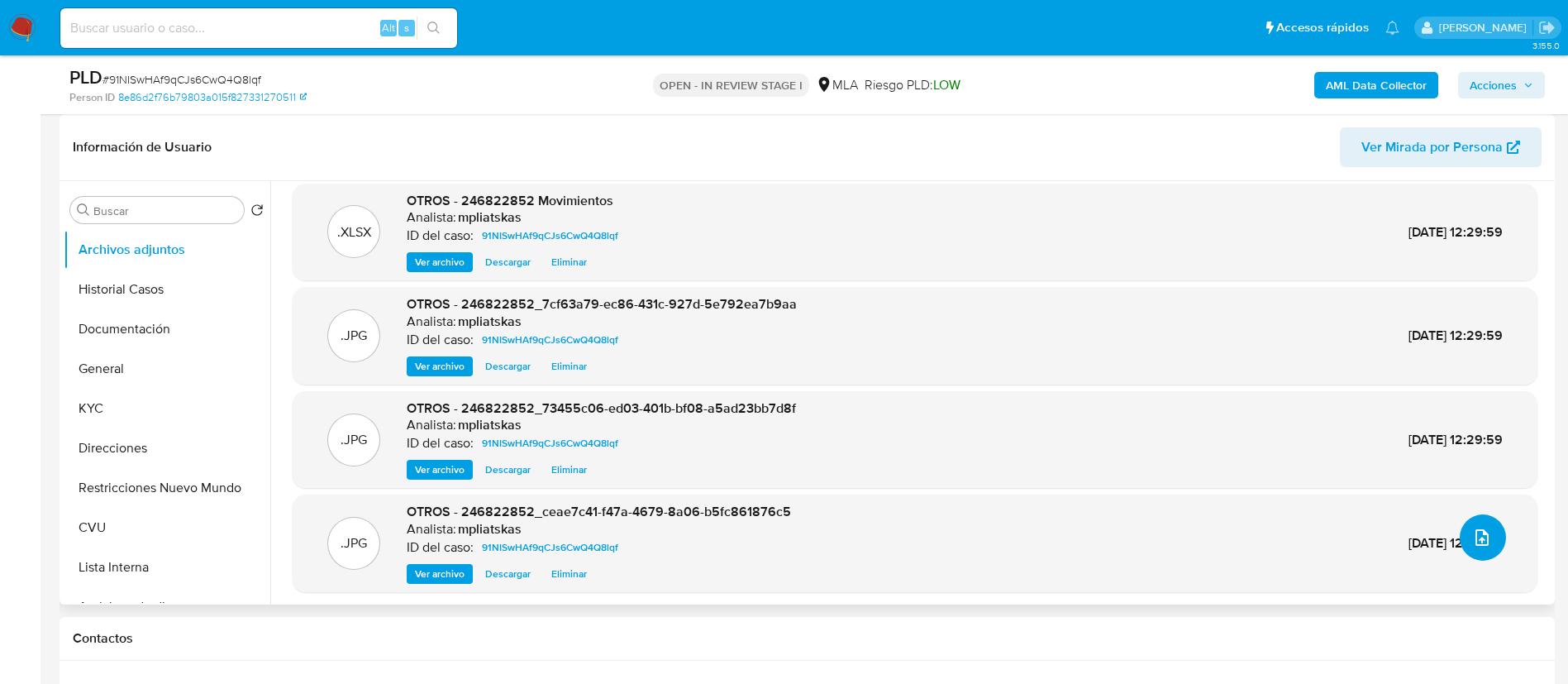
scroll to position [13, 0]
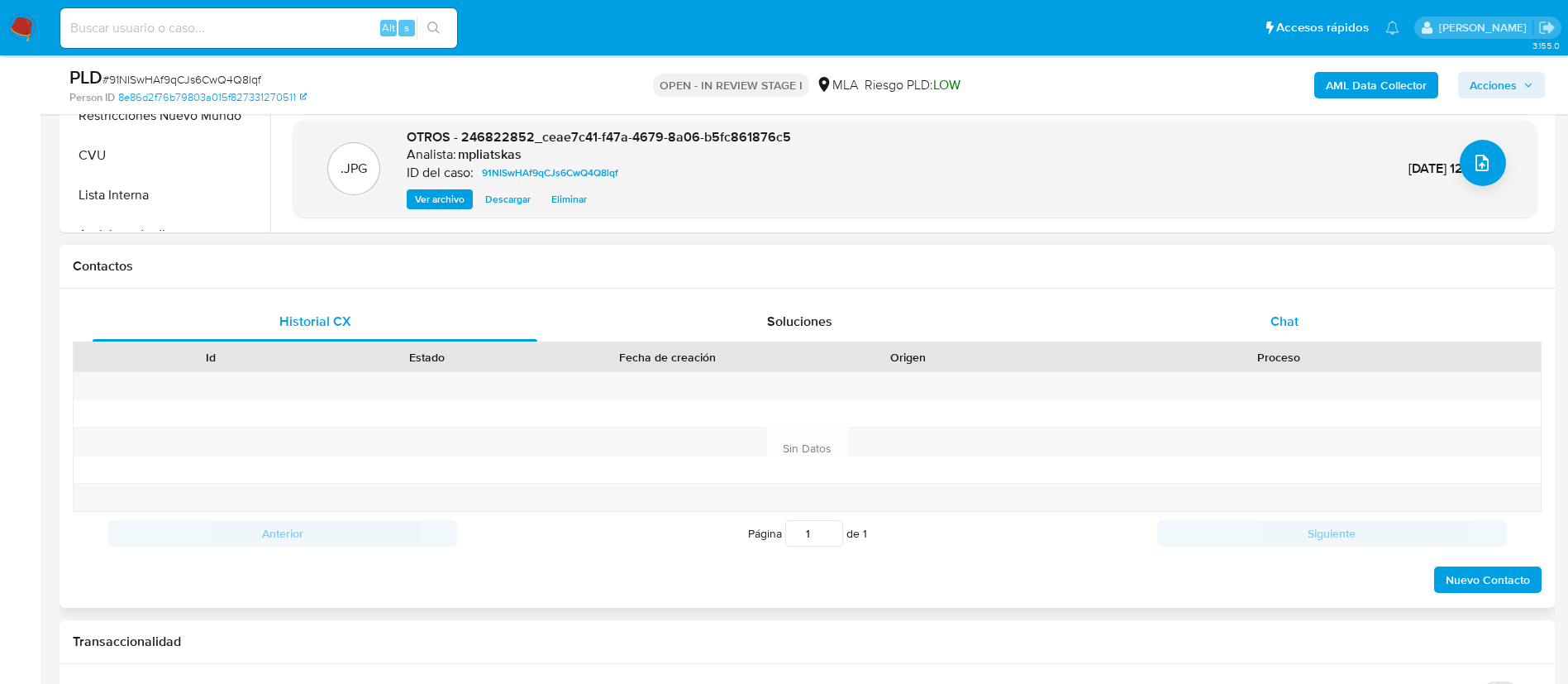
click at [1328, 330] on div "Chat" at bounding box center [1285, 322] width 445 height 40
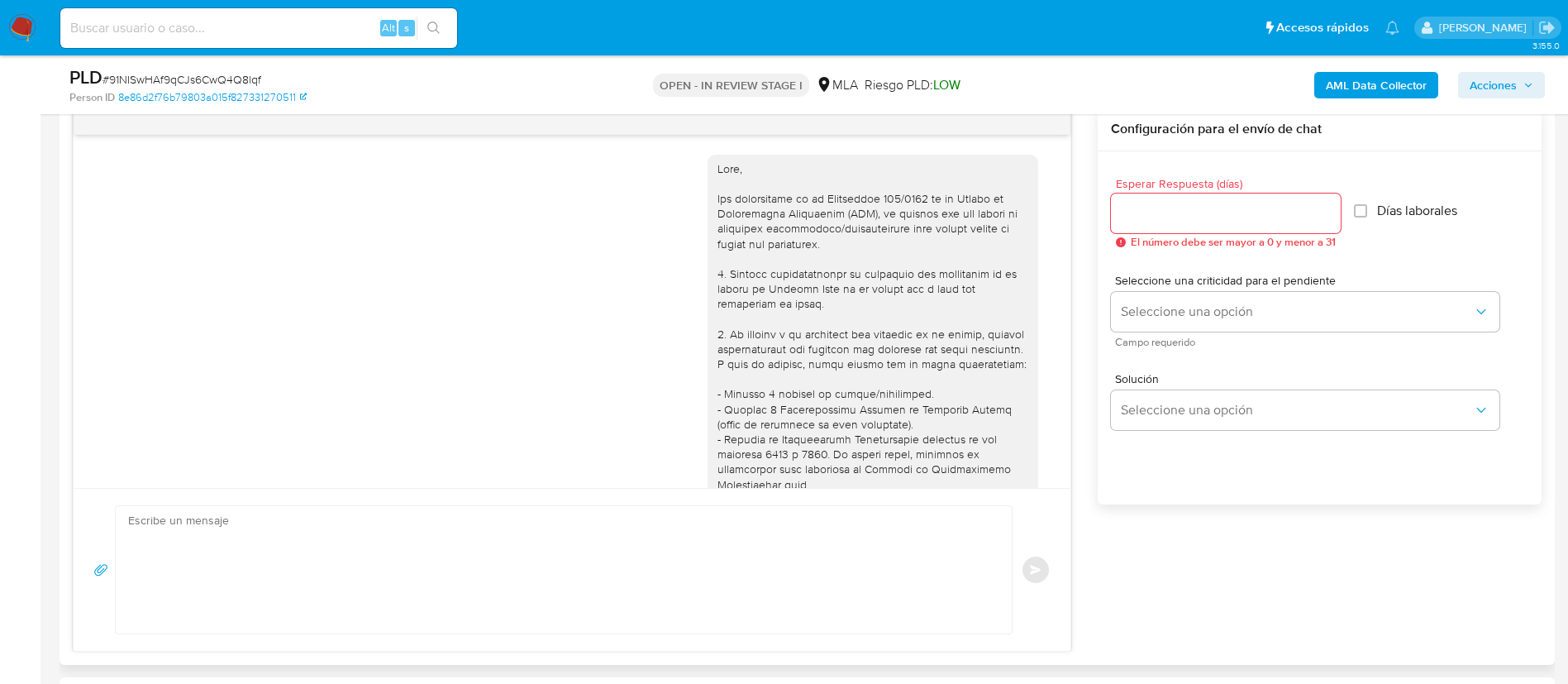
scroll to position [771, 0]
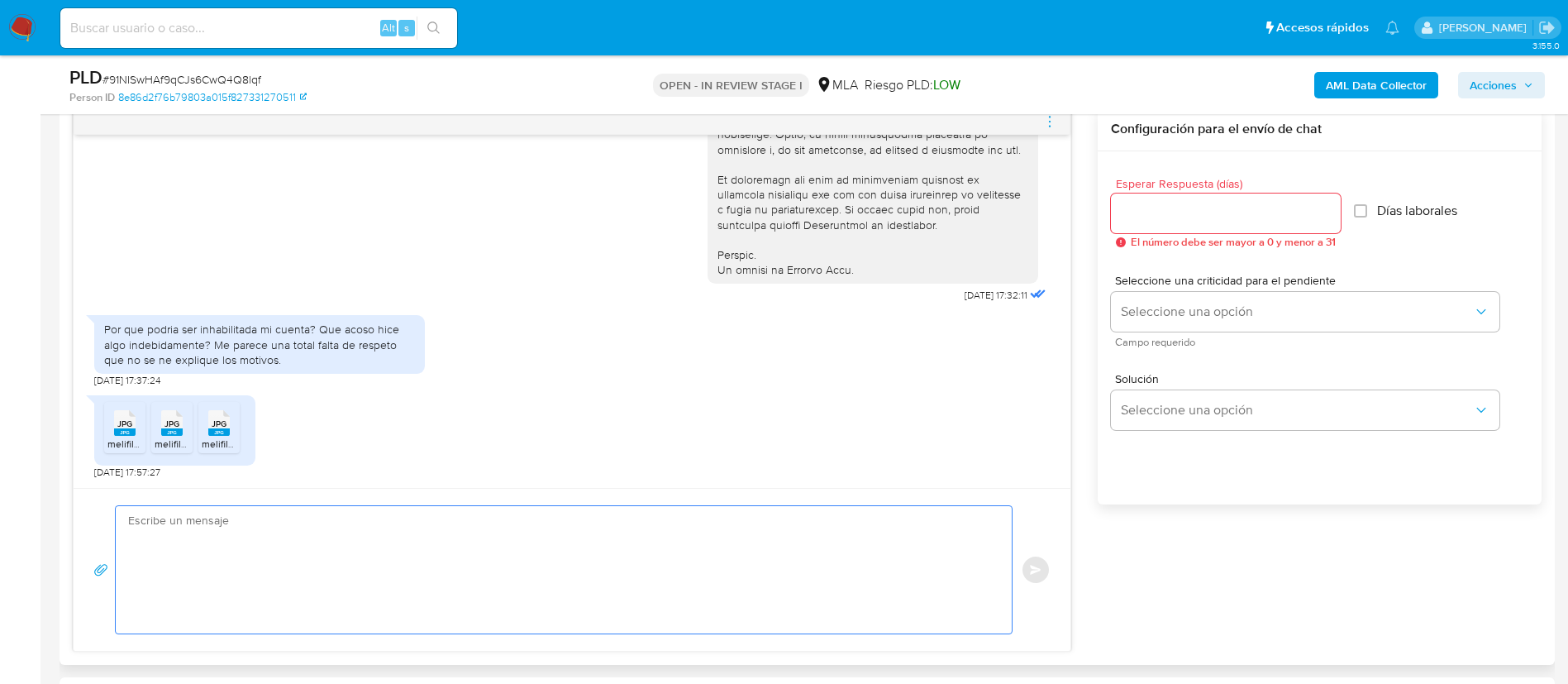
click at [620, 542] on textarea at bounding box center [559, 570] width 863 height 127
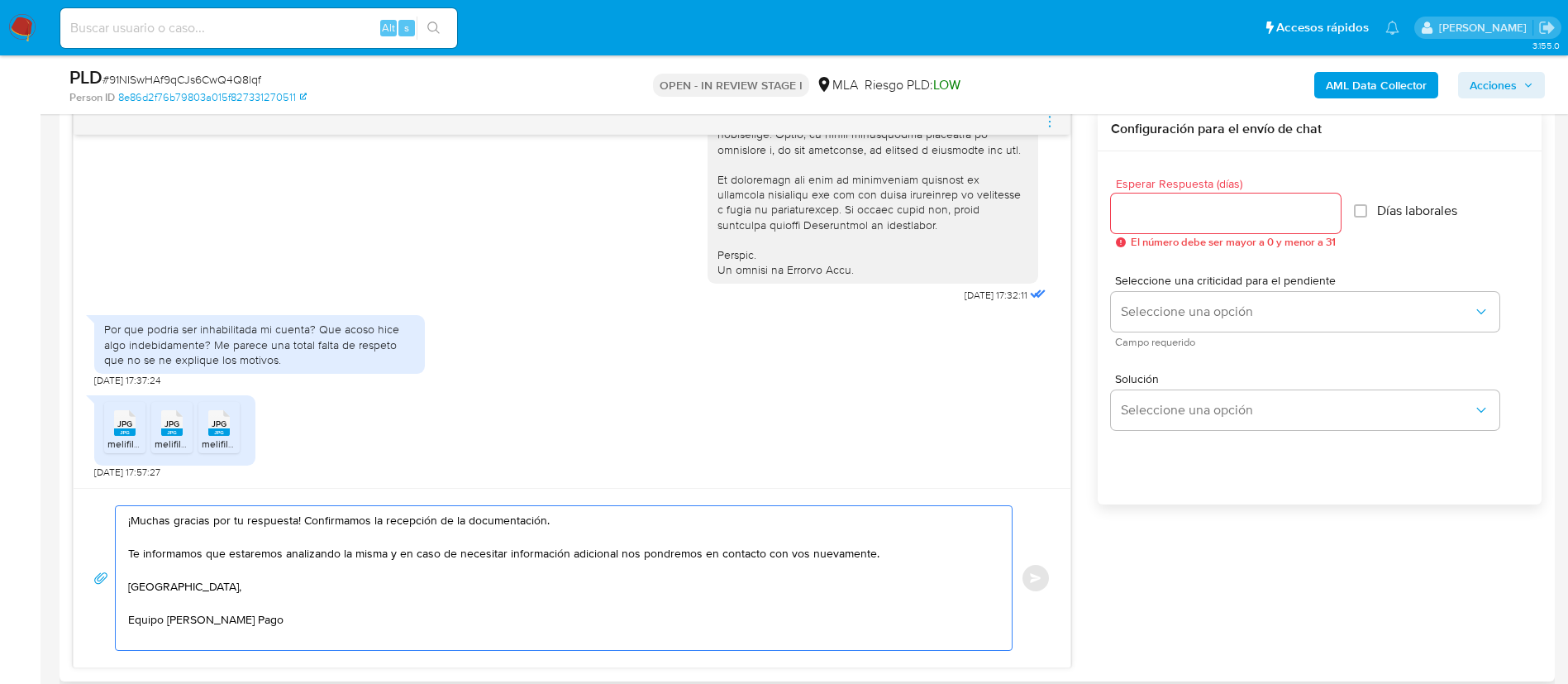
type textarea "¡Muchas gracias por tu respuesta! Confirmamos la recepción de la documentación.…"
click at [1182, 217] on input "Esperar Respuesta (días)" at bounding box center [1226, 213] width 230 height 22
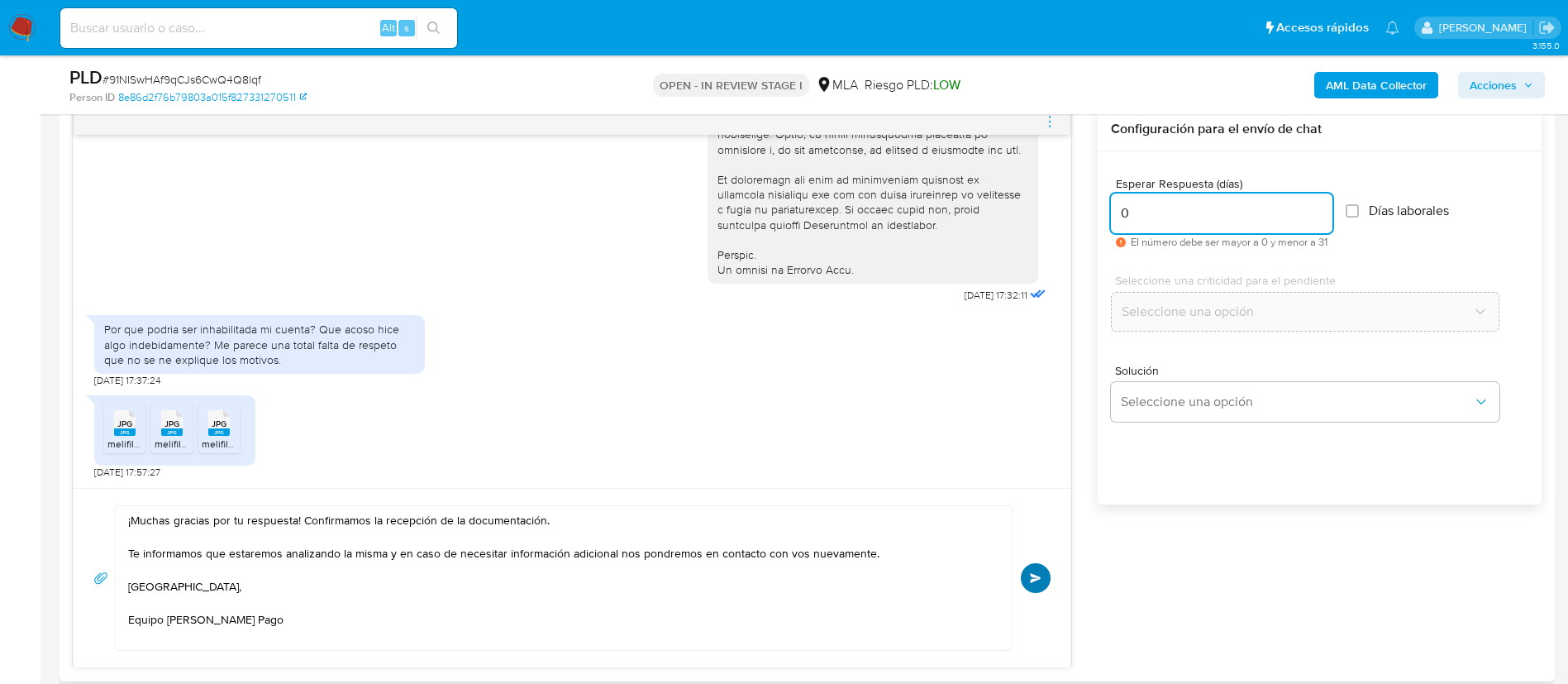
type input "0"
click at [1036, 577] on span "Enviar" at bounding box center [1035, 578] width 11 height 10
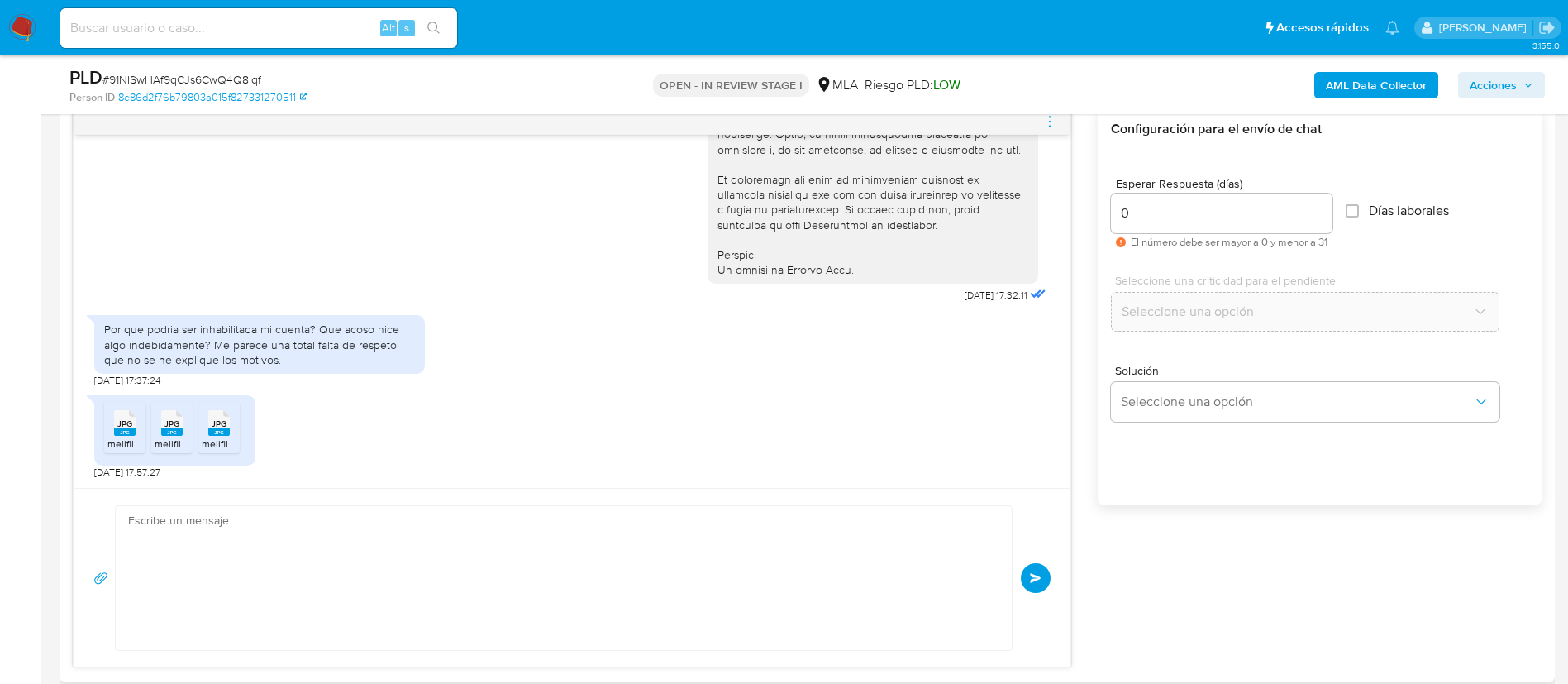
scroll to position [970, 0]
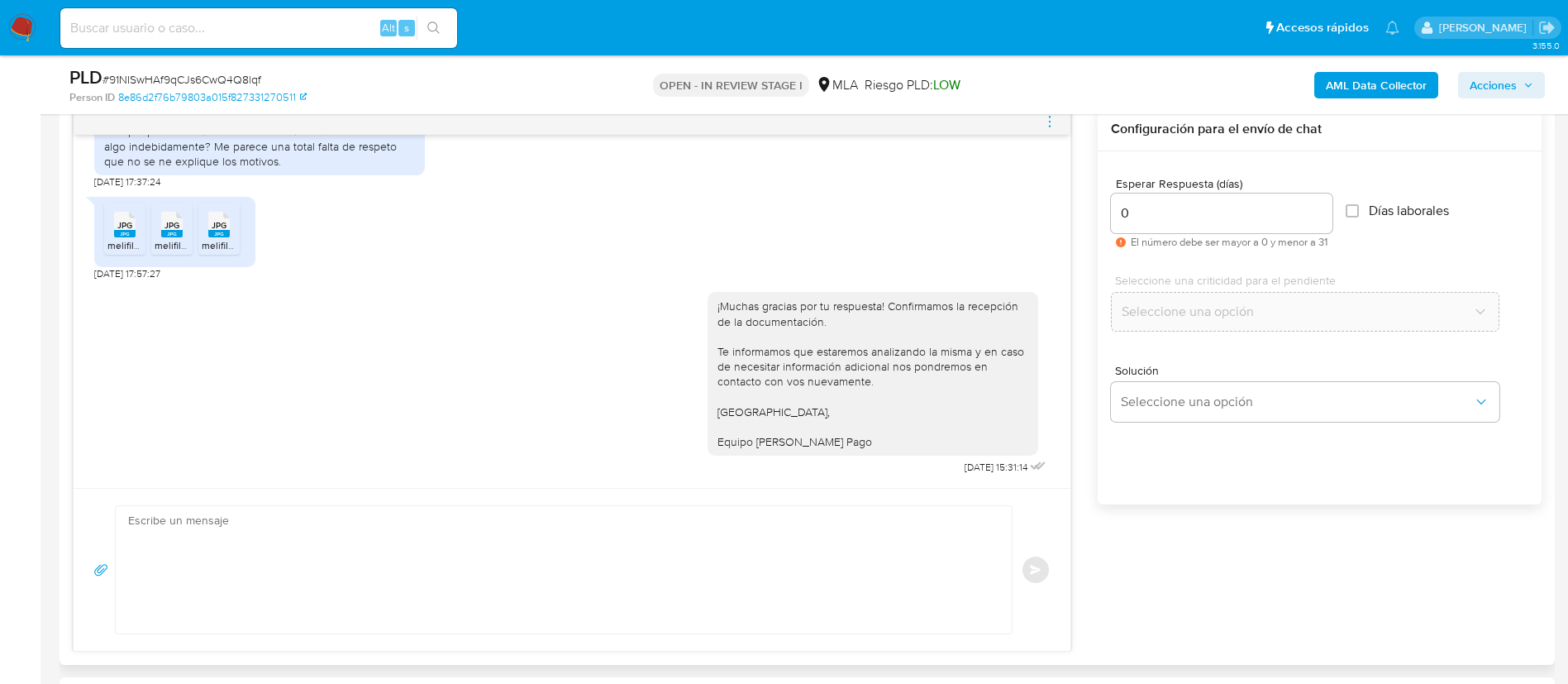
click at [1050, 123] on icon "menu-action" at bounding box center [1050, 121] width 15 height 15
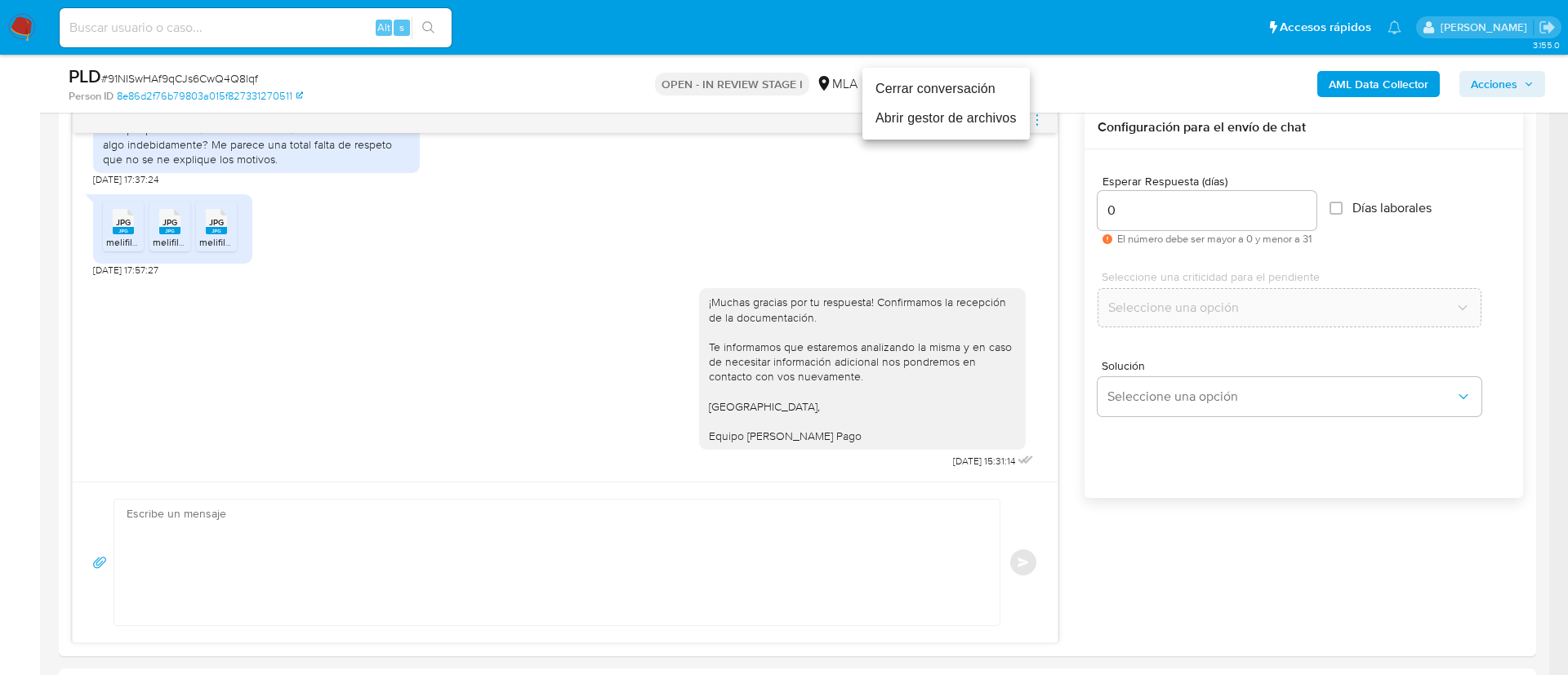
click at [928, 86] on li "Cerrar conversación" at bounding box center [946, 89] width 168 height 29
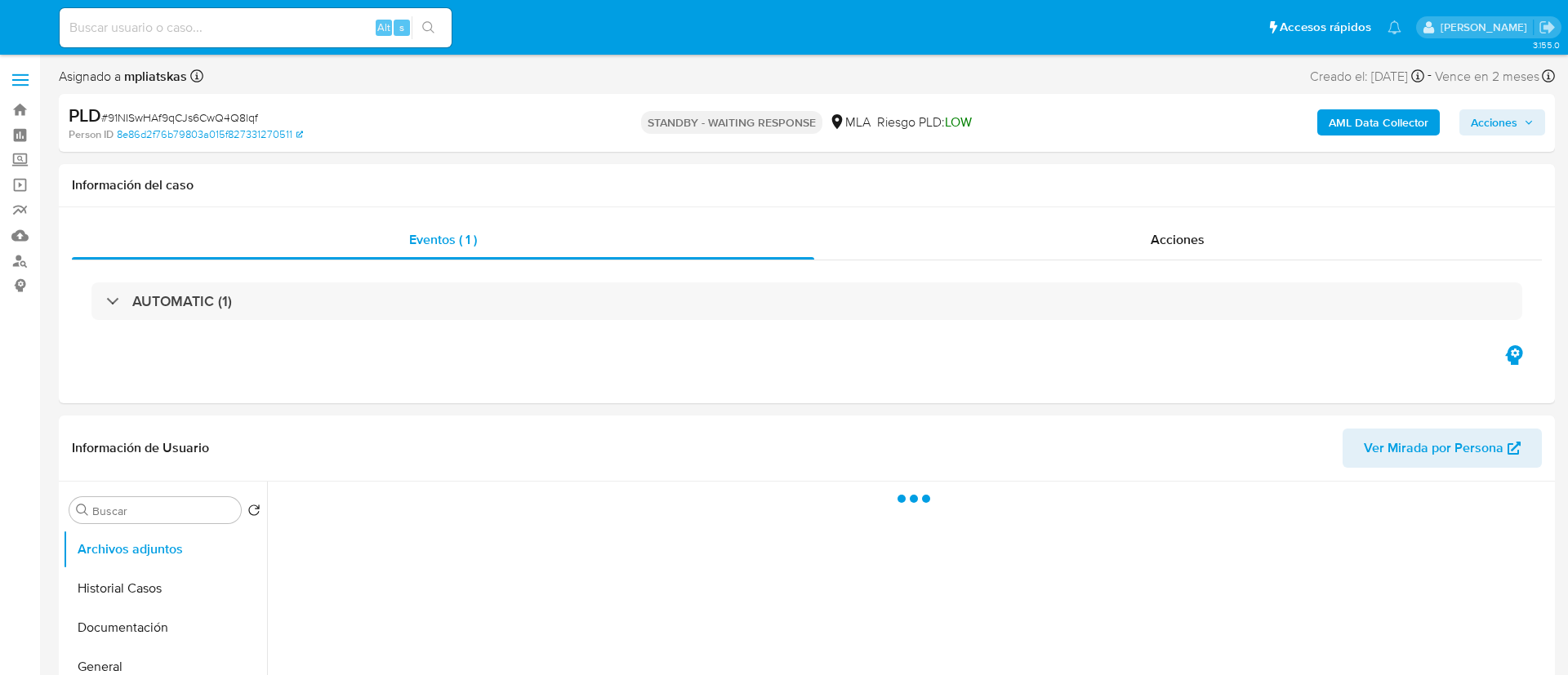
select select "10"
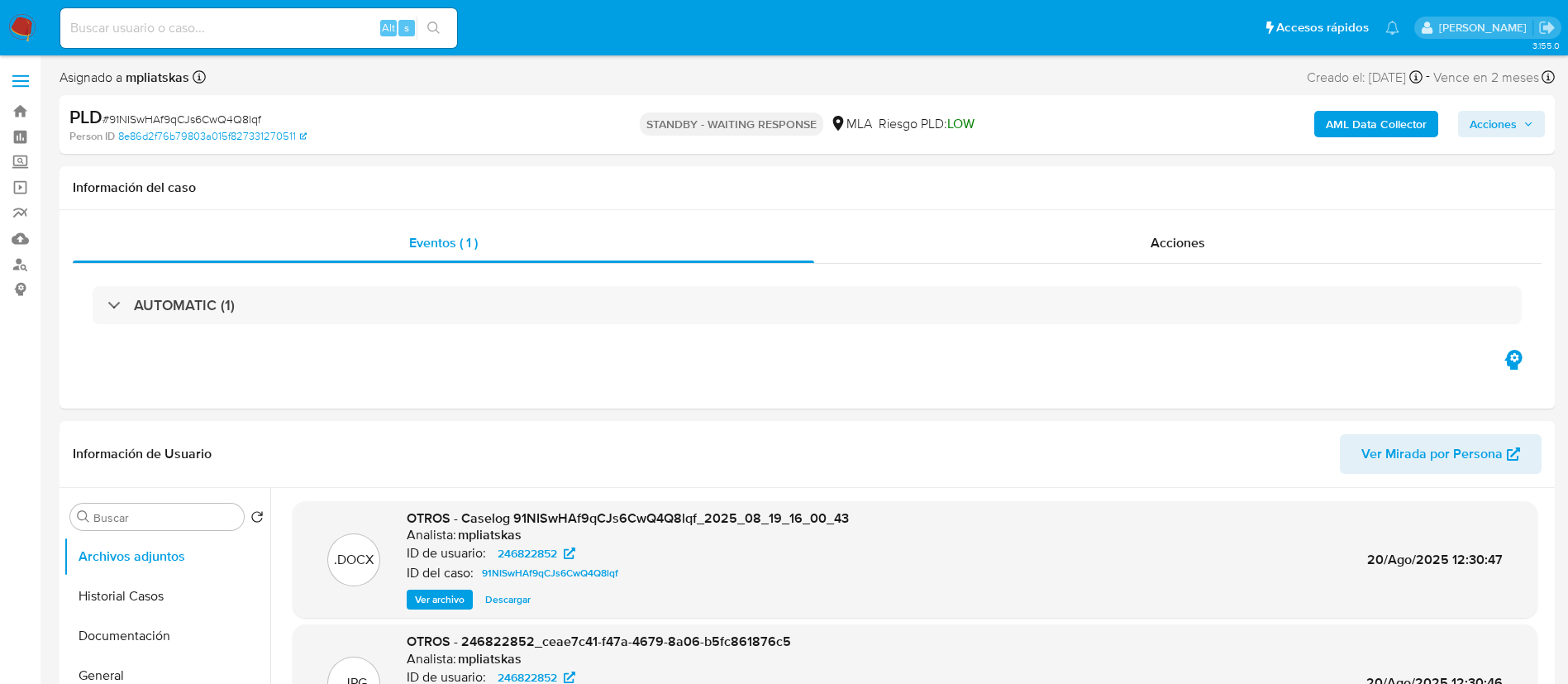
click at [337, 27] on input at bounding box center [259, 28] width 397 height 22
paste input "XtOdSMENqTovx4ZdwilOM3X6"
type input "XtOdSMENqTovx4ZdwilOM3X6"
click at [434, 32] on icon "search-icon" at bounding box center [434, 28] width 13 height 13
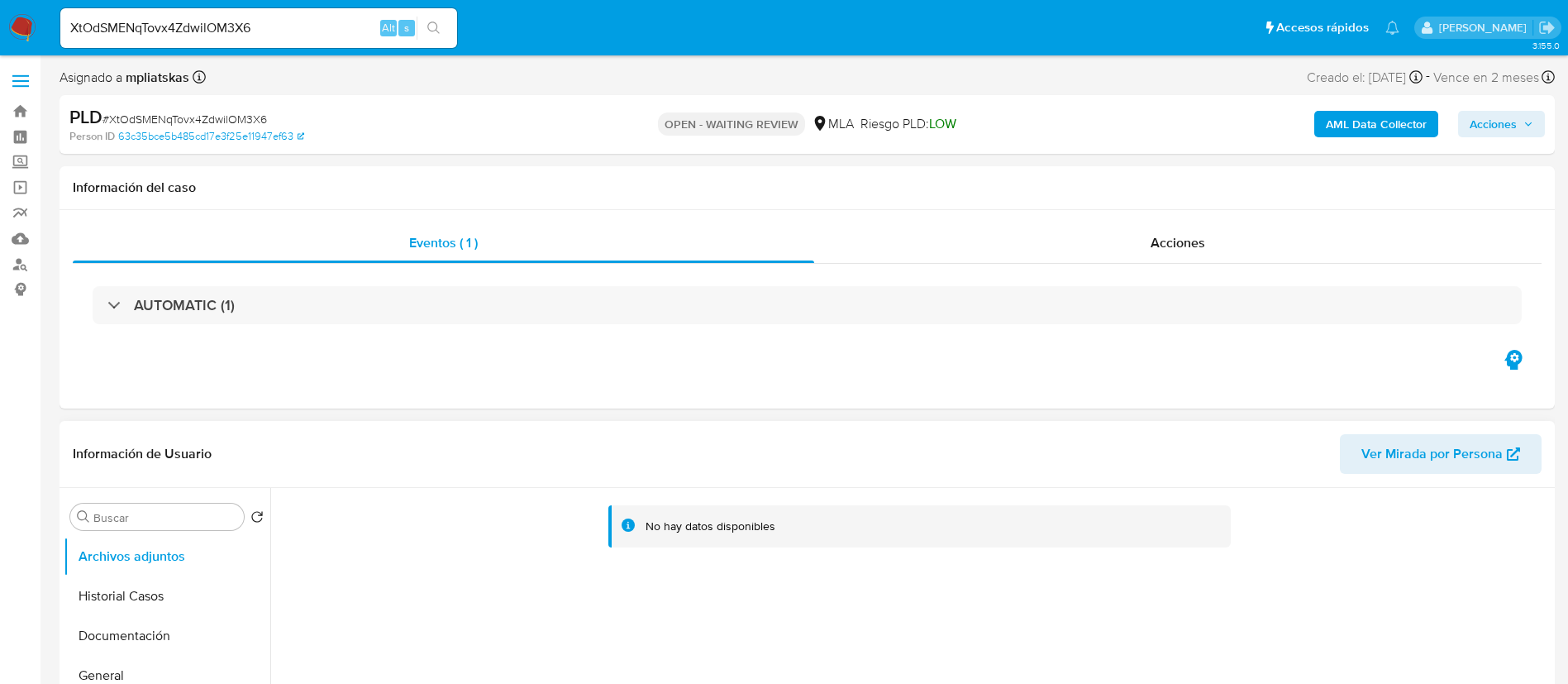
select select "10"
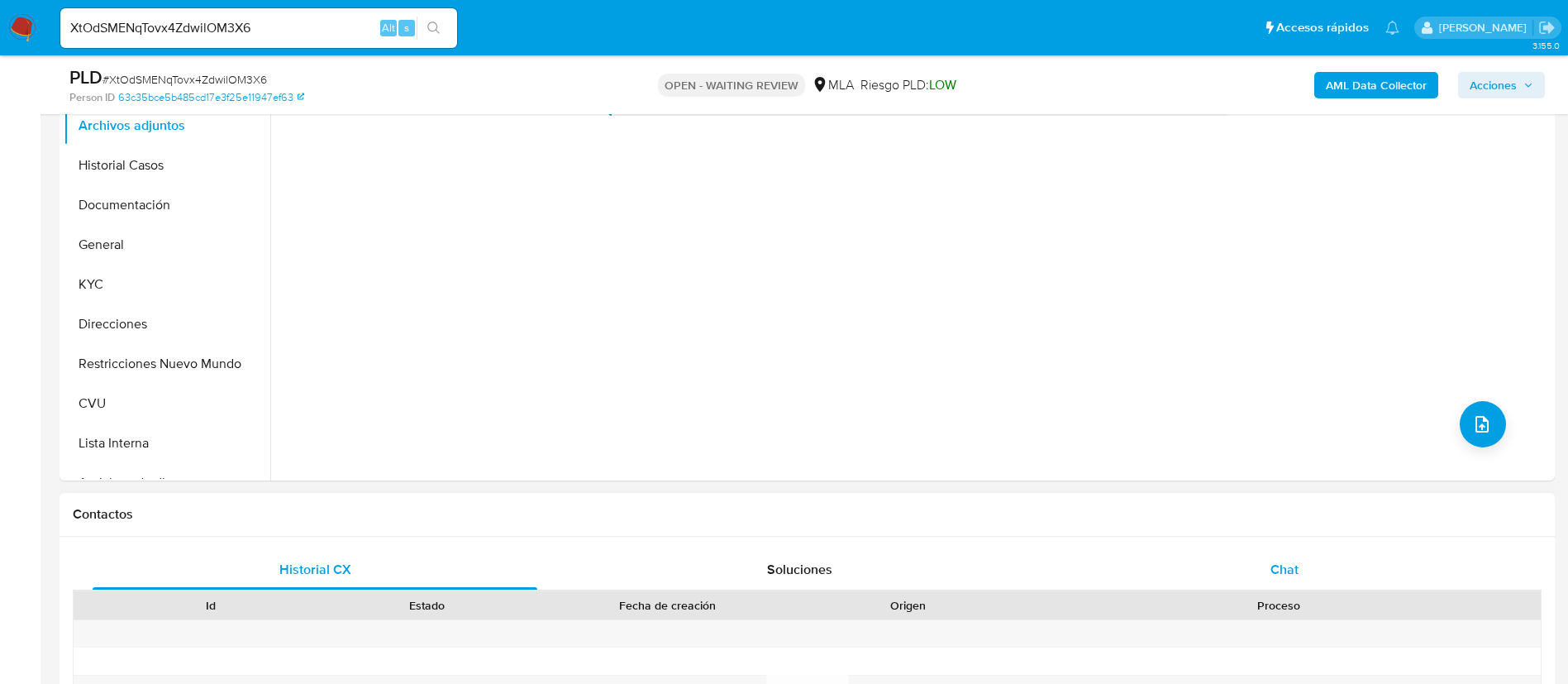
click at [1180, 560] on div "Chat" at bounding box center [1285, 570] width 445 height 40
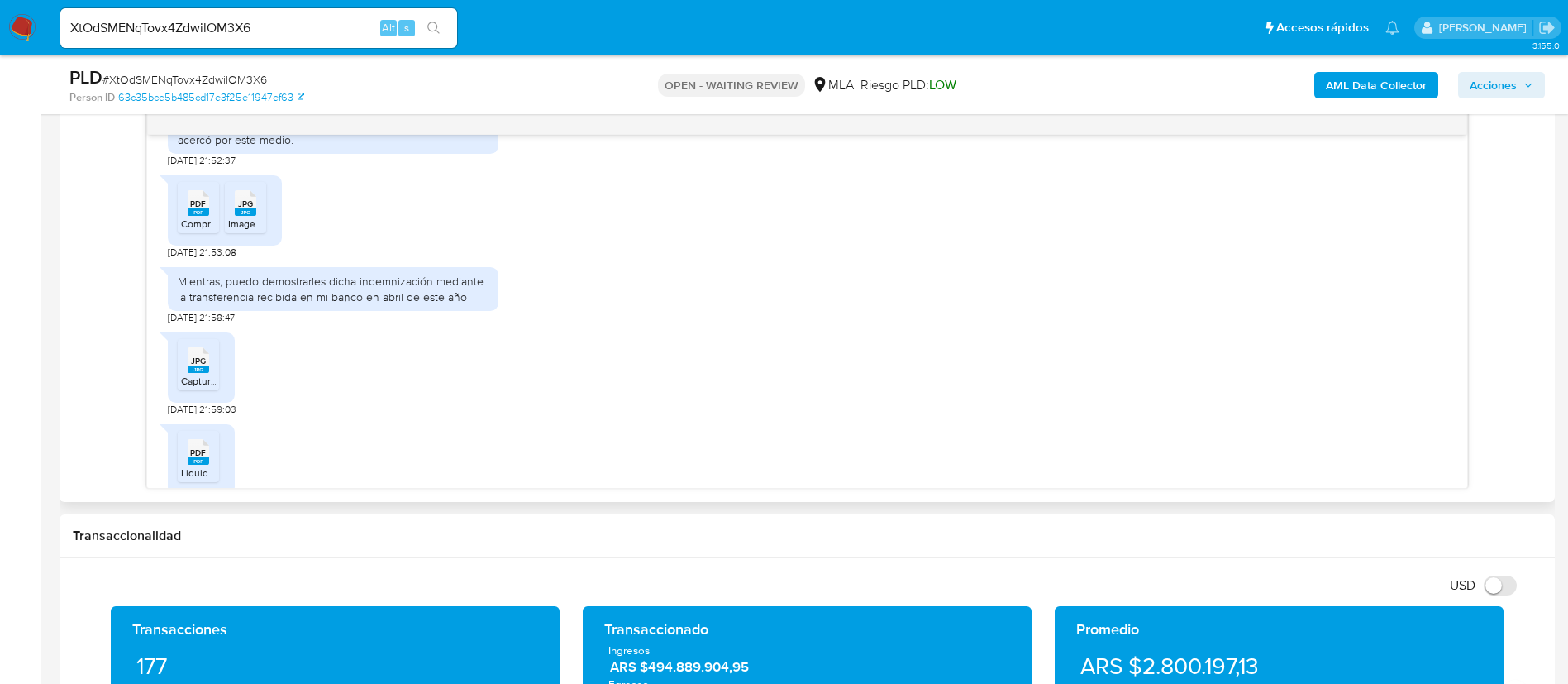
scroll to position [1250, 0]
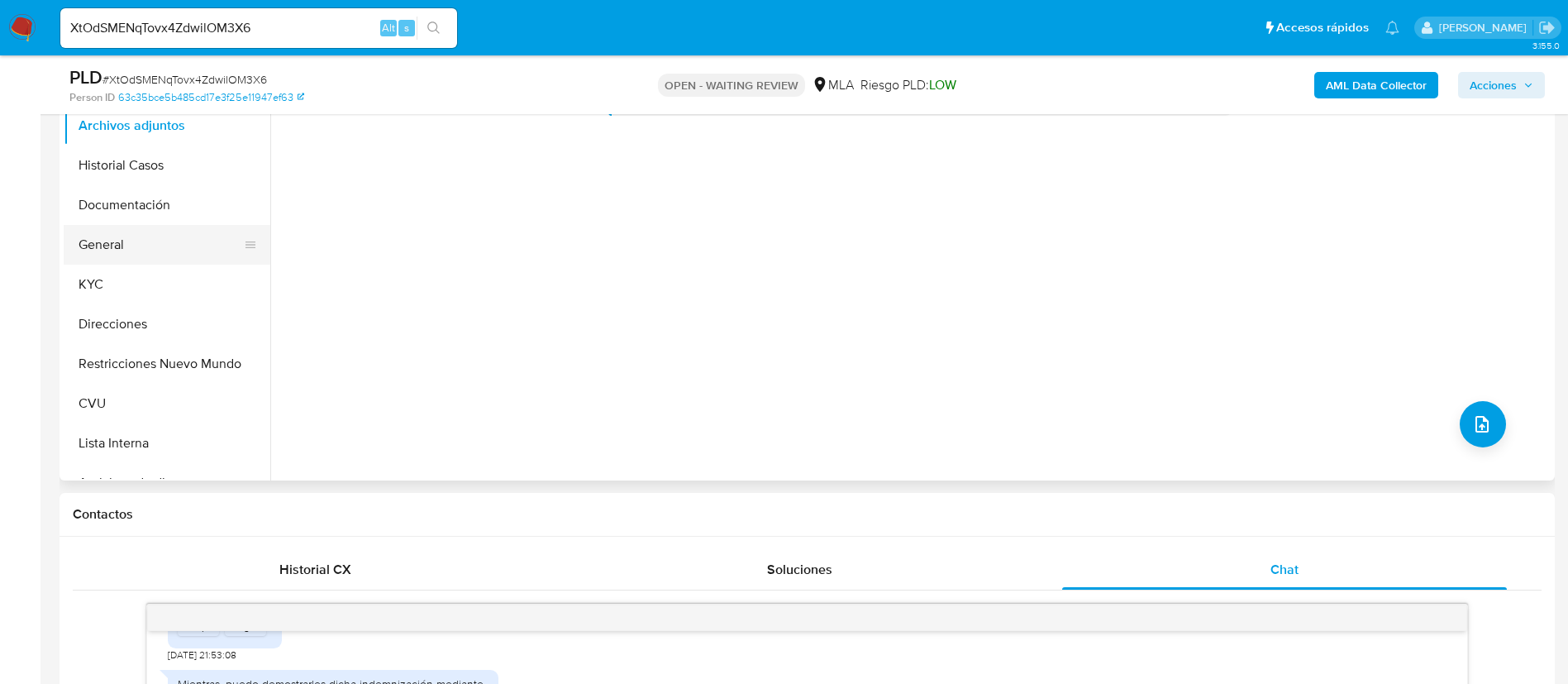
click at [138, 238] on button "General" at bounding box center [161, 245] width 194 height 40
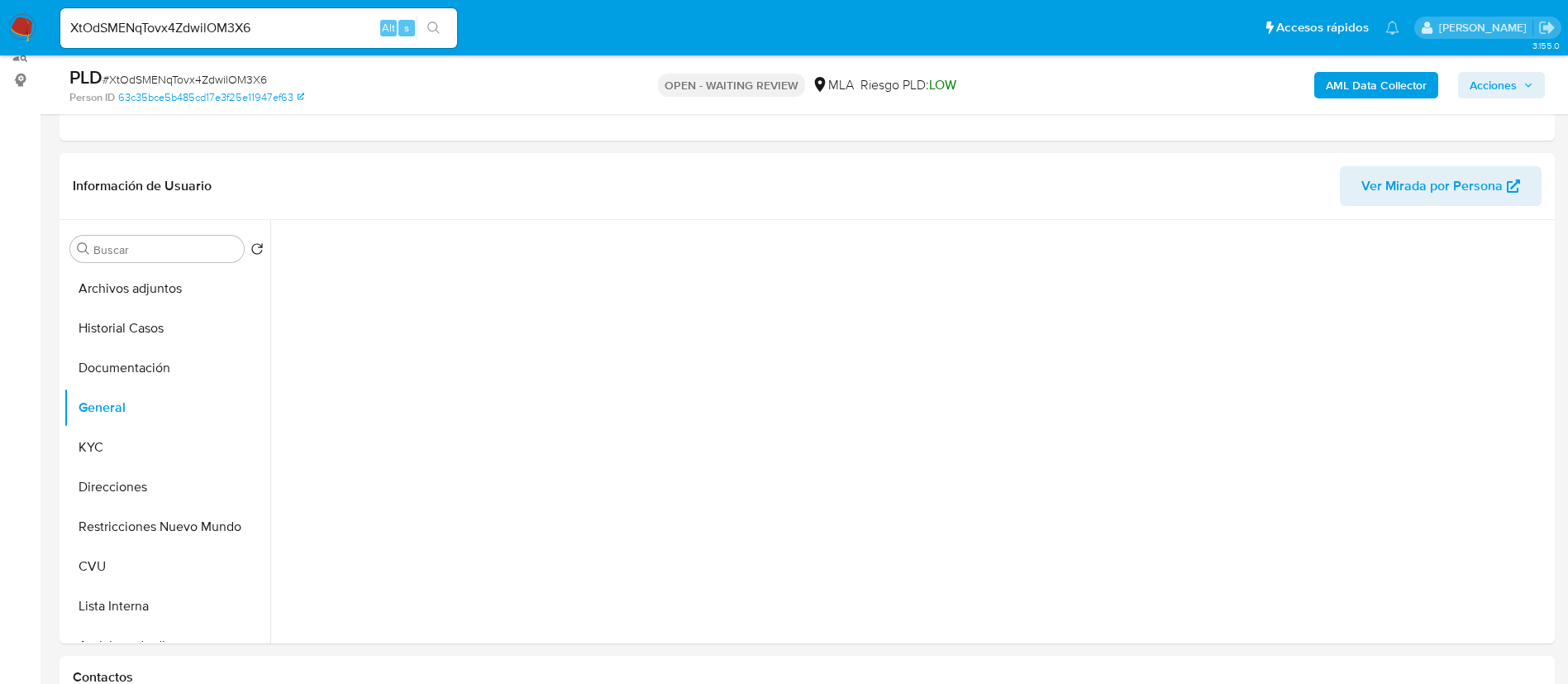
scroll to position [248, 0]
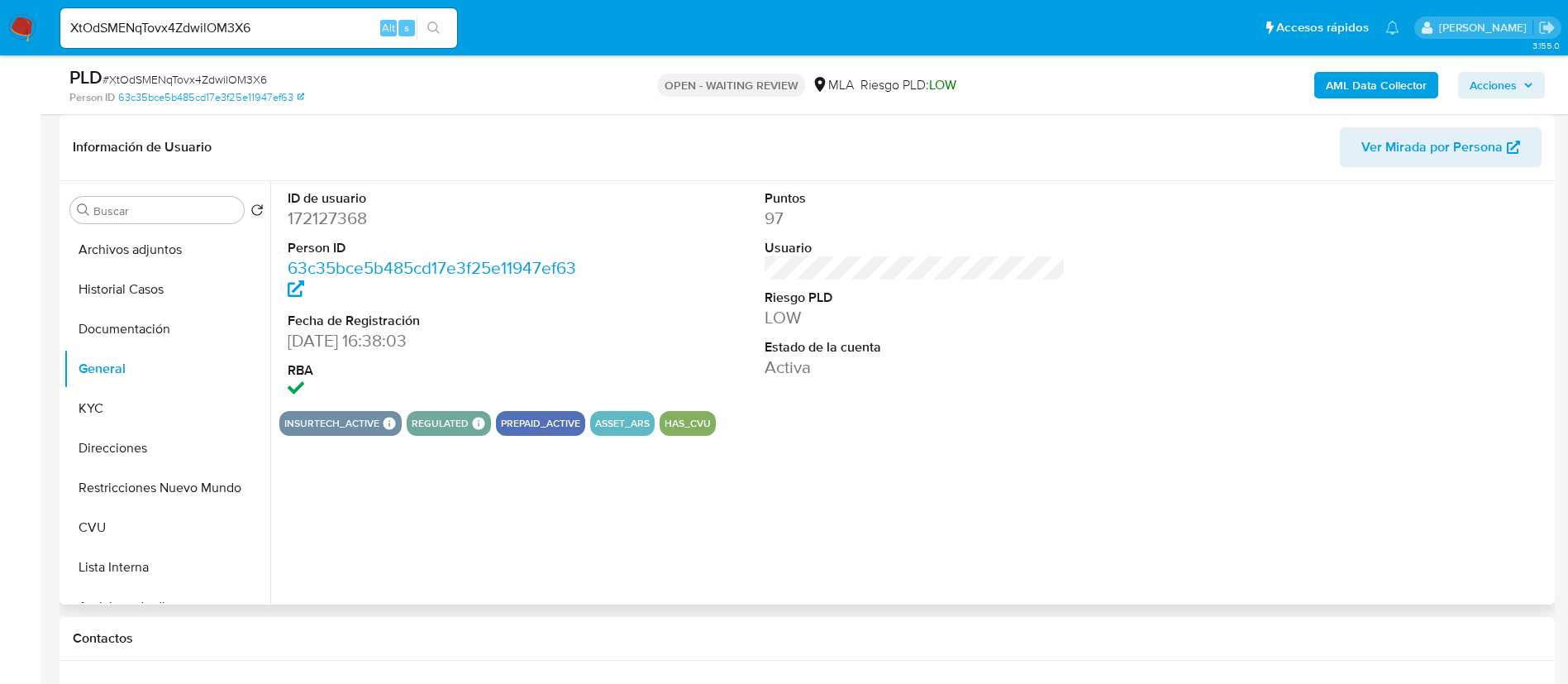
click at [344, 214] on dd "172127368" at bounding box center [438, 218] width 302 height 23
copy dd "172127368"
click at [175, 412] on button "KYC" at bounding box center [161, 409] width 194 height 40
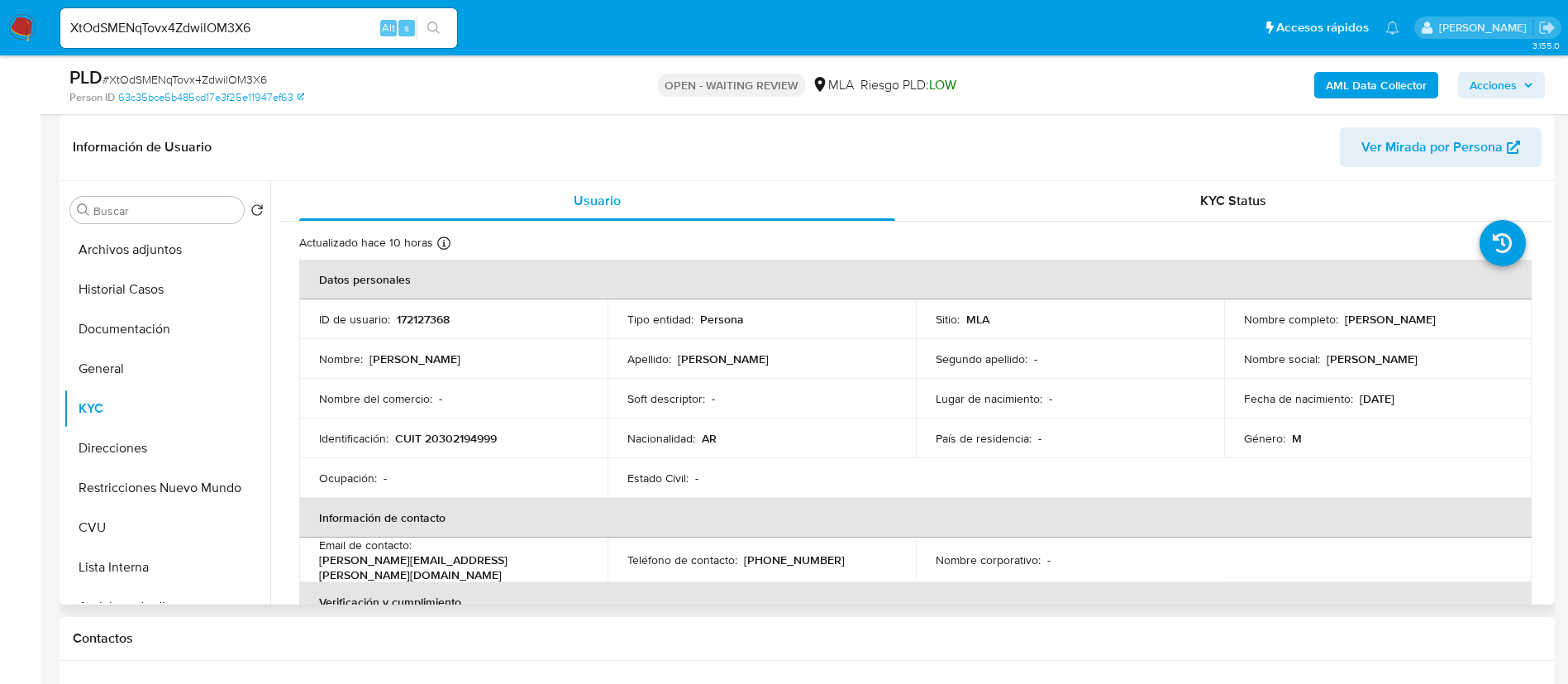
click at [461, 433] on p "CUIT 20302194999" at bounding box center [447, 438] width 102 height 15
copy p "20302194999"
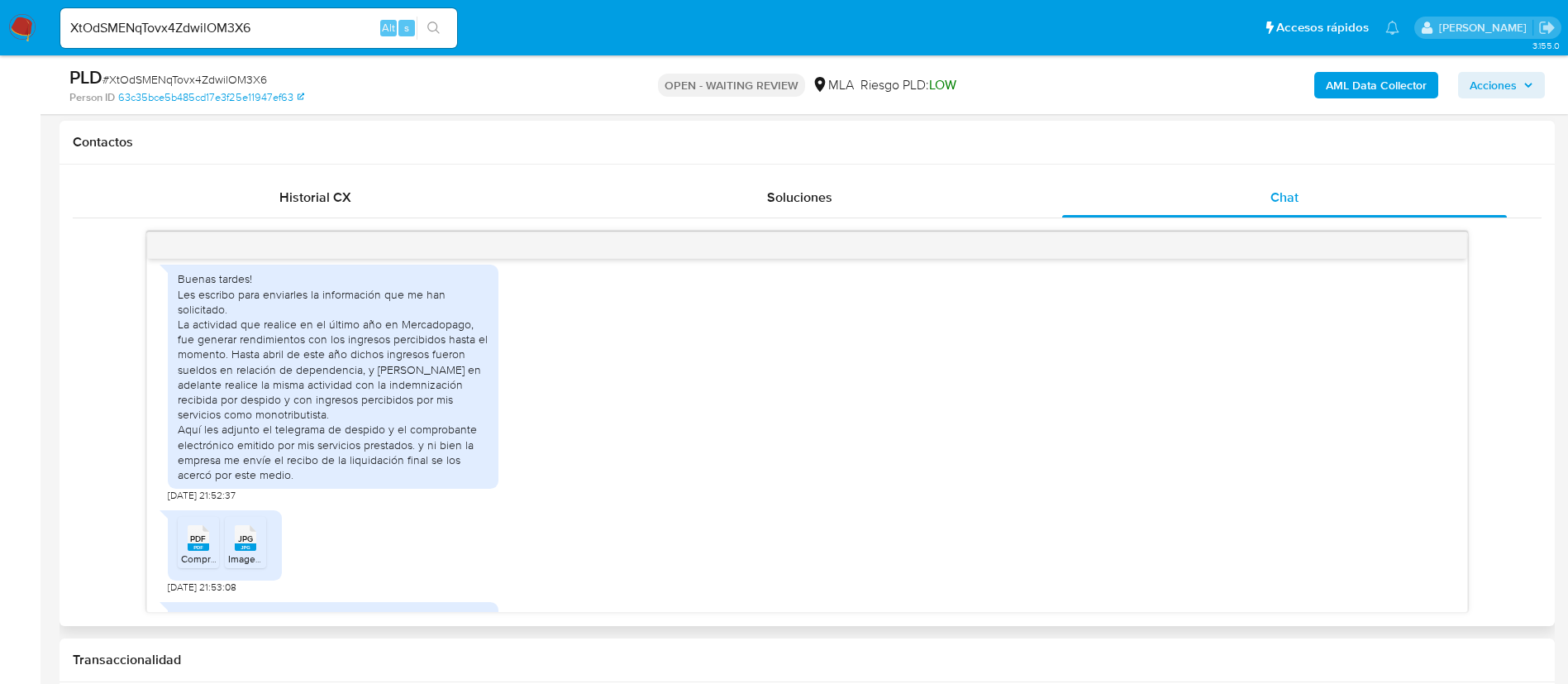
scroll to position [878, 0]
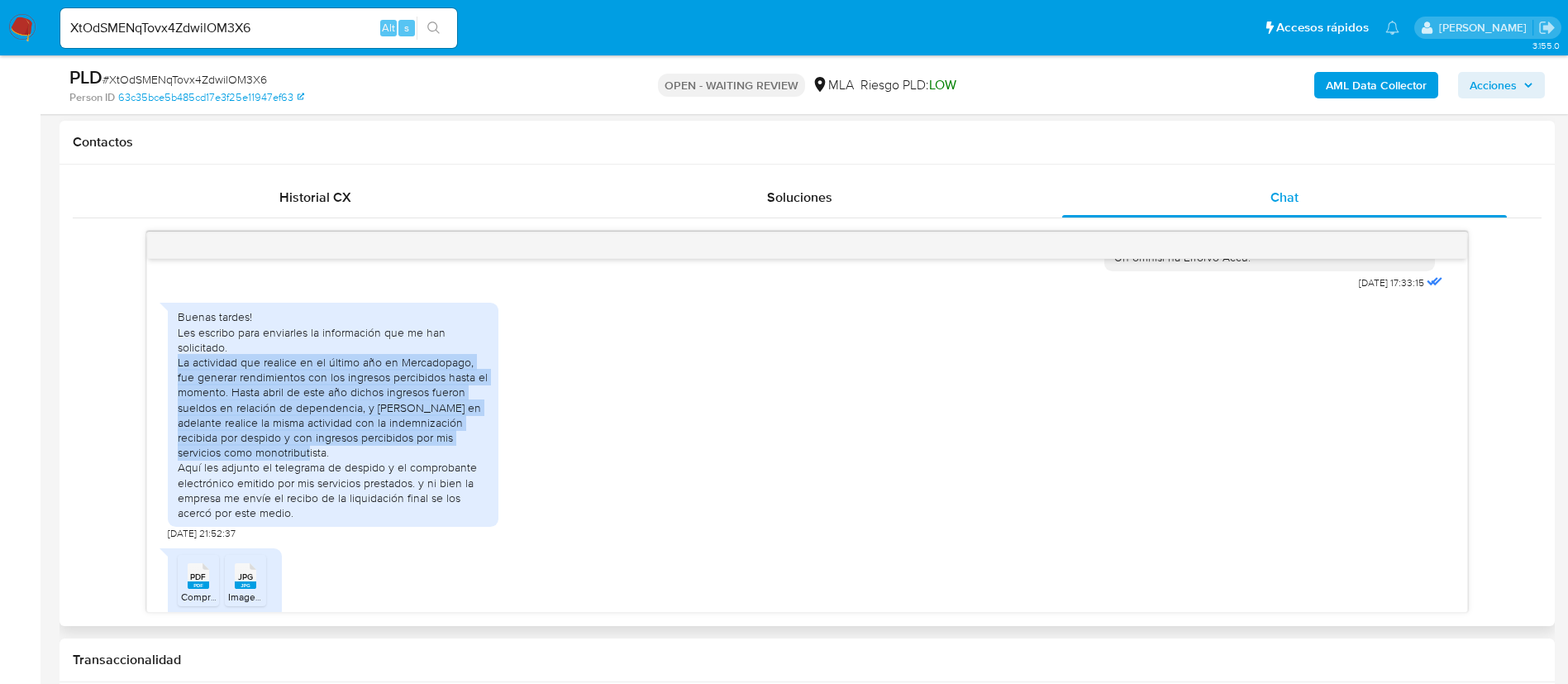
drag, startPoint x: 178, startPoint y: 392, endPoint x: 257, endPoint y: 481, distance: 119.0
click at [257, 481] on div "Buenas tardes! Les escribo para enviarles la información que me han solicitado.…" at bounding box center [332, 415] width 311 height 211
copy div "La actividad que realice en el último año en Mercadopago, fue generar rendimien…"
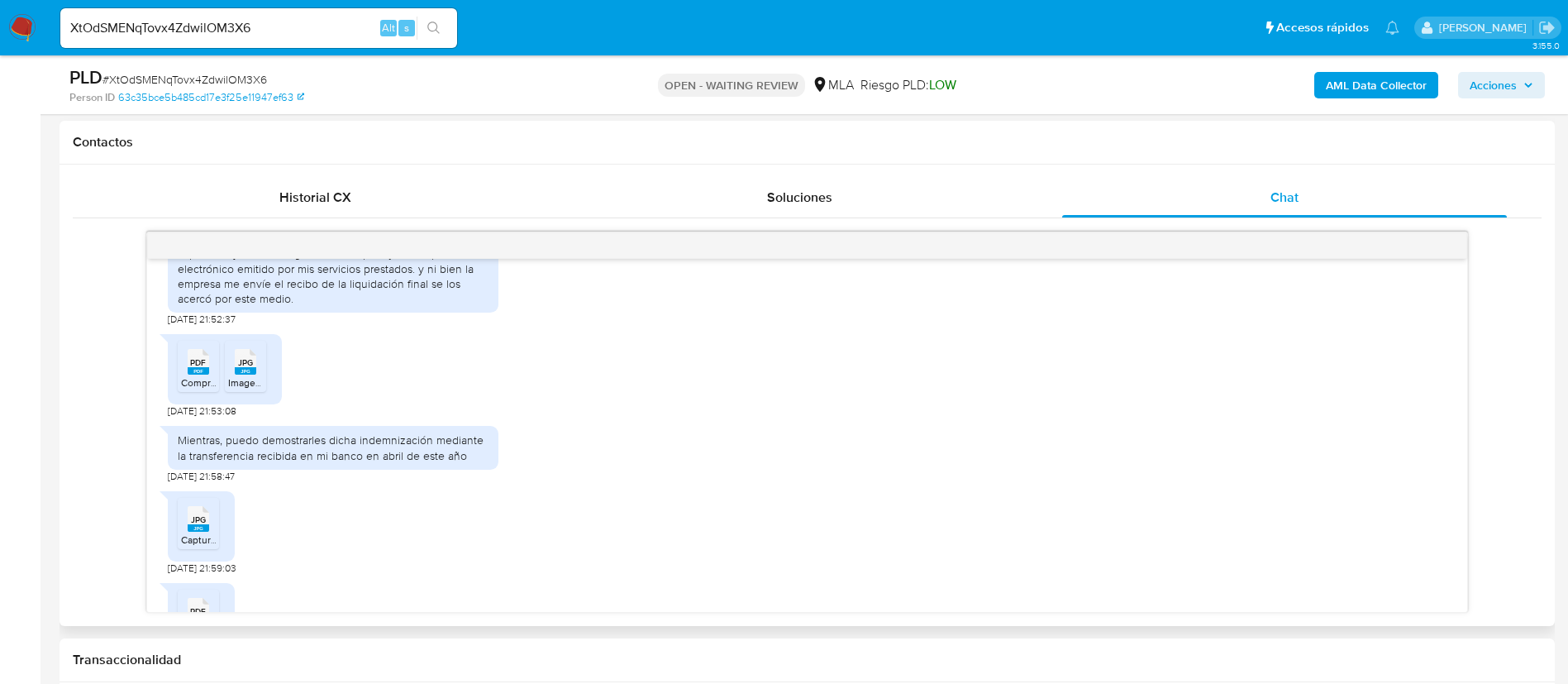
scroll to position [1126, 0]
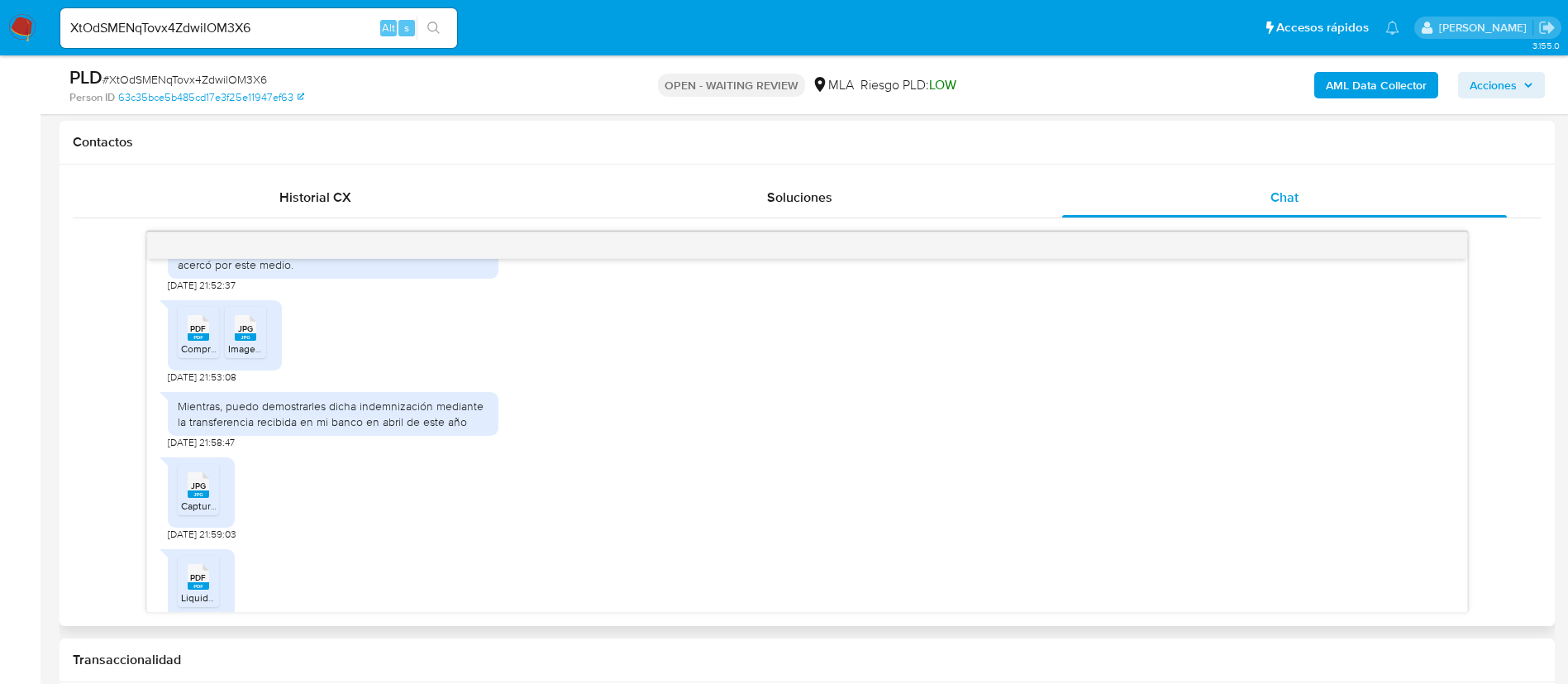
click at [205, 356] on span "Comprobantes Emitidos - Nuestra Parte 2025.pdf" at bounding box center [290, 349] width 219 height 14
click at [242, 343] on icon "JPG" at bounding box center [245, 327] width 22 height 29
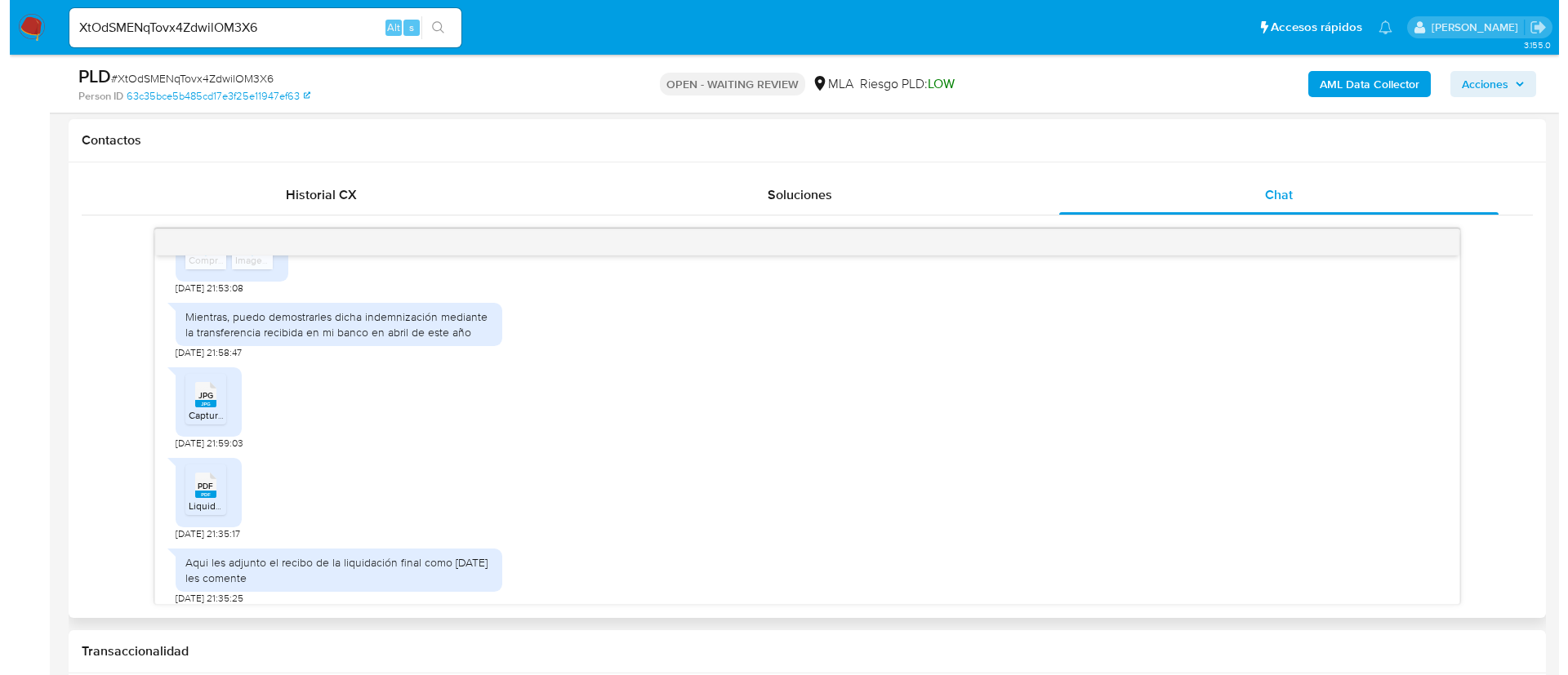
scroll to position [1234, 0]
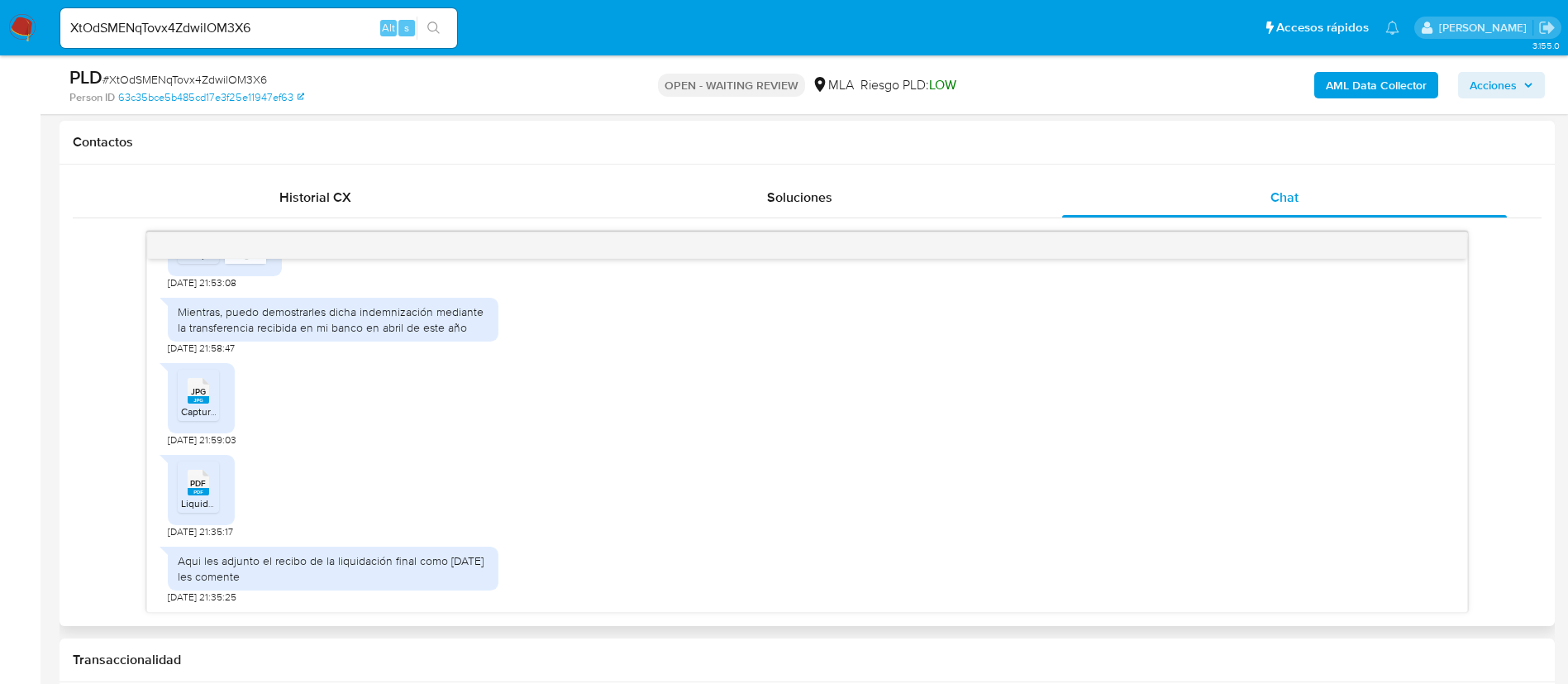
drag, startPoint x: 202, startPoint y: 398, endPoint x: 194, endPoint y: 456, distance: 58.5
click at [202, 398] on rect at bounding box center [198, 400] width 22 height 8
click at [190, 486] on span "PDF" at bounding box center [198, 483] width 16 height 10
click at [1374, 89] on b "AML Data Collector" at bounding box center [1376, 85] width 101 height 27
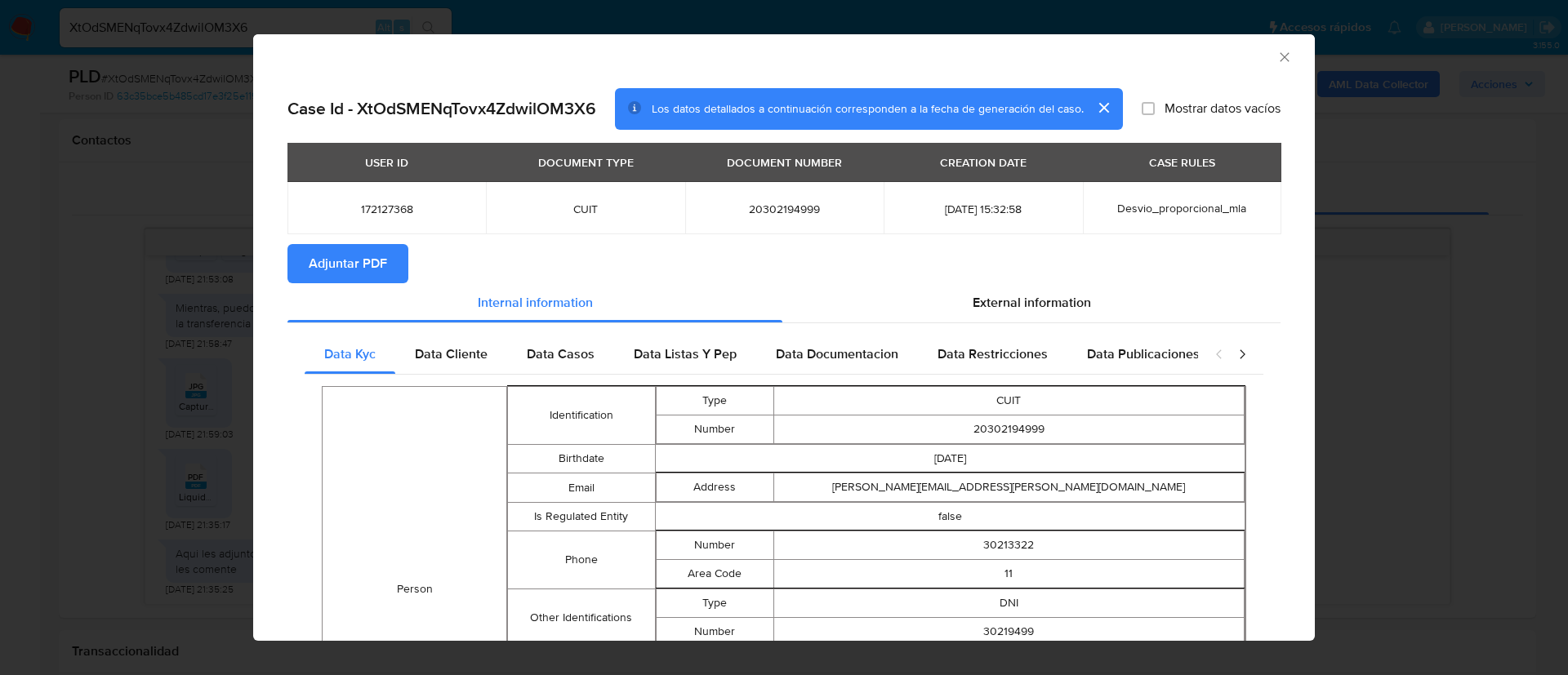
click at [383, 260] on span "Adjuntar PDF" at bounding box center [348, 264] width 79 height 36
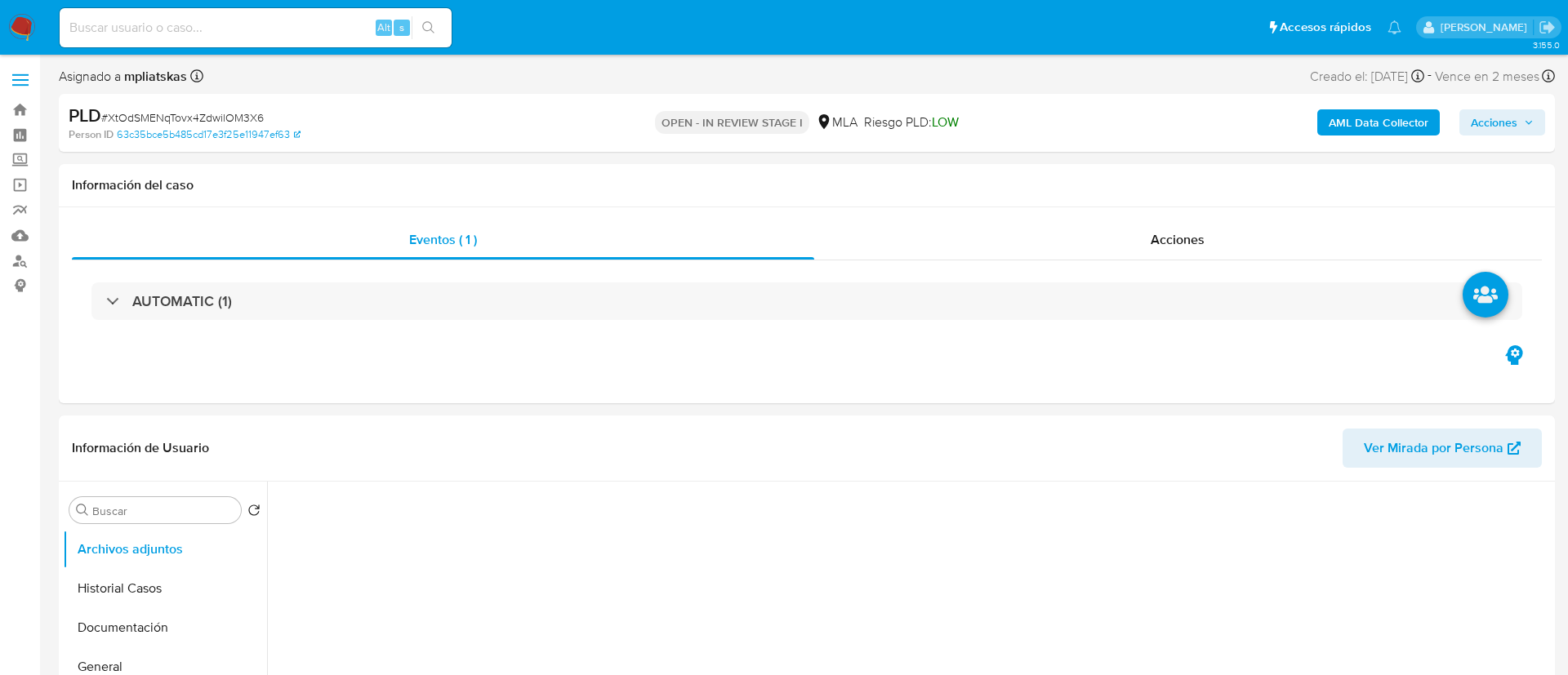
select select "10"
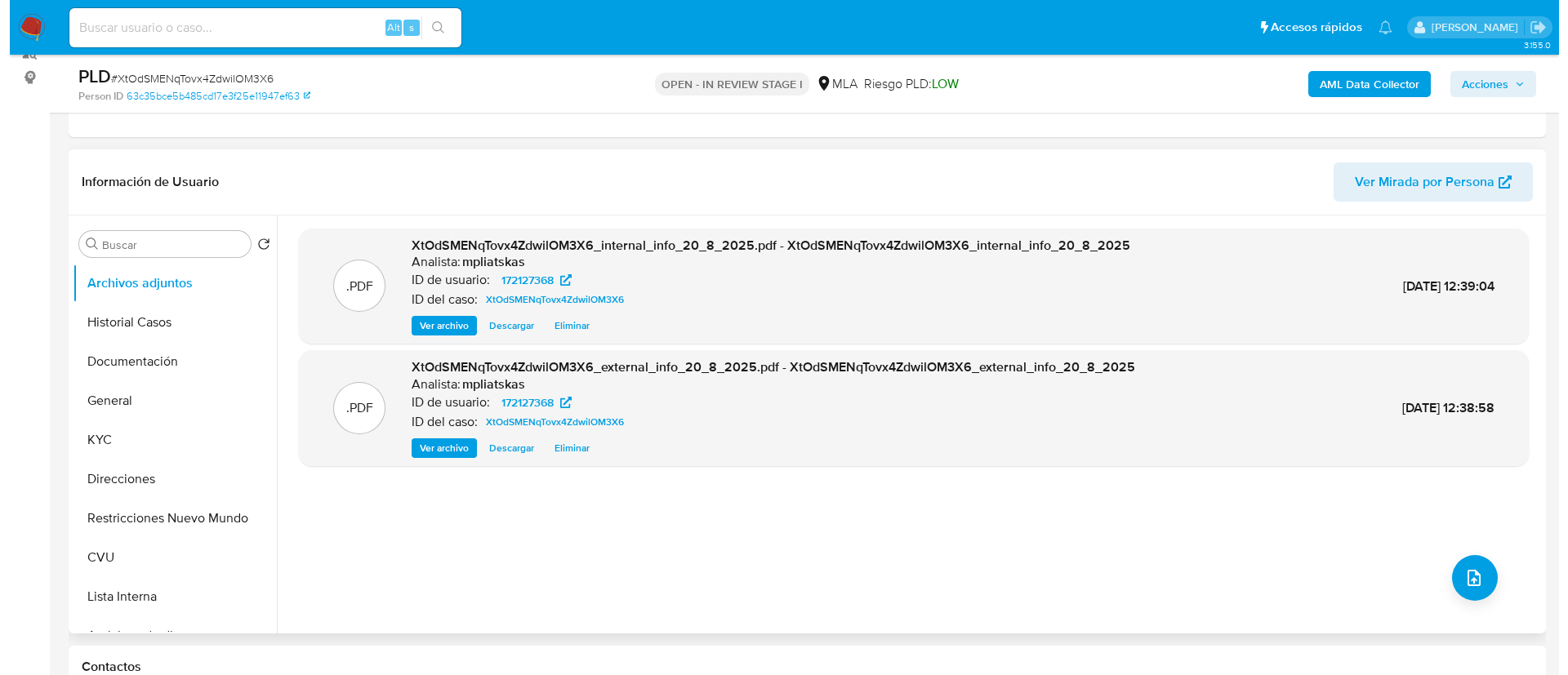
scroll to position [245, 0]
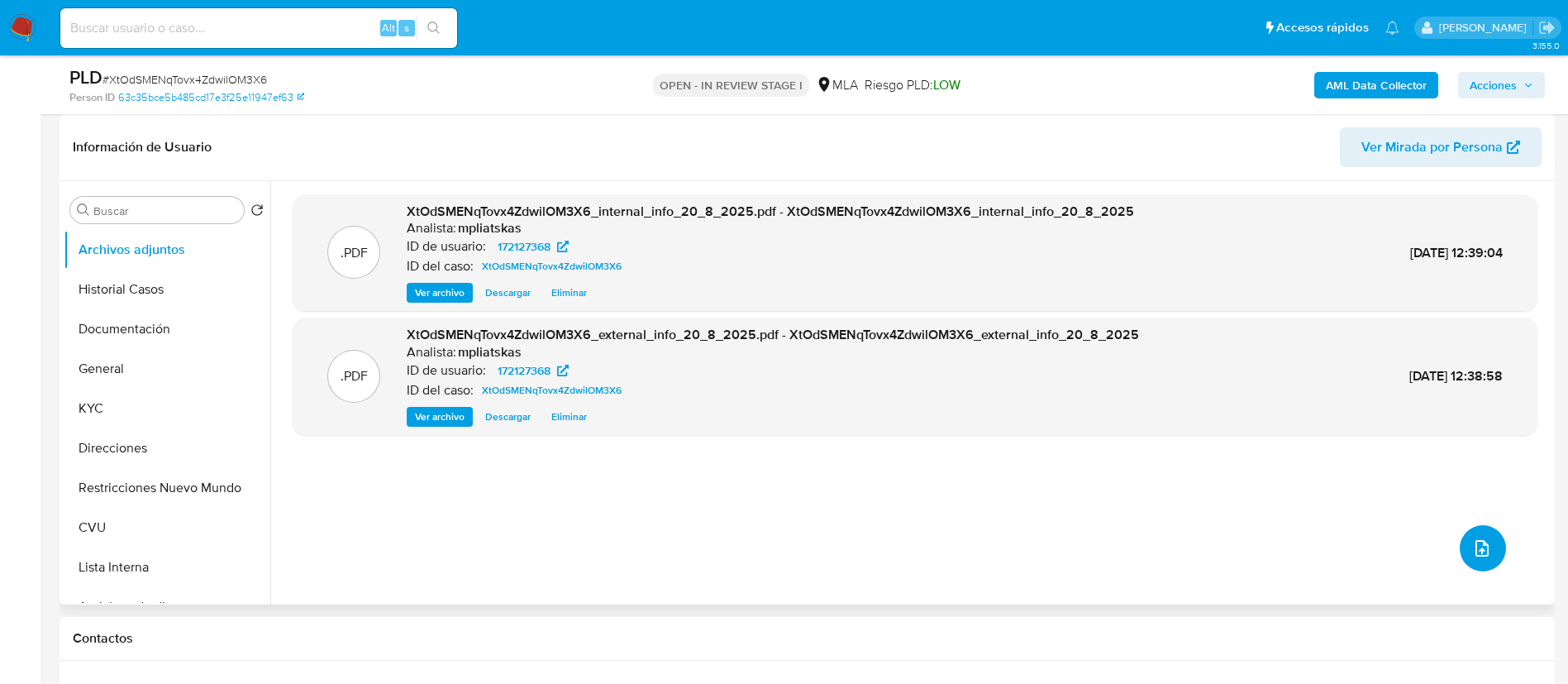
click at [1474, 557] on icon "upload-file" at bounding box center [1482, 548] width 20 height 20
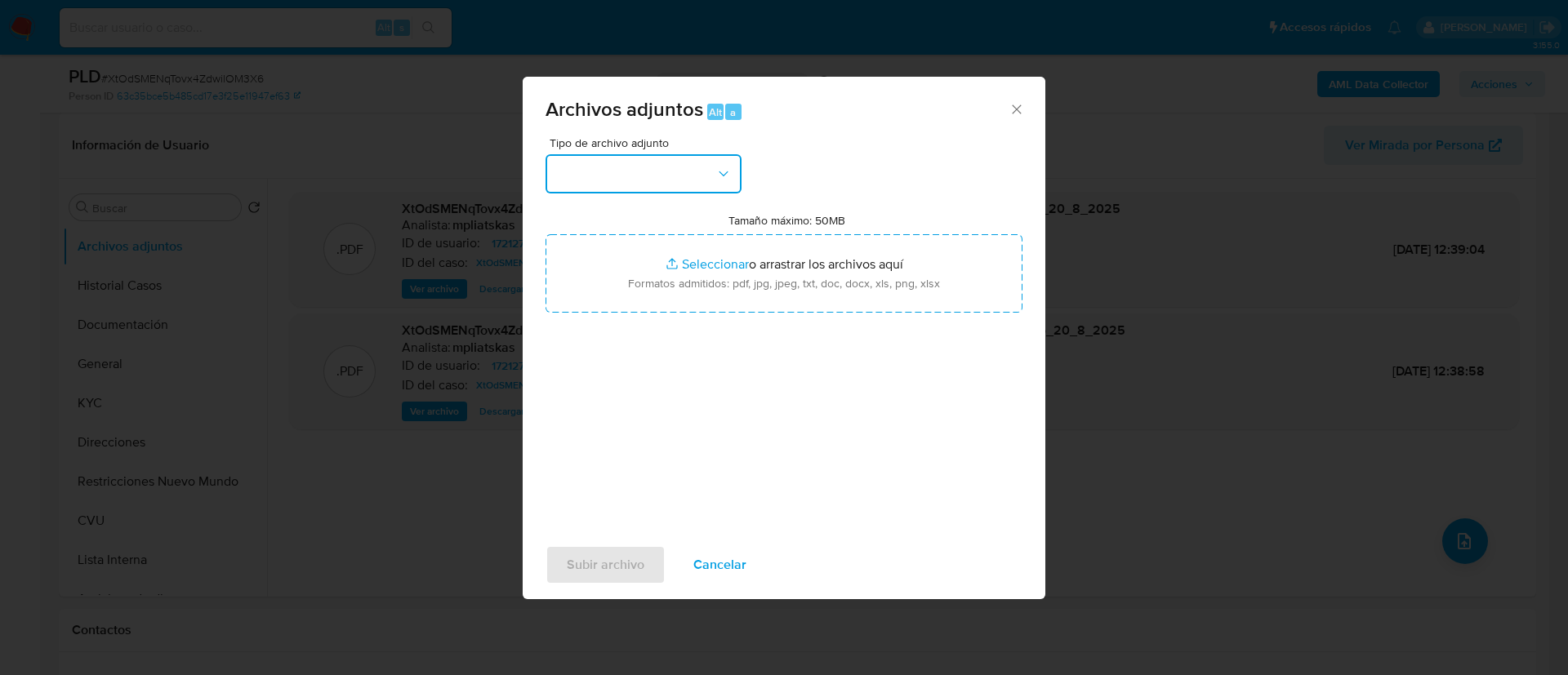
click at [637, 189] on button "button" at bounding box center [643, 174] width 196 height 39
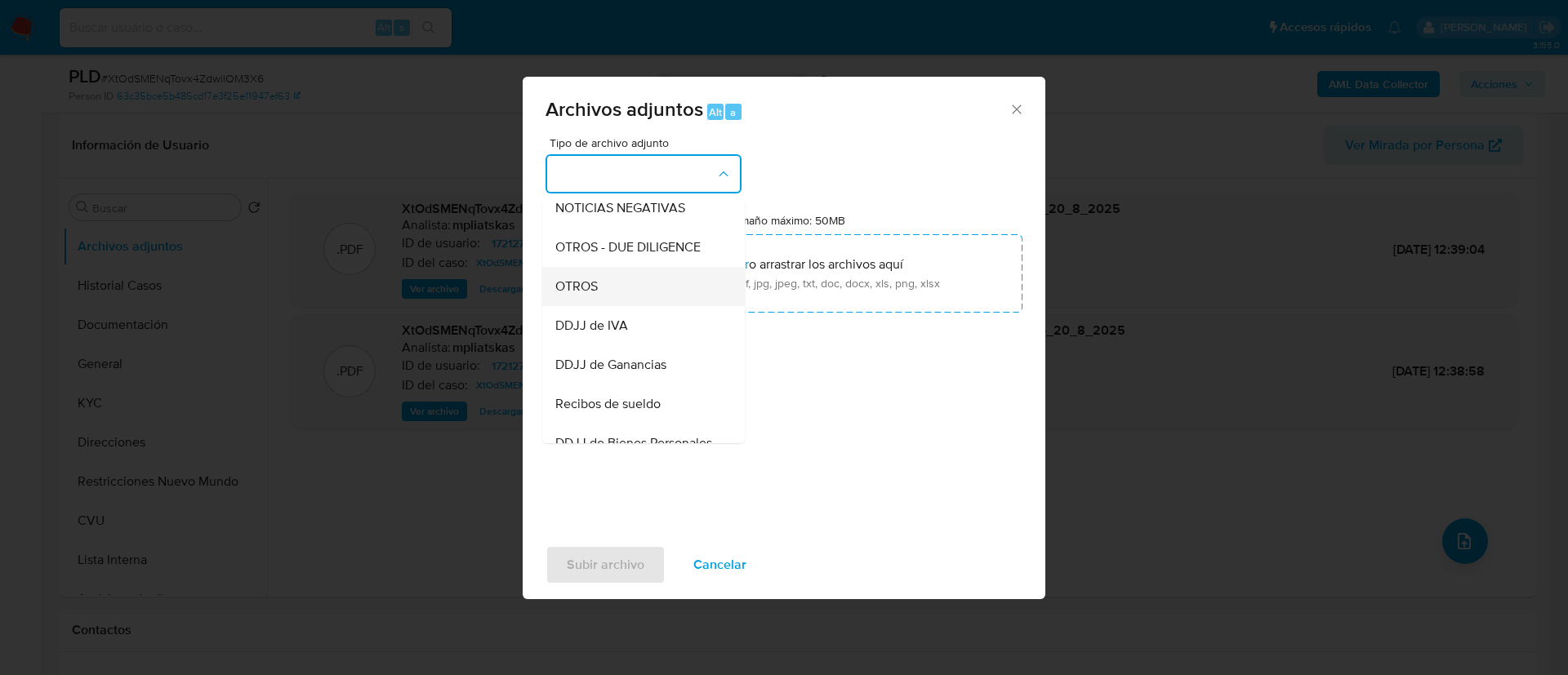
click at [642, 306] on div "OTROS" at bounding box center [639, 286] width 167 height 39
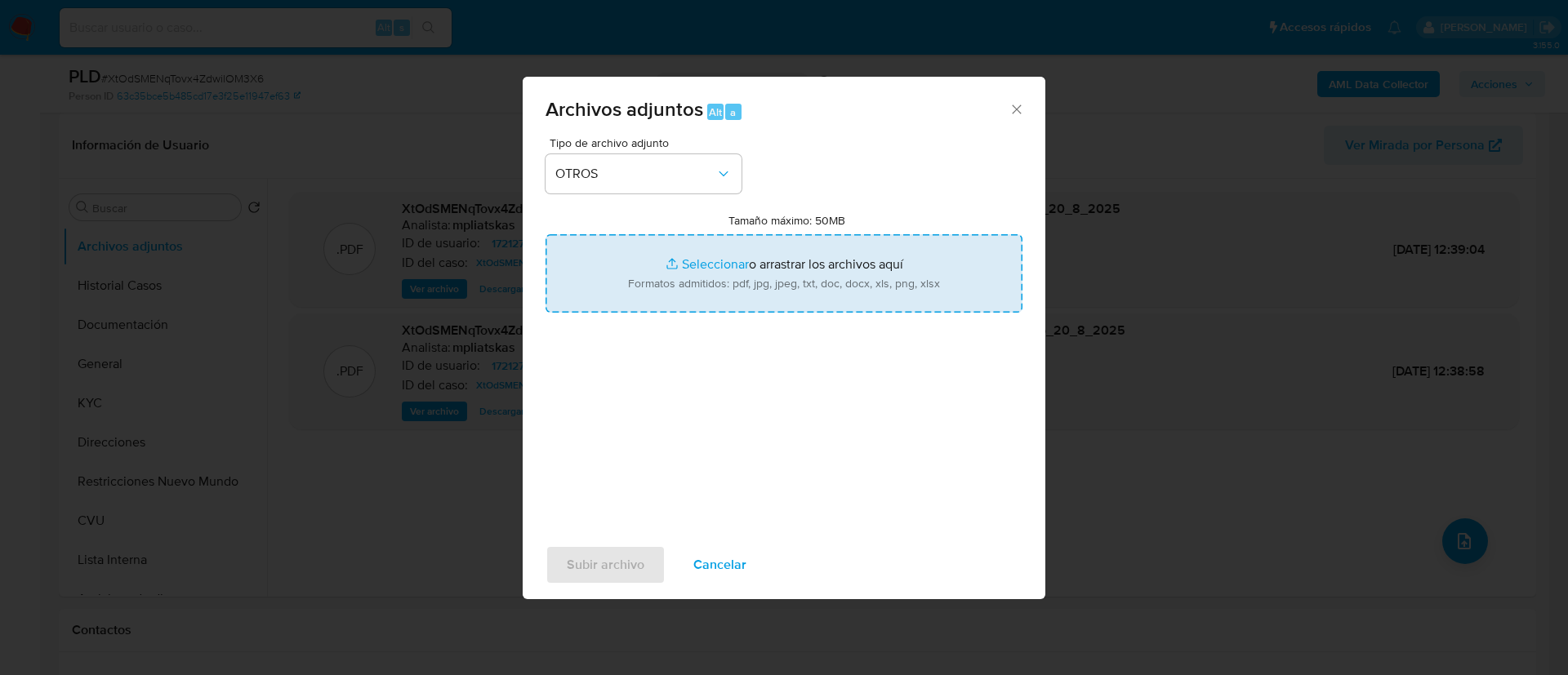
click at [663, 287] on input "Tamaño máximo: 50MB Seleccionar archivos" at bounding box center [784, 273] width 477 height 79
type input "C:\fakepath\172127368 Movimientos.xlsx"
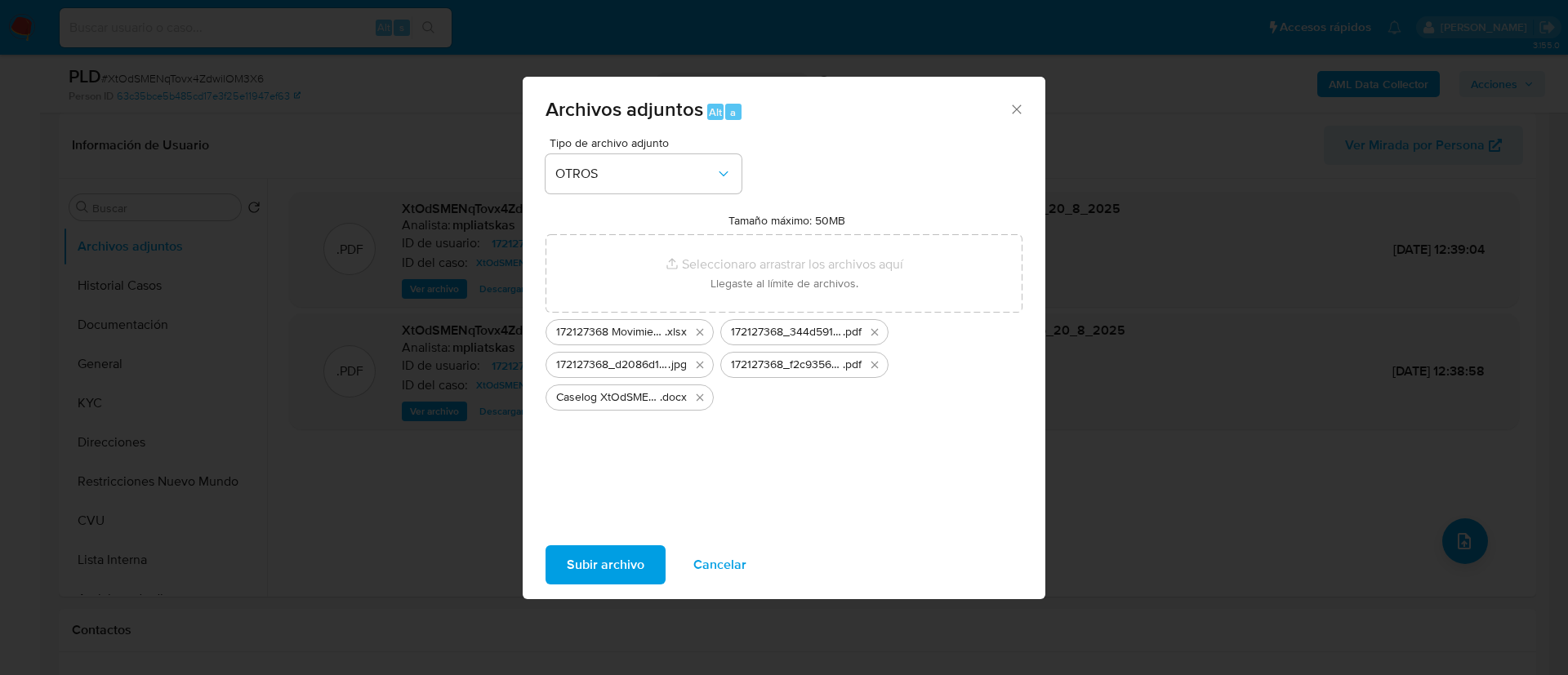
click at [602, 560] on span "Subir archivo" at bounding box center [605, 565] width 78 height 36
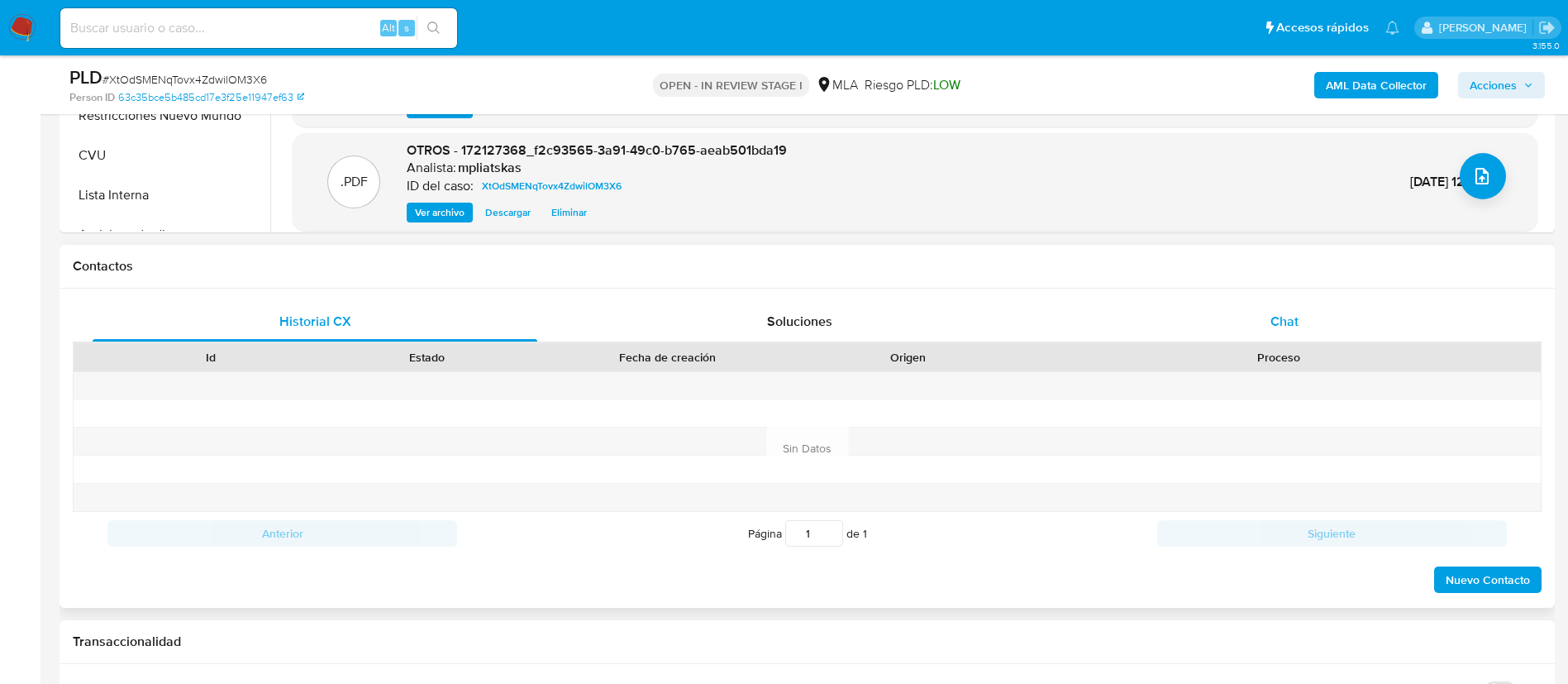
click at [1269, 321] on div "Chat" at bounding box center [1285, 322] width 445 height 40
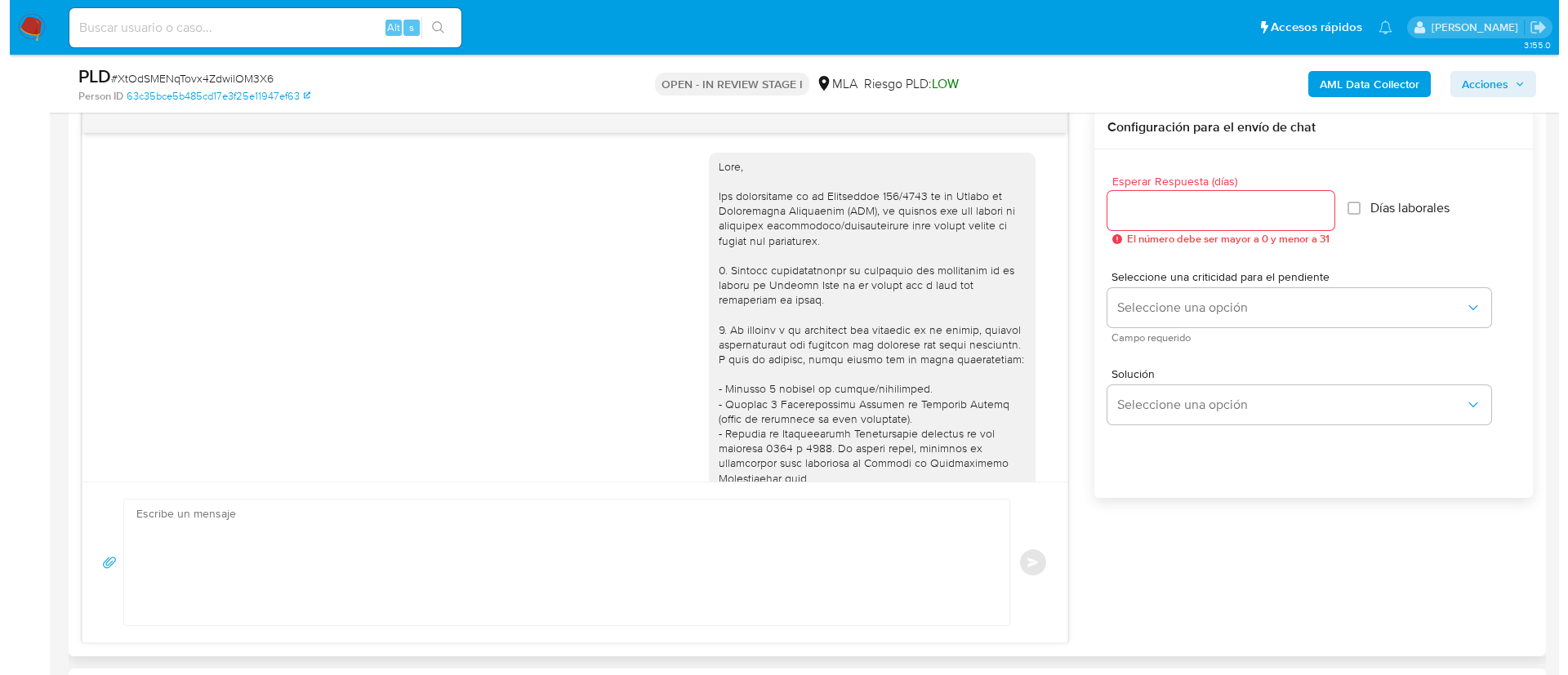
scroll to position [1235, 0]
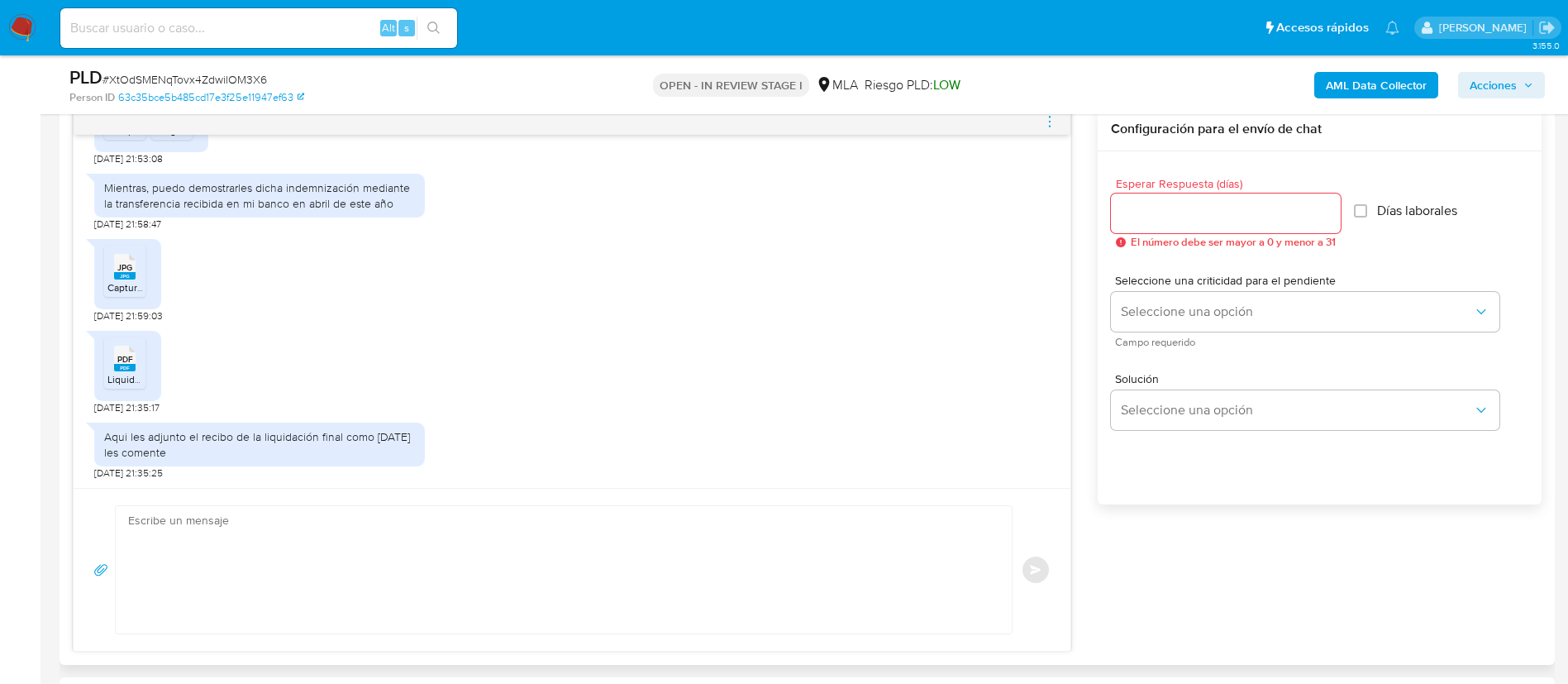
click at [731, 565] on textarea at bounding box center [559, 570] width 863 height 127
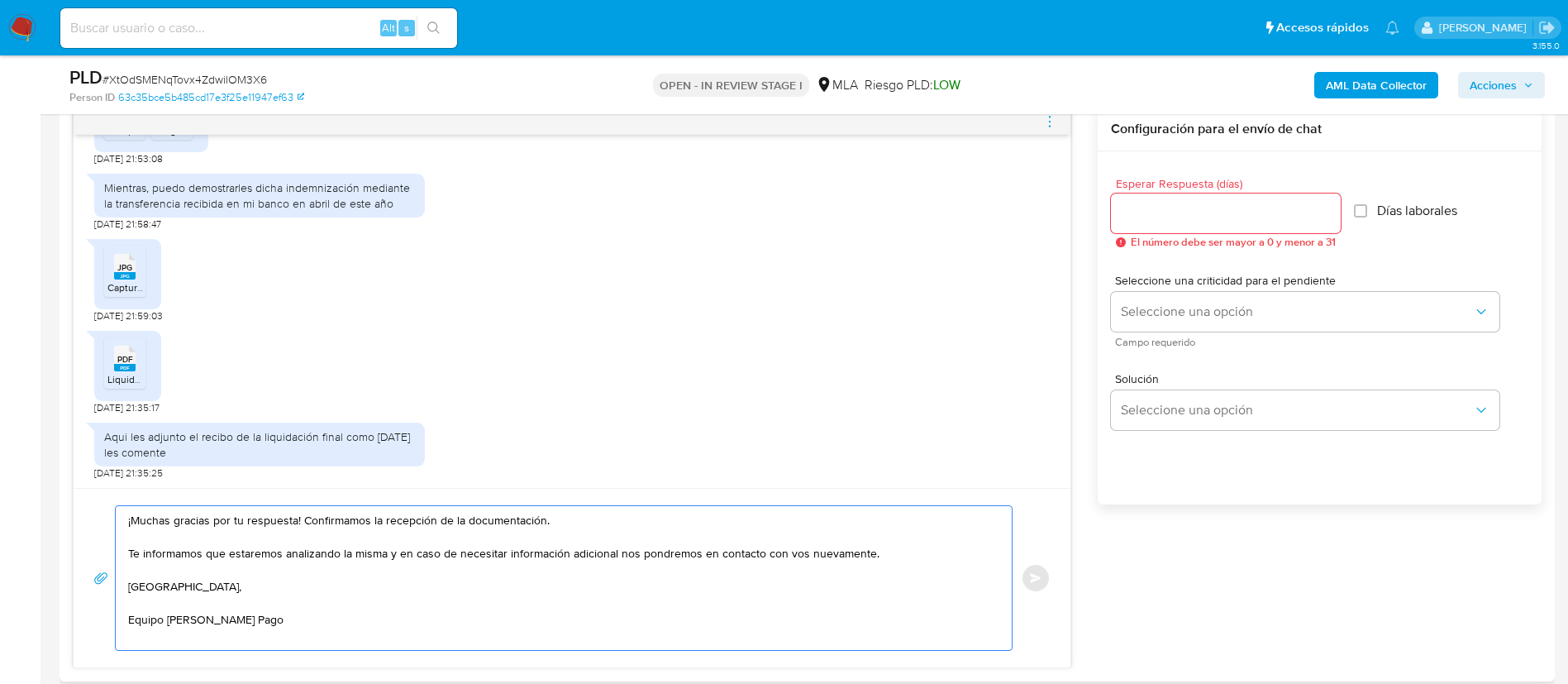
type textarea "¡Muchas gracias por tu respuesta! Confirmamos la recepción de la documentación.…"
click at [1199, 203] on div at bounding box center [1226, 214] width 230 height 40
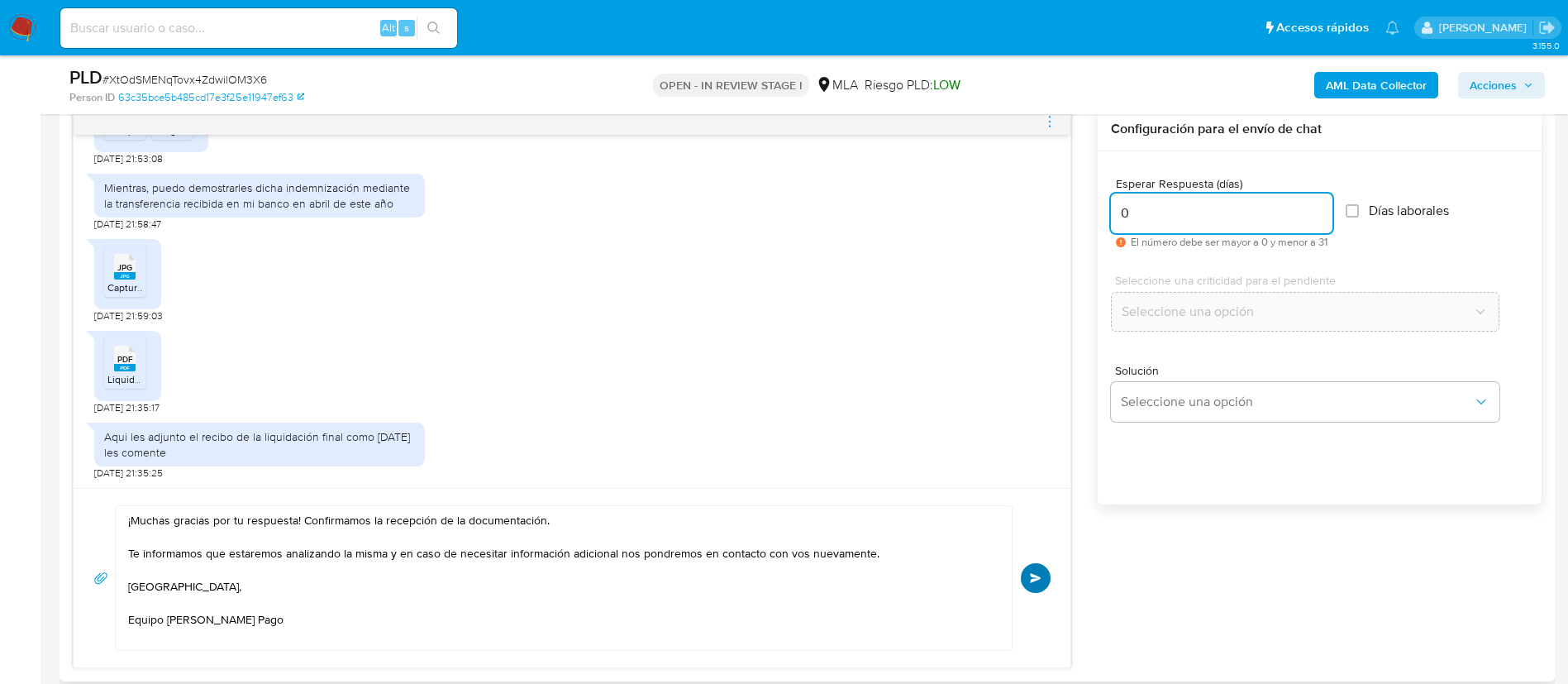
type input "0"
click at [1037, 579] on span "Enviar" at bounding box center [1035, 578] width 11 height 10
click at [1046, 126] on icon "menu-action" at bounding box center [1050, 121] width 15 height 15
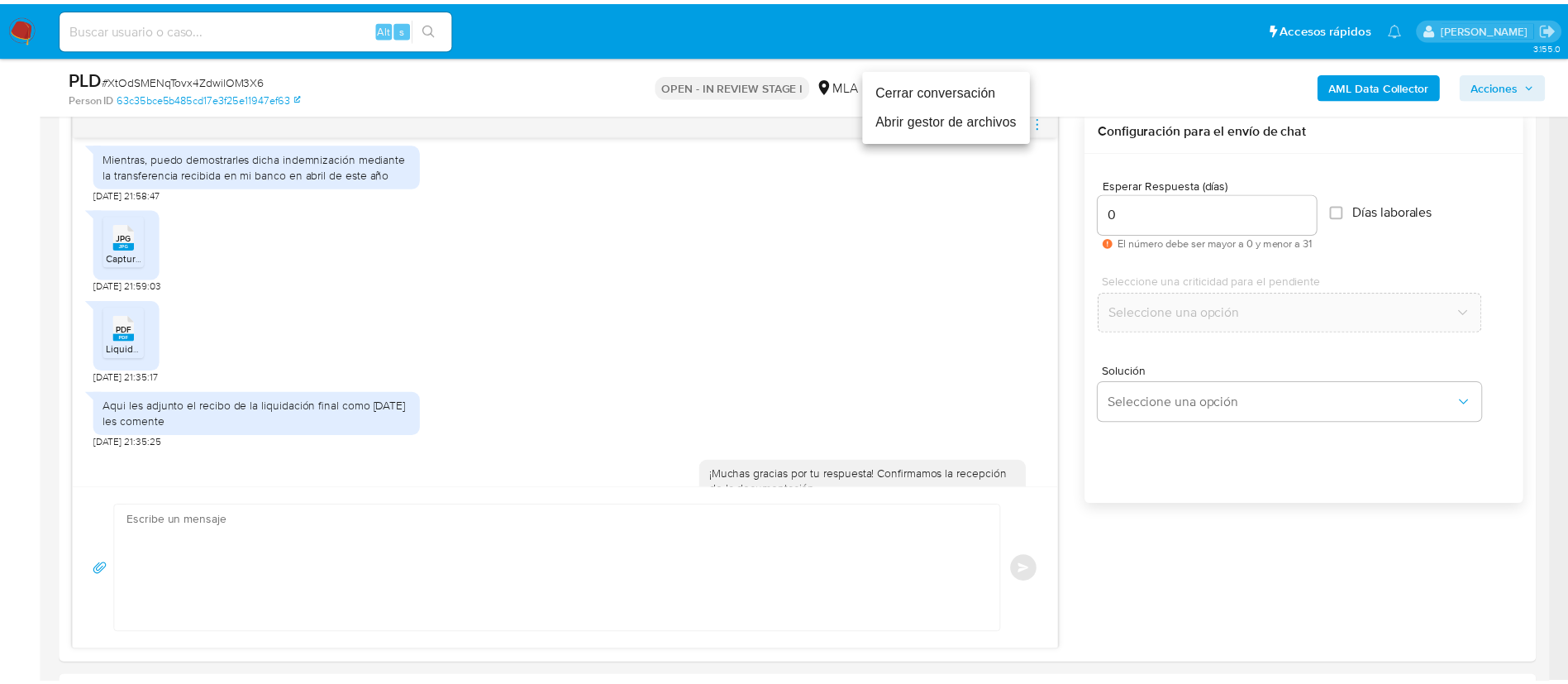
scroll to position [1449, 0]
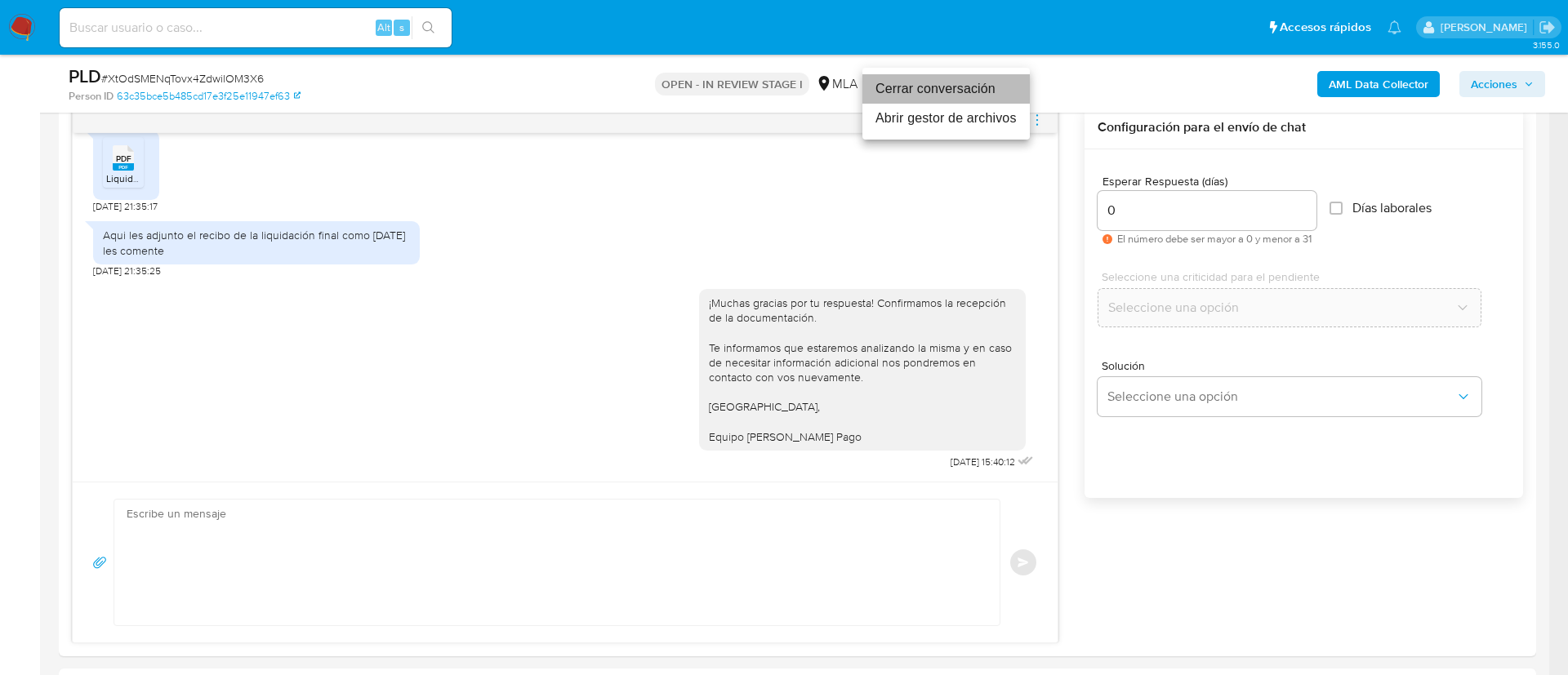
click at [966, 94] on li "Cerrar conversación" at bounding box center [946, 89] width 168 height 29
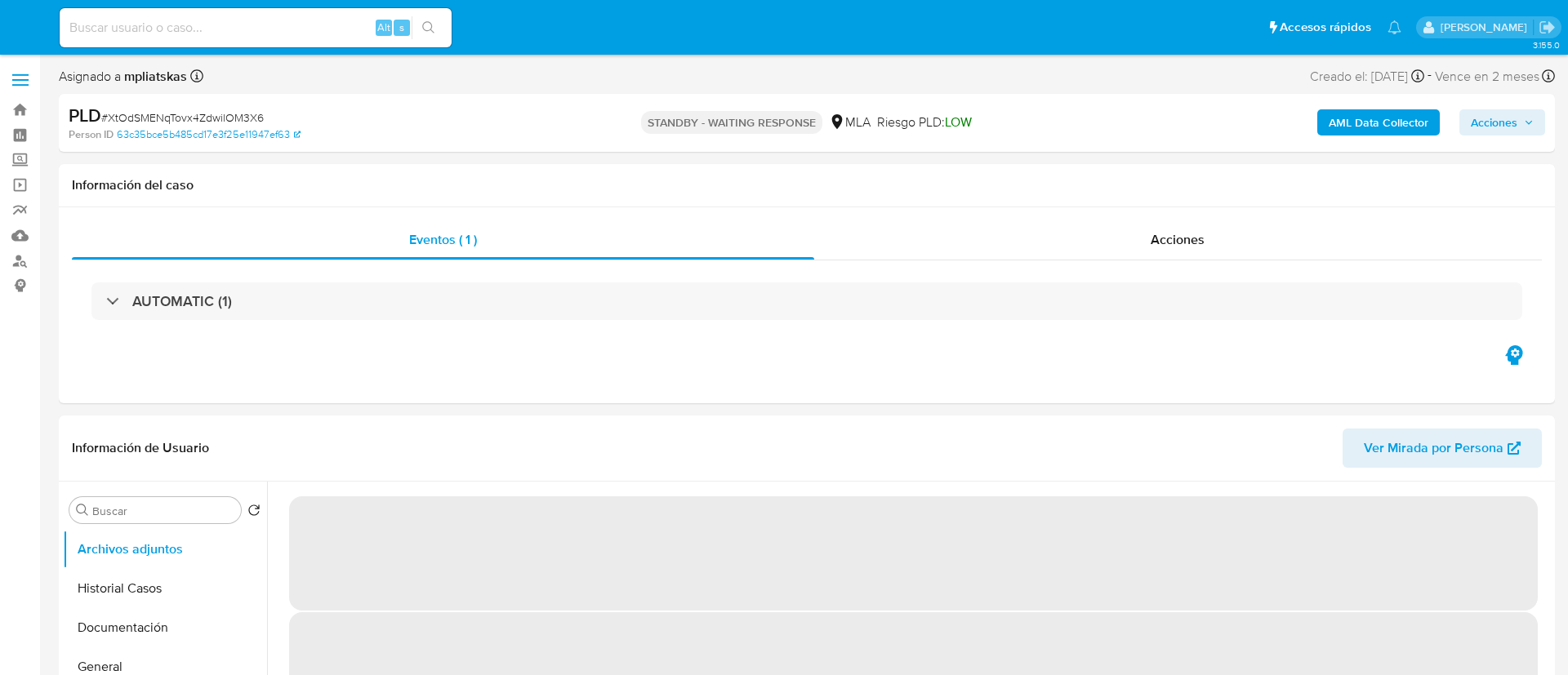
select select "10"
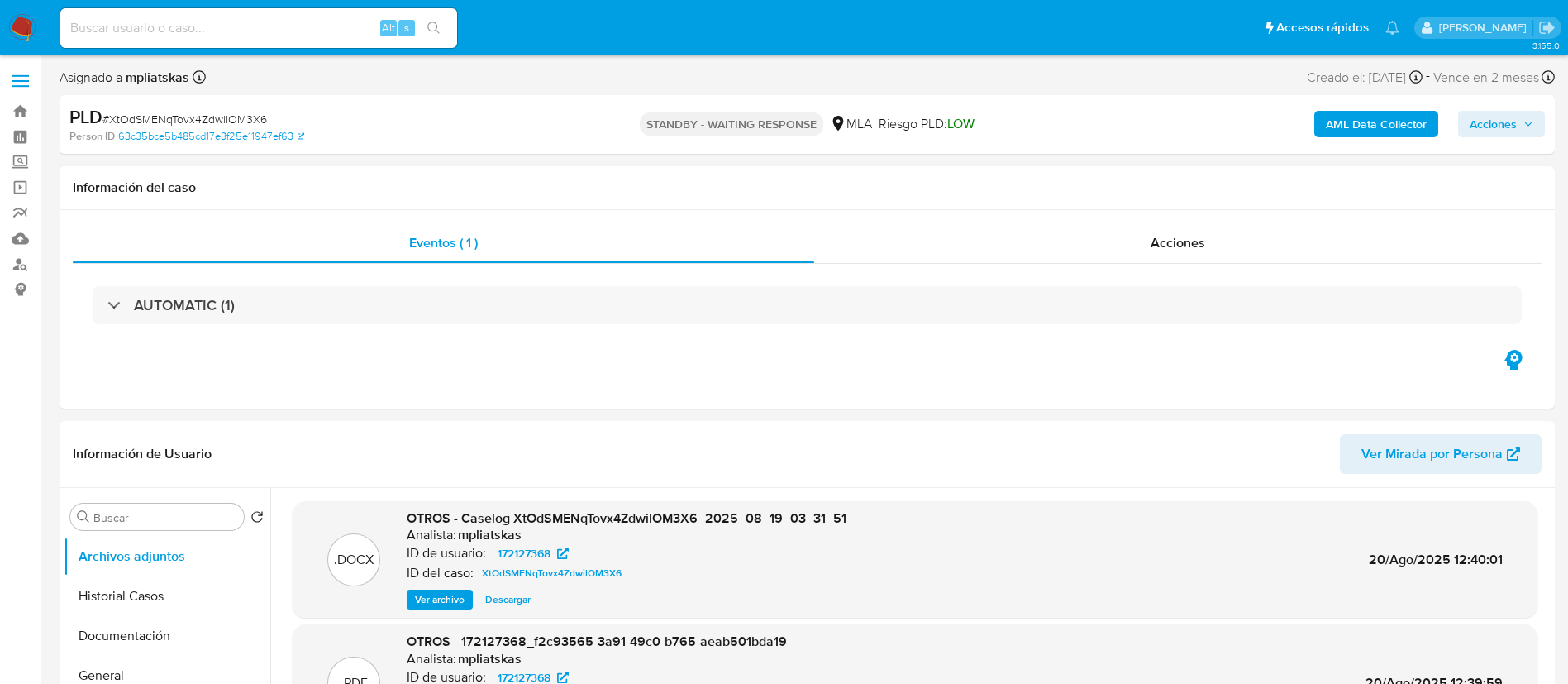
click at [321, 43] on div "Alt s" at bounding box center [259, 29] width 397 height 40
click at [317, 35] on input at bounding box center [259, 28] width 397 height 22
paste input "c2CKGvazO32Ei7HpWVcUIsnn"
type input "c2CKGvazO32Ei7HpWVcUIsnn"
click at [435, 33] on icon "search-icon" at bounding box center [434, 28] width 13 height 13
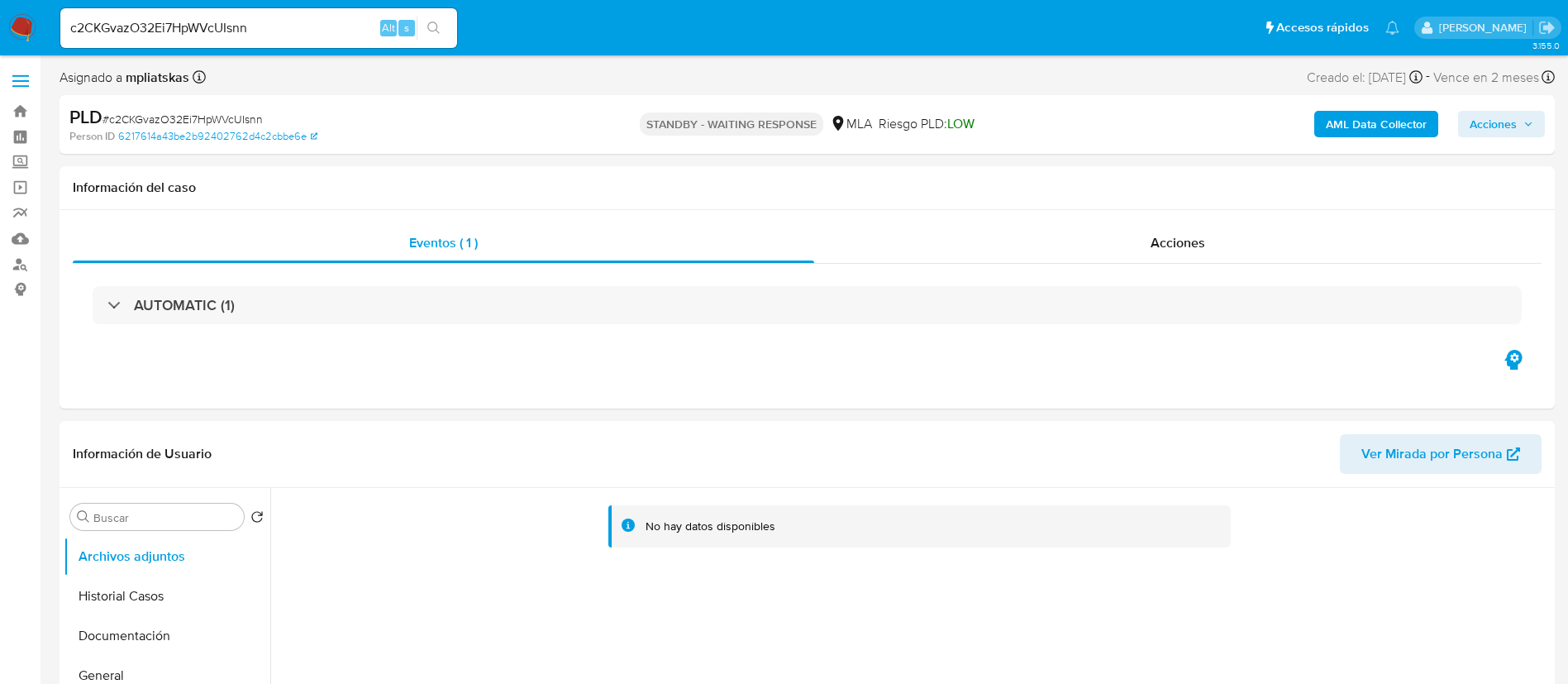
select select "10"
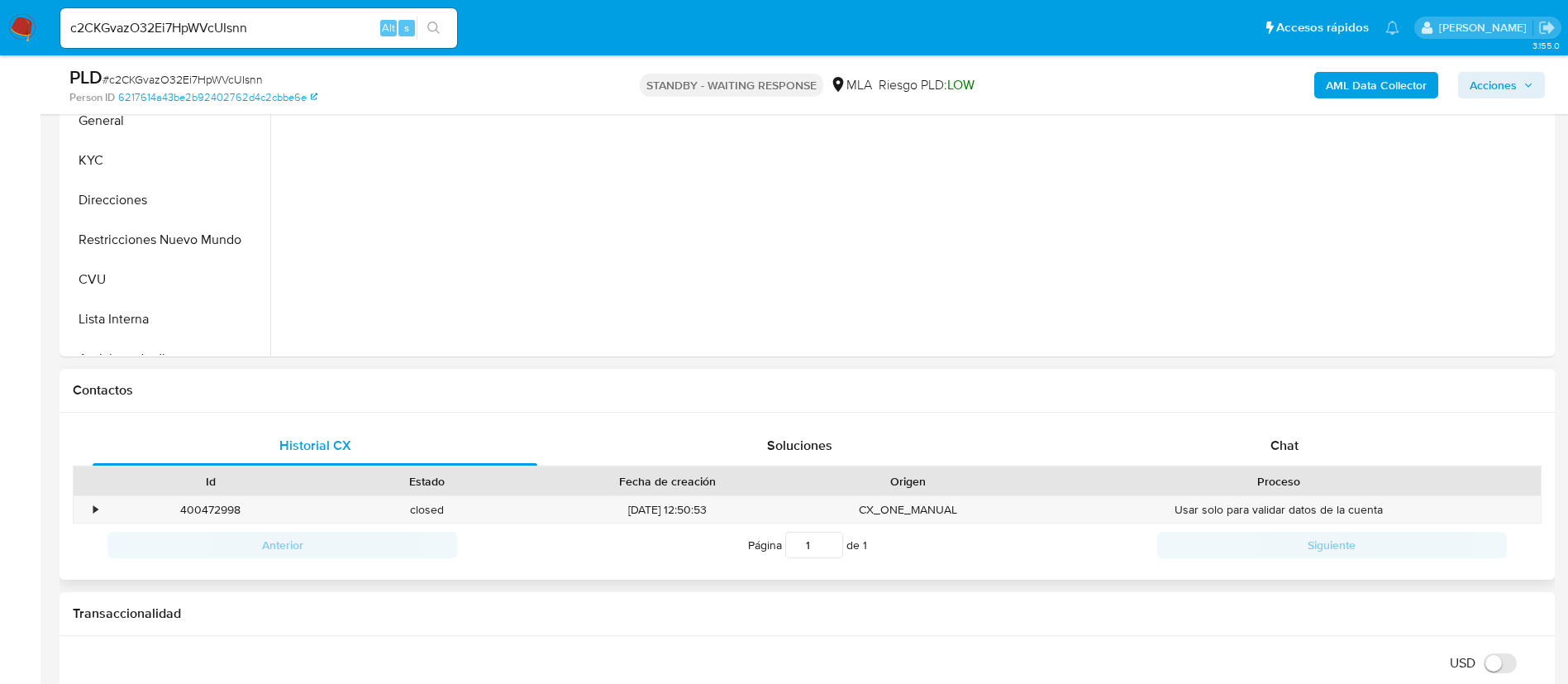
click at [1255, 418] on div "Historial CX Soluciones Chat Id Estado Fecha de creación Origen Proceso • 40047…" at bounding box center [807, 497] width 1495 height 168
click at [1261, 435] on div "Chat" at bounding box center [1285, 446] width 445 height 40
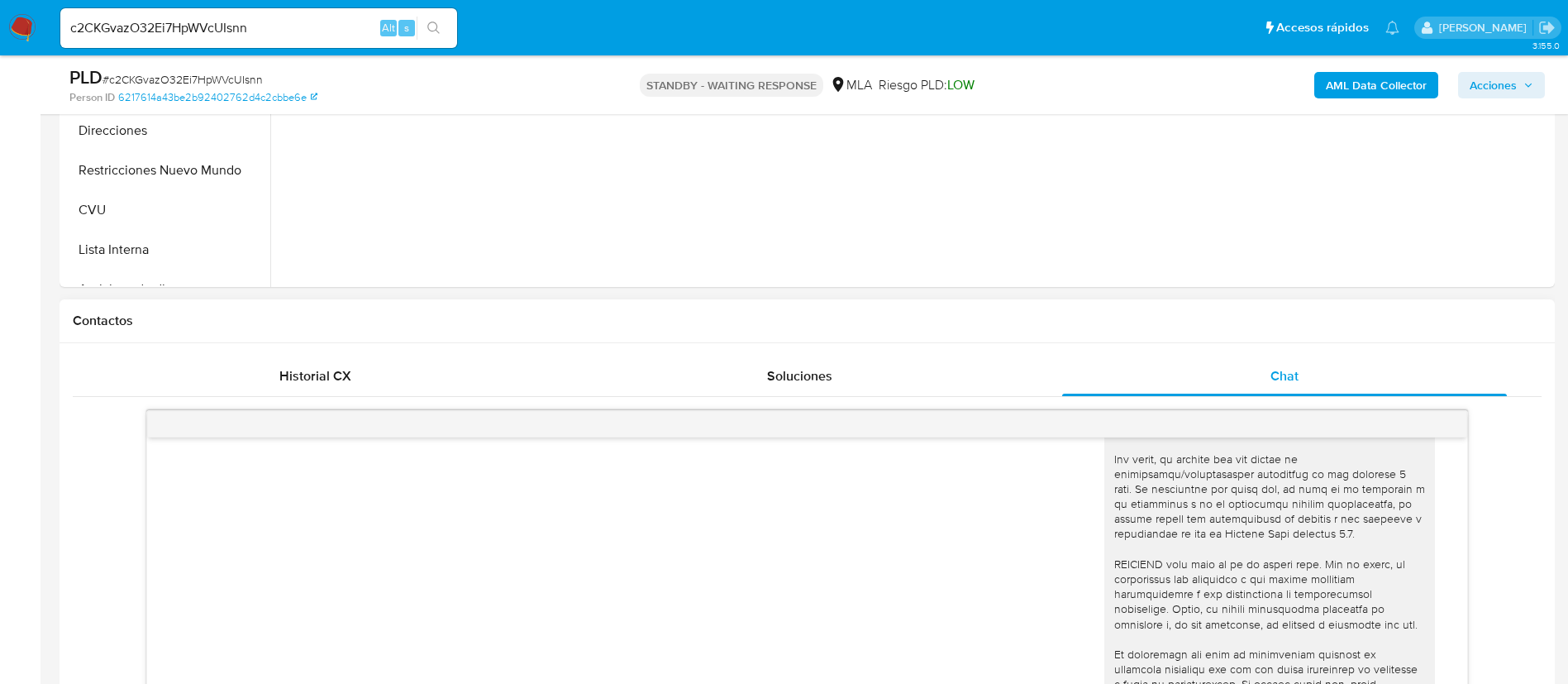
scroll to position [248, 0]
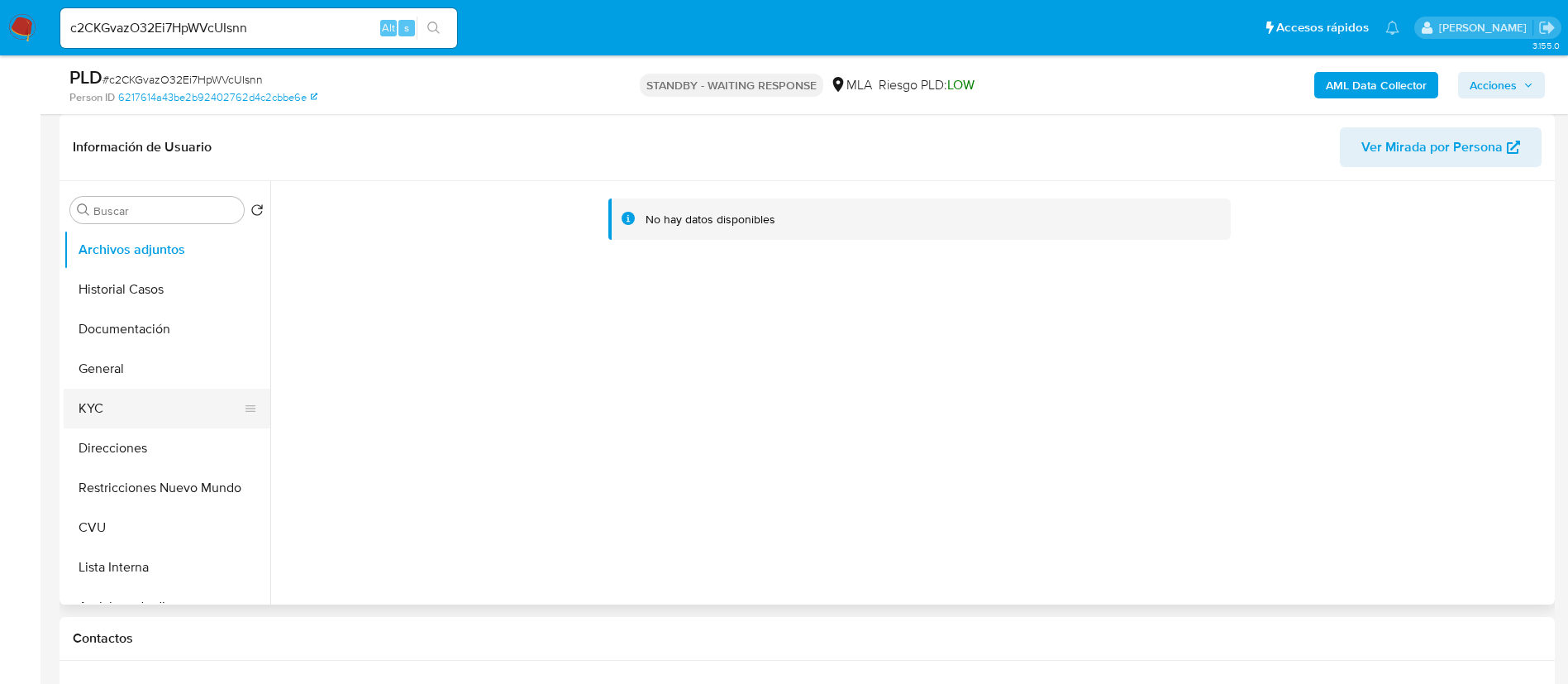
click at [122, 413] on button "KYC" at bounding box center [161, 409] width 194 height 40
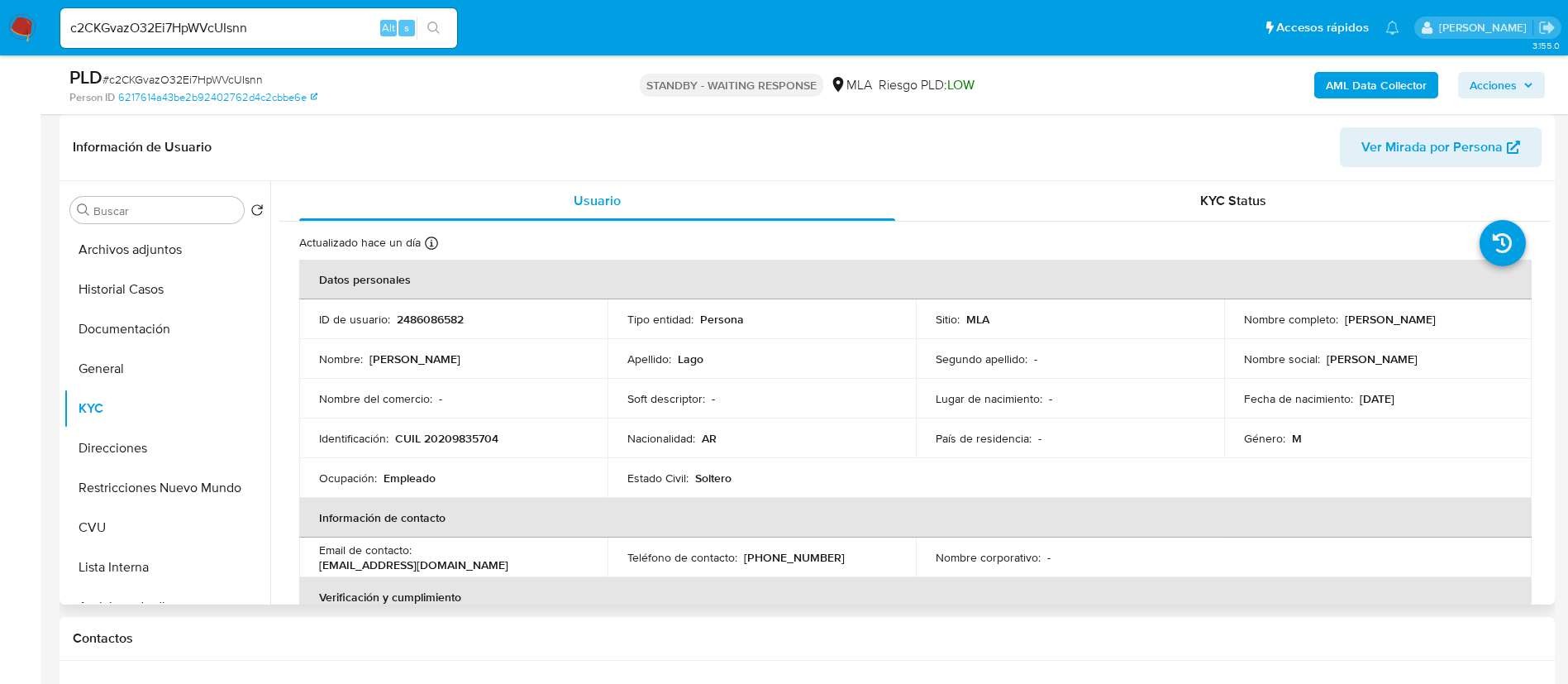
click at [434, 331] on td "ID de usuario : 2486086582" at bounding box center [453, 319] width 308 height 40
click at [427, 323] on p "2486086582" at bounding box center [430, 319] width 67 height 15
copy p "2486086582"
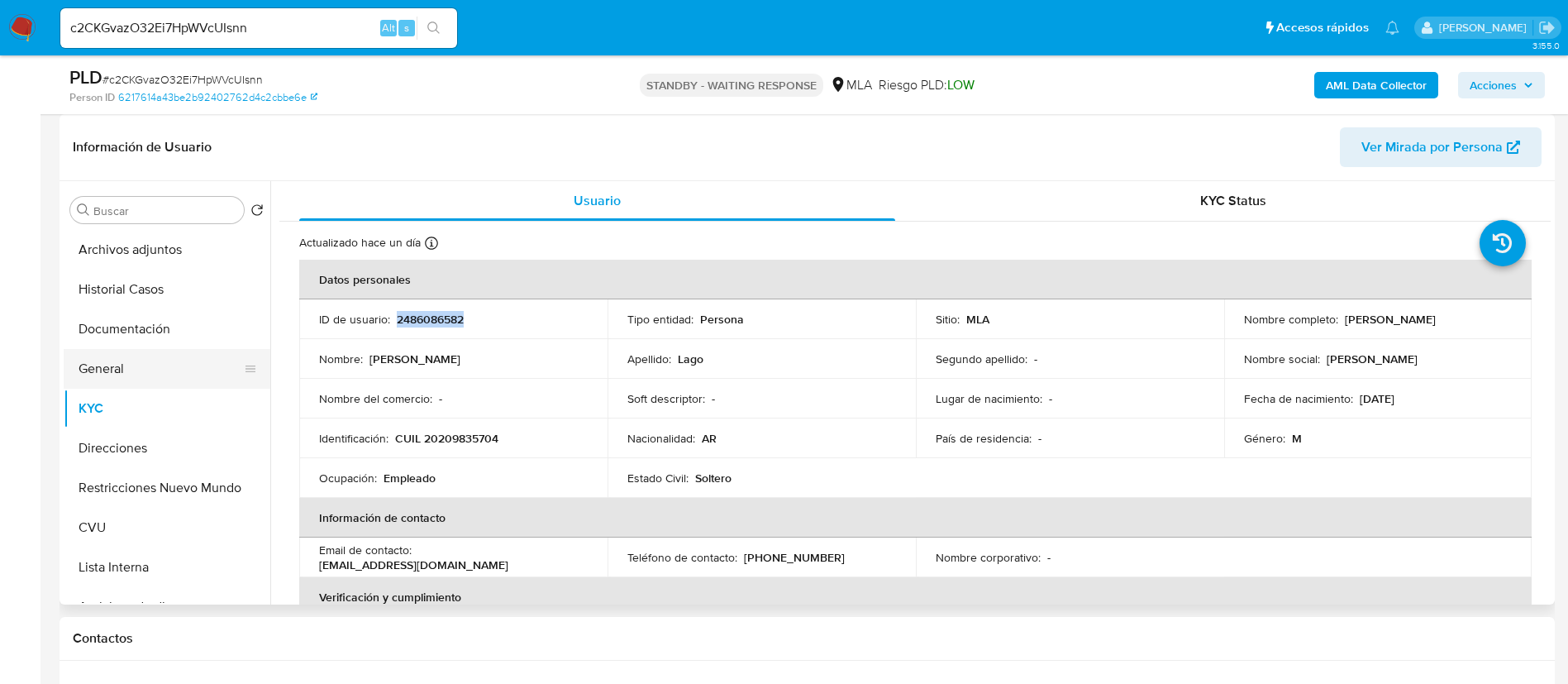
click at [146, 380] on button "General" at bounding box center [161, 369] width 194 height 40
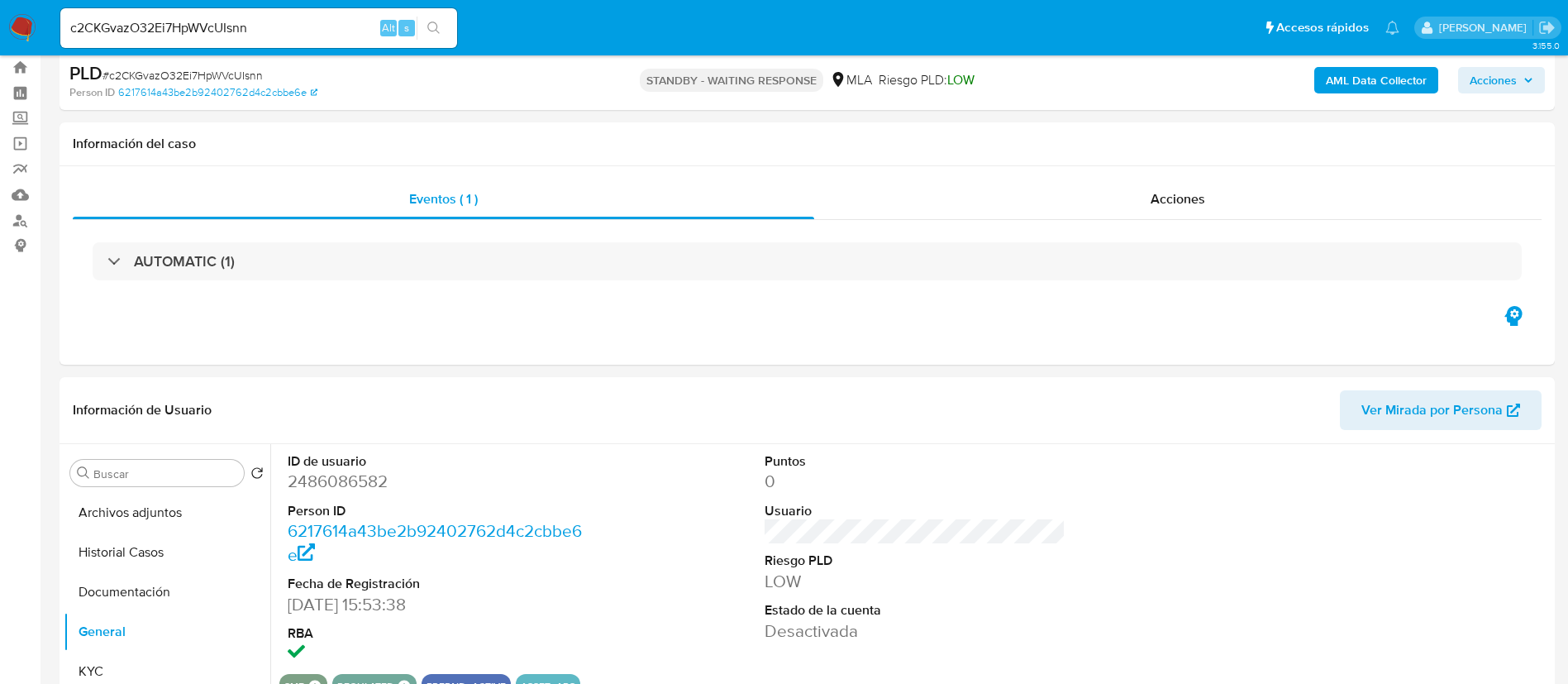
scroll to position [139, 0]
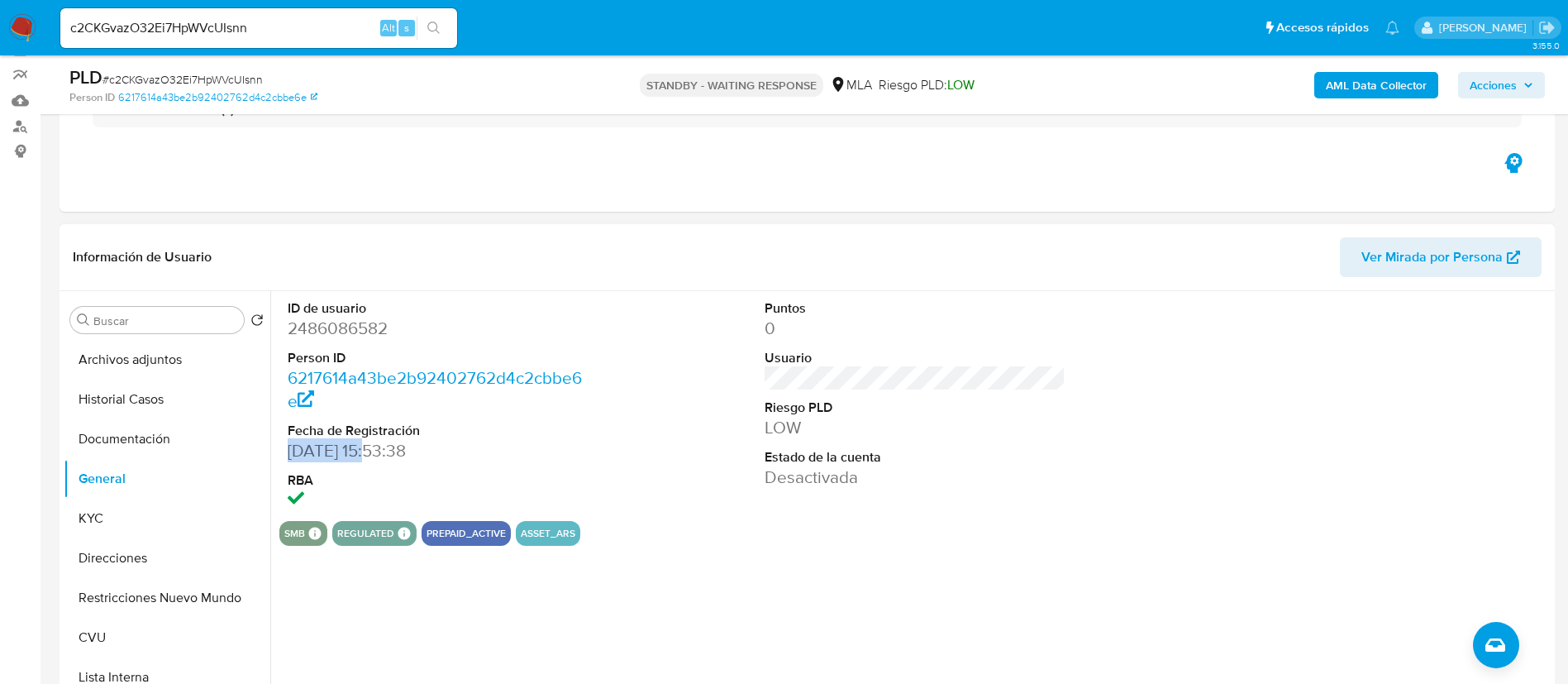
drag, startPoint x: 290, startPoint y: 448, endPoint x: 375, endPoint y: 451, distance: 85.1
click at [375, 451] on dd "07/06/2025 15:53:38" at bounding box center [438, 450] width 302 height 23
copy dd "07/06/2025"
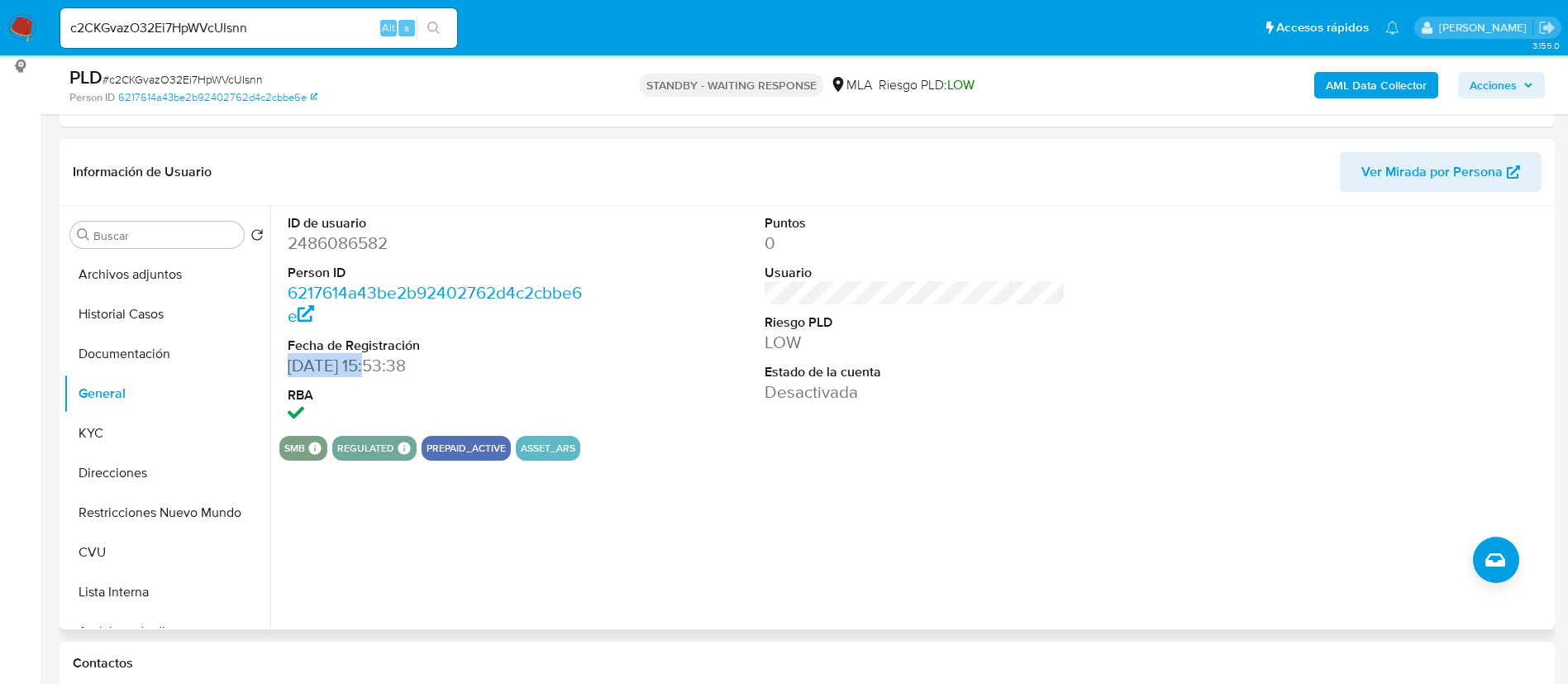
scroll to position [262, 0]
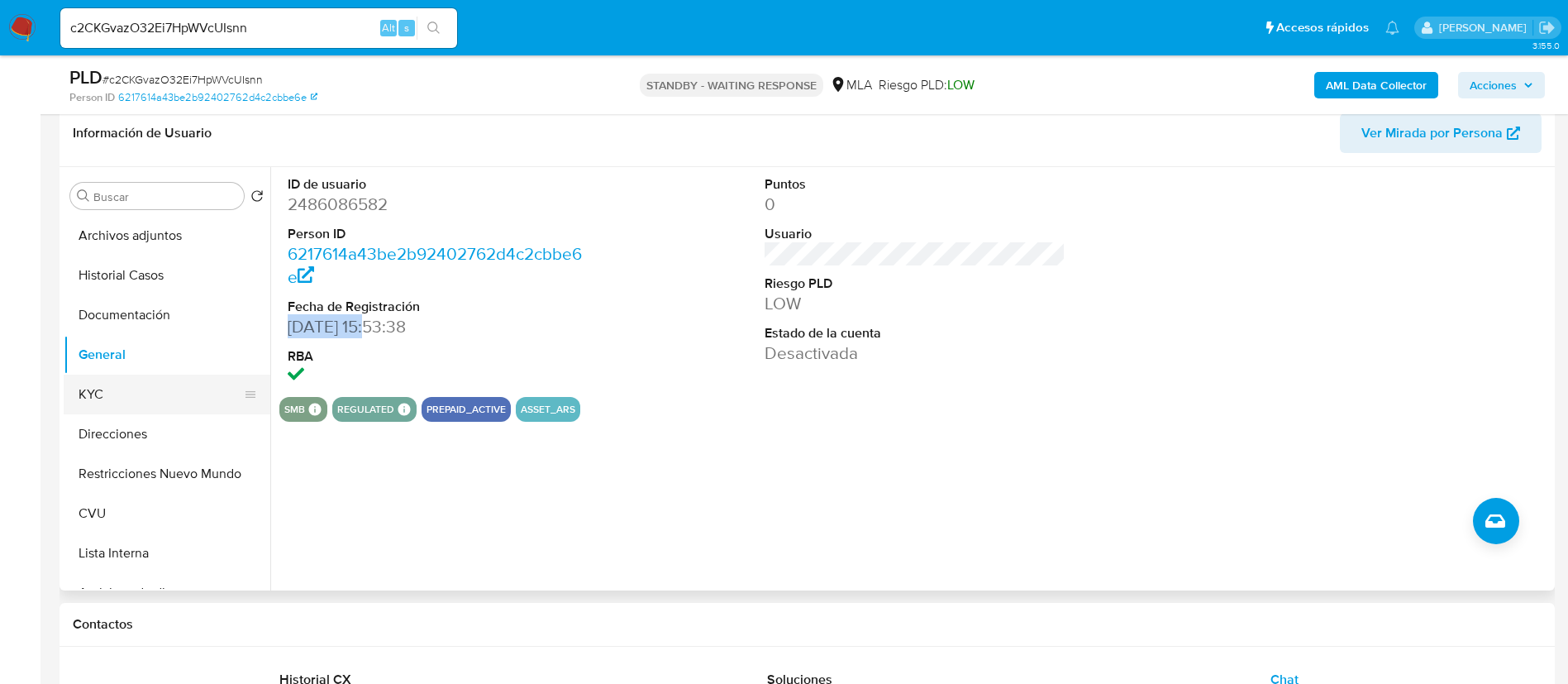
click at [109, 398] on button "KYC" at bounding box center [161, 395] width 194 height 40
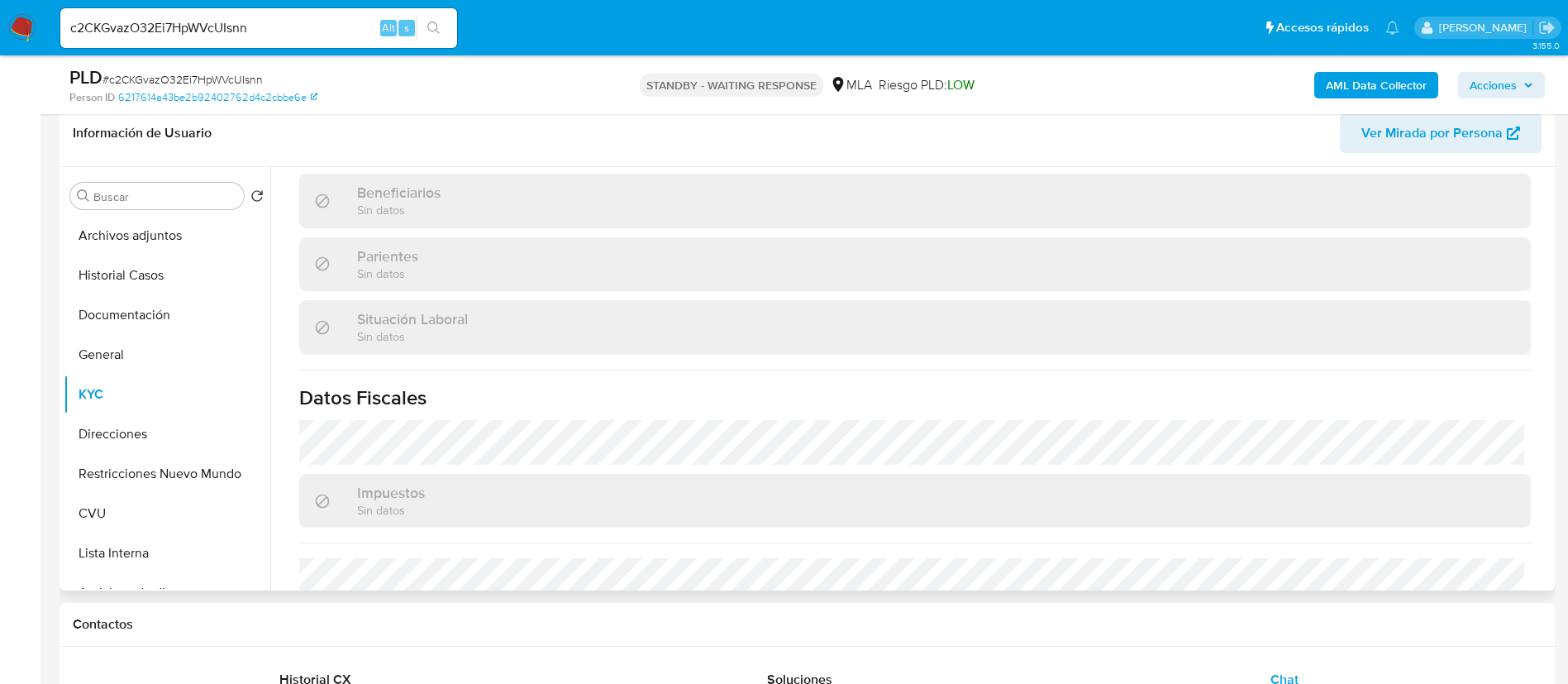
scroll to position [124, 0]
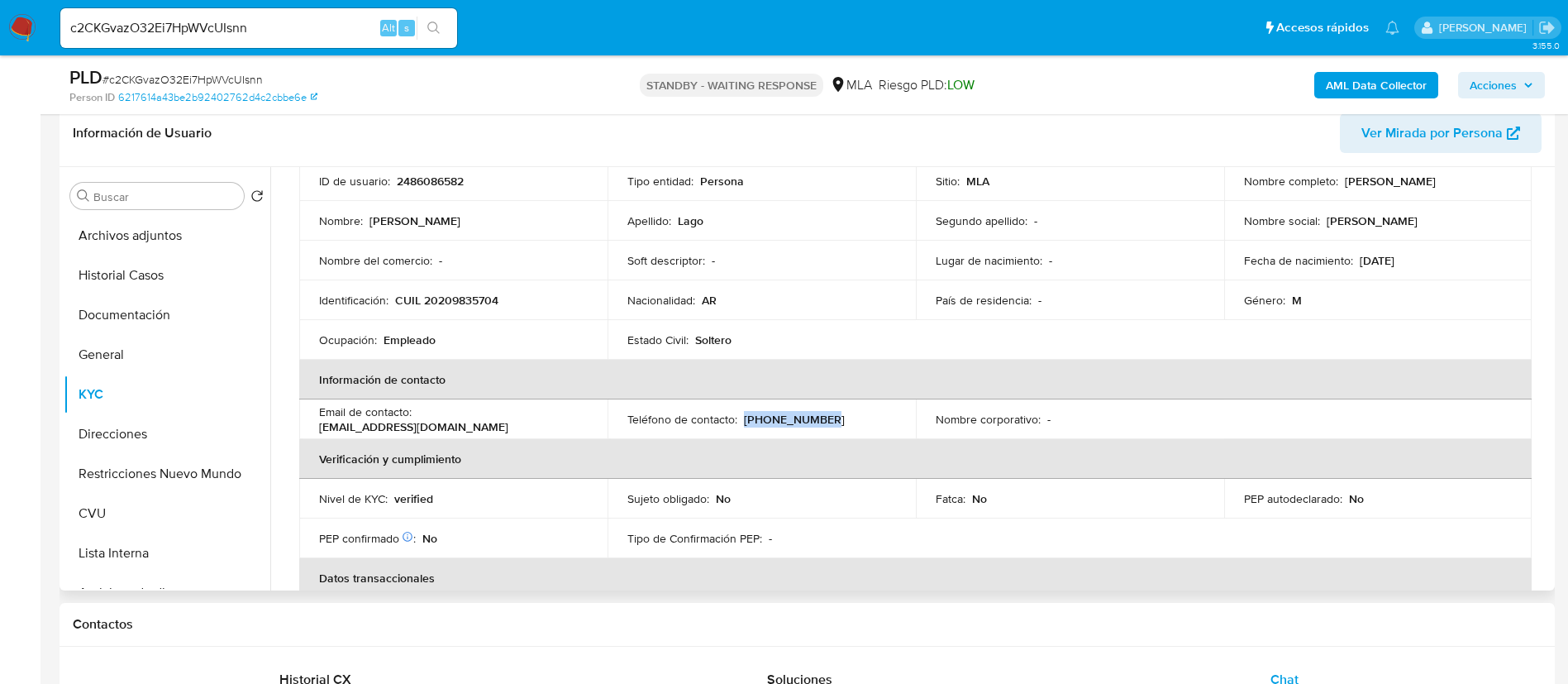
drag, startPoint x: 742, startPoint y: 417, endPoint x: 822, endPoint y: 418, distance: 80.0
click at [822, 418] on div "Teléfono de contacto : (11) 31216728" at bounding box center [762, 419] width 268 height 15
click at [195, 519] on button "CVU" at bounding box center [161, 513] width 194 height 40
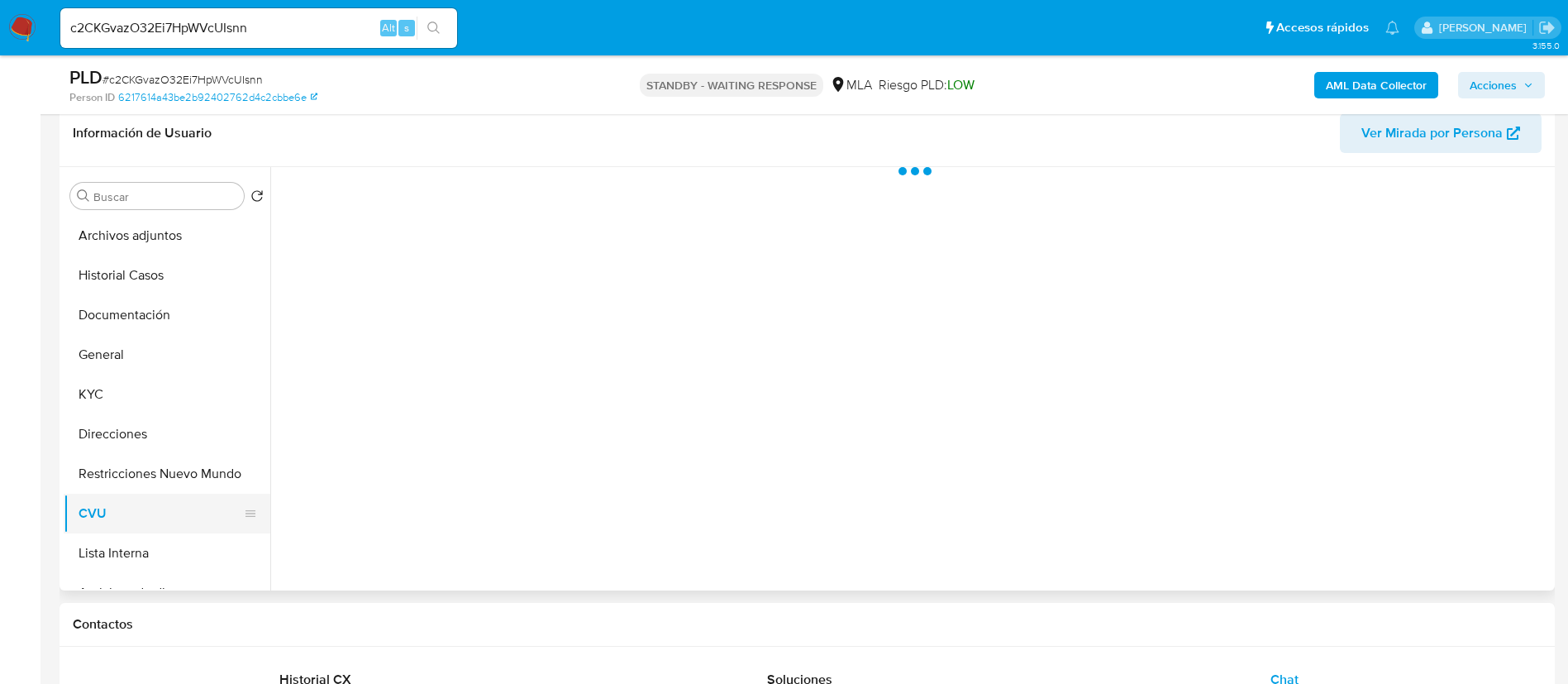
scroll to position [0, 0]
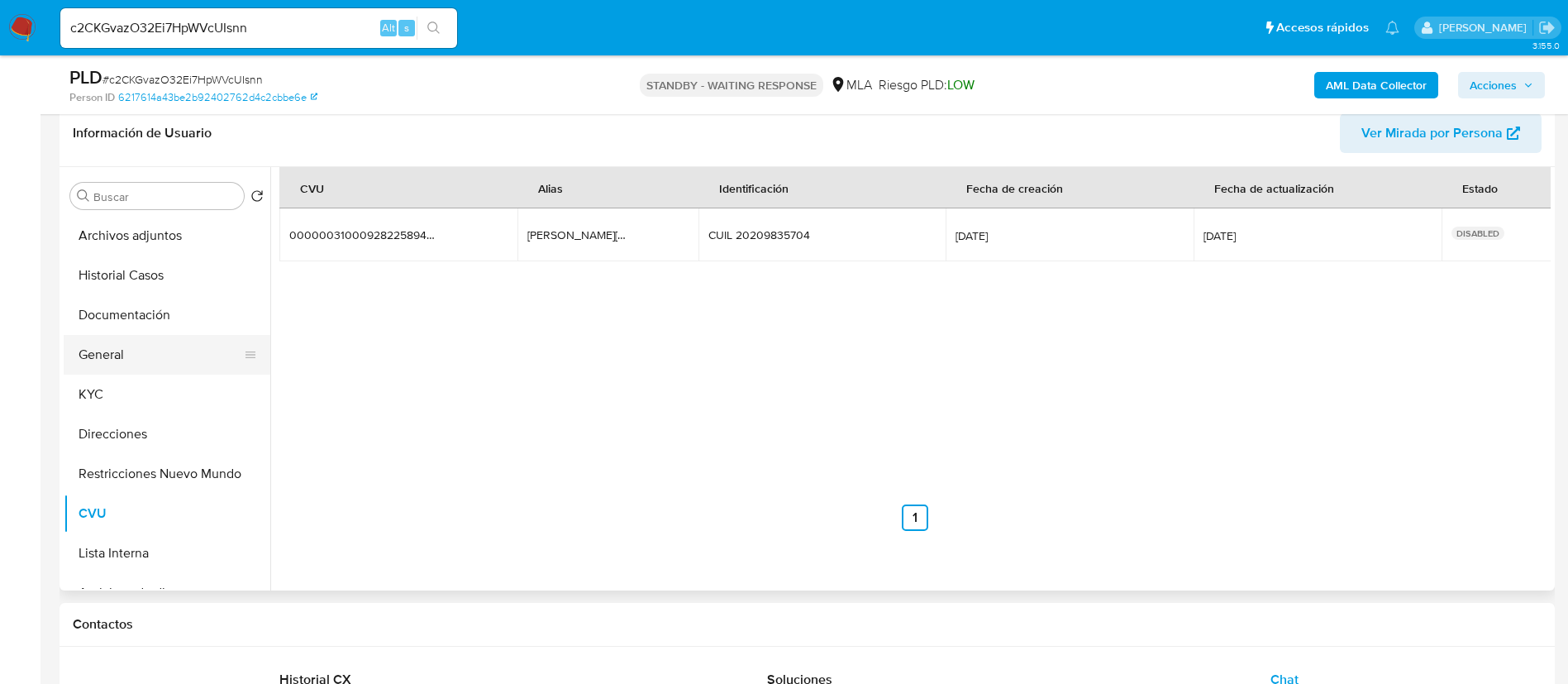
click at [131, 365] on button "General" at bounding box center [161, 355] width 194 height 40
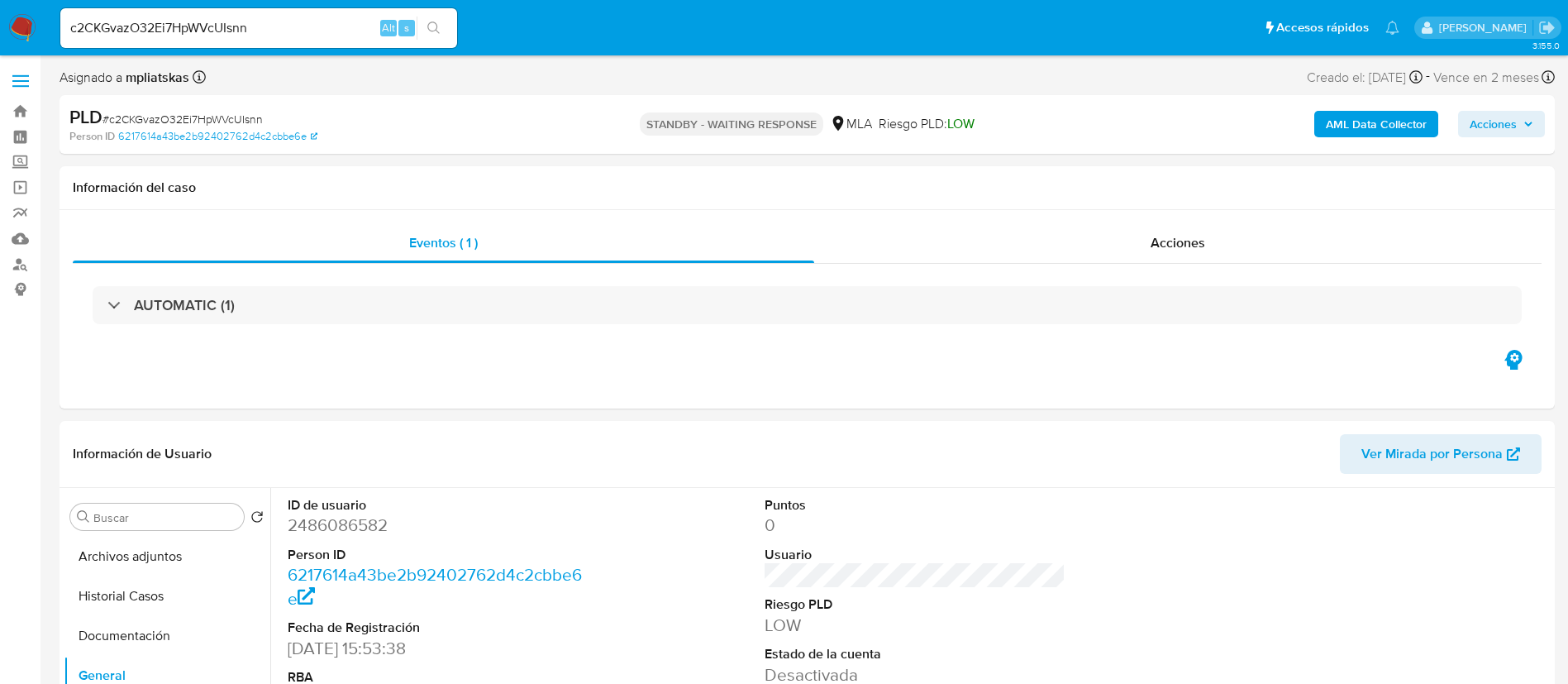
click at [333, 14] on div "c2CKGvazO32Ei7HpWVcUIsnn Alt s" at bounding box center [259, 29] width 397 height 40
click at [332, 23] on input "c2CKGvazO32Ei7HpWVcUIsnn" at bounding box center [259, 28] width 397 height 22
paste input "91NISwHAf9qCJs6CwQ4Q8lqf"
type input "91NISwHAf9qCJs6CwQ4Q8lqf"
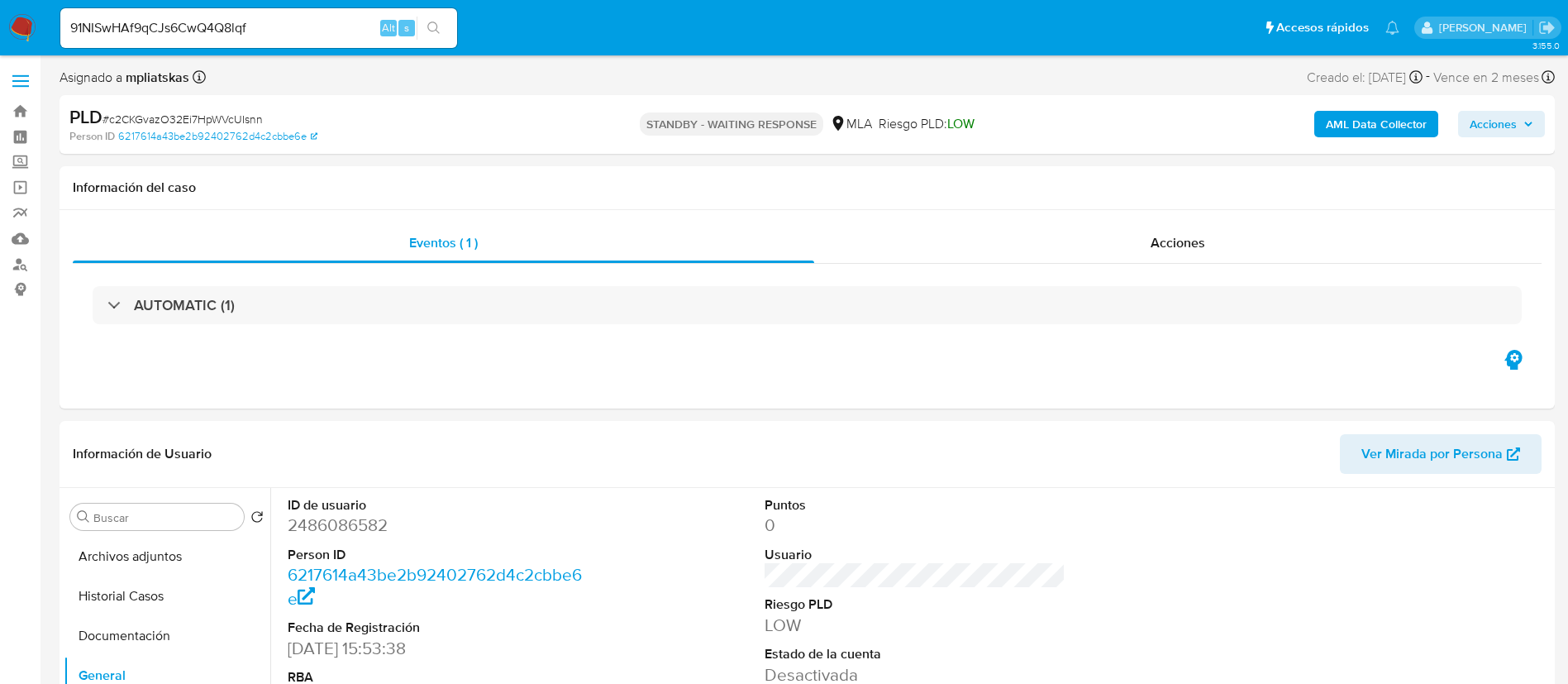
click at [437, 15] on div "91NISwHAf9qCJs6CwQ4Q8lqf Alt s" at bounding box center [259, 29] width 397 height 40
click at [432, 24] on icon "search-icon" at bounding box center [434, 28] width 13 height 13
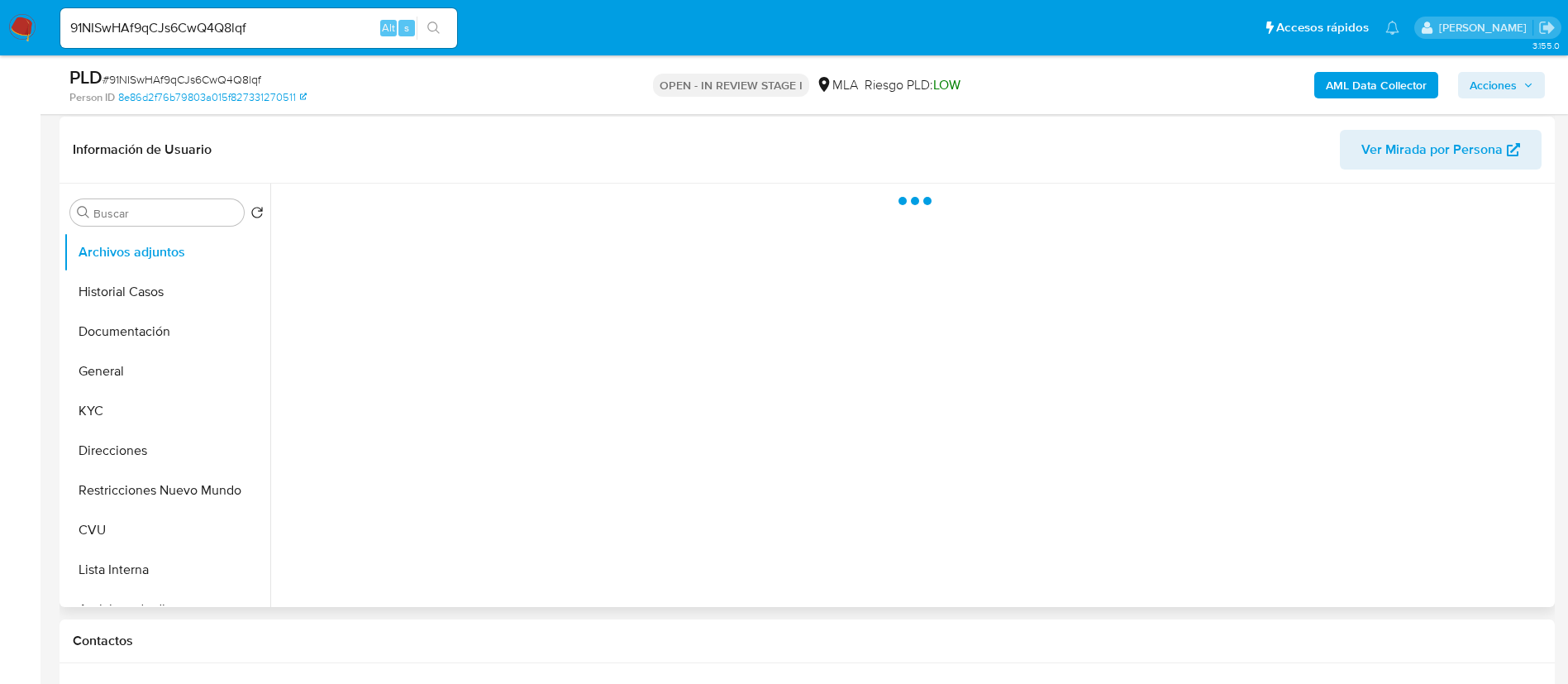
scroll to position [248, 0]
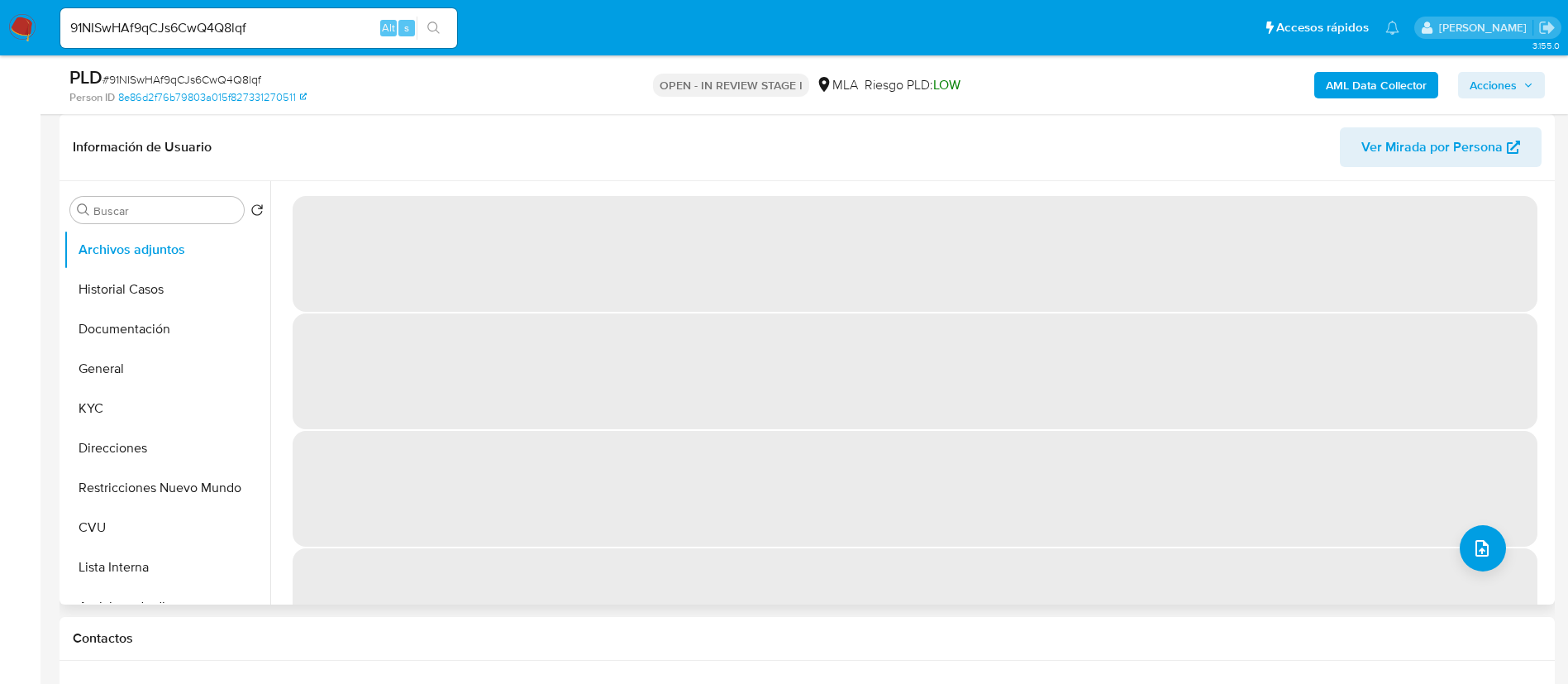
select select "10"
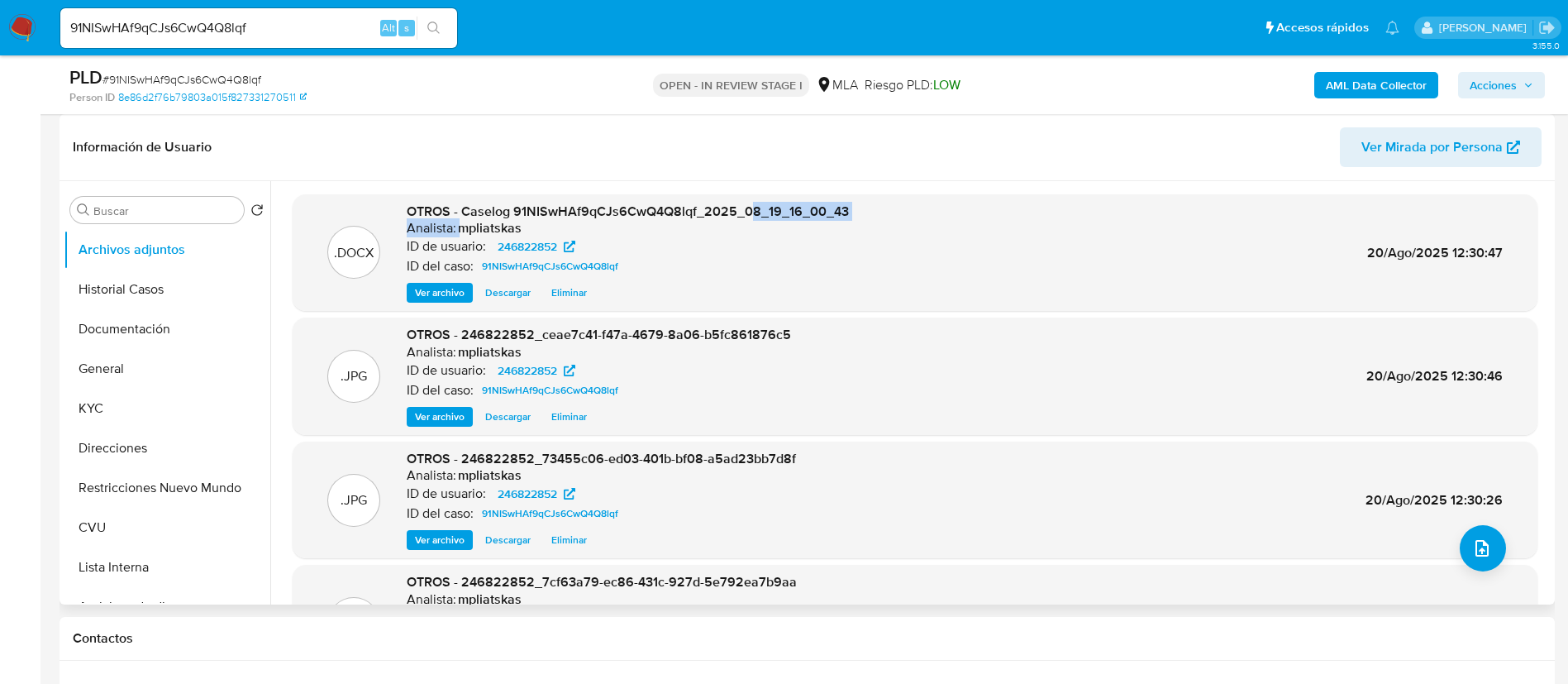
drag, startPoint x: 463, startPoint y: 218, endPoint x: 747, endPoint y: 210, distance: 284.1
click at [747, 210] on div "OTROS - Caselog 91NISwHAf9qCJs6CwQ4Q8lqf_2025_08_19_16_00_43 Analista: mpliatsk…" at bounding box center [627, 253] width 442 height 101
drag, startPoint x: 459, startPoint y: 207, endPoint x: 877, endPoint y: 205, distance: 418.0
click at [877, 205] on div ".DOCX OTROS - Caselog 91NISwHAf9qCJs6CwQ4Q8lqf_2025_08_19_16_00_43 Analista: mp…" at bounding box center [916, 253] width 1229 height 101
copy span "Caselog 91NISwHAf9qCJs6CwQ4Q8lqf_2025_08_19_16_00_43"
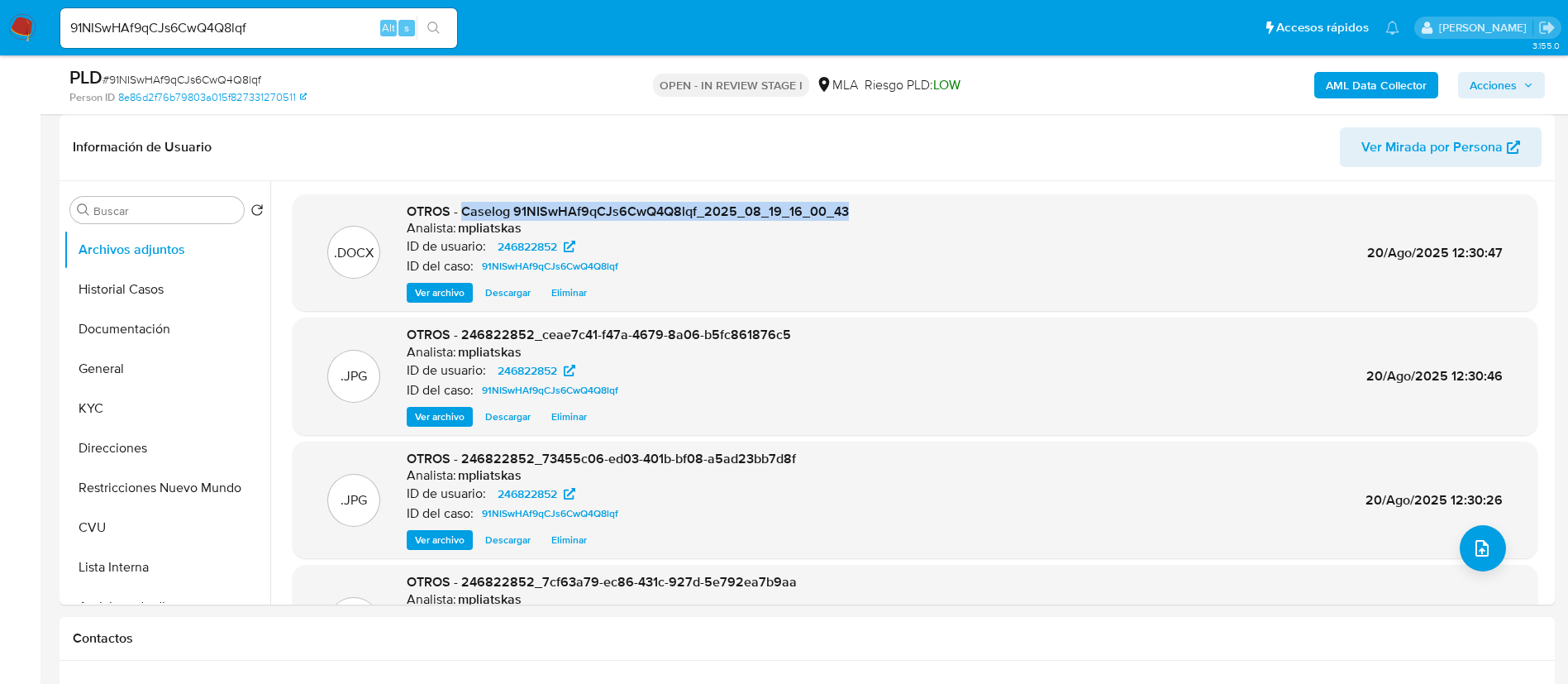
click at [1494, 83] on span "Acciones" at bounding box center [1494, 85] width 47 height 27
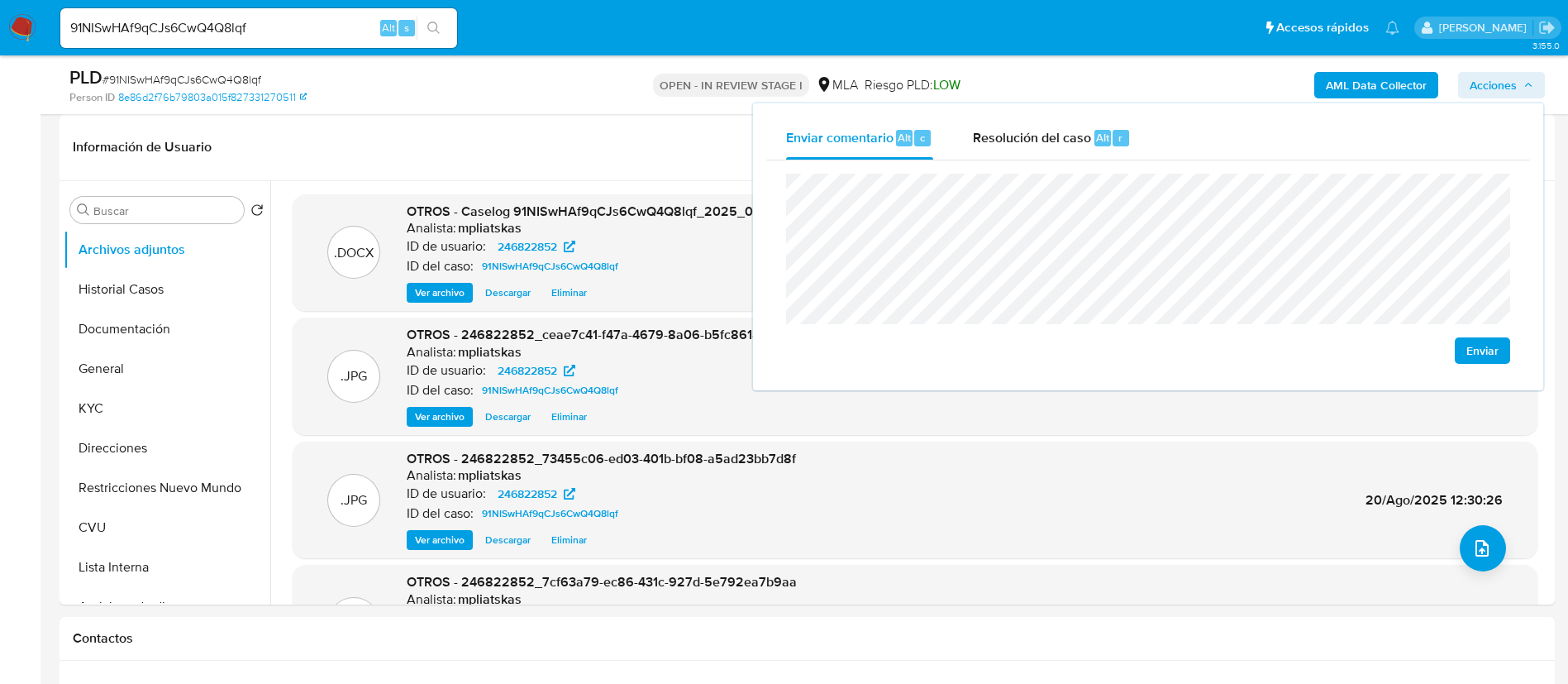
drag, startPoint x: 1020, startPoint y: 124, endPoint x: 1034, endPoint y: 159, distance: 37.7
click at [1020, 125] on div "Resolución del caso Alt r" at bounding box center [1051, 139] width 157 height 43
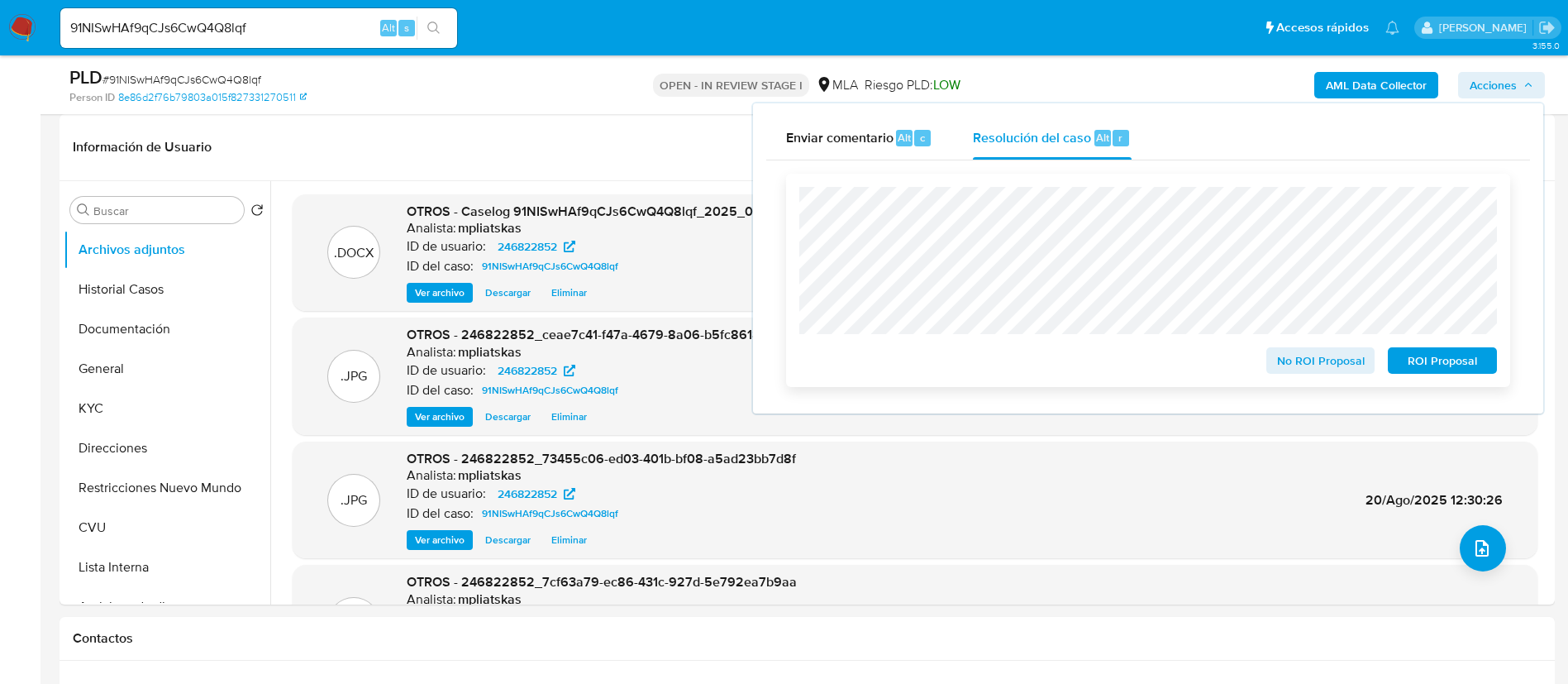
click at [1278, 359] on span "No ROI Proposal" at bounding box center [1321, 360] width 86 height 23
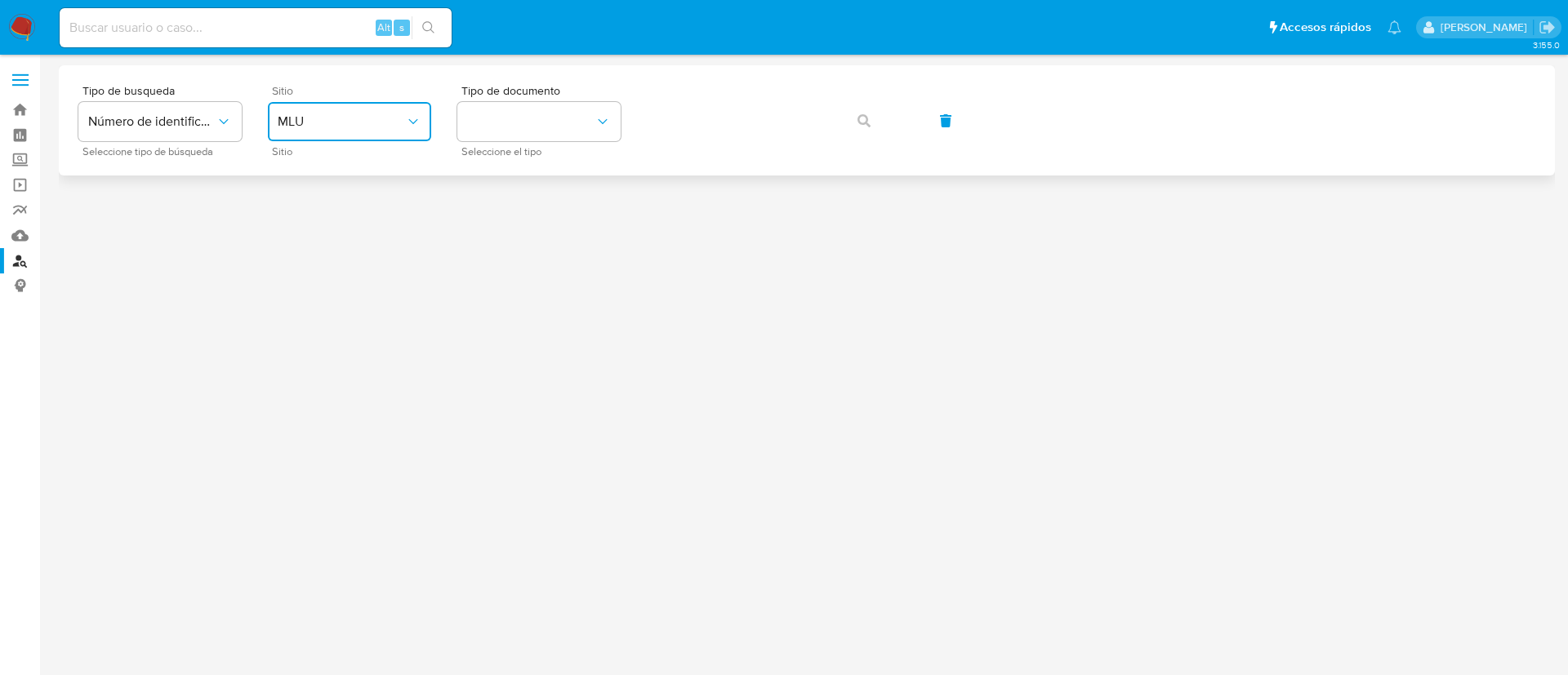
click at [363, 122] on span "MLU" at bounding box center [341, 121] width 127 height 16
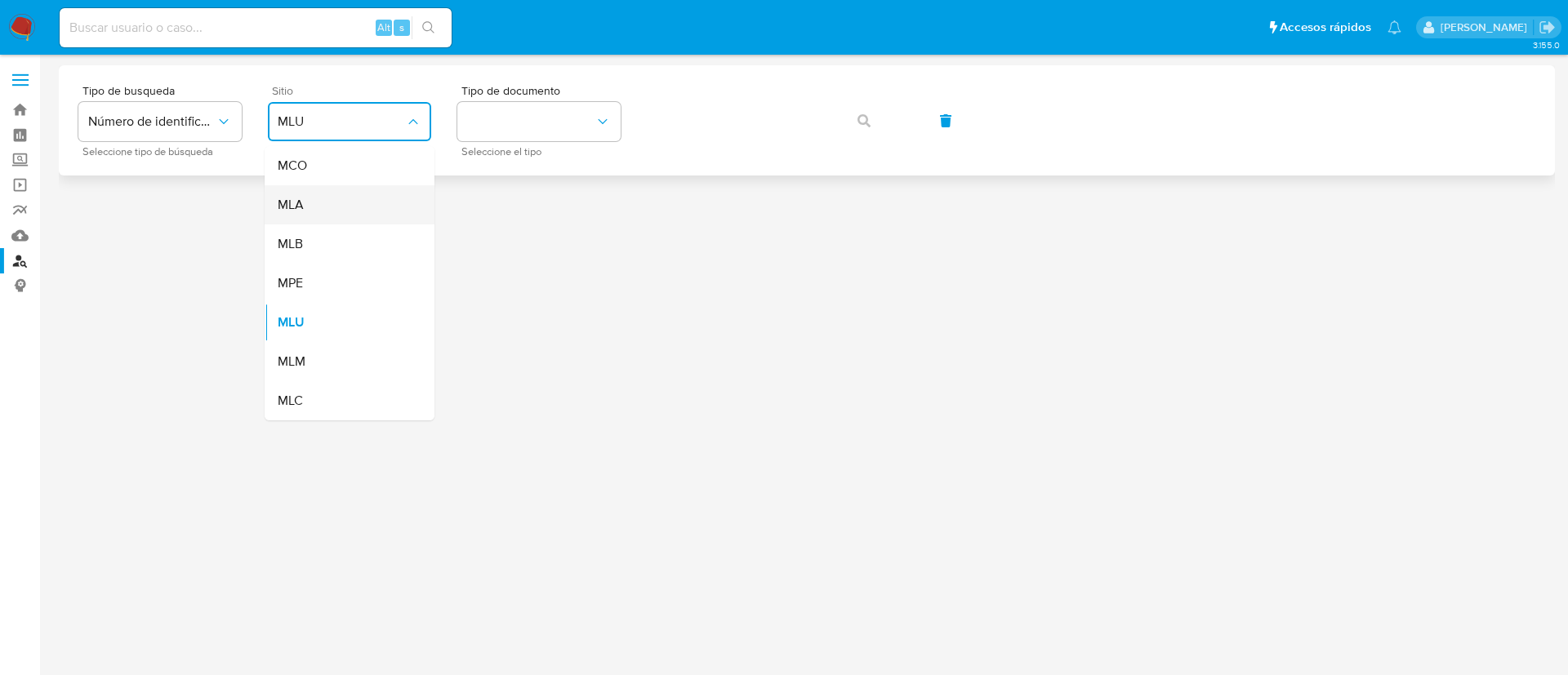
click at [345, 196] on div "MLA" at bounding box center [345, 205] width 134 height 39
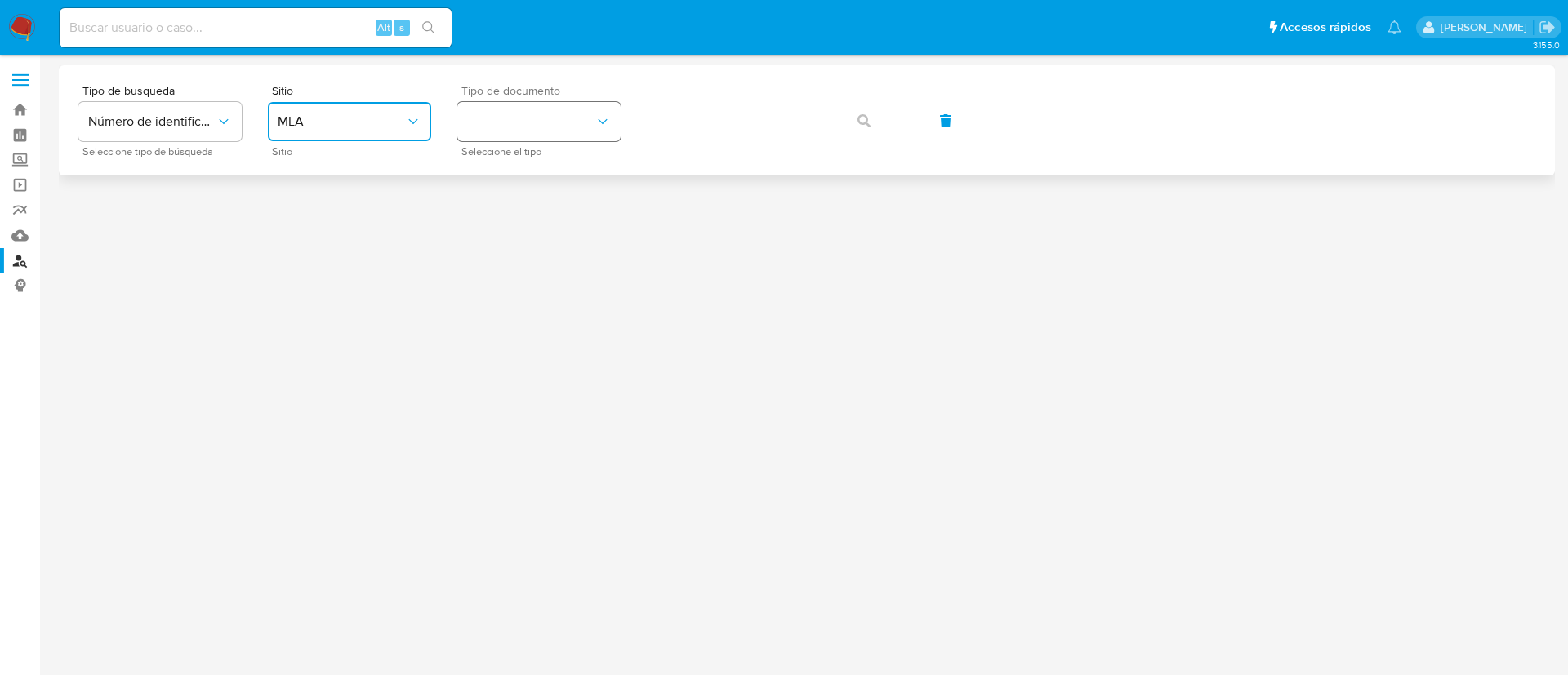
click at [485, 137] on button "identificationType" at bounding box center [539, 121] width 163 height 39
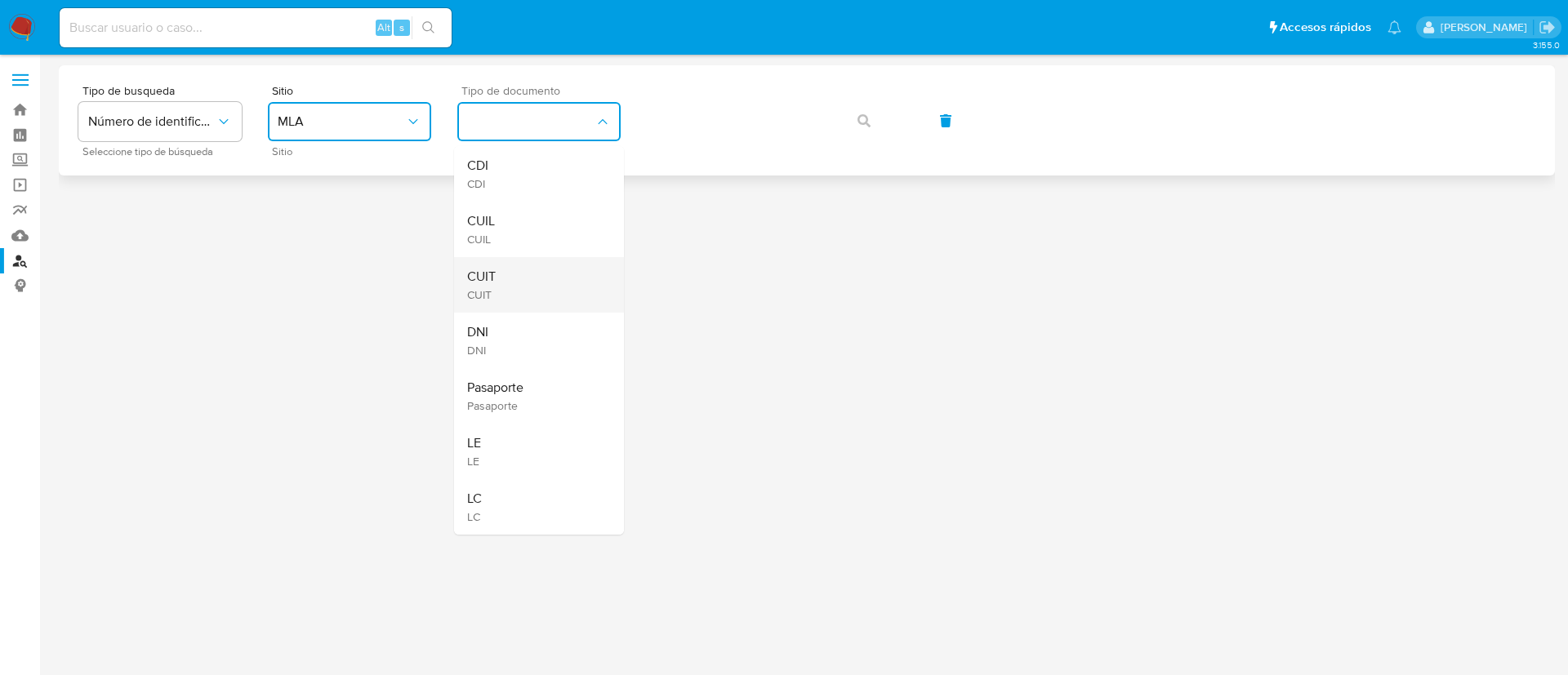
click at [513, 272] on div "CUIT CUIT" at bounding box center [533, 285] width 134 height 56
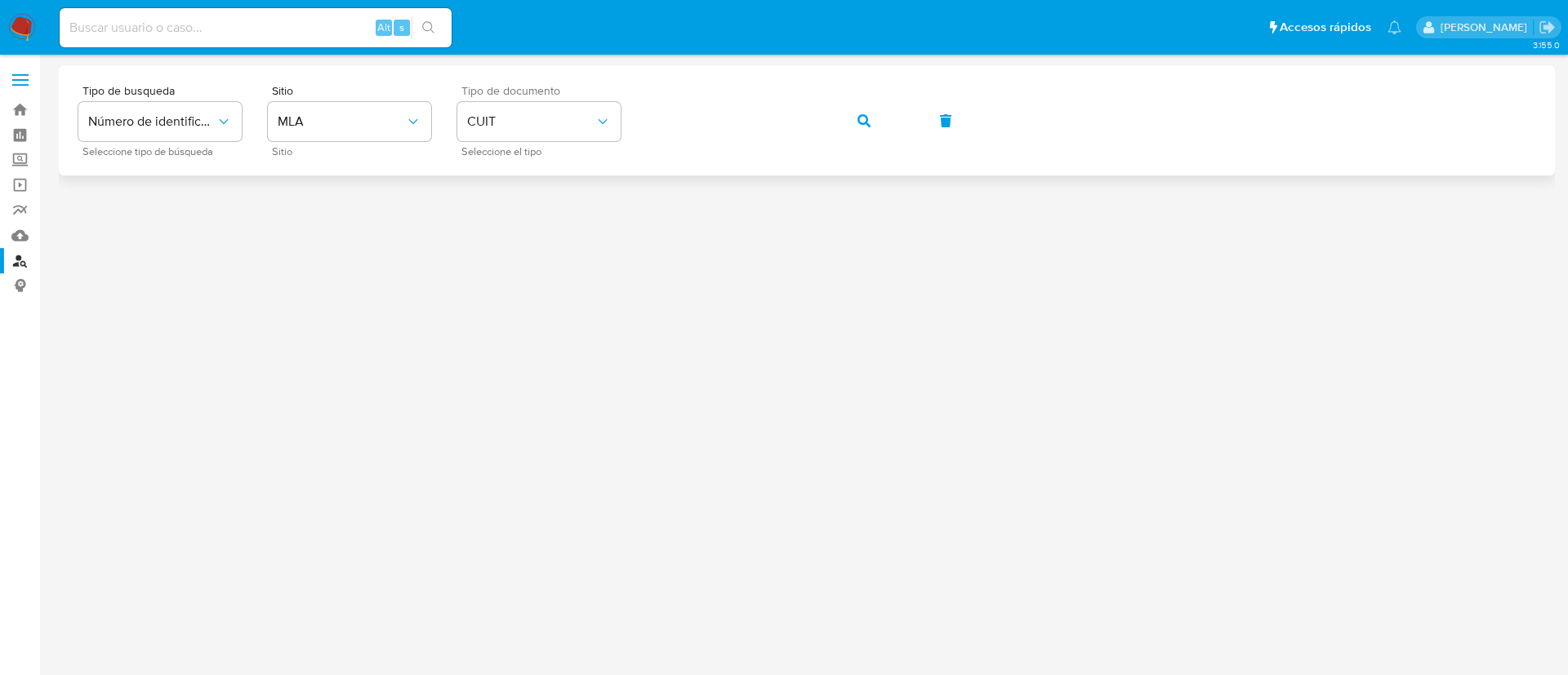
click at [834, 117] on div "Tipo de busqueda Número de identificación Seleccione tipo de búsqueda Sitio MLA…" at bounding box center [807, 120] width 1457 height 71
click at [845, 125] on button "button" at bounding box center [864, 120] width 56 height 39
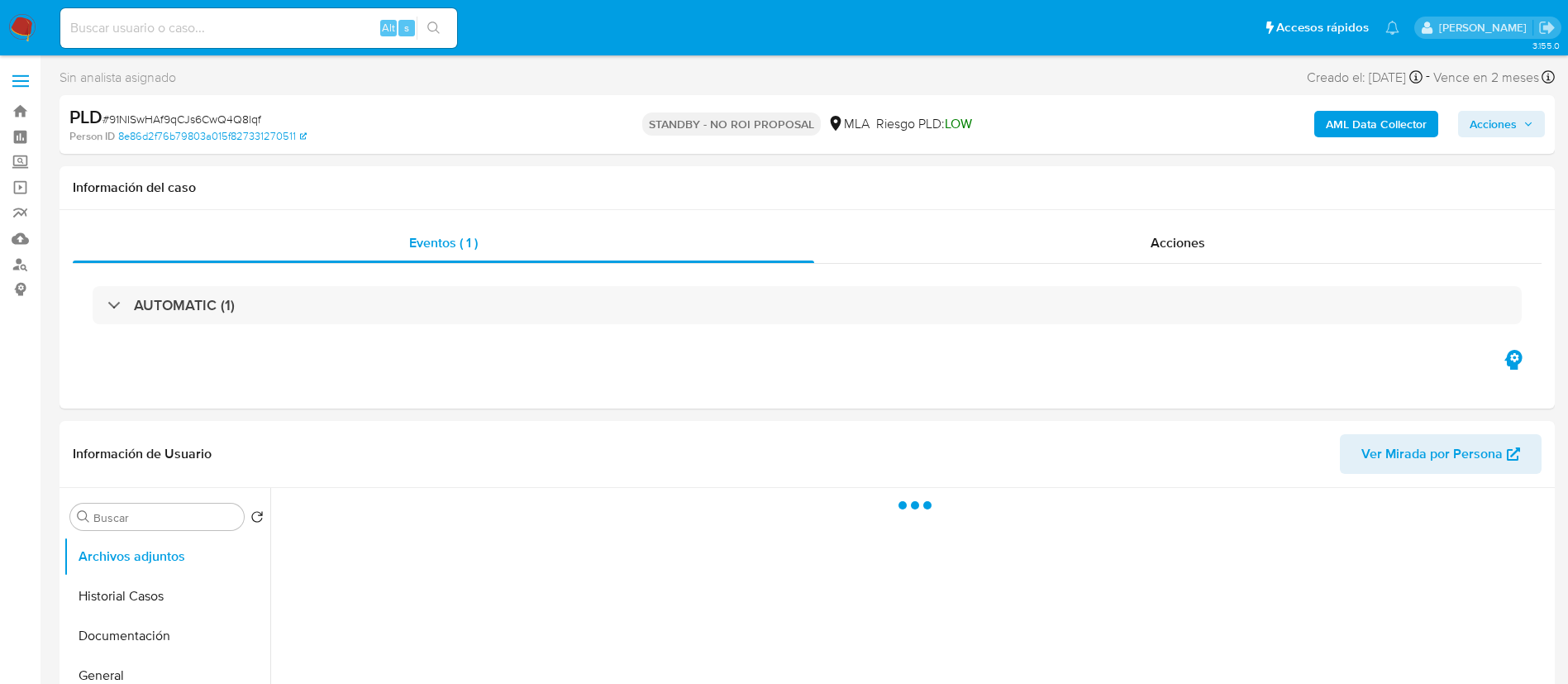
click at [370, 28] on input at bounding box center [259, 28] width 397 height 22
paste input "XtOdSMENqTovx4ZdwilOM3X6"
type input "XtOdSMENqTovx4ZdwilOM3X6"
click at [422, 25] on button "search-icon" at bounding box center [434, 28] width 34 height 23
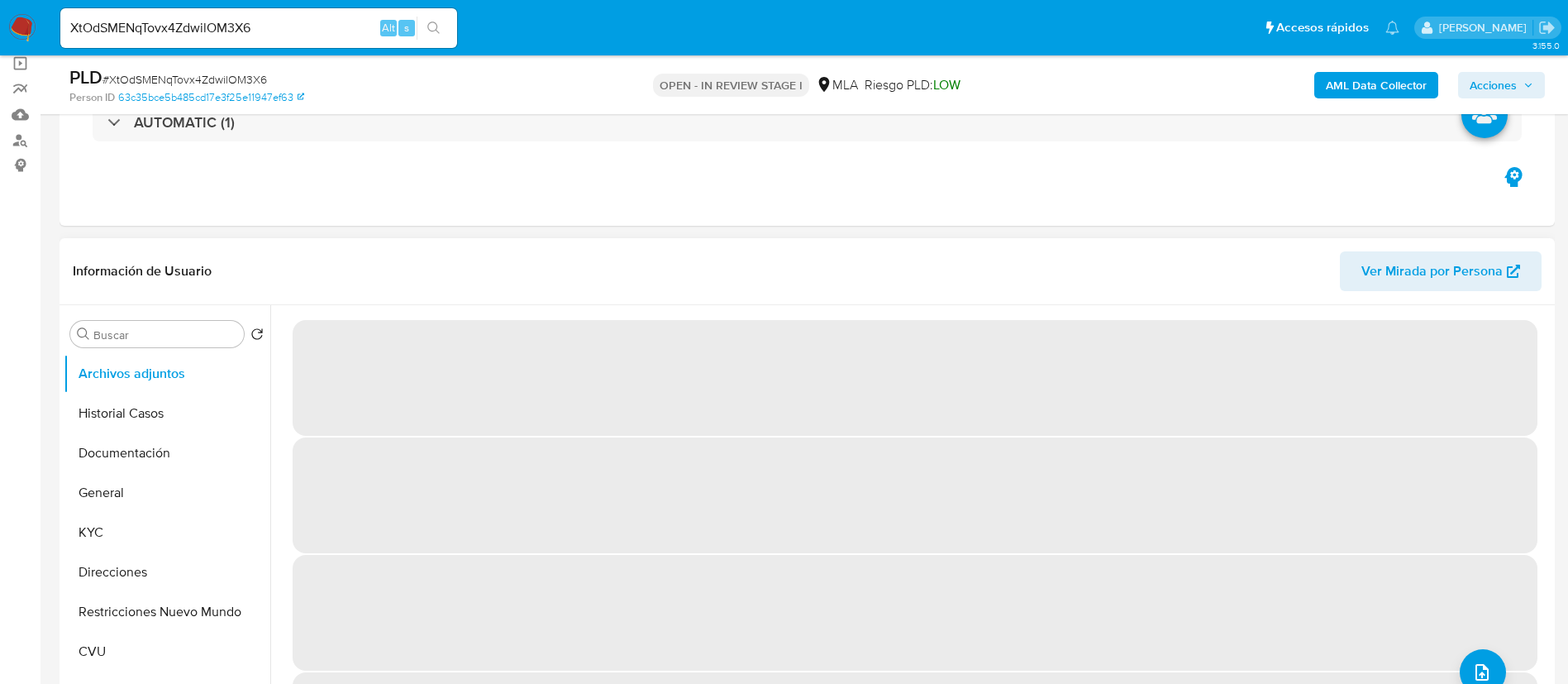
select select "10"
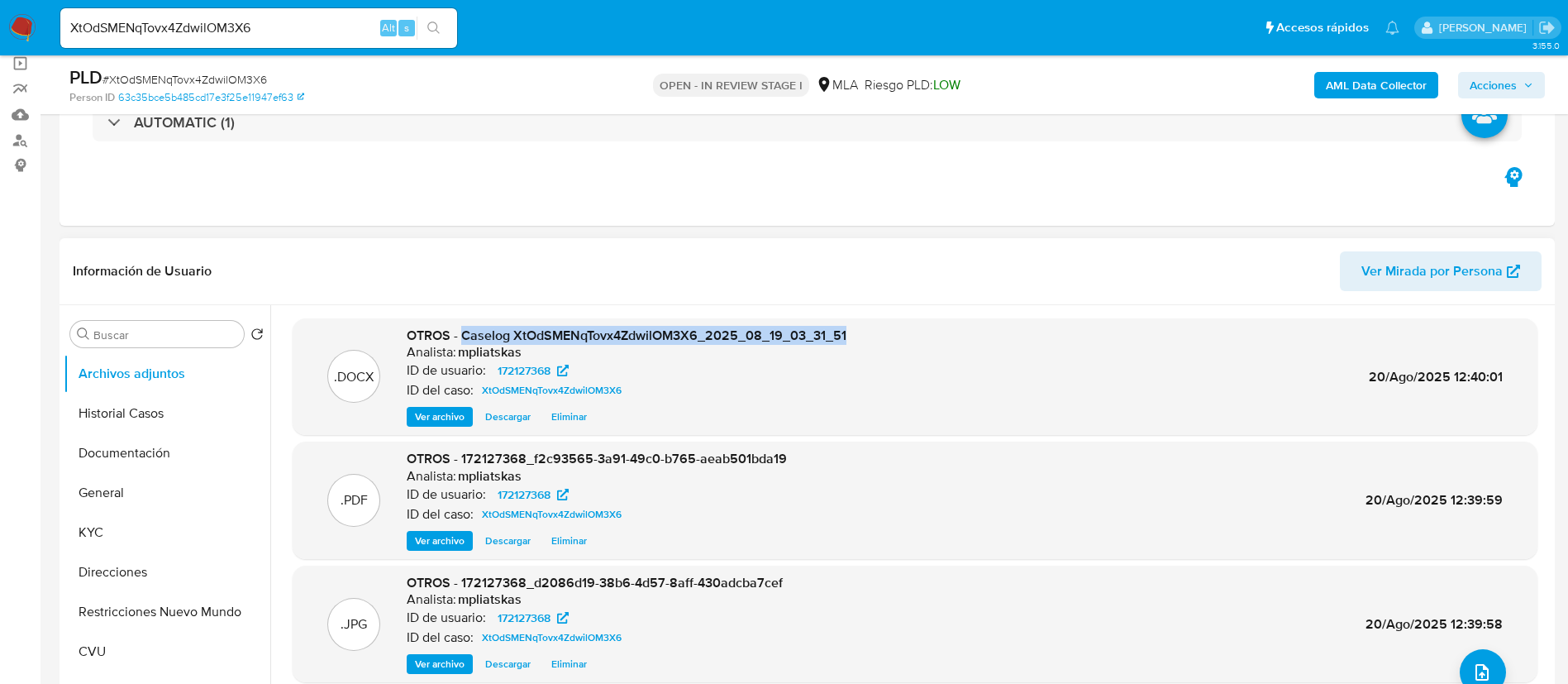
drag, startPoint x: 461, startPoint y: 338, endPoint x: 861, endPoint y: 336, distance: 400.0
click at [861, 336] on div ".DOCX OTROS - Caselog XtOdSMENqTovx4ZdwilOM3X6_2025_08_19_03_31_51 Analista: mp…" at bounding box center [916, 377] width 1229 height 101
copy span "Caselog XtOdSMENqTovx4ZdwilOM3X6_2025_08_19_03_31_51"
click at [1513, 81] on span "Acciones" at bounding box center [1494, 85] width 47 height 27
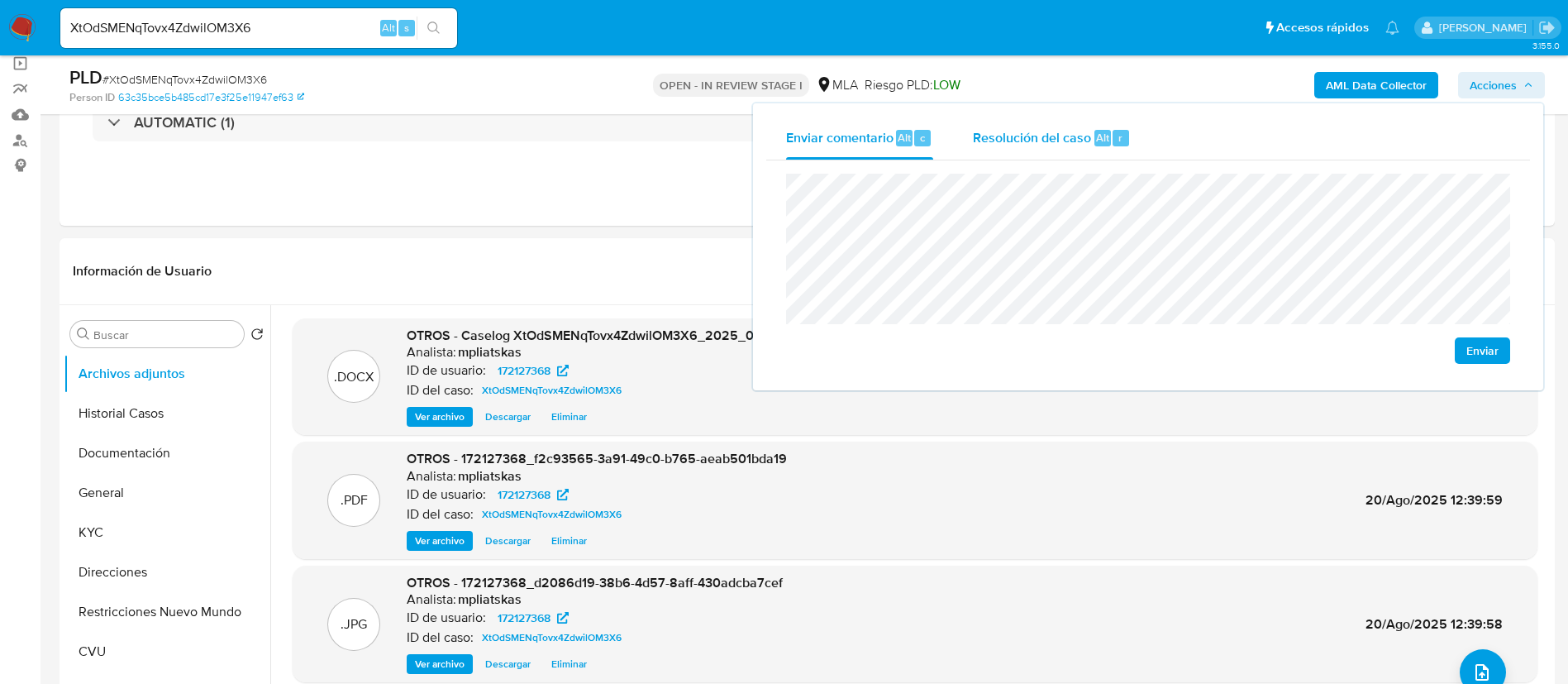
click at [1056, 126] on div "Resolución del caso Alt r" at bounding box center [1051, 139] width 157 height 43
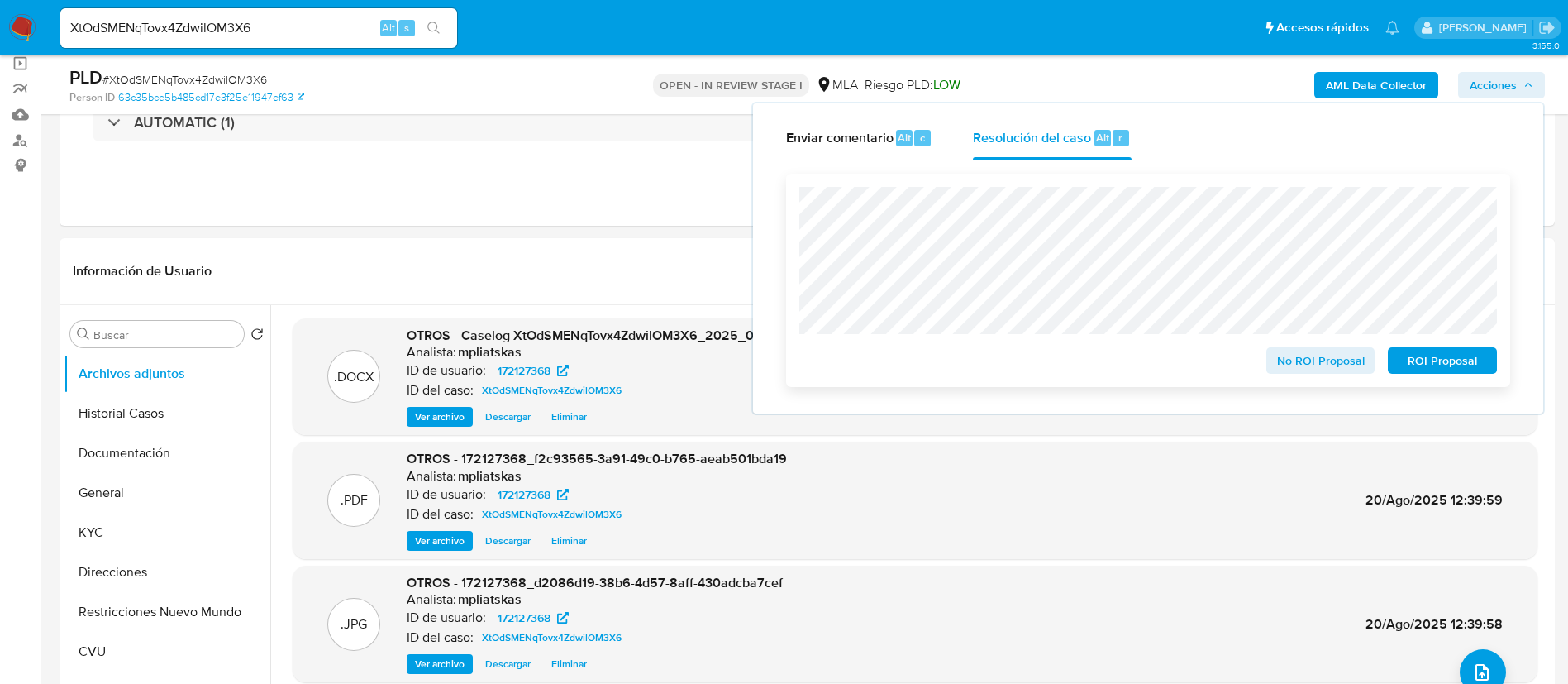
click at [1281, 369] on span "No ROI Proposal" at bounding box center [1321, 360] width 86 height 23
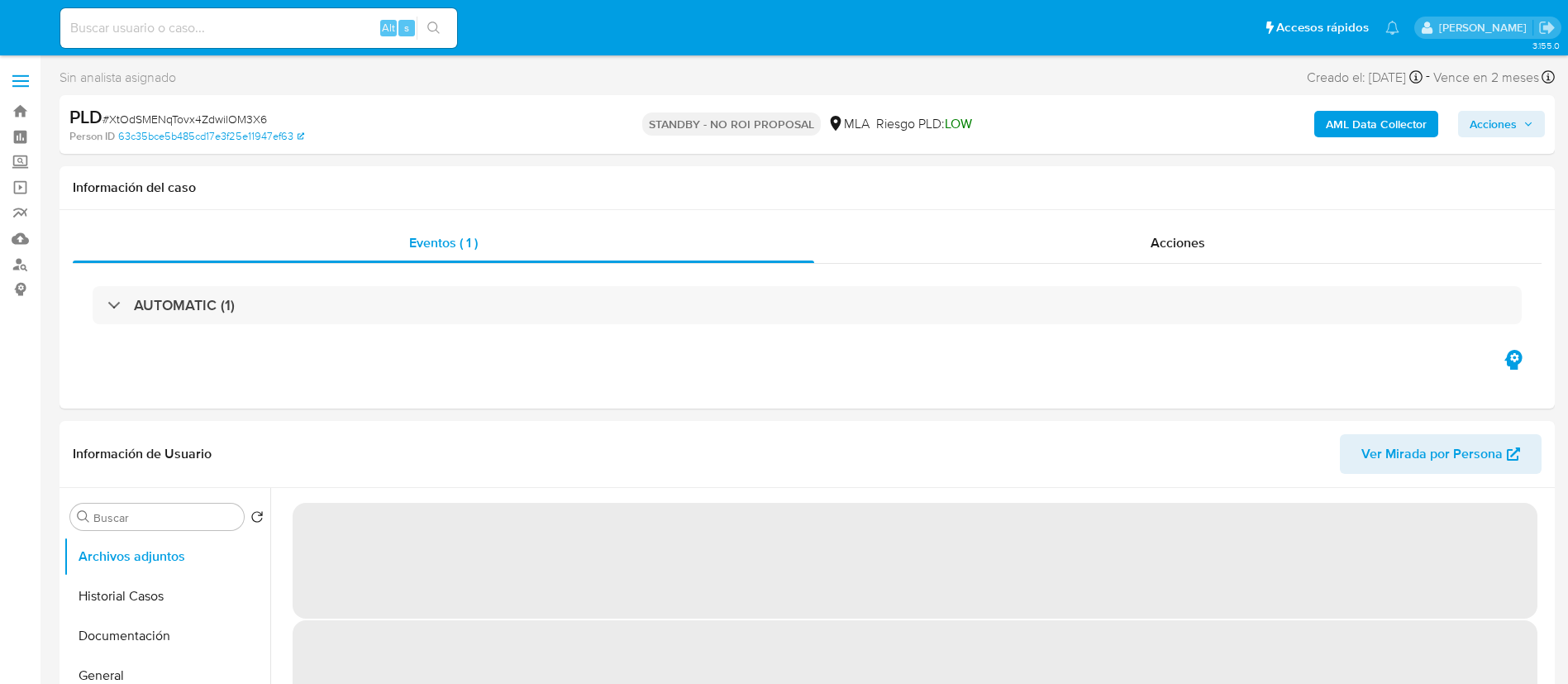
select select "10"
